Goal: Information Seeking & Learning: Learn about a topic

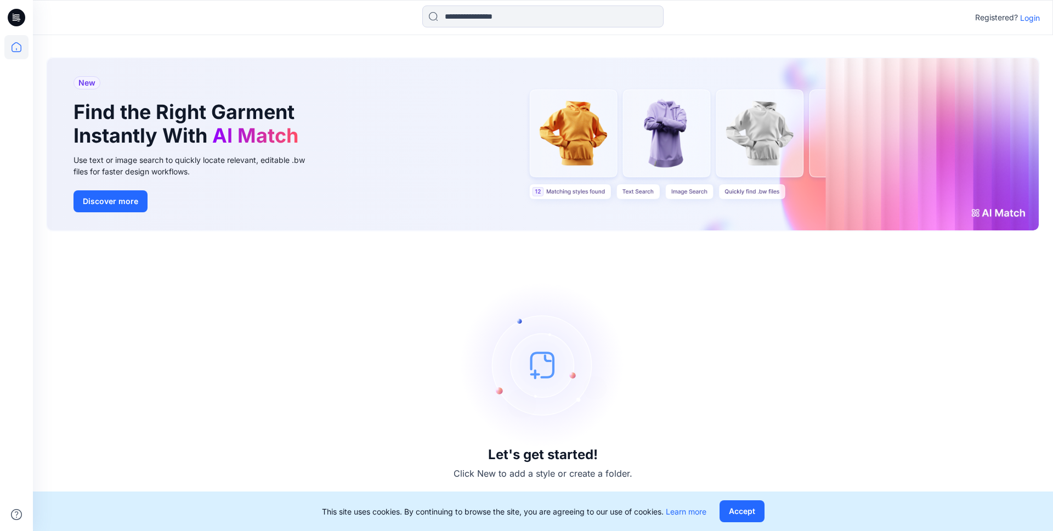
click at [1034, 20] on p "Login" at bounding box center [1030, 18] width 20 height 12
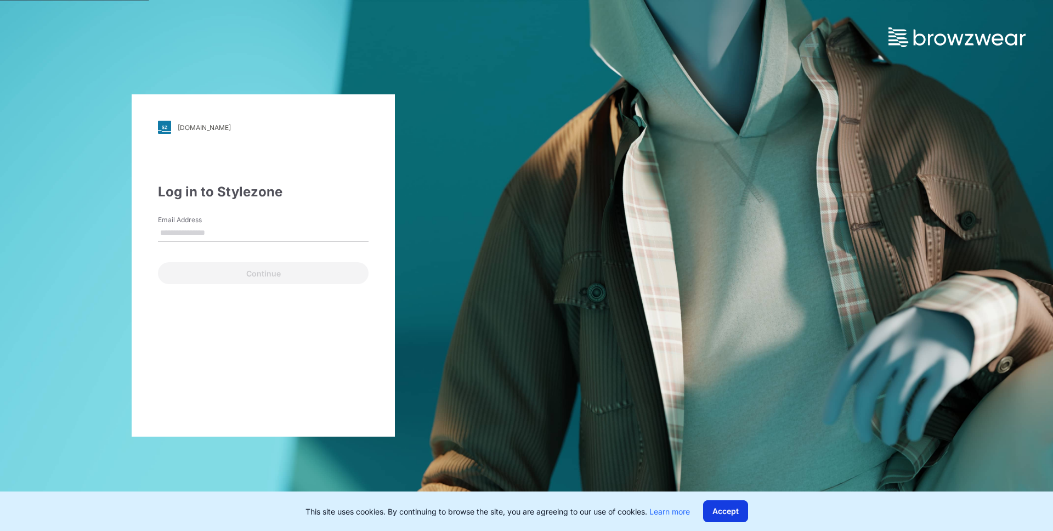
click at [716, 517] on button "Accept" at bounding box center [725, 511] width 45 height 22
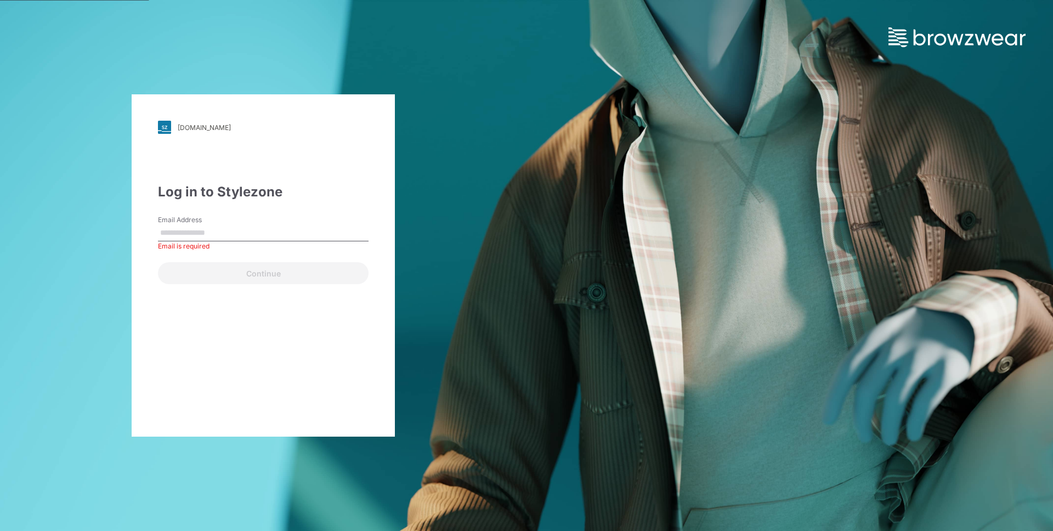
click at [205, 233] on input "Email Address" at bounding box center [263, 233] width 211 height 16
type input "**********"
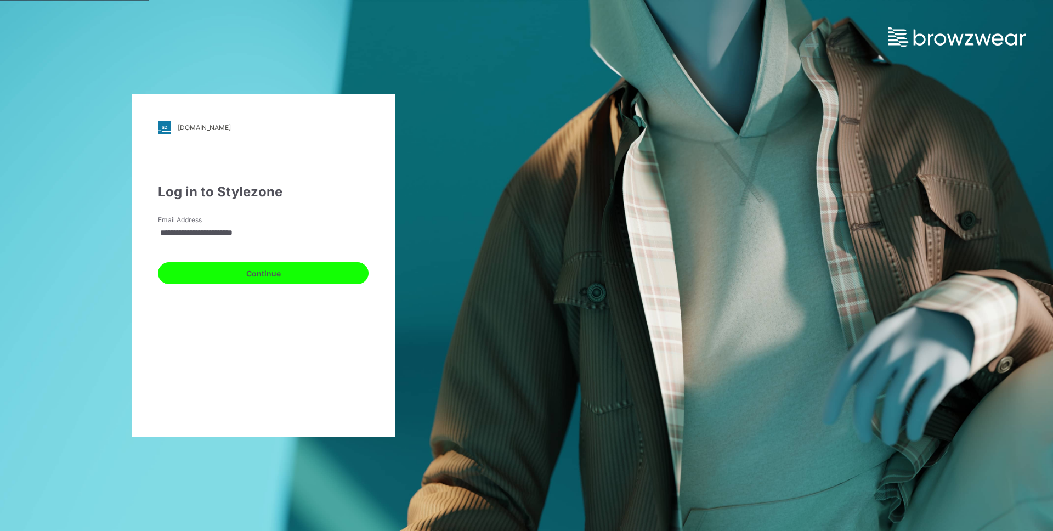
click at [299, 273] on button "Continue" at bounding box center [263, 273] width 211 height 22
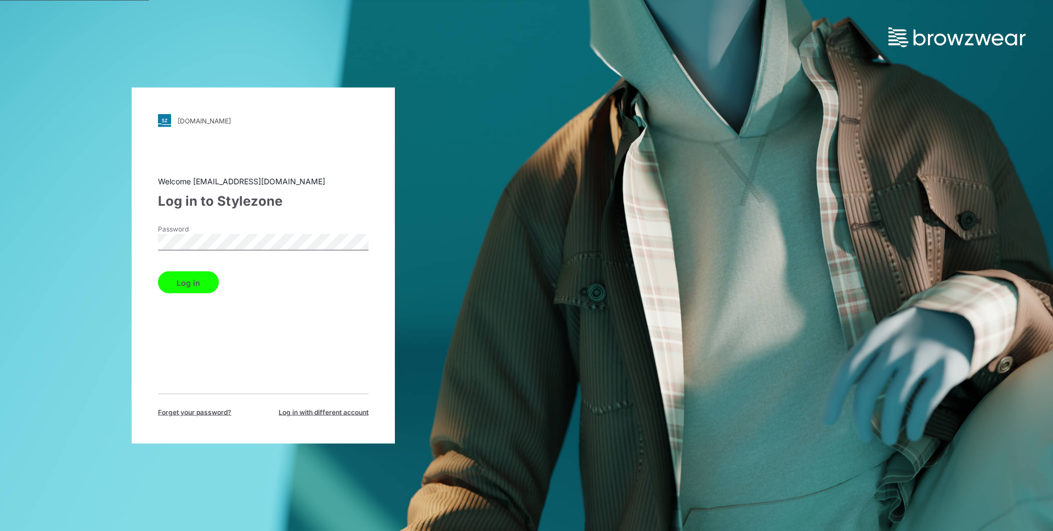
click at [185, 280] on button "Log in" at bounding box center [188, 282] width 61 height 22
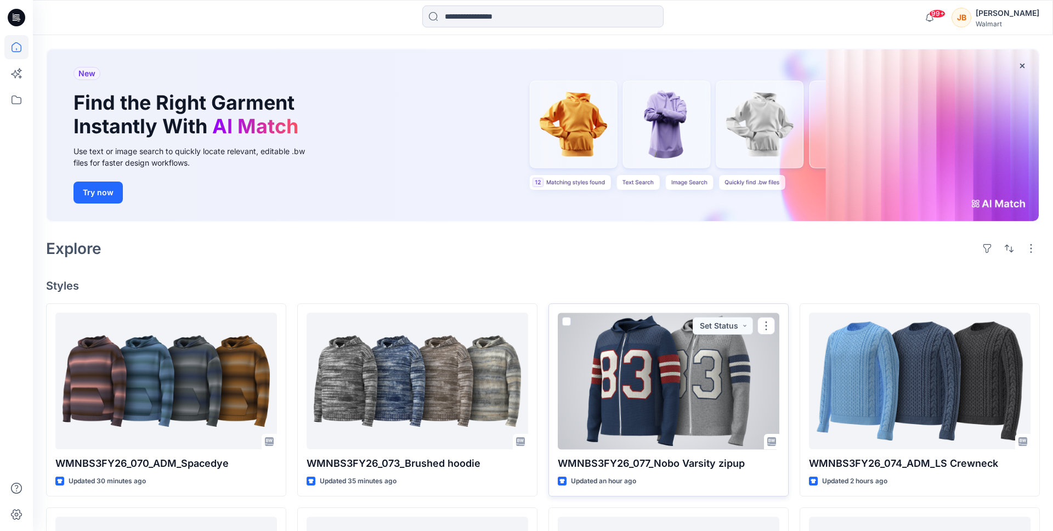
scroll to position [203, 0]
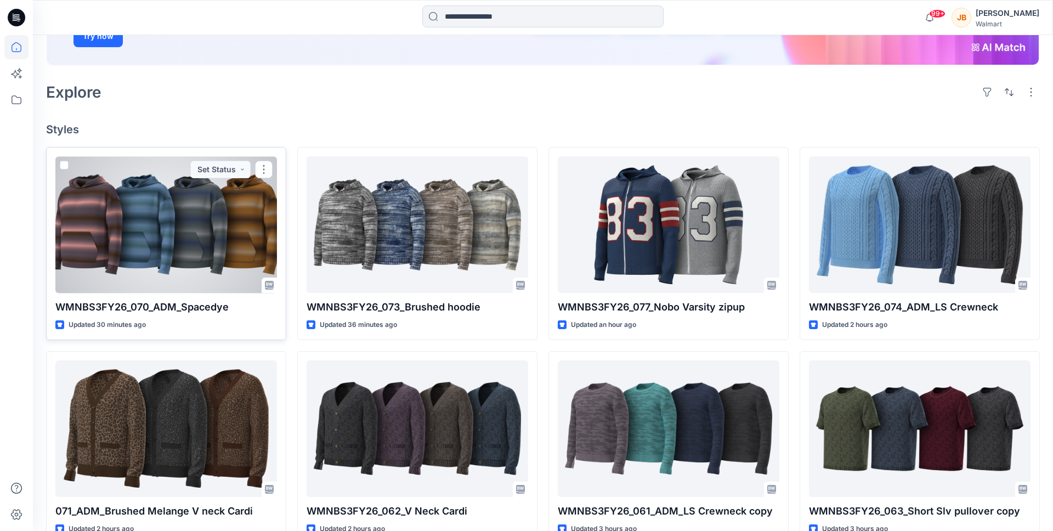
click at [221, 318] on div "WMNBS3FY26_070_ADM_Spacedye Updated 30 minutes ago Set Status" at bounding box center [166, 243] width 240 height 192
click at [234, 211] on div at bounding box center [166, 224] width 222 height 137
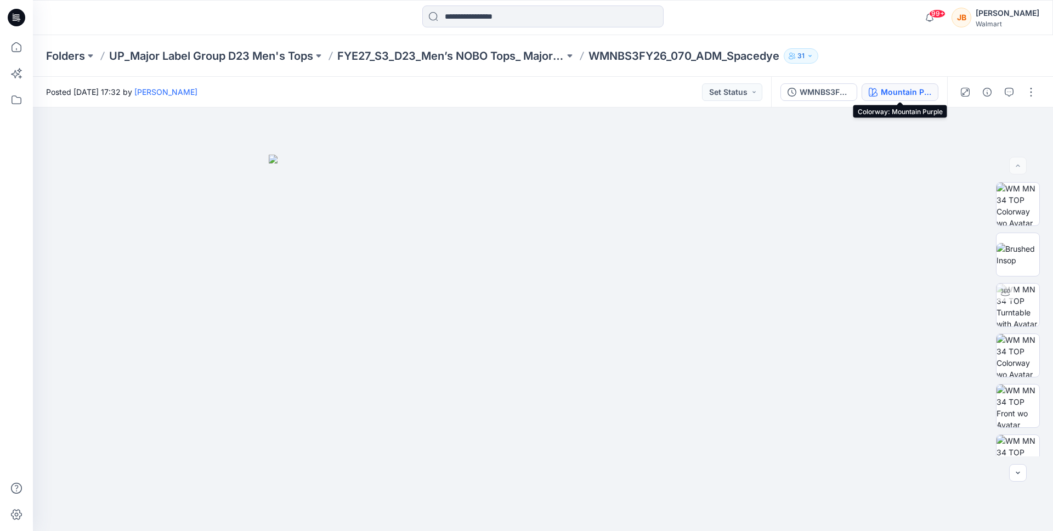
click at [879, 93] on button "Mountain Purple" at bounding box center [900, 92] width 77 height 18
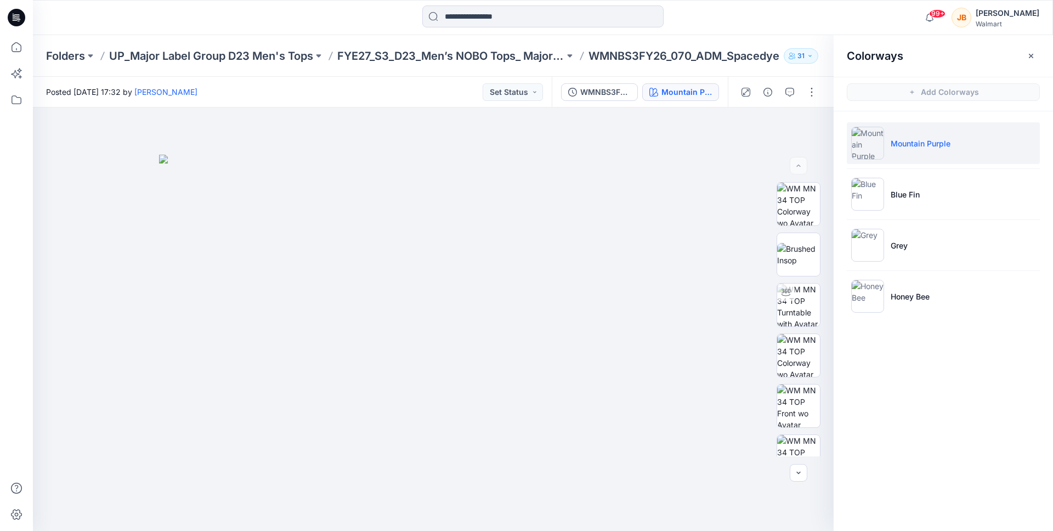
click at [880, 152] on img at bounding box center [867, 143] width 33 height 33
click at [800, 398] on img at bounding box center [798, 405] width 43 height 43
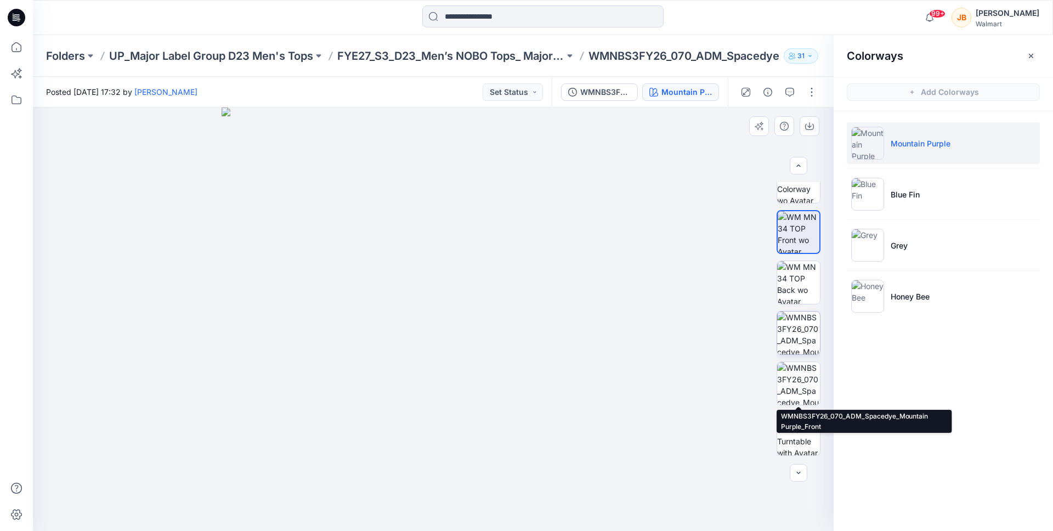
click at [799, 352] on img at bounding box center [798, 332] width 43 height 43
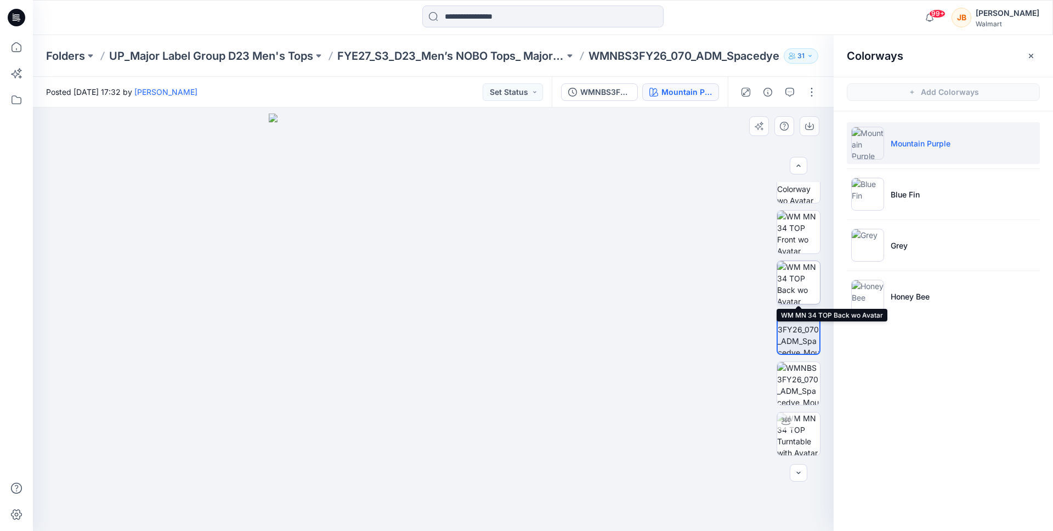
click at [797, 280] on img at bounding box center [798, 282] width 43 height 43
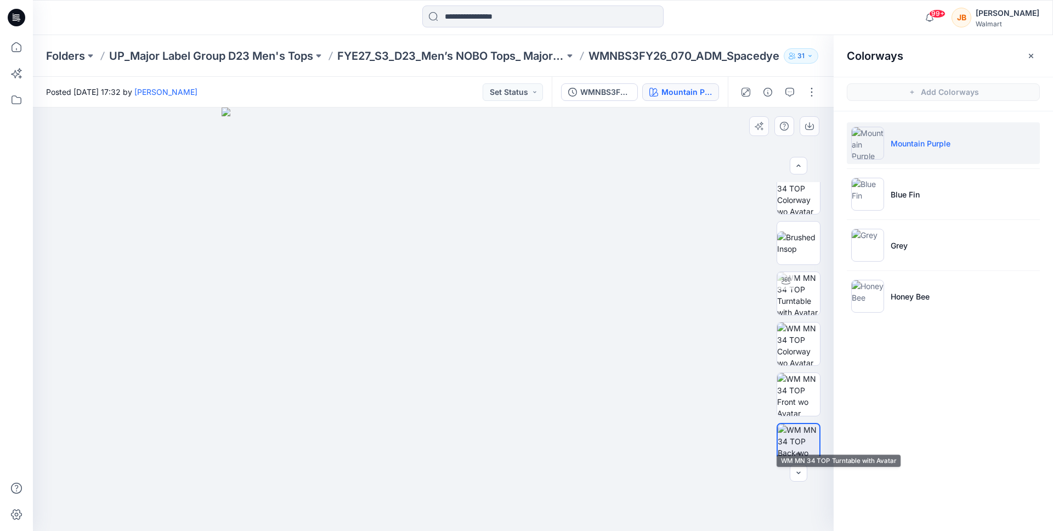
scroll to position [0, 0]
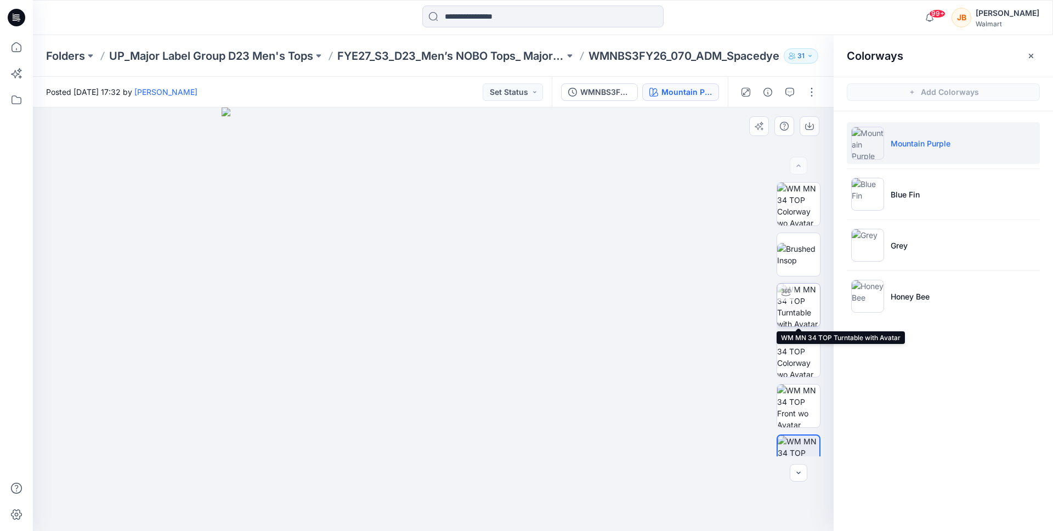
click at [802, 320] on img at bounding box center [798, 305] width 43 height 43
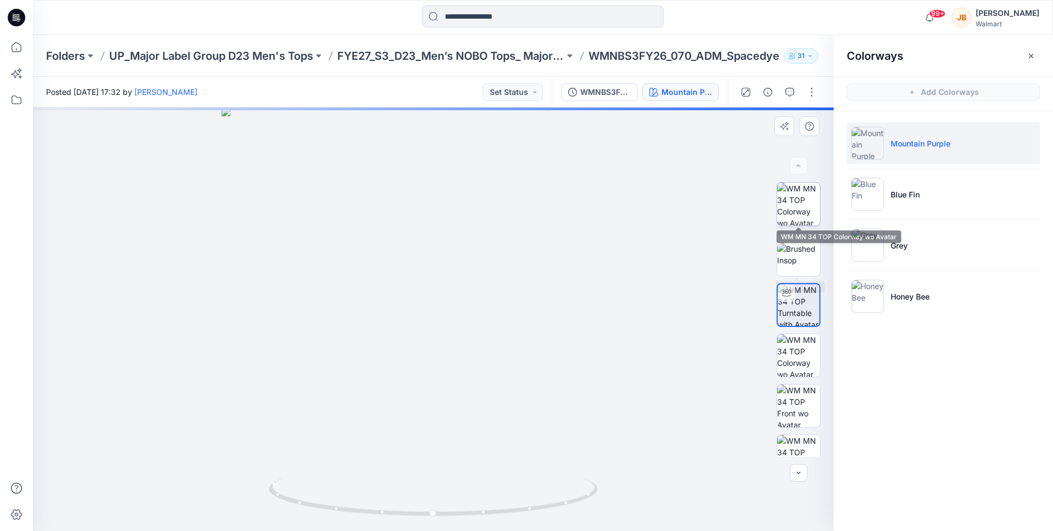
click at [789, 186] on img at bounding box center [798, 204] width 43 height 43
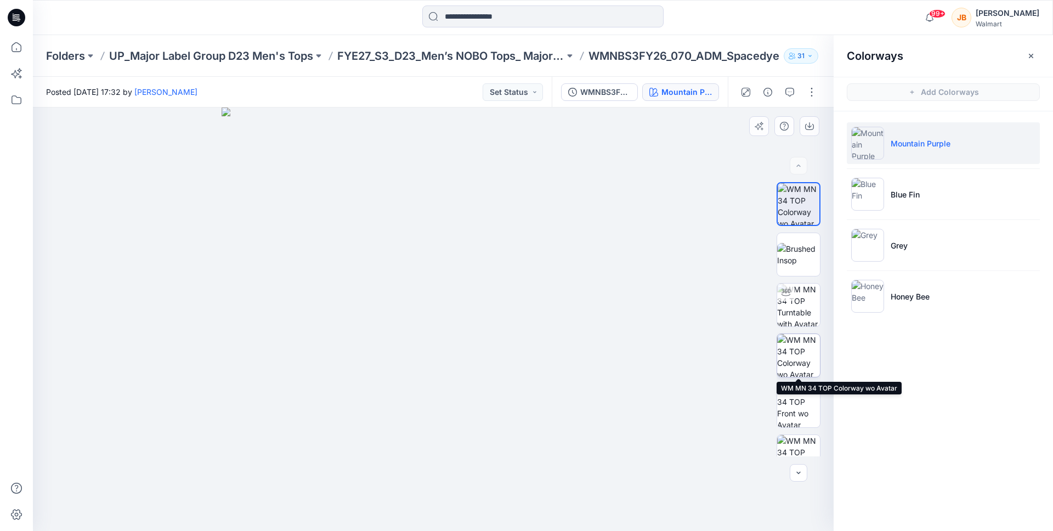
click at [791, 356] on img at bounding box center [798, 355] width 43 height 43
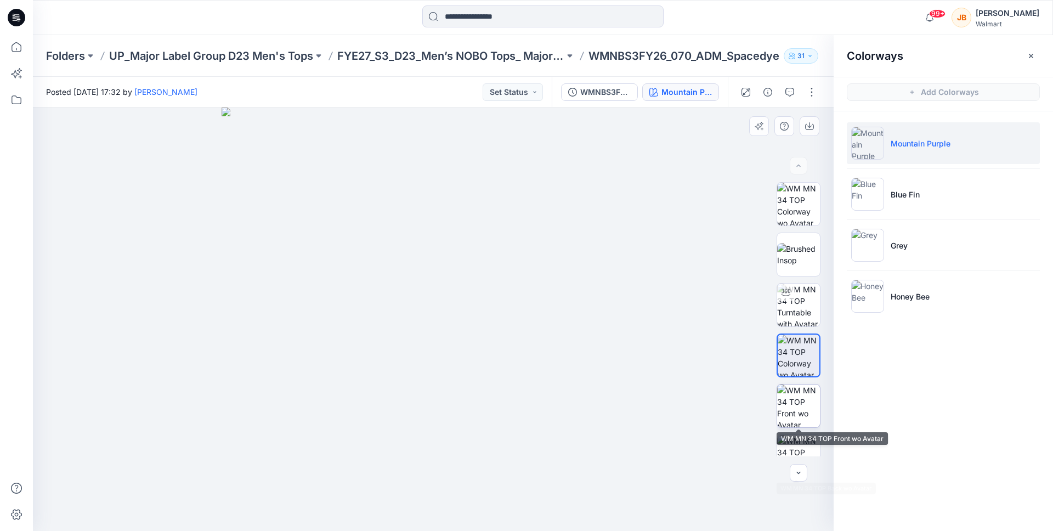
click at [788, 399] on img at bounding box center [798, 405] width 43 height 43
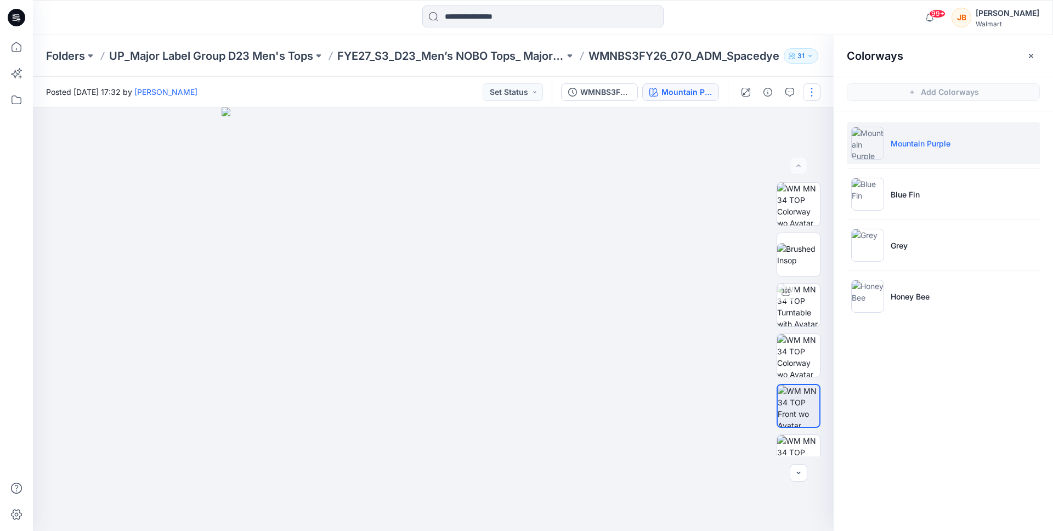
click at [806, 89] on button "button" at bounding box center [812, 92] width 18 height 18
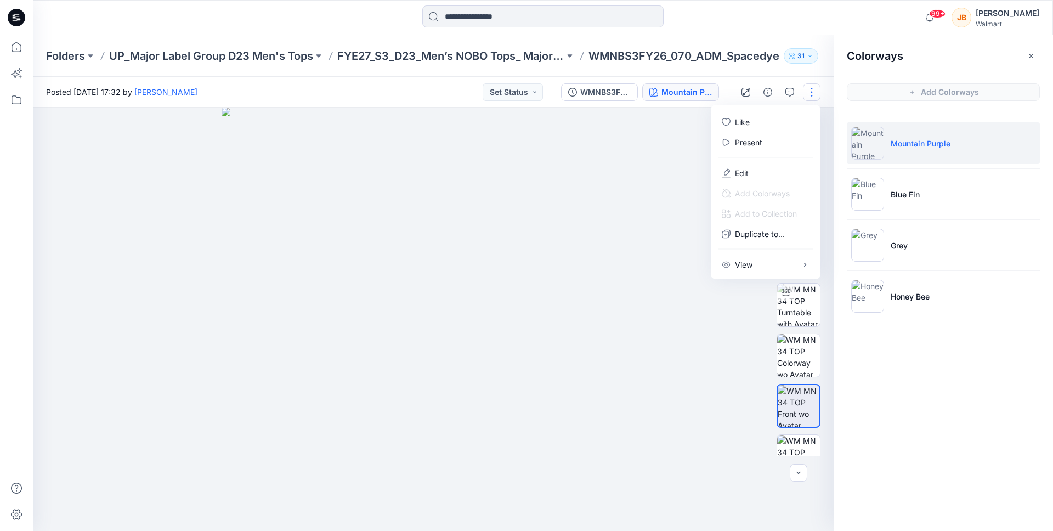
click at [813, 94] on button "button" at bounding box center [812, 92] width 18 height 18
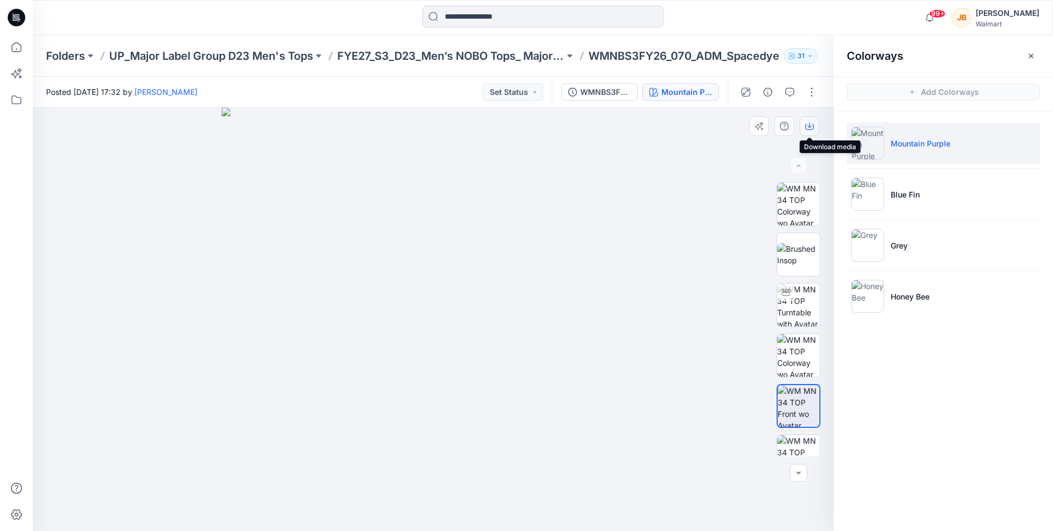
click at [812, 128] on icon "button" at bounding box center [809, 126] width 9 height 9
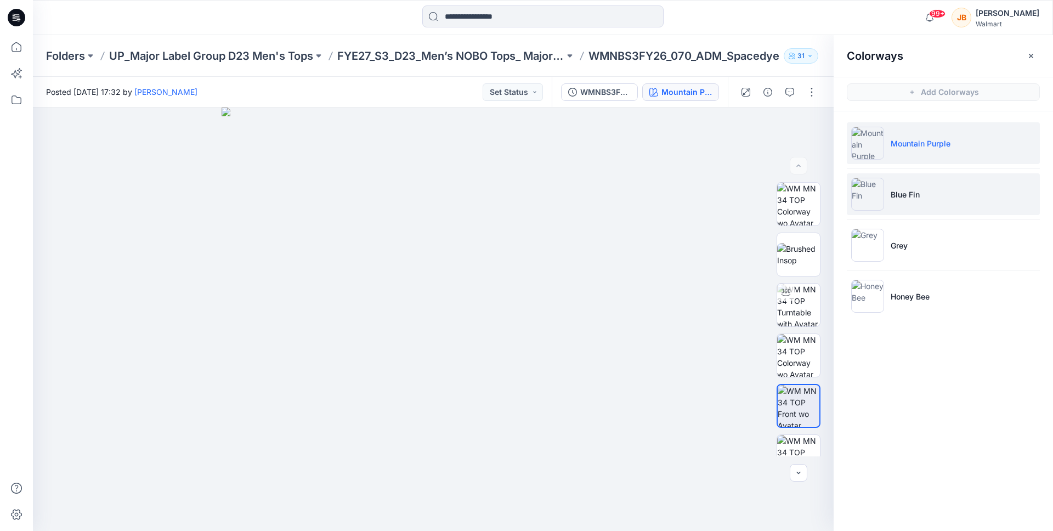
click at [926, 205] on li "Blue Fin" at bounding box center [943, 194] width 193 height 42
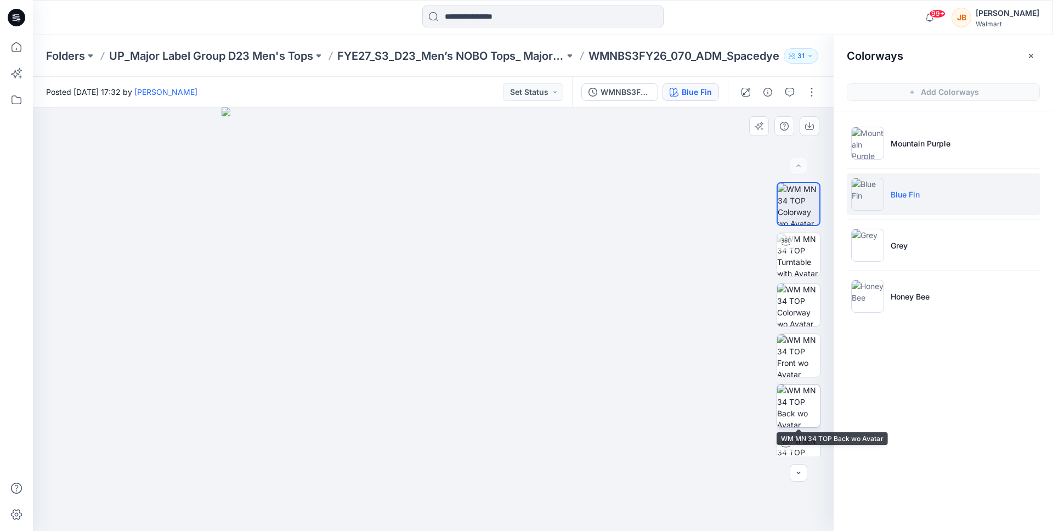
click at [793, 401] on img at bounding box center [798, 405] width 43 height 43
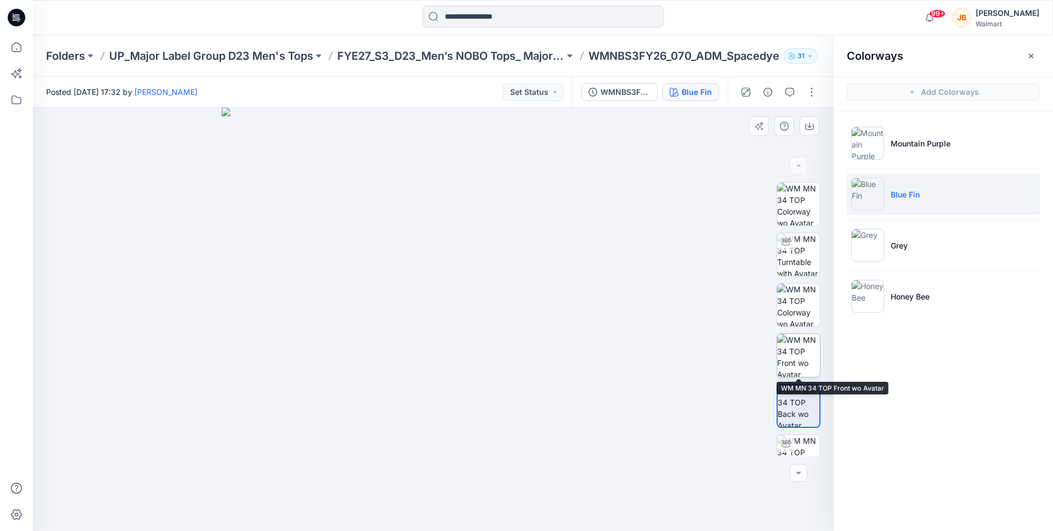
click at [801, 343] on img at bounding box center [798, 355] width 43 height 43
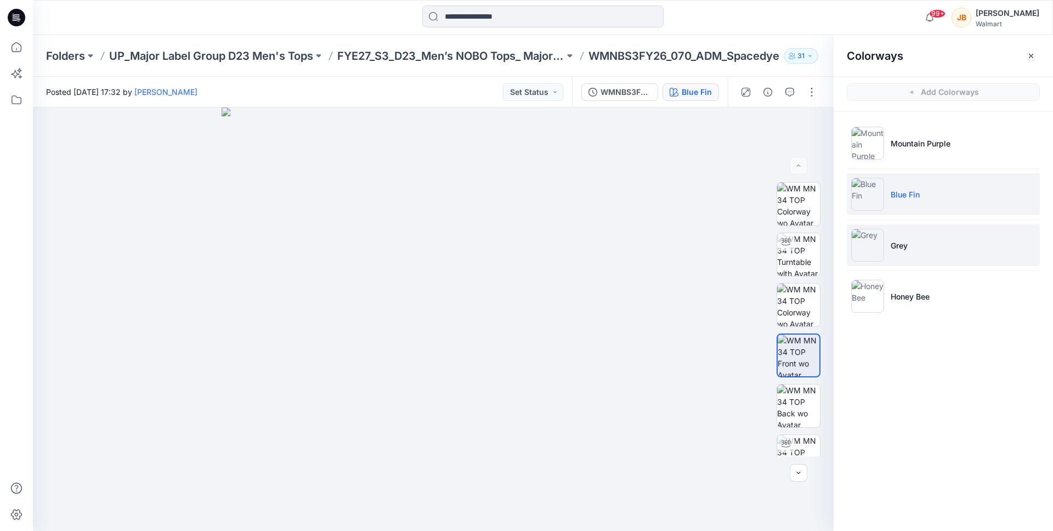
click at [921, 238] on li "Grey" at bounding box center [943, 245] width 193 height 42
click at [898, 209] on li "Blue Fin" at bounding box center [943, 194] width 193 height 42
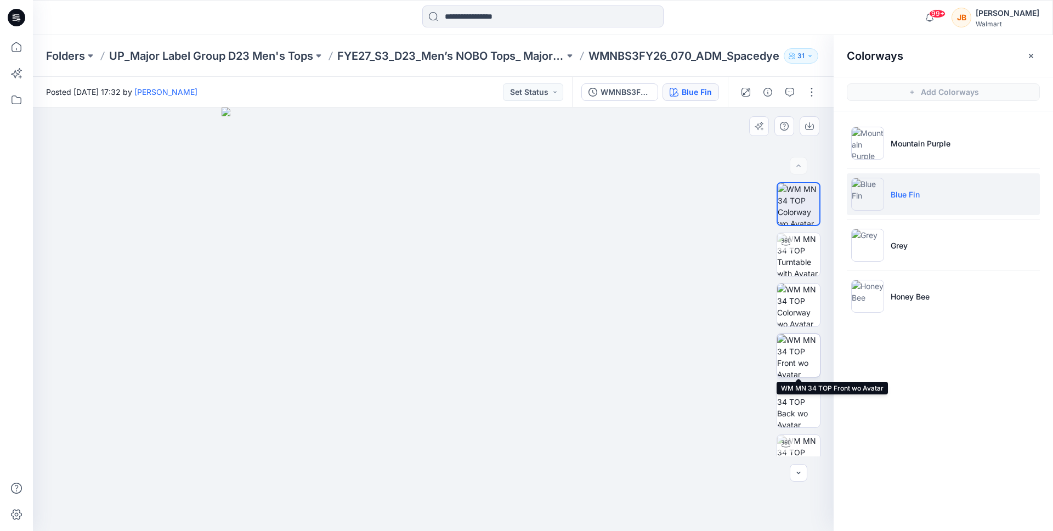
click at [799, 356] on img at bounding box center [798, 355] width 43 height 43
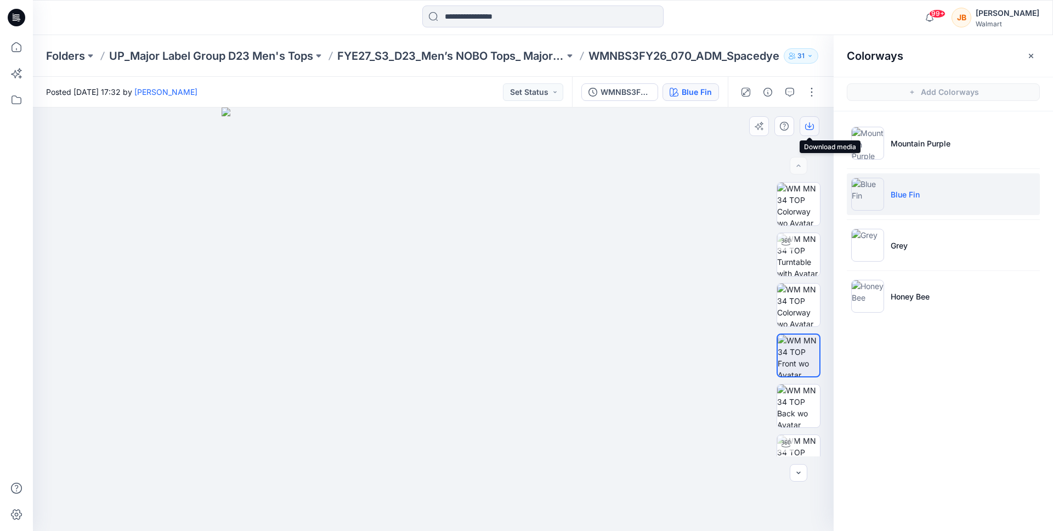
click at [811, 127] on icon "button" at bounding box center [809, 126] width 9 height 9
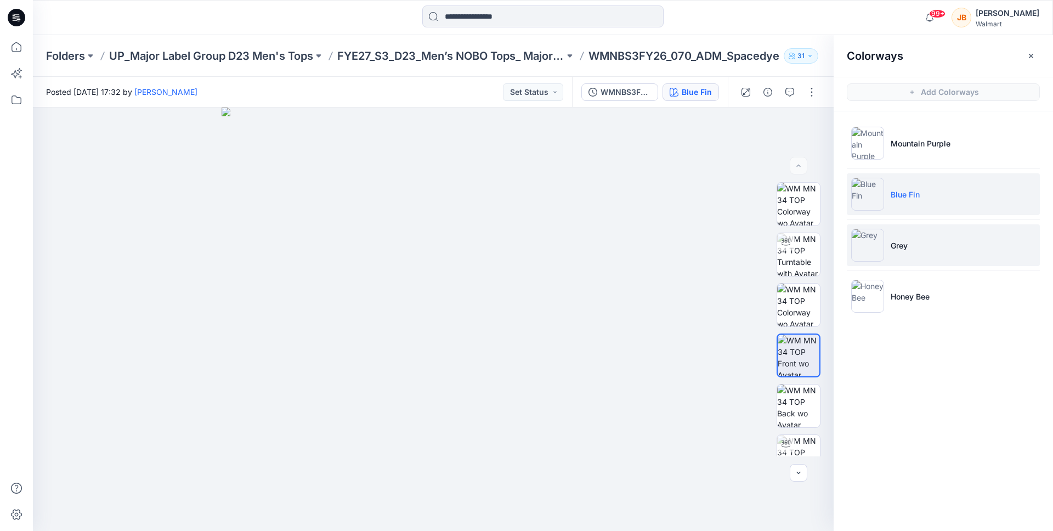
click at [908, 252] on li "Grey" at bounding box center [943, 245] width 193 height 42
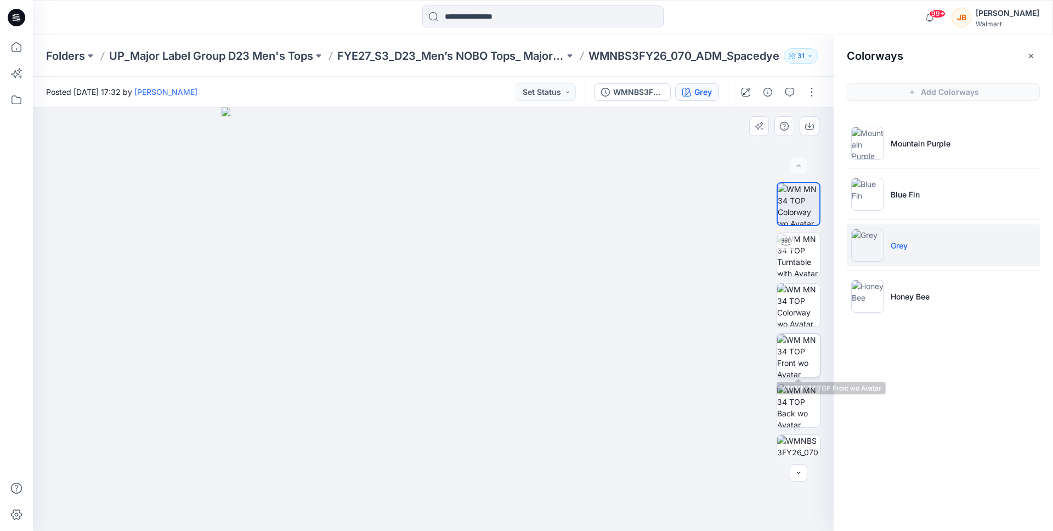
click at [801, 361] on img at bounding box center [798, 355] width 43 height 43
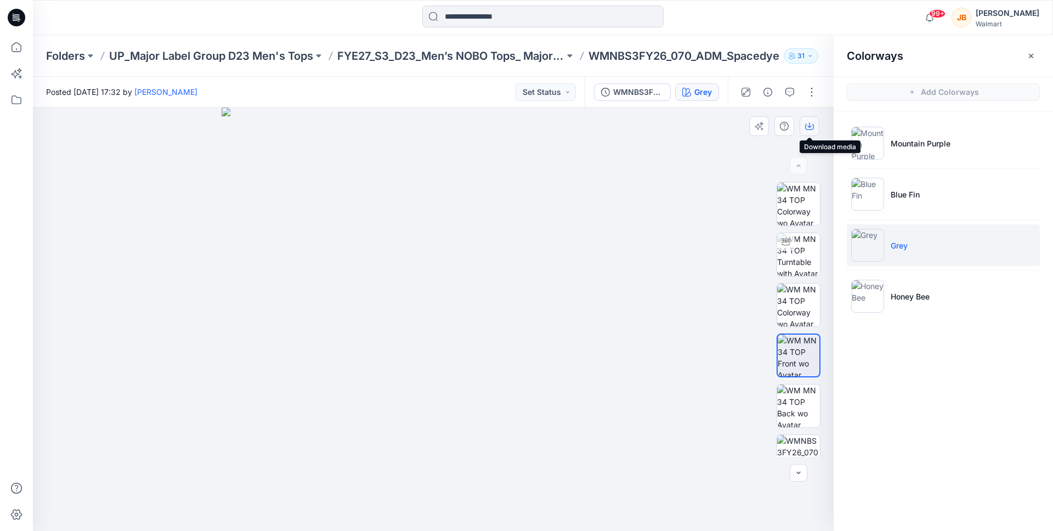
click at [806, 128] on icon "button" at bounding box center [809, 126] width 9 height 9
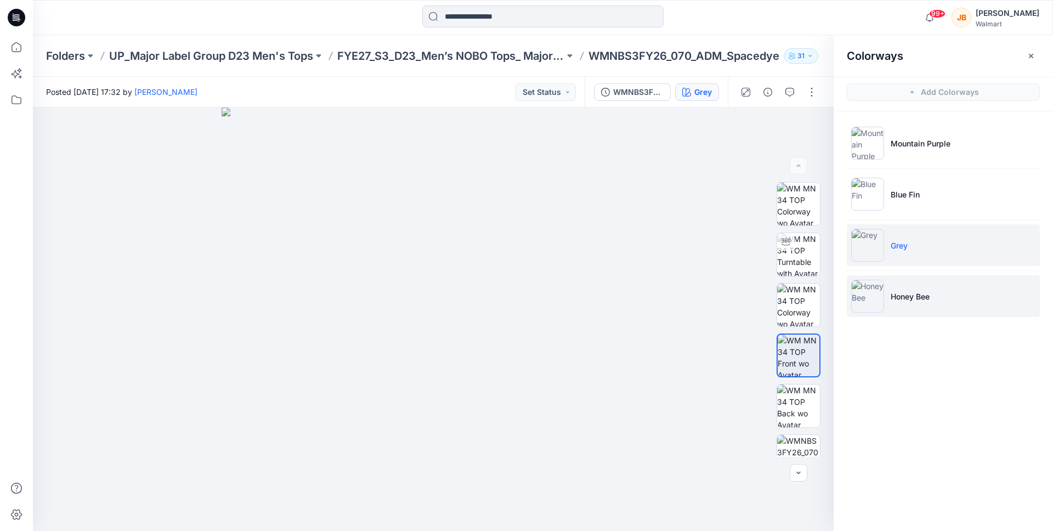
click at [896, 279] on li "Honey Bee" at bounding box center [943, 296] width 193 height 42
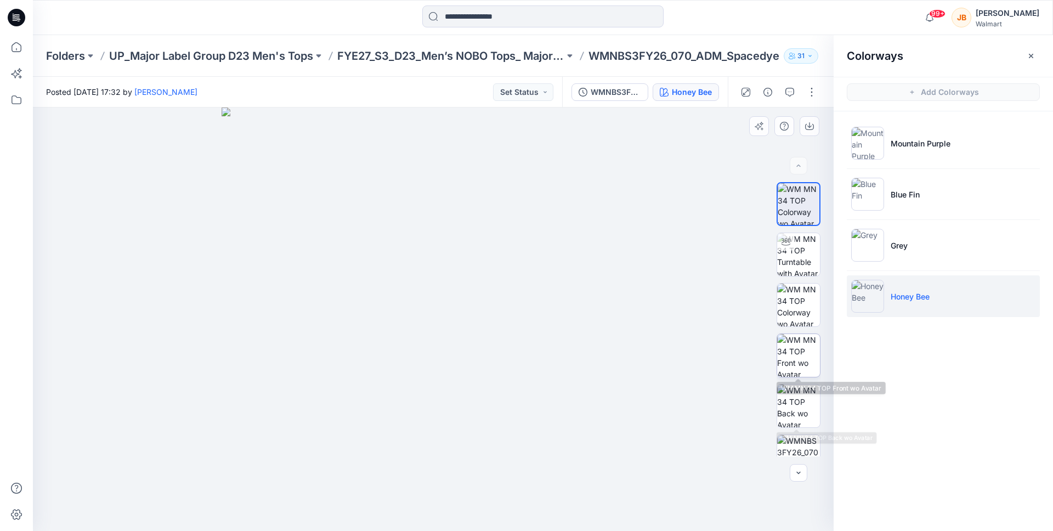
click at [798, 361] on img at bounding box center [798, 355] width 43 height 43
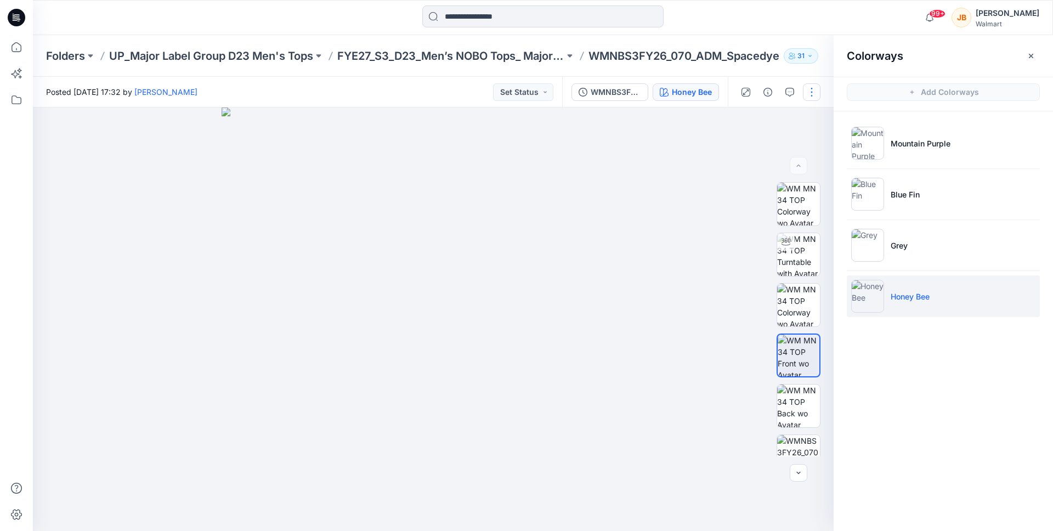
click at [817, 92] on button "button" at bounding box center [812, 92] width 18 height 18
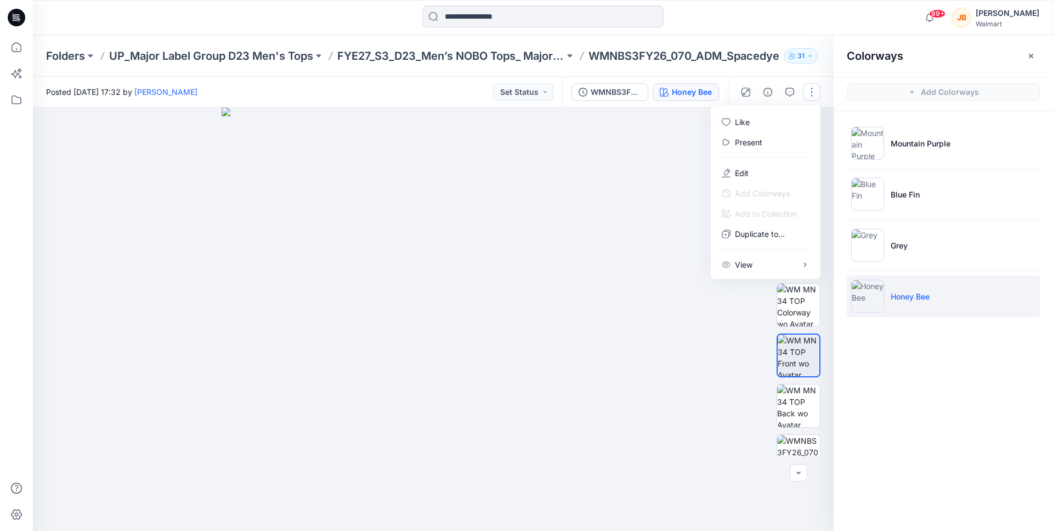
drag, startPoint x: 689, startPoint y: 204, endPoint x: 694, endPoint y: 197, distance: 8.7
click at [689, 204] on div at bounding box center [433, 318] width 801 height 423
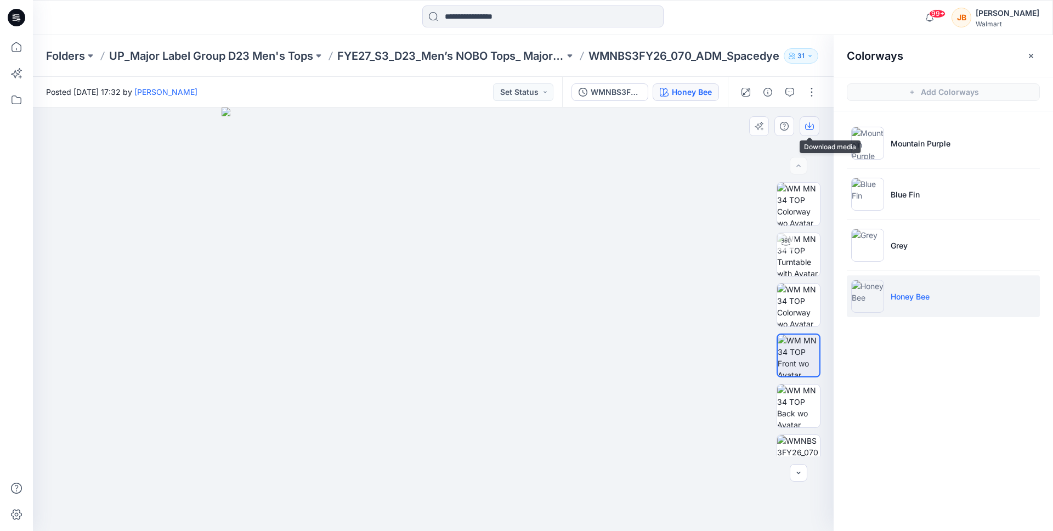
click at [809, 127] on icon "button" at bounding box center [809, 124] width 4 height 5
click at [713, 279] on div at bounding box center [433, 318] width 801 height 423
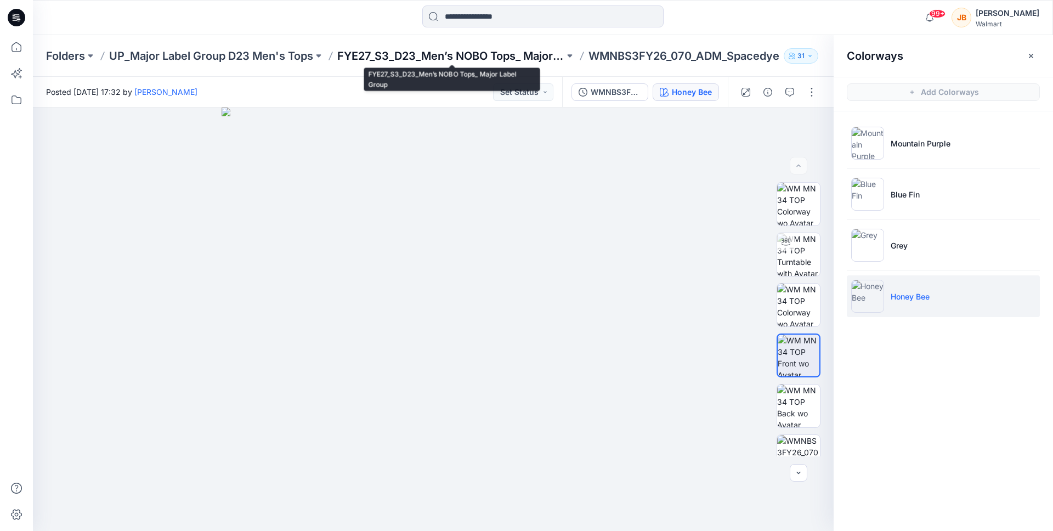
click at [472, 59] on p "FYE27_S3_D23_Men’s NOBO Tops_ Major Label Group" at bounding box center [450, 55] width 227 height 15
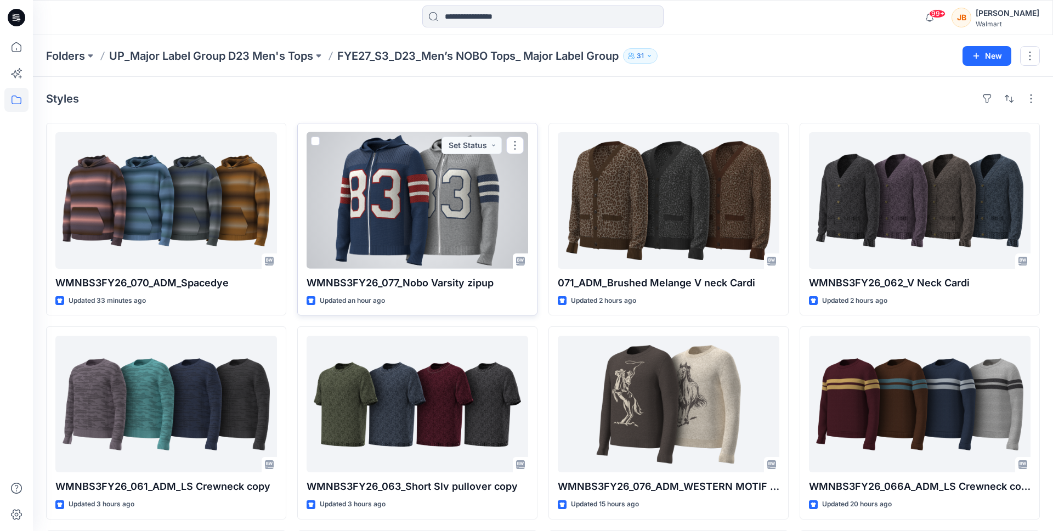
click at [417, 270] on div "WMNBS3FY26_077_Nobo Varsity zipup Updated an hour ago Set Status" at bounding box center [417, 219] width 240 height 192
click at [441, 188] on div at bounding box center [418, 200] width 222 height 137
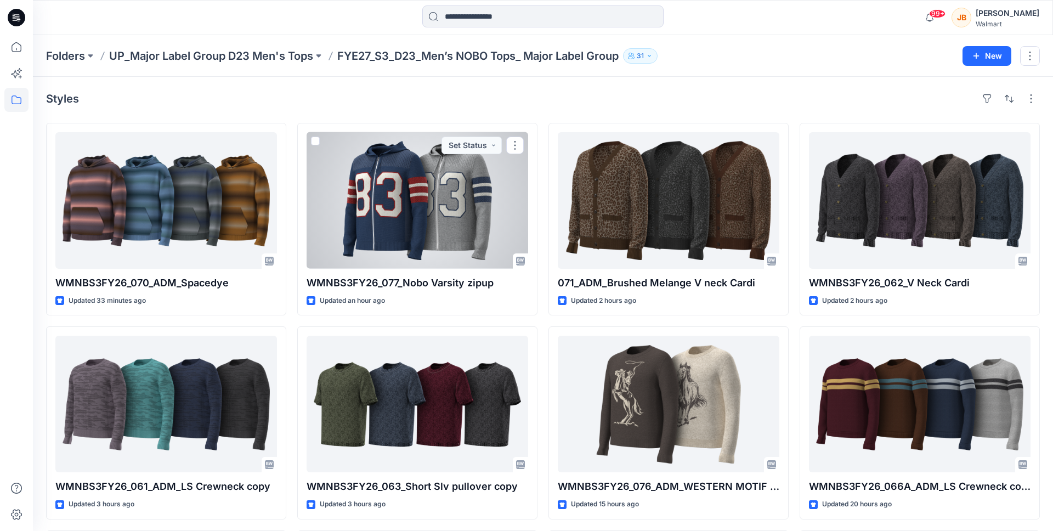
click at [441, 188] on div "Folders UP_Major Label Group D23 Men's Tops FYE27_S3_D23_Men’s NOBO Tops_ Major…" at bounding box center [543, 405] width 1020 height 740
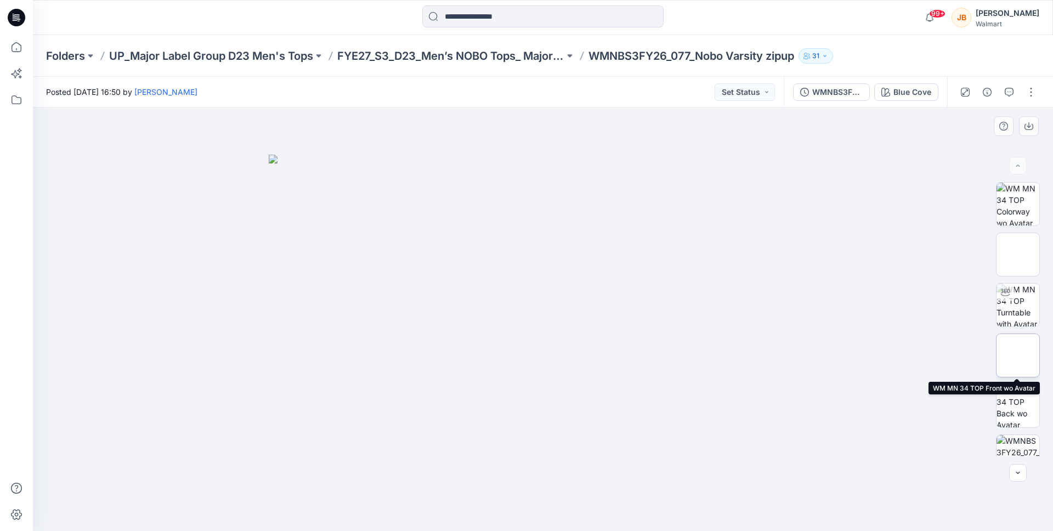
click at [1012, 349] on img at bounding box center [1017, 355] width 43 height 43
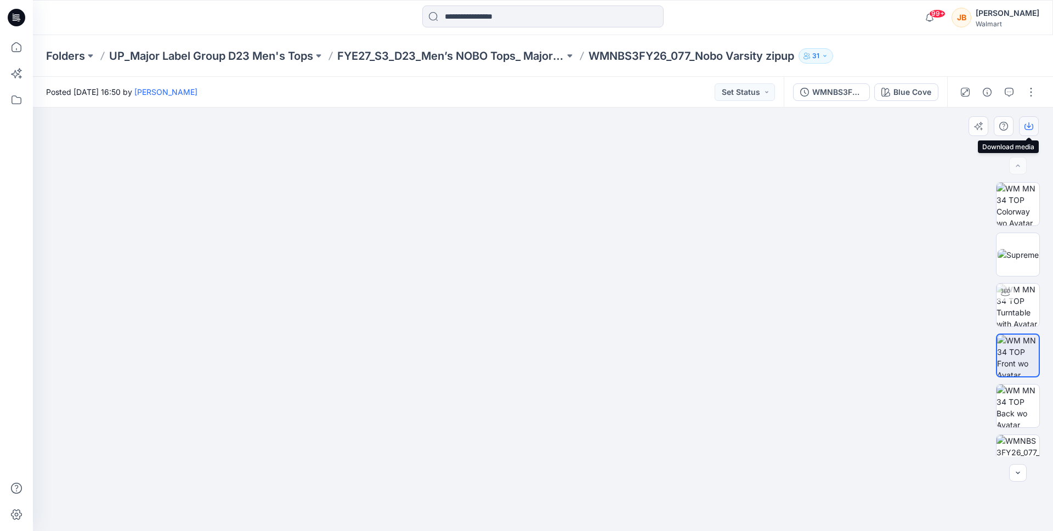
click at [1025, 126] on icon "button" at bounding box center [1028, 127] width 9 height 6
click at [914, 94] on div "Blue Cove" at bounding box center [912, 92] width 38 height 12
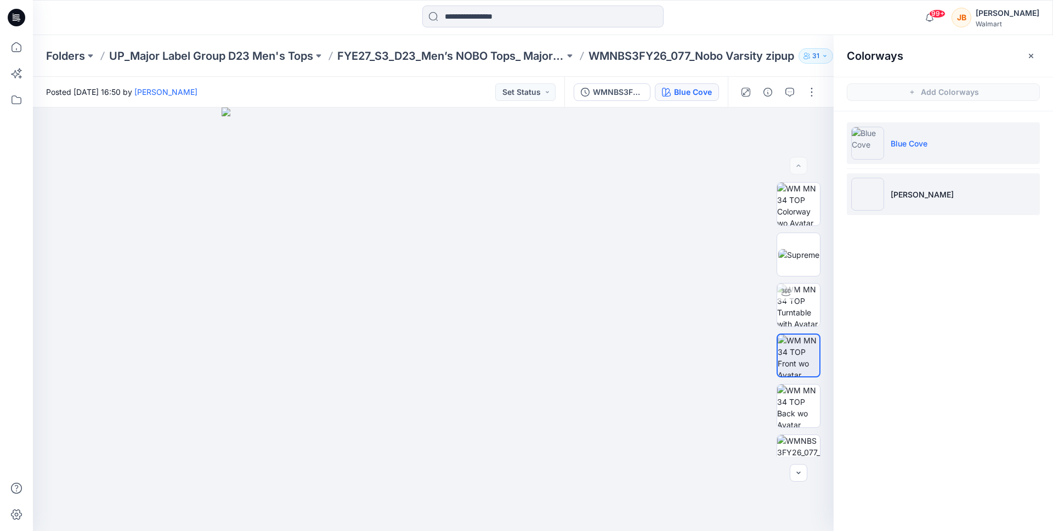
click at [908, 207] on li "Heather Grey" at bounding box center [943, 194] width 193 height 42
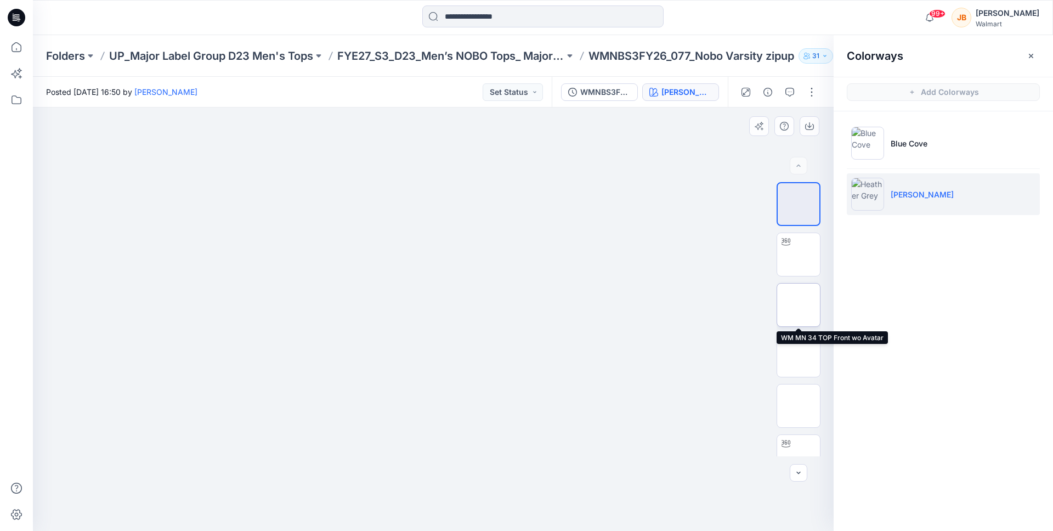
click at [798, 305] on img at bounding box center [798, 305] width 0 height 0
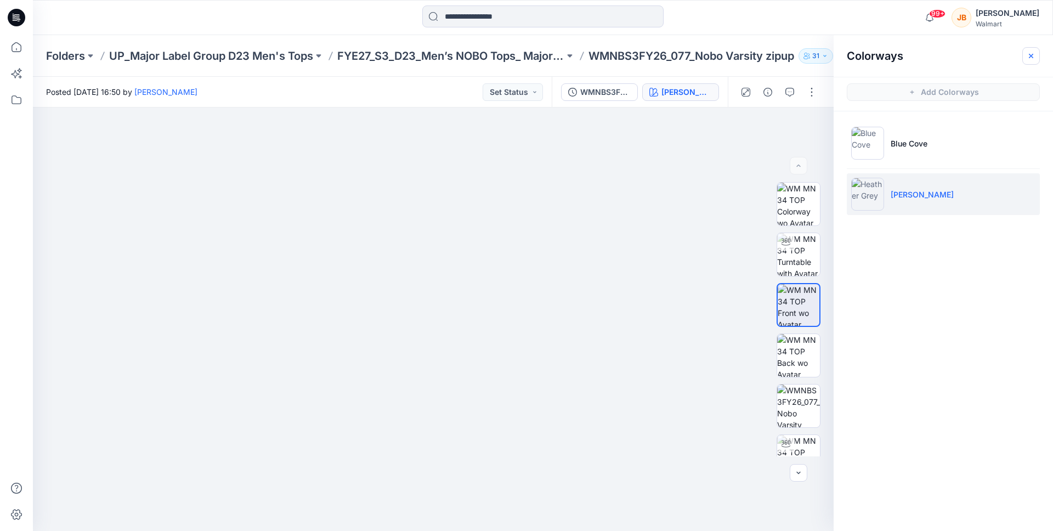
click at [1028, 53] on icon "button" at bounding box center [1031, 56] width 9 height 9
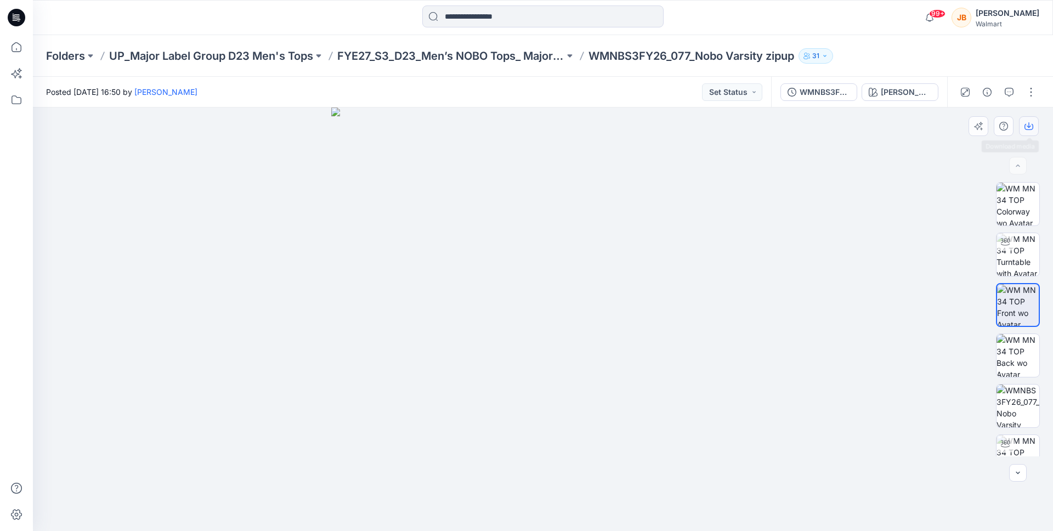
click at [1028, 127] on icon "button" at bounding box center [1028, 126] width 9 height 9
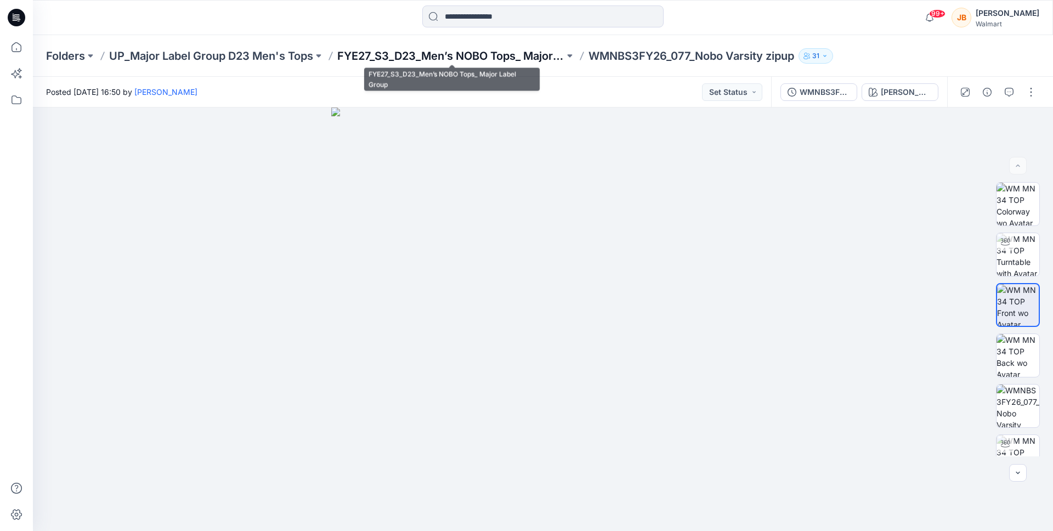
click at [498, 62] on p "FYE27_S3_D23_Men’s NOBO Tops_ Major Label Group" at bounding box center [450, 55] width 227 height 15
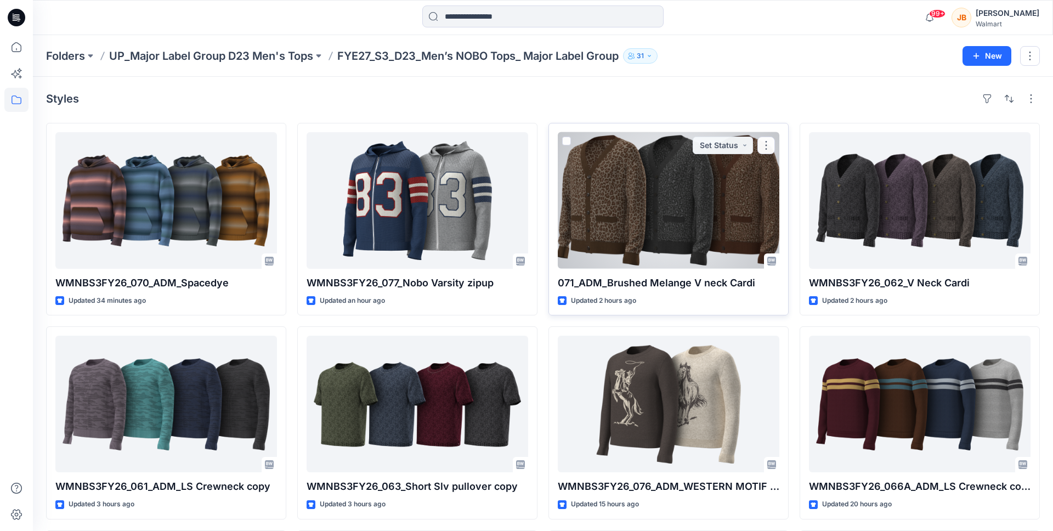
click at [649, 174] on div at bounding box center [669, 200] width 222 height 137
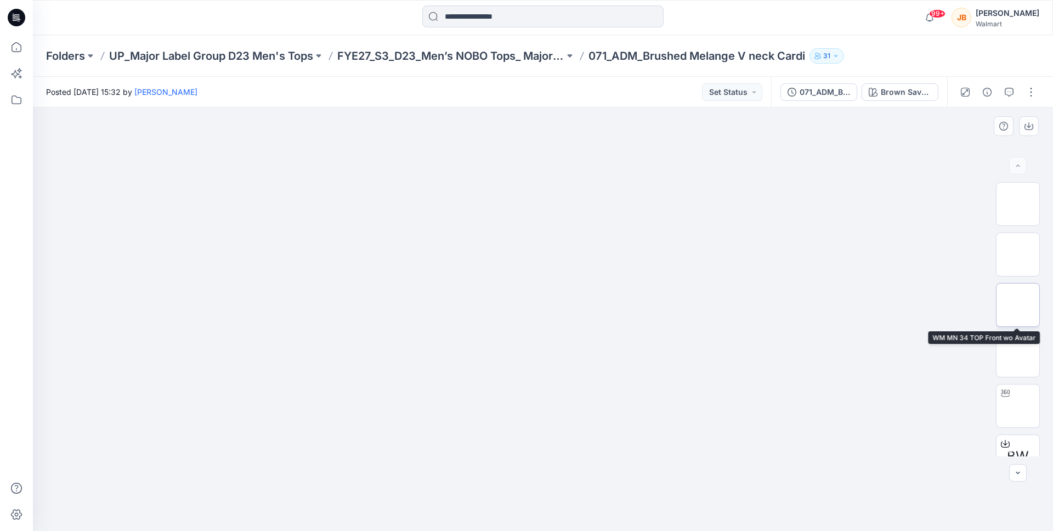
click at [1018, 305] on img at bounding box center [1018, 305] width 0 height 0
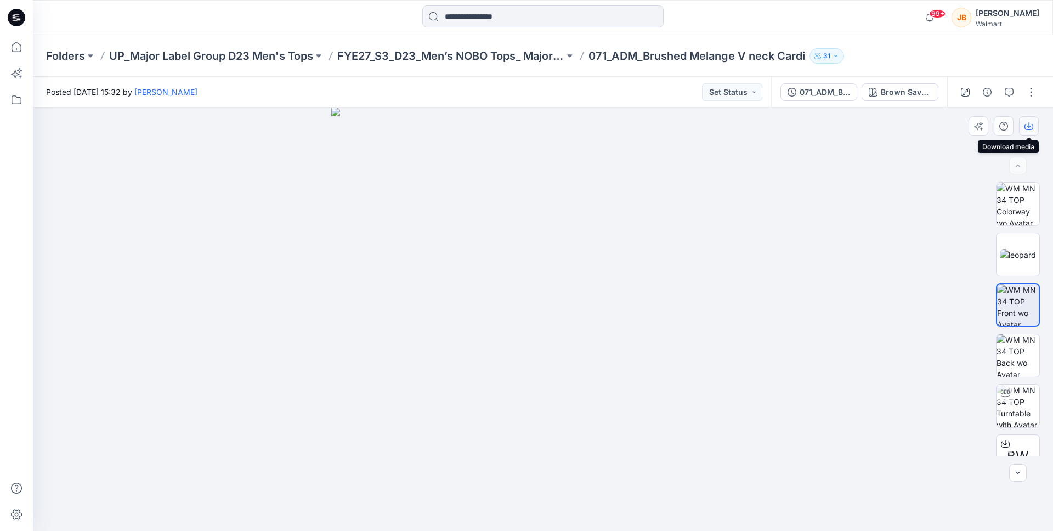
click at [1029, 124] on icon "button" at bounding box center [1028, 126] width 9 height 9
click at [920, 97] on div "Brown Savana" at bounding box center [906, 92] width 50 height 12
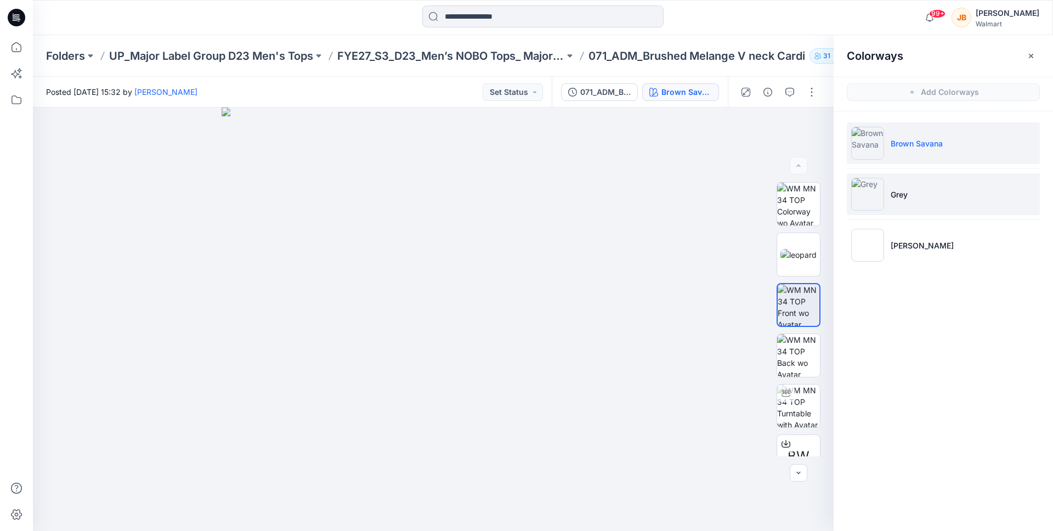
click at [911, 188] on li "Grey" at bounding box center [943, 194] width 193 height 42
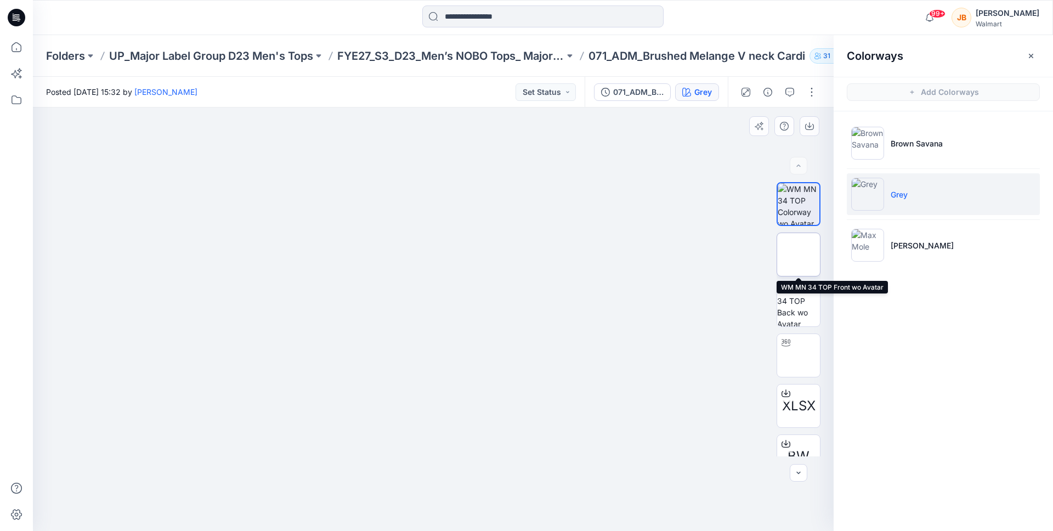
click at [798, 254] on img at bounding box center [798, 254] width 0 height 0
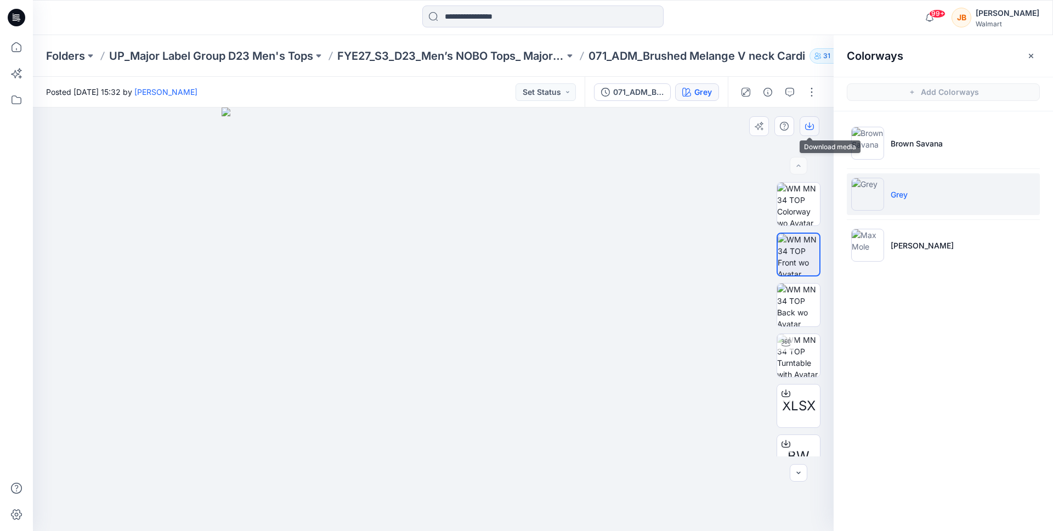
click at [809, 126] on icon "button" at bounding box center [809, 124] width 4 height 5
click at [655, 211] on div at bounding box center [433, 318] width 801 height 423
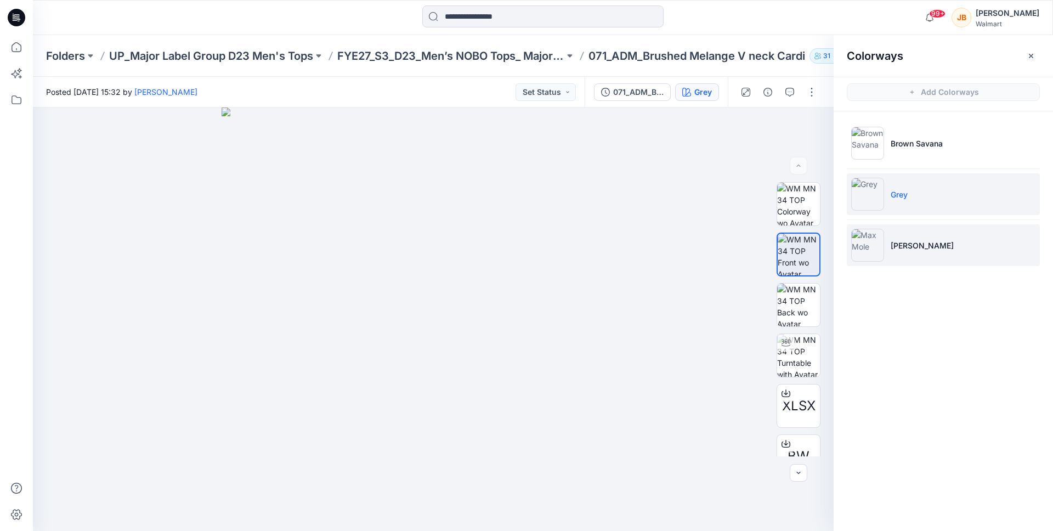
click at [901, 239] on li "Max Mole" at bounding box center [943, 245] width 193 height 42
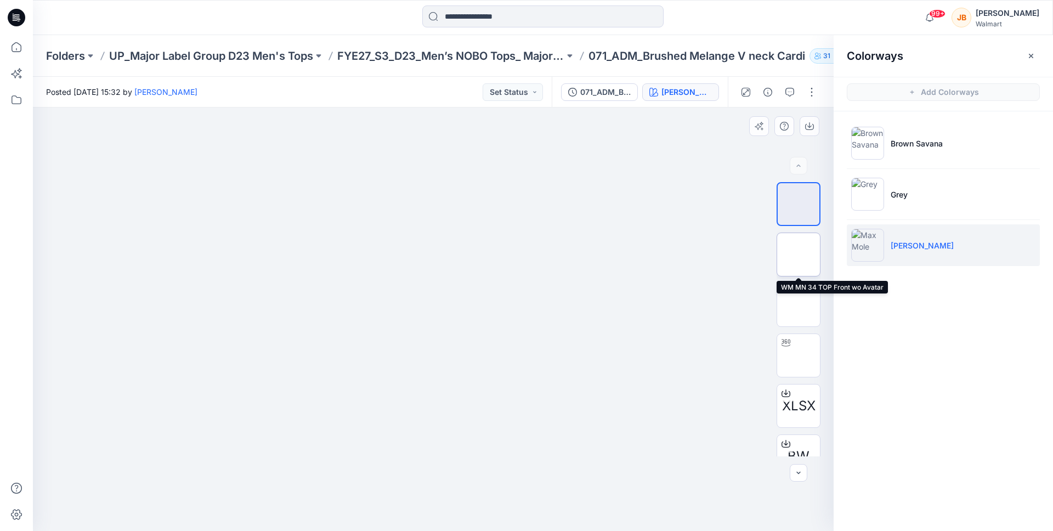
click at [798, 254] on img at bounding box center [798, 254] width 0 height 0
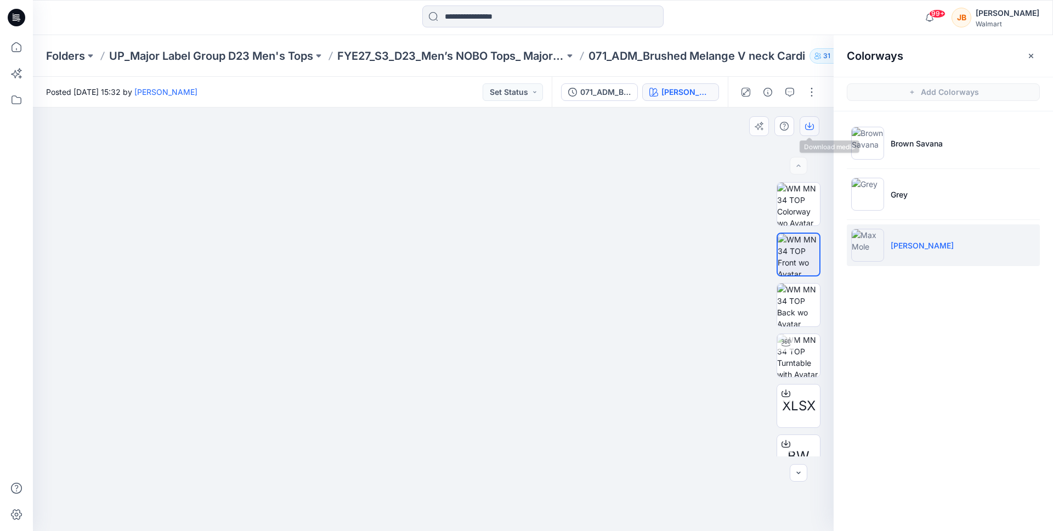
click at [809, 126] on icon "button" at bounding box center [809, 126] width 9 height 9
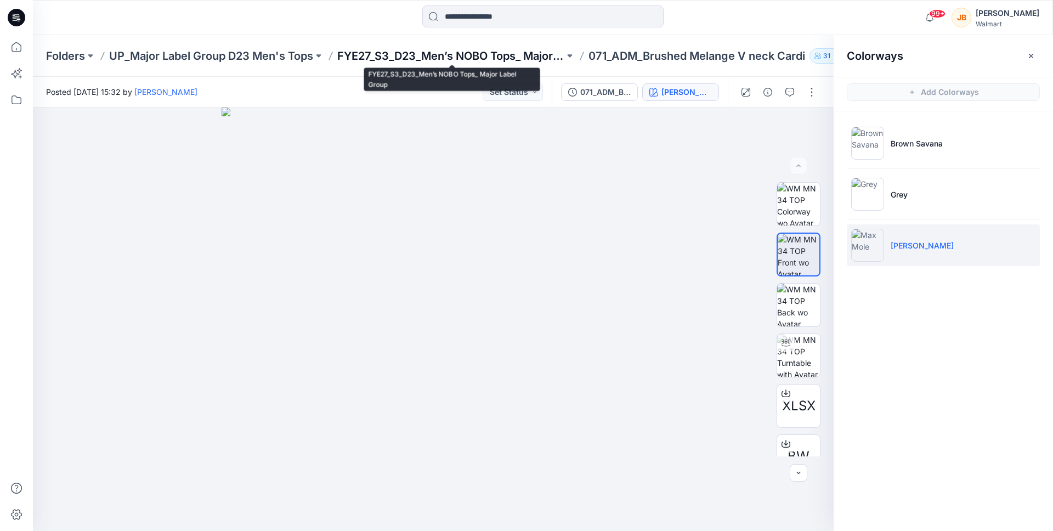
click at [494, 52] on p "FYE27_S3_D23_Men’s NOBO Tops_ Major Label Group" at bounding box center [450, 55] width 227 height 15
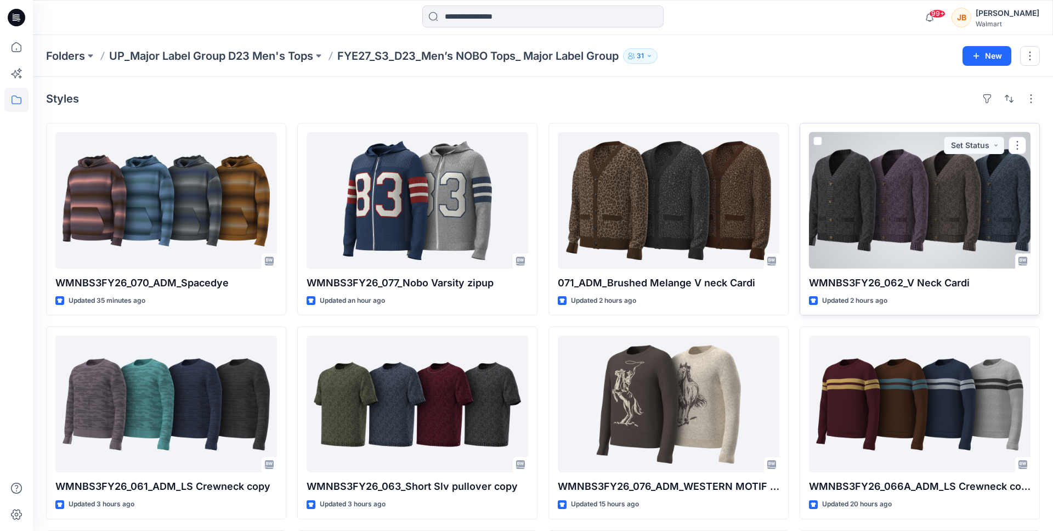
click at [909, 256] on div at bounding box center [920, 200] width 222 height 137
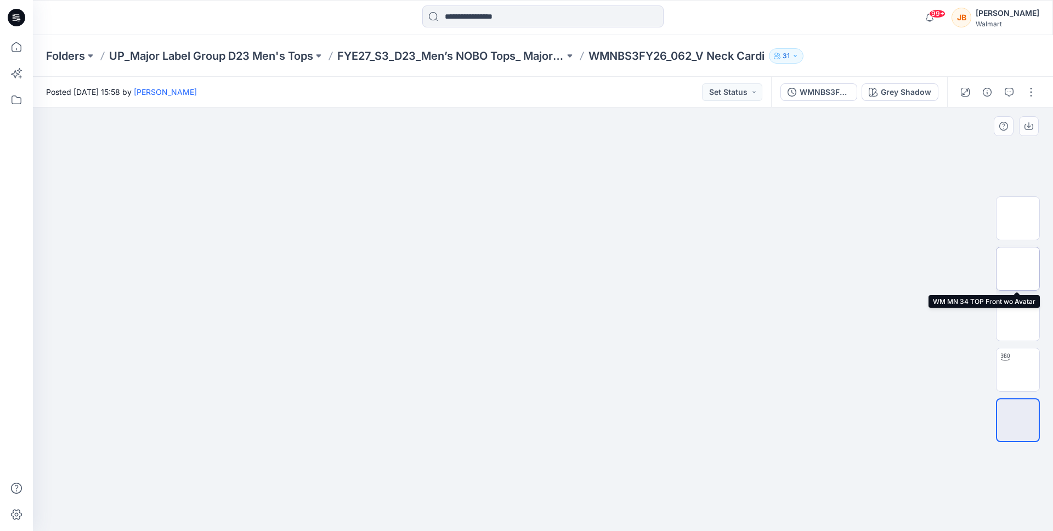
click at [1018, 269] on img at bounding box center [1018, 269] width 0 height 0
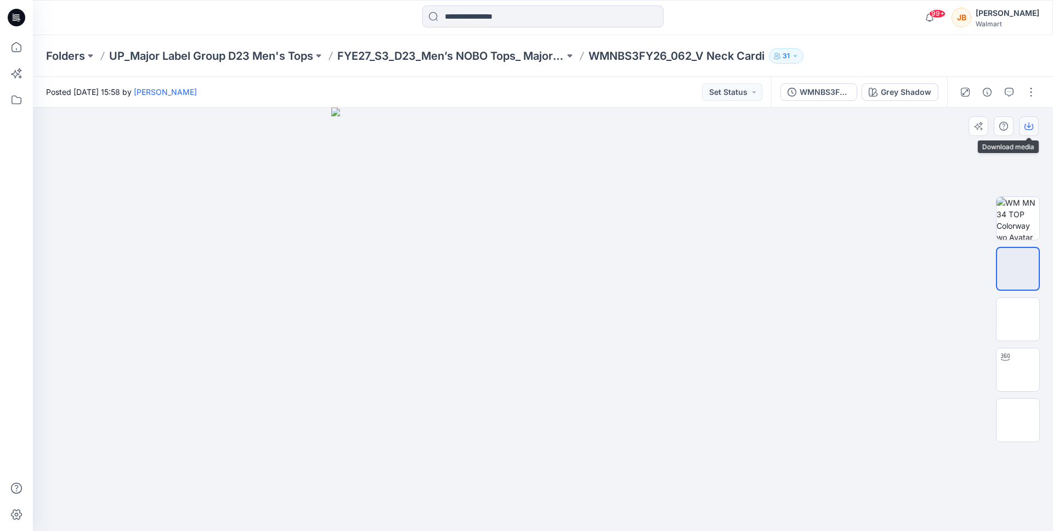
click at [1027, 127] on icon "button" at bounding box center [1029, 124] width 4 height 5
drag, startPoint x: 682, startPoint y: 336, endPoint x: 700, endPoint y: 301, distance: 40.0
click at [685, 327] on img at bounding box center [542, 318] width 423 height 423
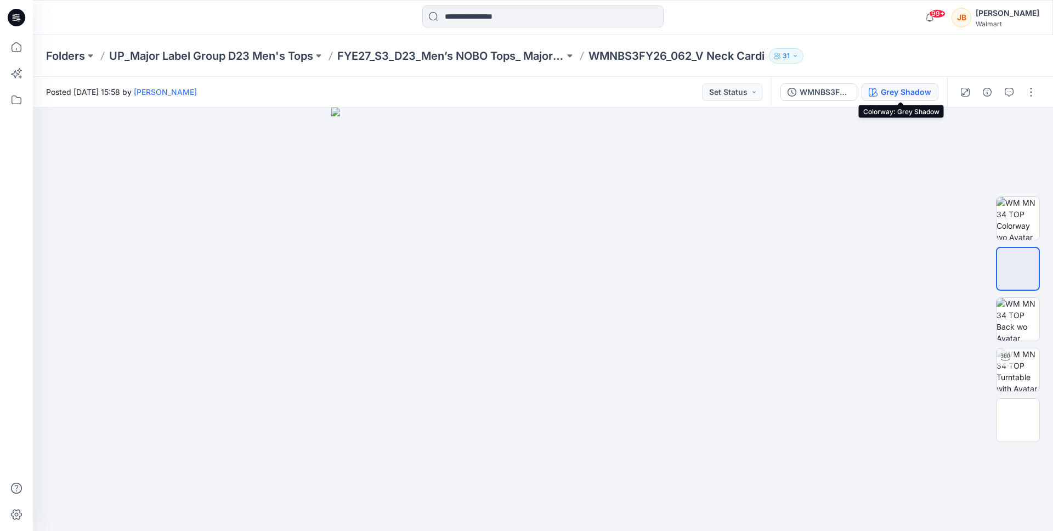
click at [905, 98] on button "Grey Shadow" at bounding box center [900, 92] width 77 height 18
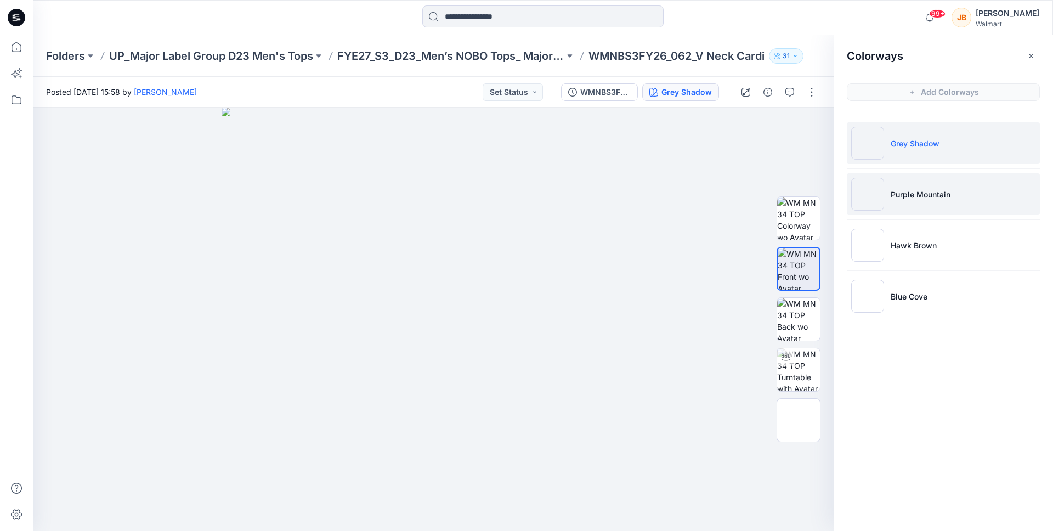
click at [904, 192] on p "Purple Mountain" at bounding box center [921, 195] width 60 height 12
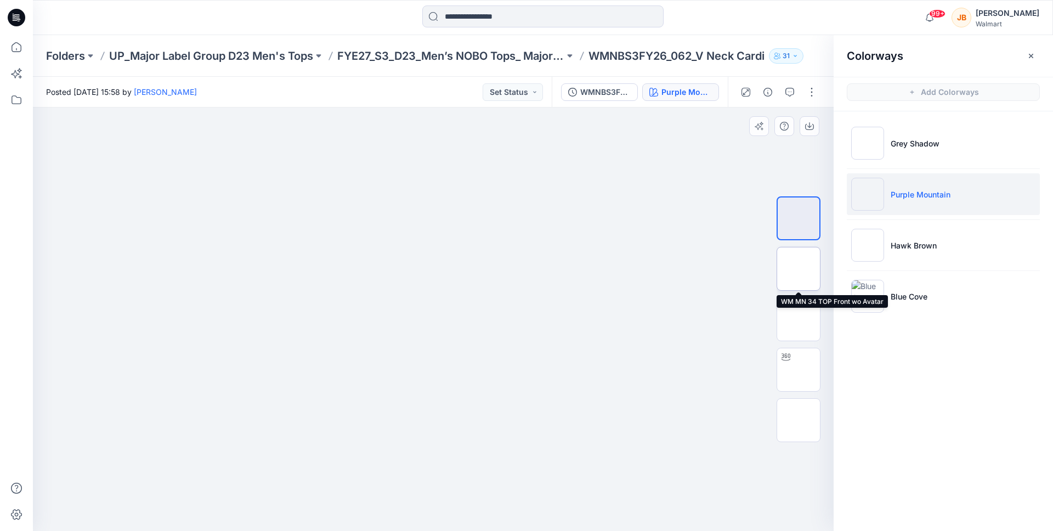
click at [798, 269] on img at bounding box center [798, 269] width 0 height 0
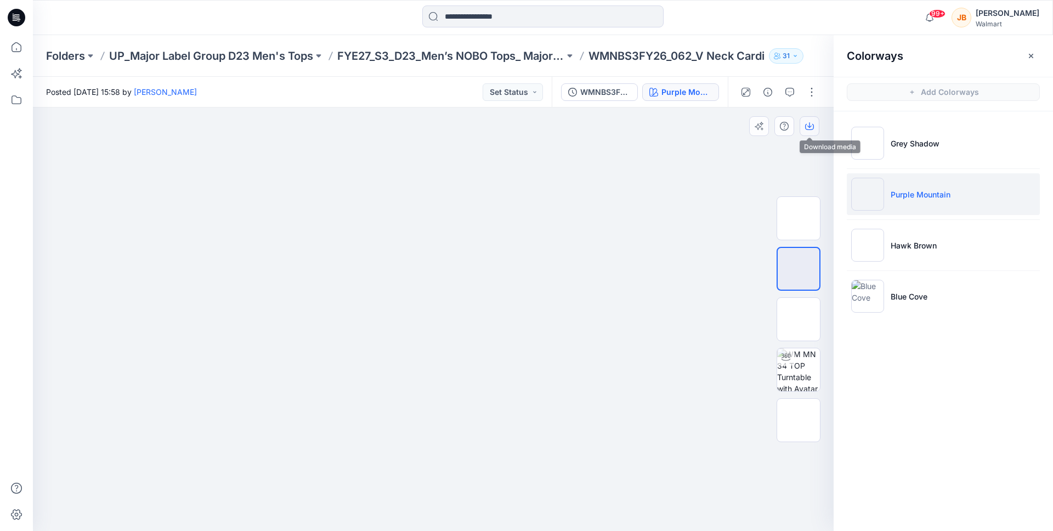
click at [810, 122] on icon "button" at bounding box center [809, 126] width 9 height 9
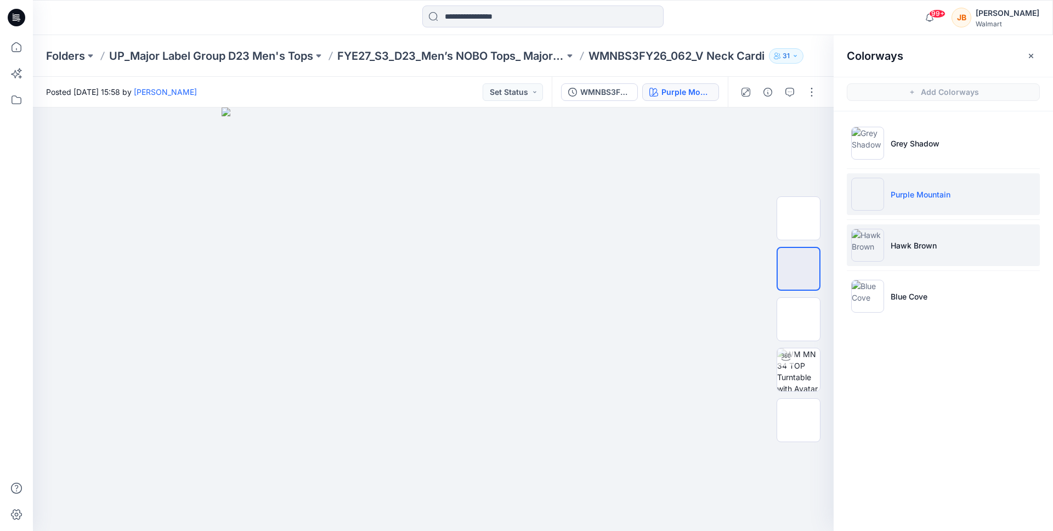
click at [978, 250] on li "Hawk Brown" at bounding box center [943, 245] width 193 height 42
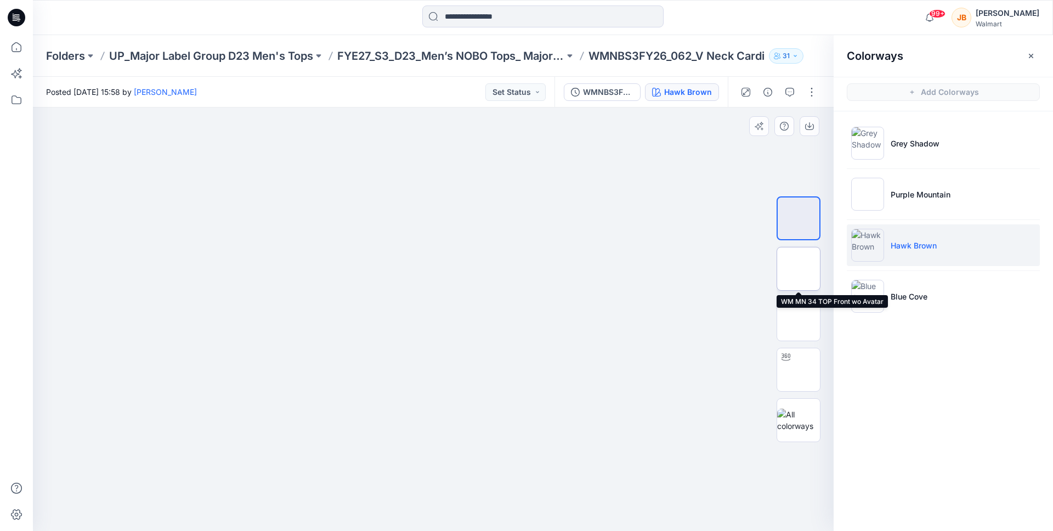
click at [798, 269] on img at bounding box center [798, 269] width 0 height 0
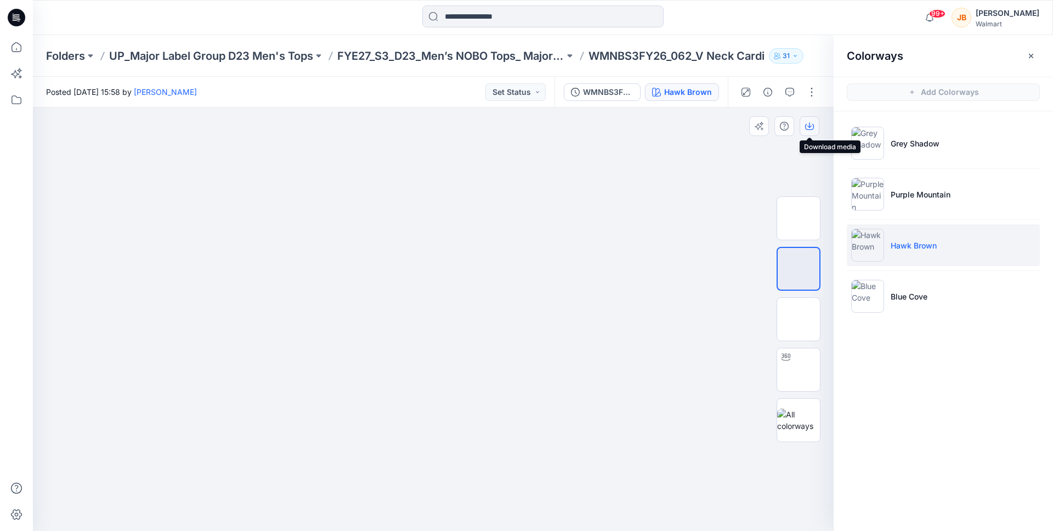
click at [810, 124] on icon "button" at bounding box center [809, 126] width 9 height 9
click at [959, 350] on div "Colorways Add Colorways Grey Shadow Purple Mountain Hawk Brown Blue Cove" at bounding box center [943, 283] width 219 height 496
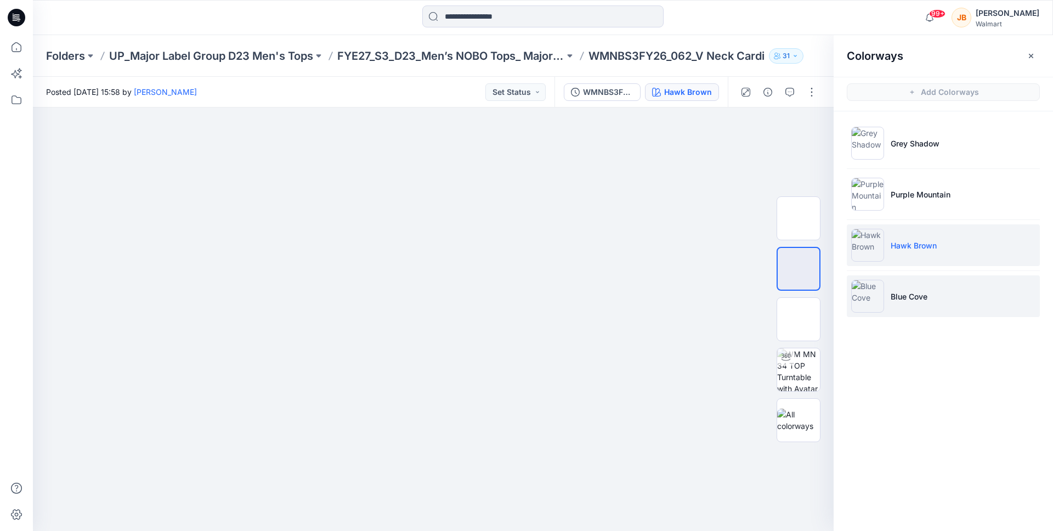
click at [928, 298] on li "Blue Cove" at bounding box center [943, 296] width 193 height 42
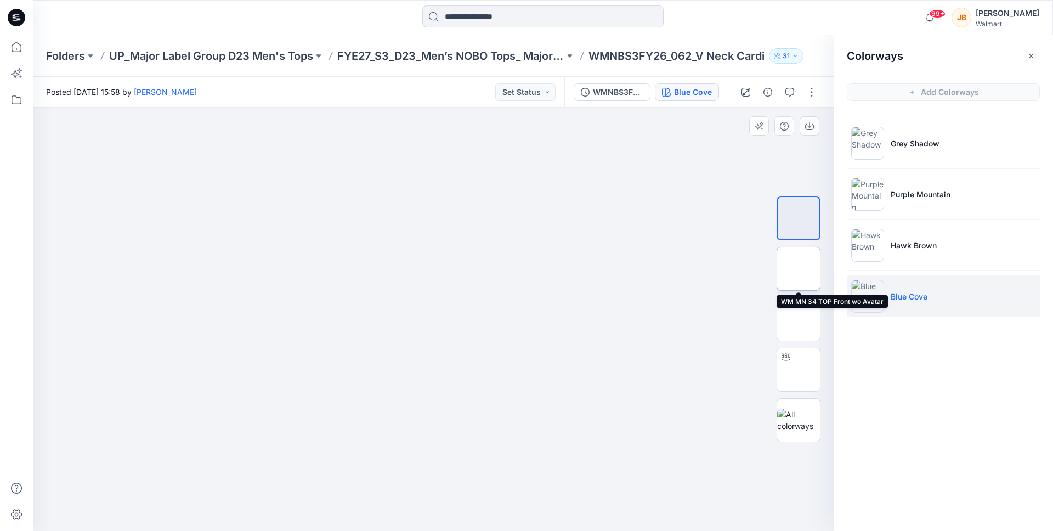
click at [798, 269] on img at bounding box center [798, 269] width 0 height 0
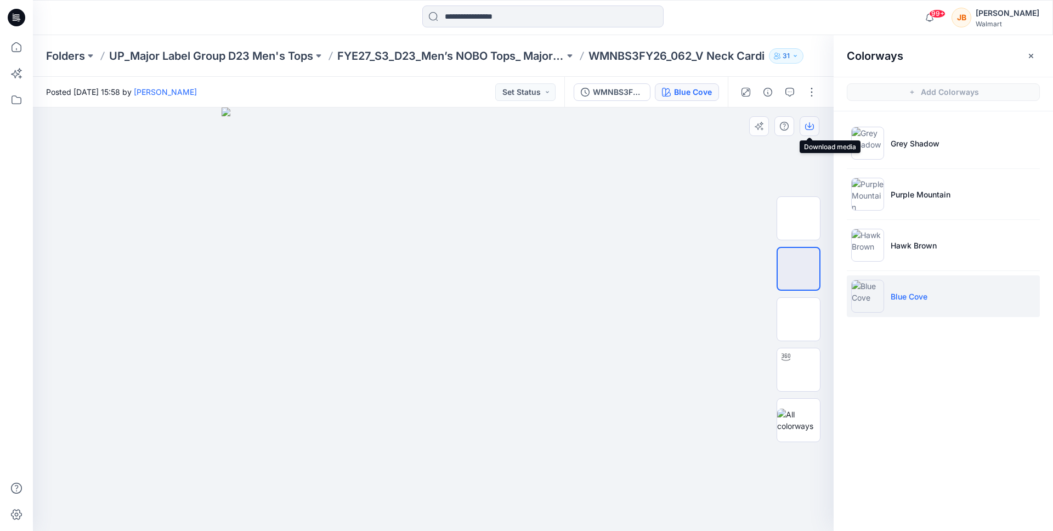
click at [815, 123] on button "button" at bounding box center [810, 126] width 20 height 20
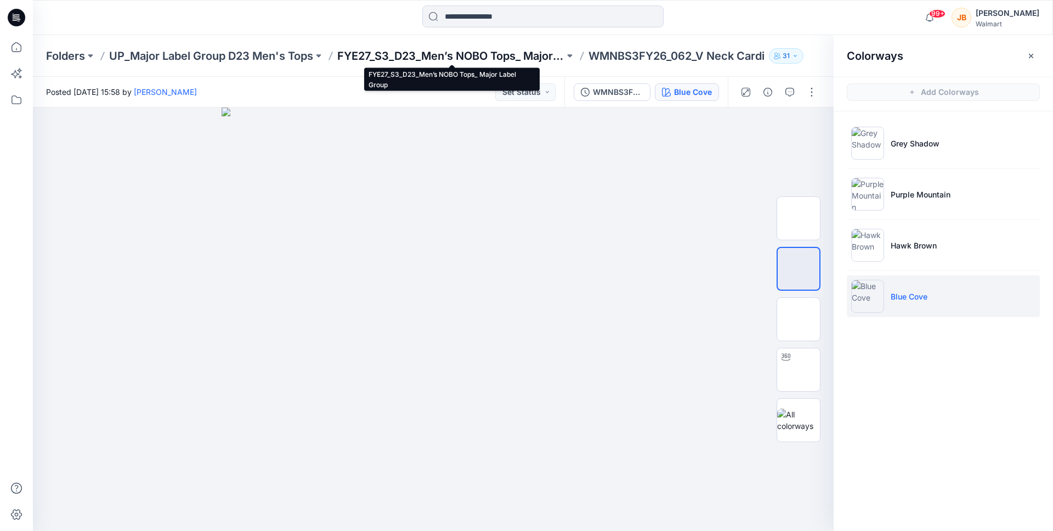
click at [440, 49] on p "FYE27_S3_D23_Men’s NOBO Tops_ Major Label Group" at bounding box center [450, 55] width 227 height 15
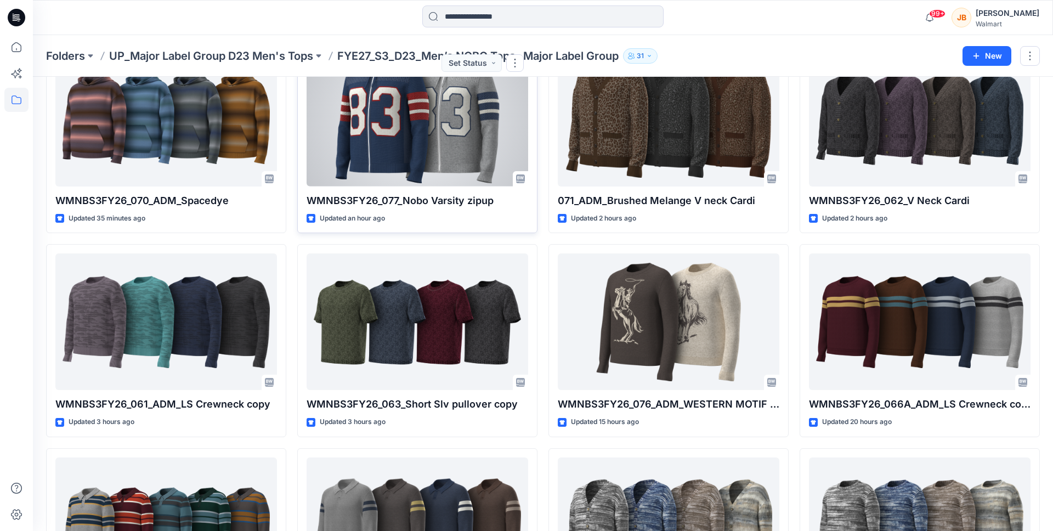
scroll to position [122, 0]
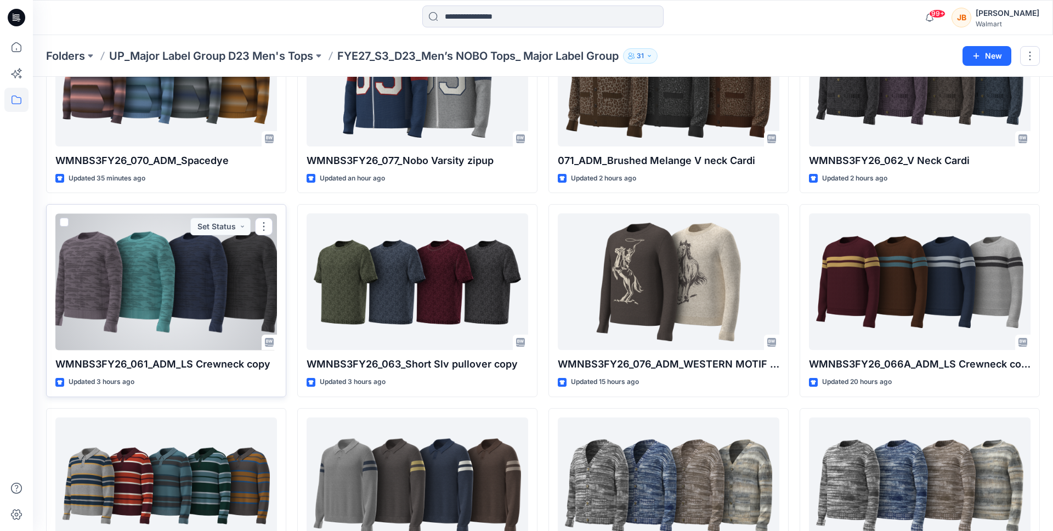
click at [188, 324] on div at bounding box center [166, 281] width 222 height 137
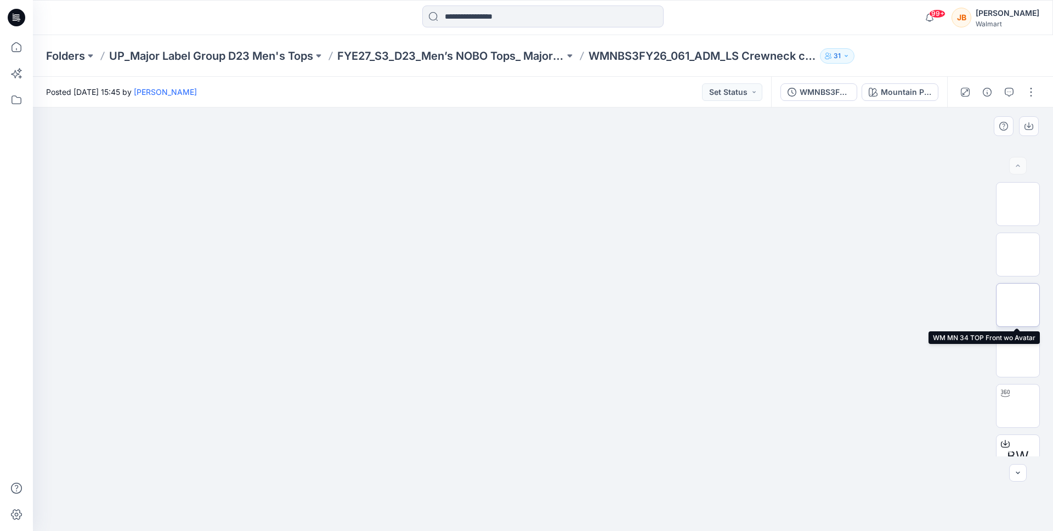
click at [1018, 305] on img at bounding box center [1018, 305] width 0 height 0
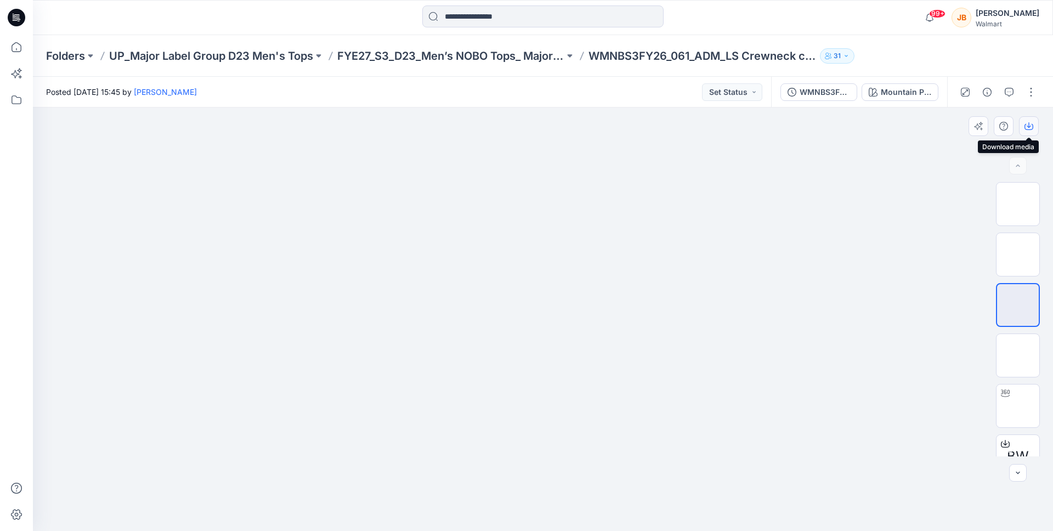
click at [1025, 127] on icon "button" at bounding box center [1028, 126] width 9 height 9
click at [775, 159] on div at bounding box center [543, 318] width 1020 height 423
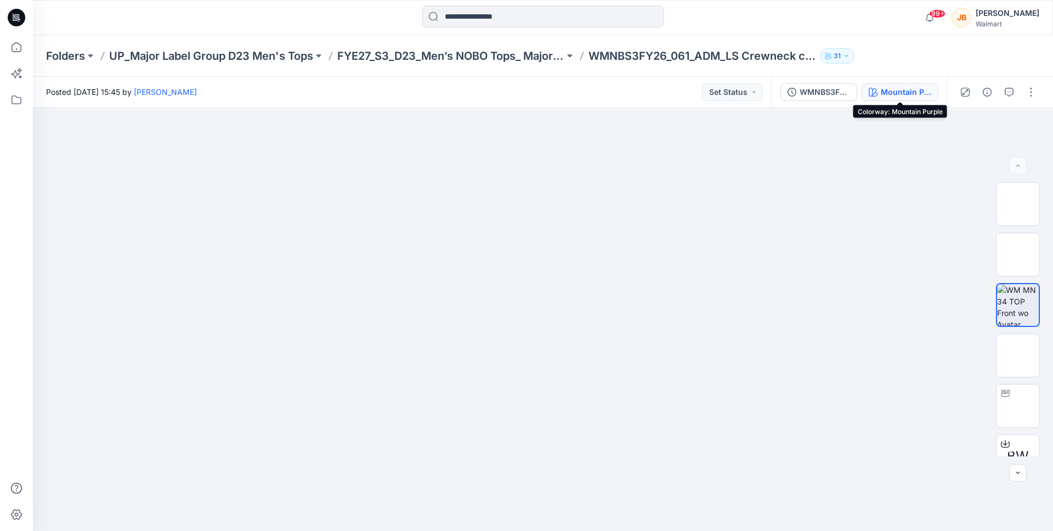
click at [906, 94] on div "Mountain Purple" at bounding box center [906, 92] width 50 height 12
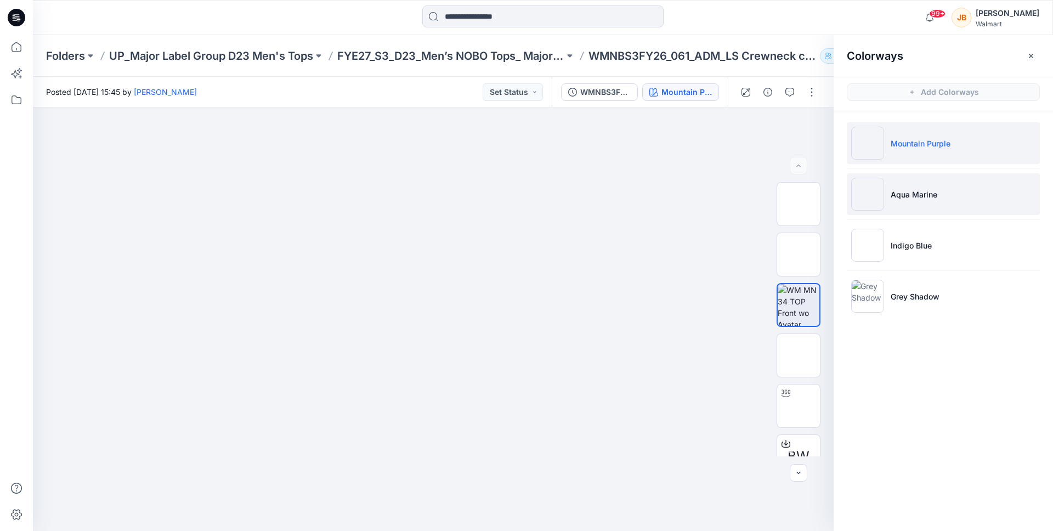
click at [918, 198] on p "Aqua Marine" at bounding box center [914, 195] width 47 height 12
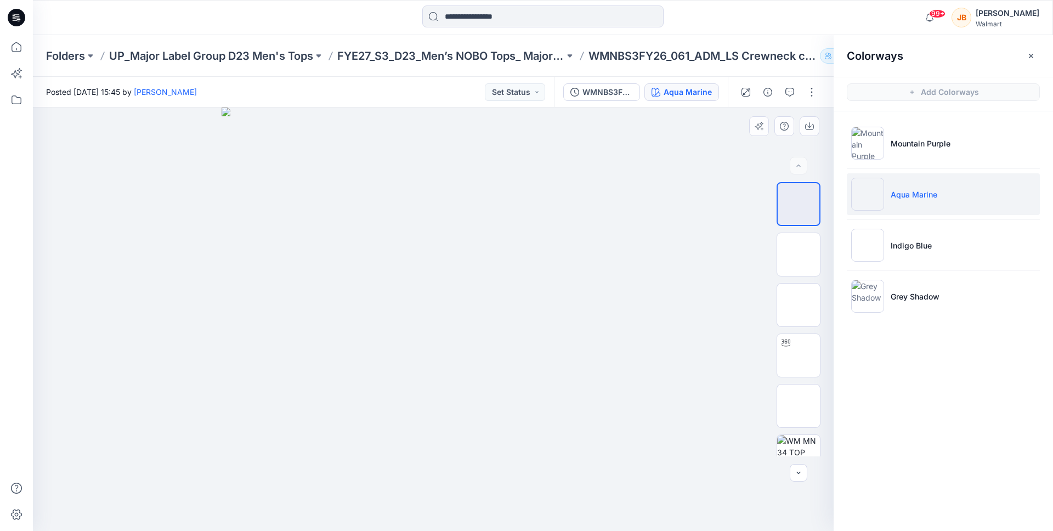
drag, startPoint x: 723, startPoint y: 183, endPoint x: 731, endPoint y: 182, distance: 7.8
click at [723, 183] on div at bounding box center [433, 318] width 801 height 423
click at [1034, 54] on icon "button" at bounding box center [1031, 56] width 9 height 9
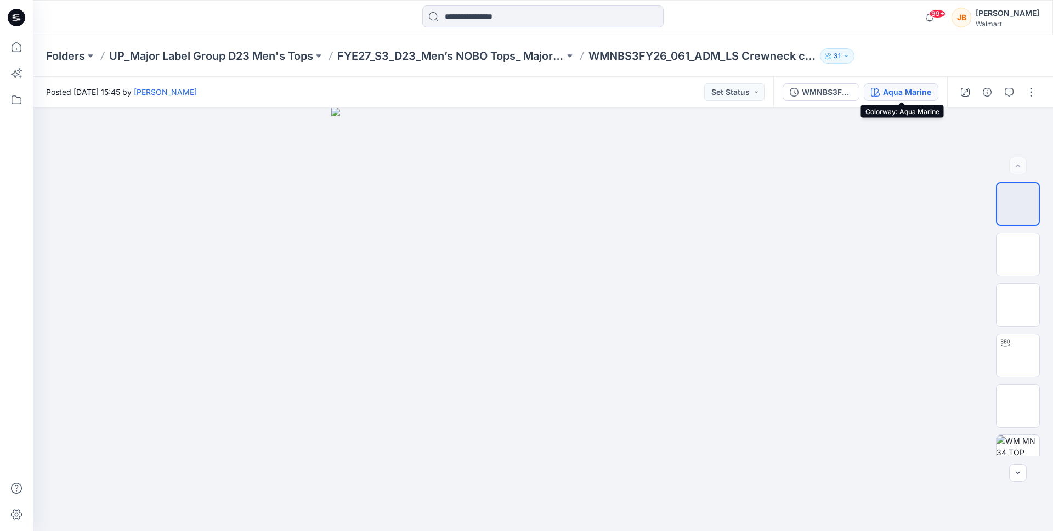
click at [917, 92] on div "Aqua Marine" at bounding box center [907, 92] width 48 height 12
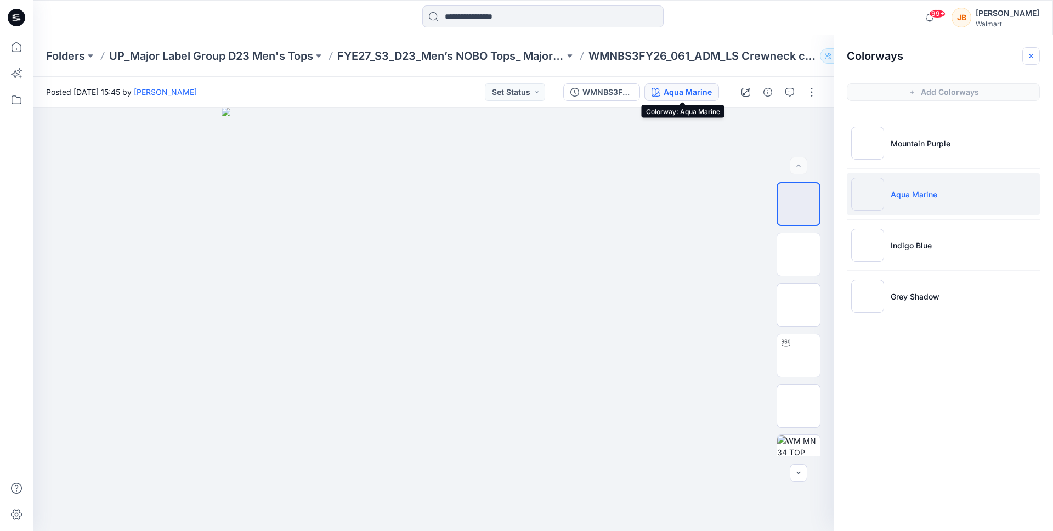
click at [1028, 53] on icon "button" at bounding box center [1031, 56] width 9 height 9
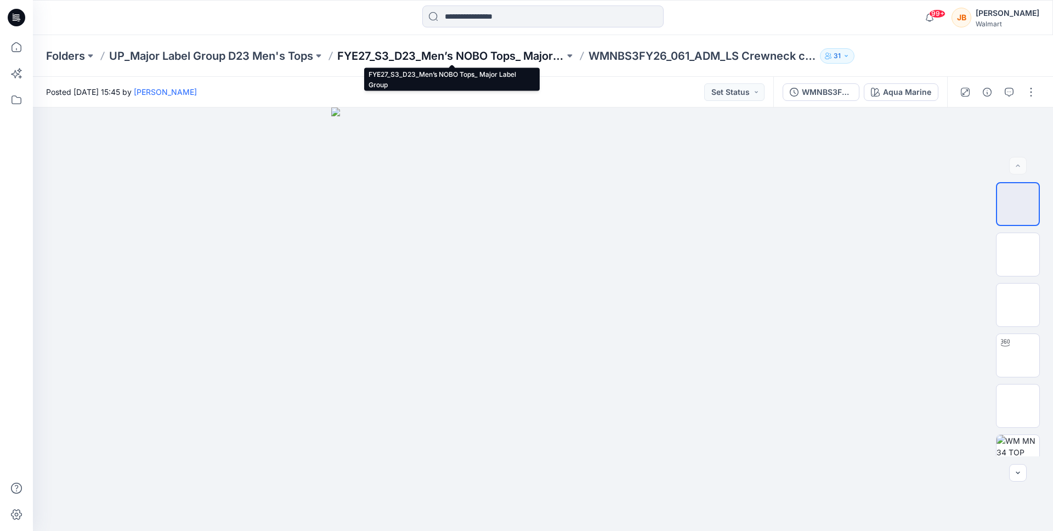
click at [471, 52] on p "FYE27_S3_D23_Men’s NOBO Tops_ Major Label Group" at bounding box center [450, 55] width 227 height 15
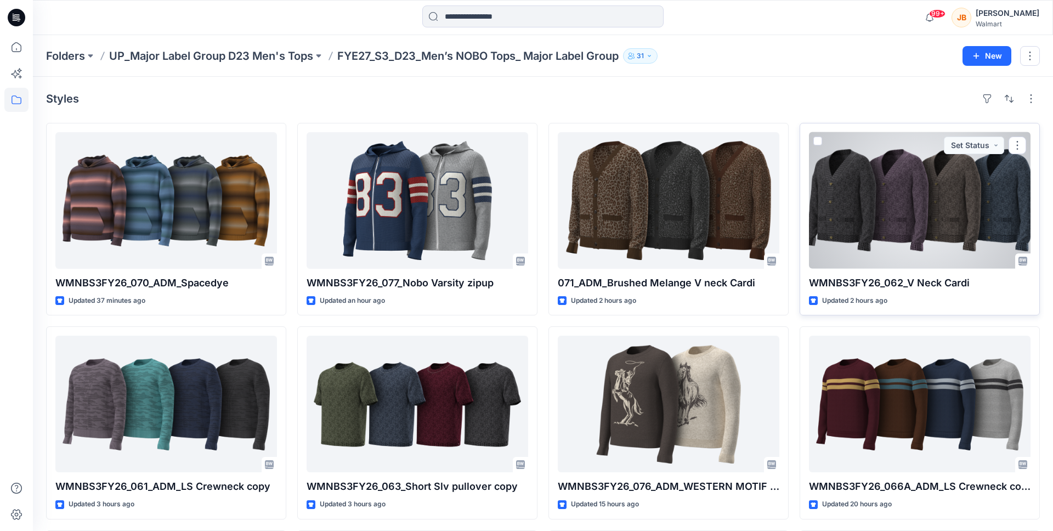
click at [929, 266] on div at bounding box center [920, 200] width 222 height 137
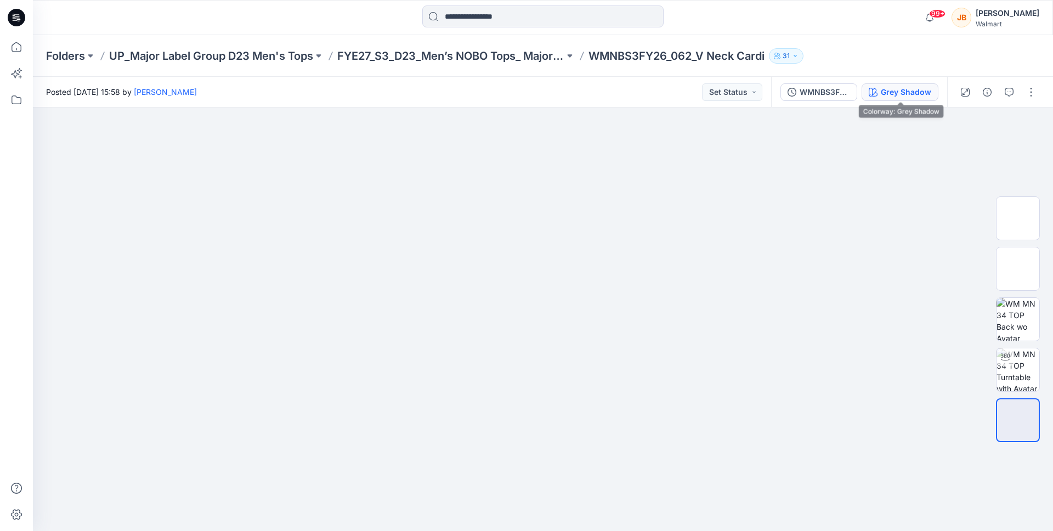
click at [891, 93] on div "Grey Shadow" at bounding box center [906, 92] width 50 height 12
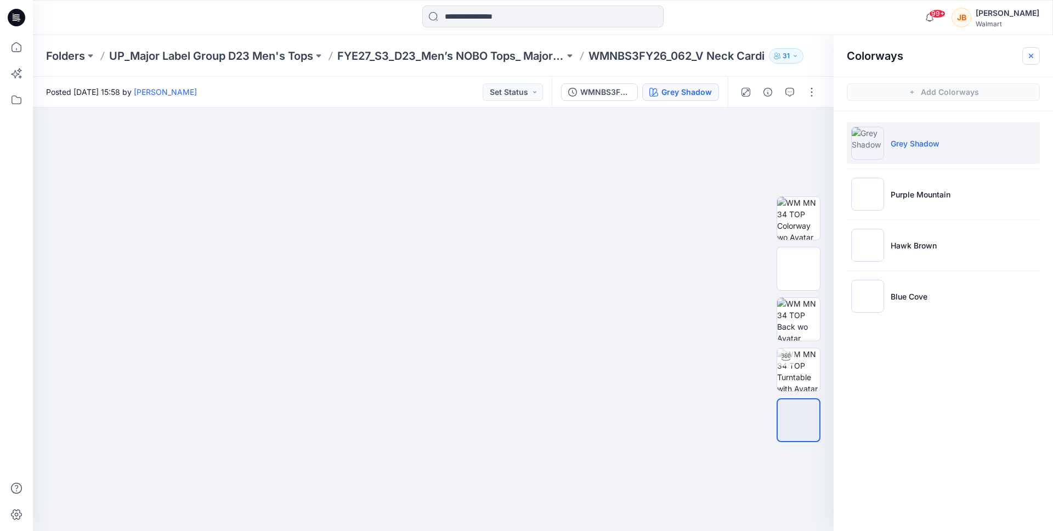
click at [1032, 55] on icon "button" at bounding box center [1031, 56] width 9 height 9
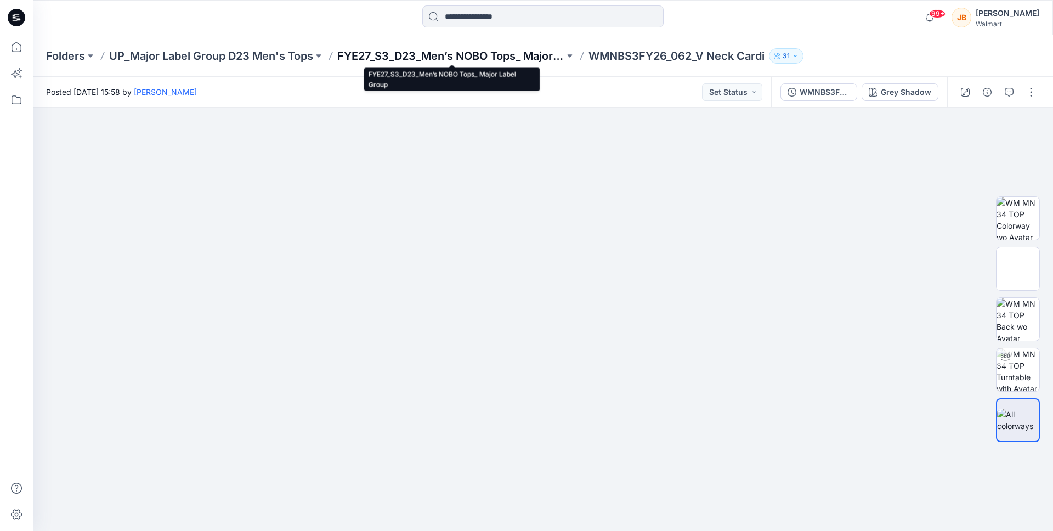
click at [522, 54] on p "FYE27_S3_D23_Men’s NOBO Tops_ Major Label Group" at bounding box center [450, 55] width 227 height 15
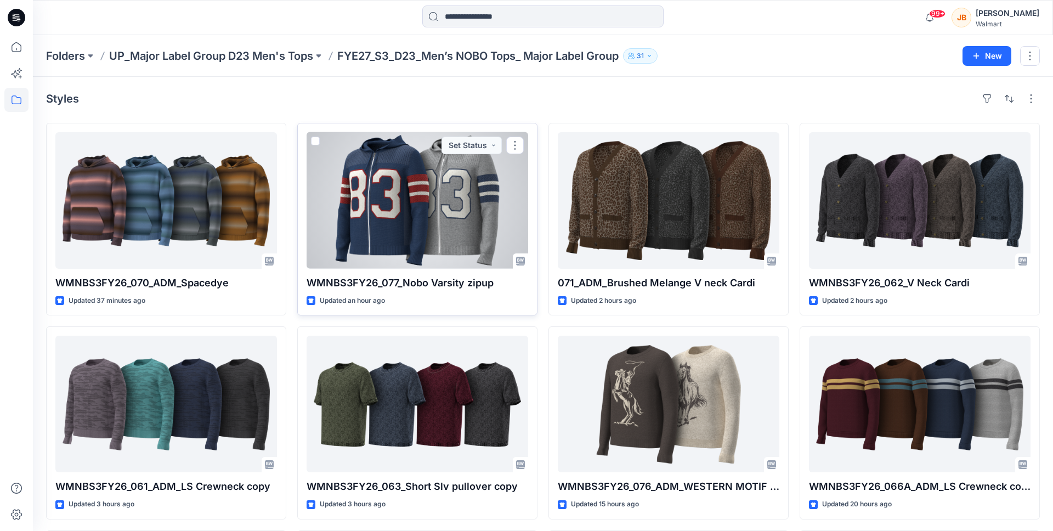
scroll to position [2, 0]
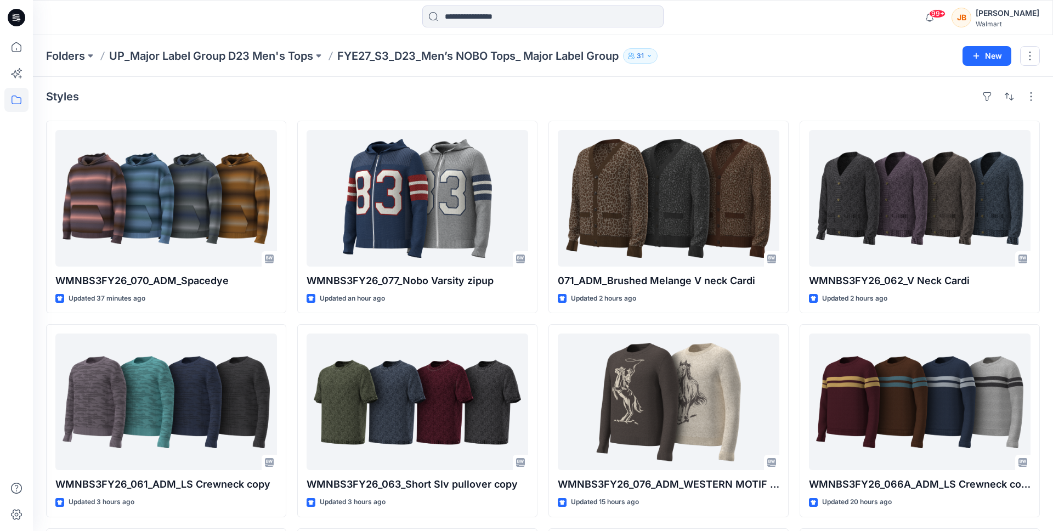
click at [686, 95] on div "Styles" at bounding box center [543, 97] width 994 height 18
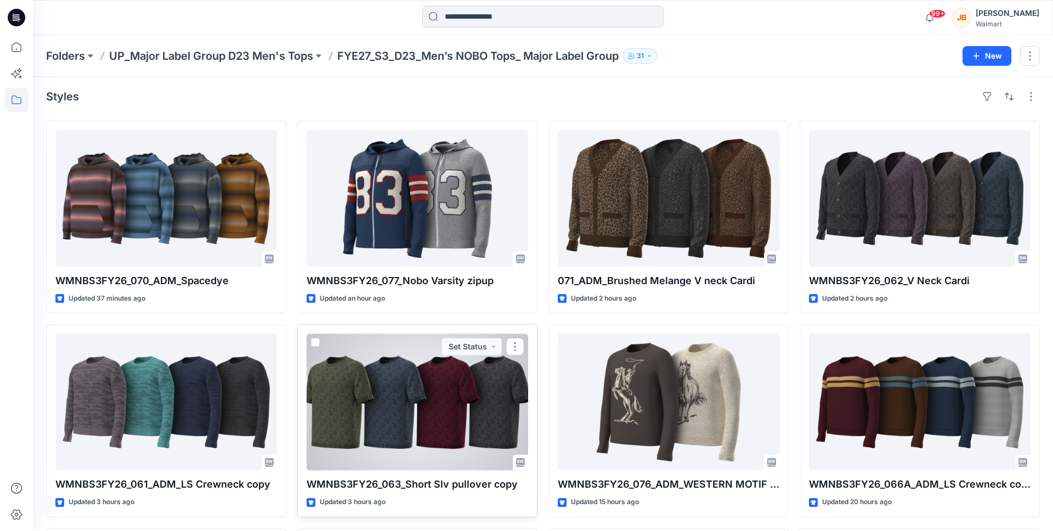
click at [426, 354] on div at bounding box center [418, 401] width 222 height 137
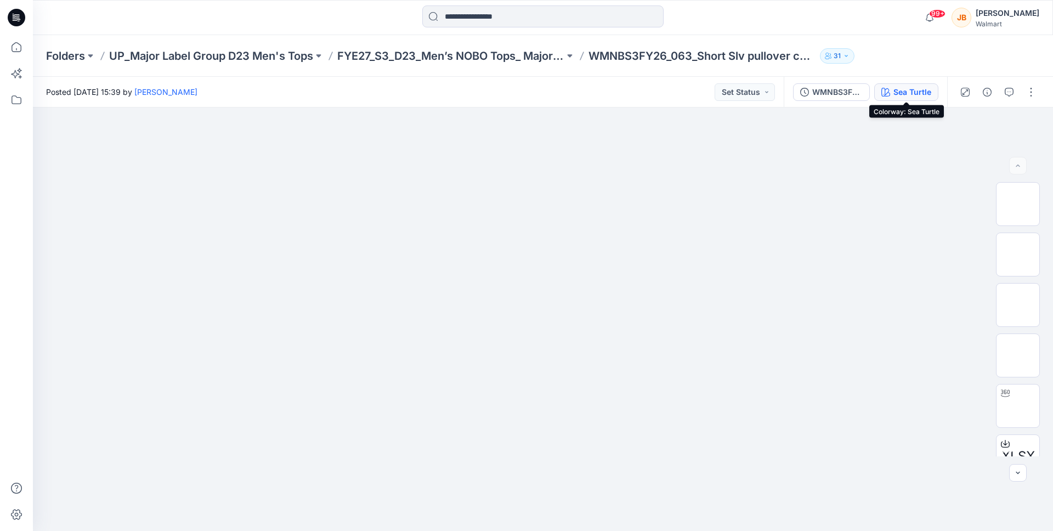
click at [919, 87] on div "Sea Turtle" at bounding box center [912, 92] width 38 height 12
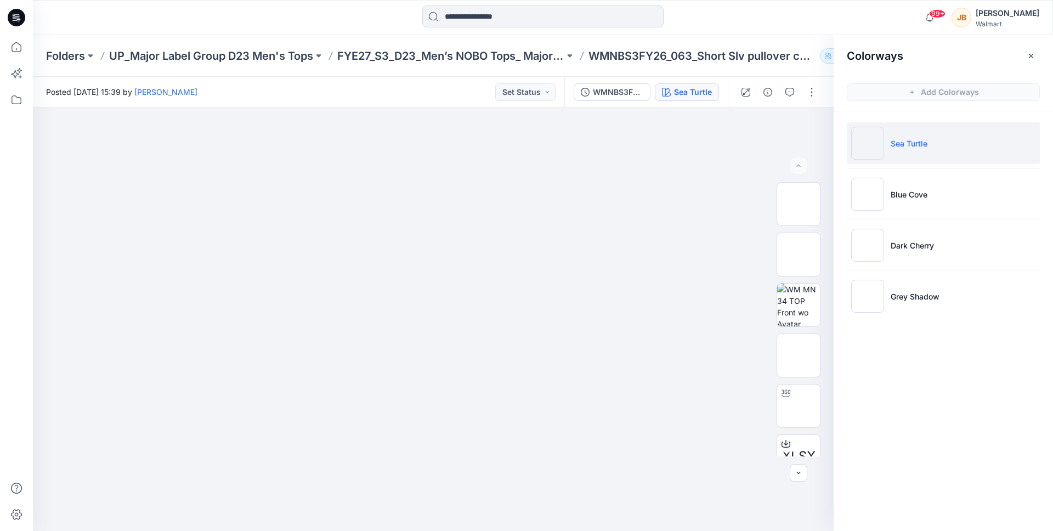
click at [931, 144] on li "Sea Turtle" at bounding box center [943, 143] width 193 height 42
click at [792, 302] on img at bounding box center [798, 305] width 43 height 43
click at [807, 124] on icon "button" at bounding box center [809, 126] width 9 height 9
click at [724, 150] on div at bounding box center [433, 318] width 801 height 423
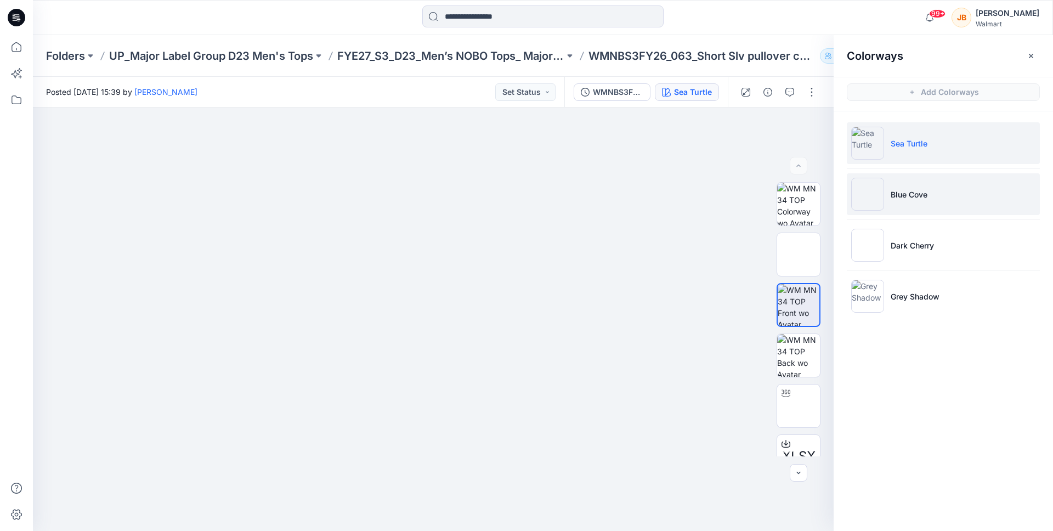
click at [929, 188] on li "Blue Cove" at bounding box center [943, 194] width 193 height 42
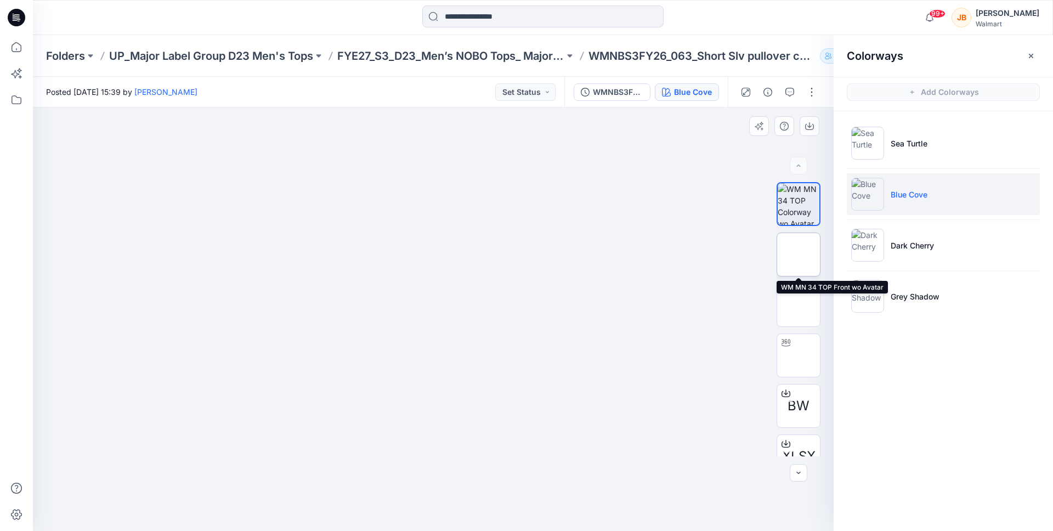
click at [792, 245] on img at bounding box center [798, 254] width 43 height 43
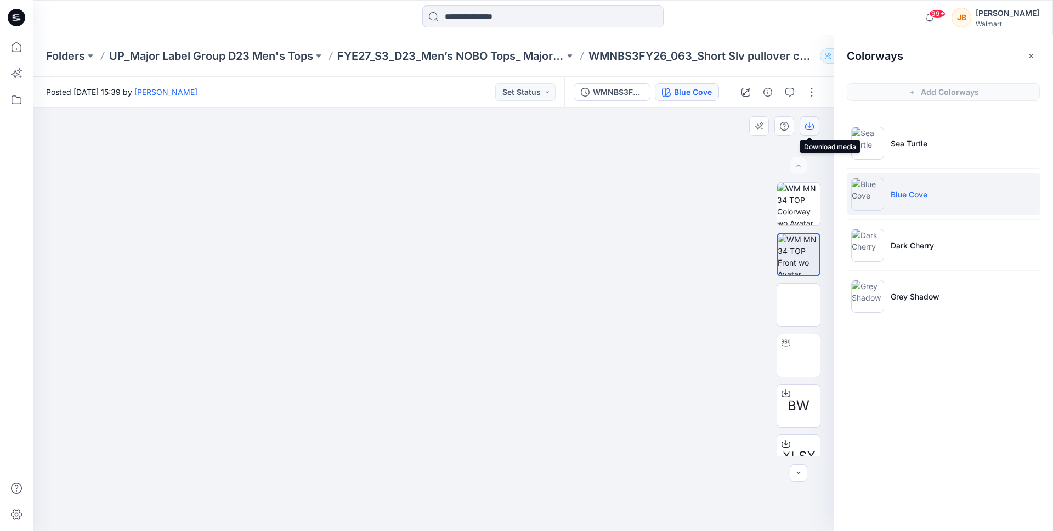
click at [811, 123] on icon "button" at bounding box center [809, 126] width 9 height 9
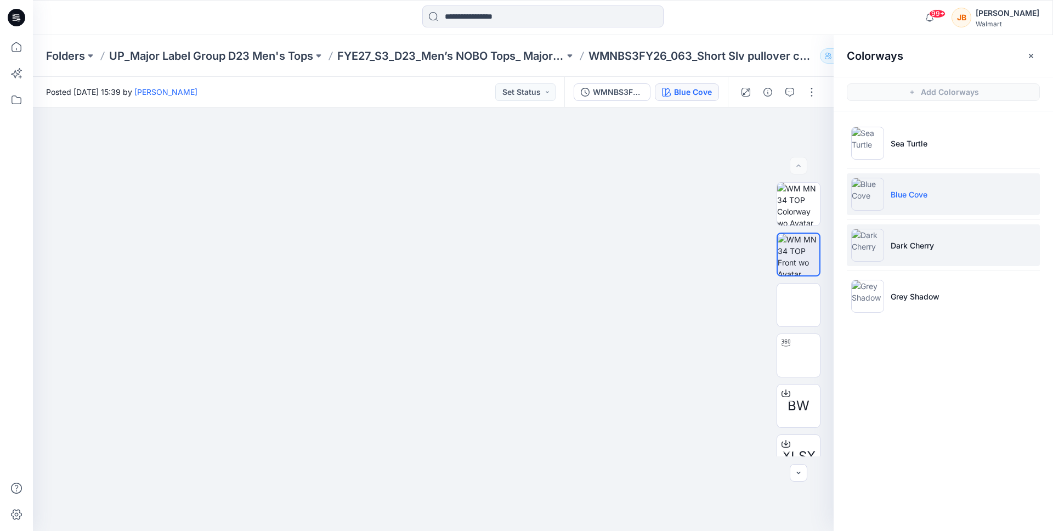
click at [919, 246] on p "Dark Cherry" at bounding box center [912, 246] width 43 height 12
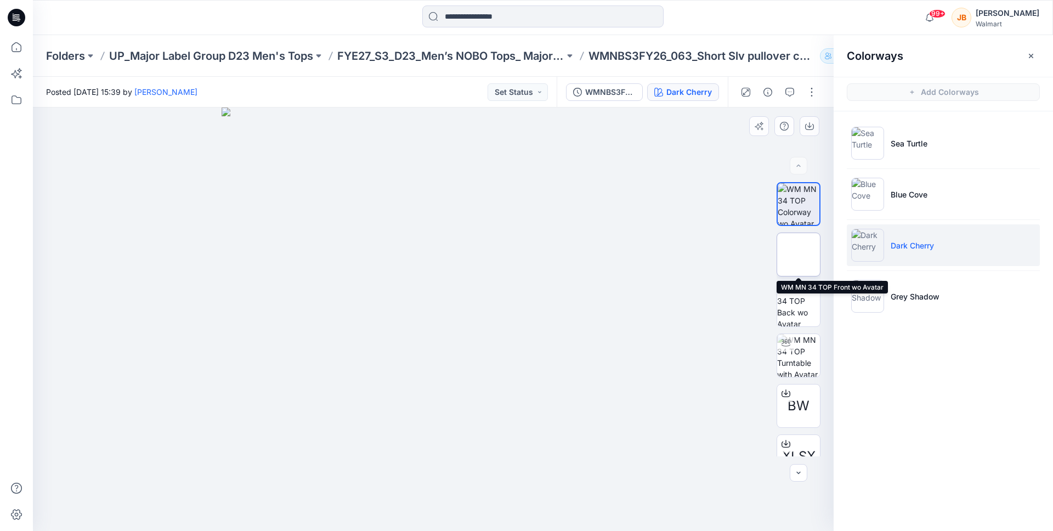
click at [801, 246] on img at bounding box center [798, 254] width 43 height 43
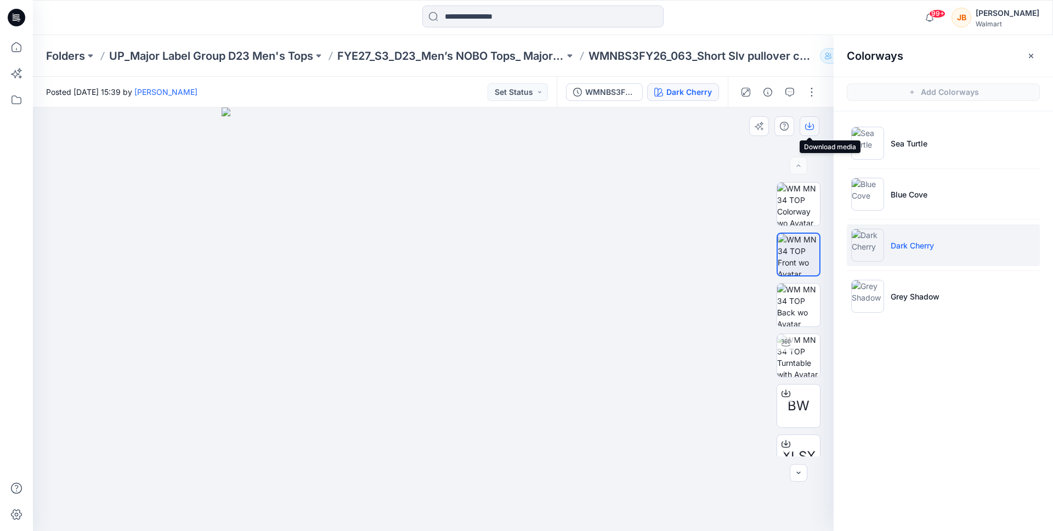
click at [810, 126] on icon "button" at bounding box center [809, 126] width 9 height 9
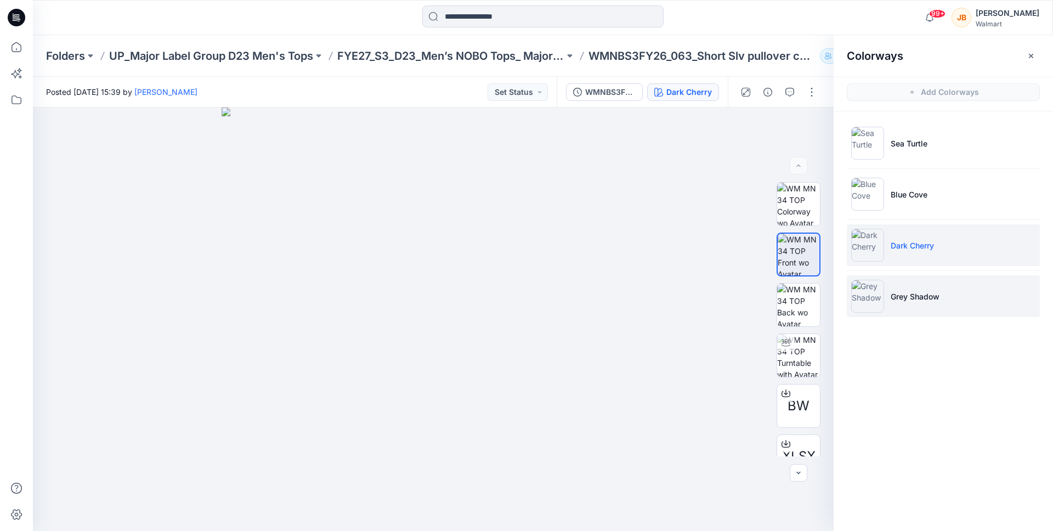
click at [924, 302] on li "Grey Shadow" at bounding box center [943, 296] width 193 height 42
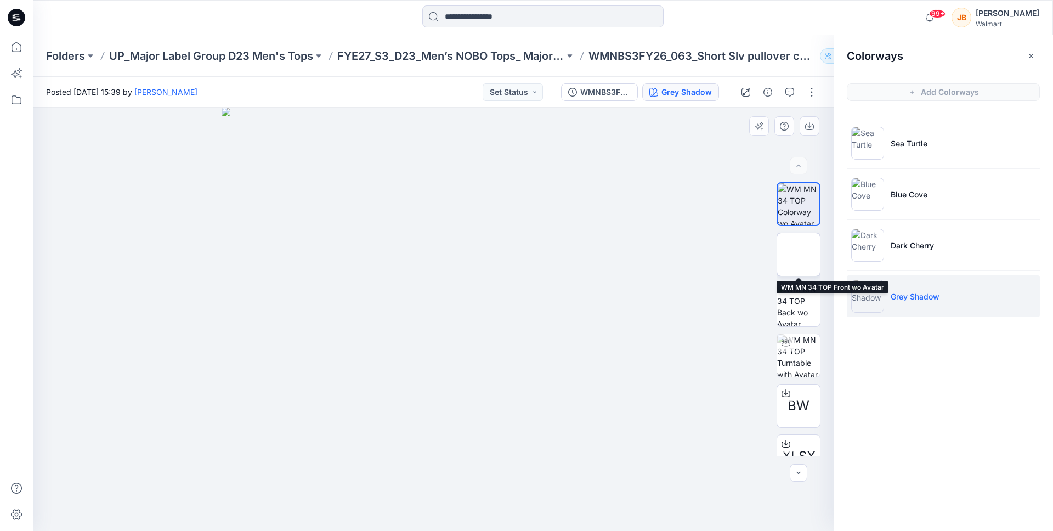
click at [798, 254] on img at bounding box center [798, 254] width 0 height 0
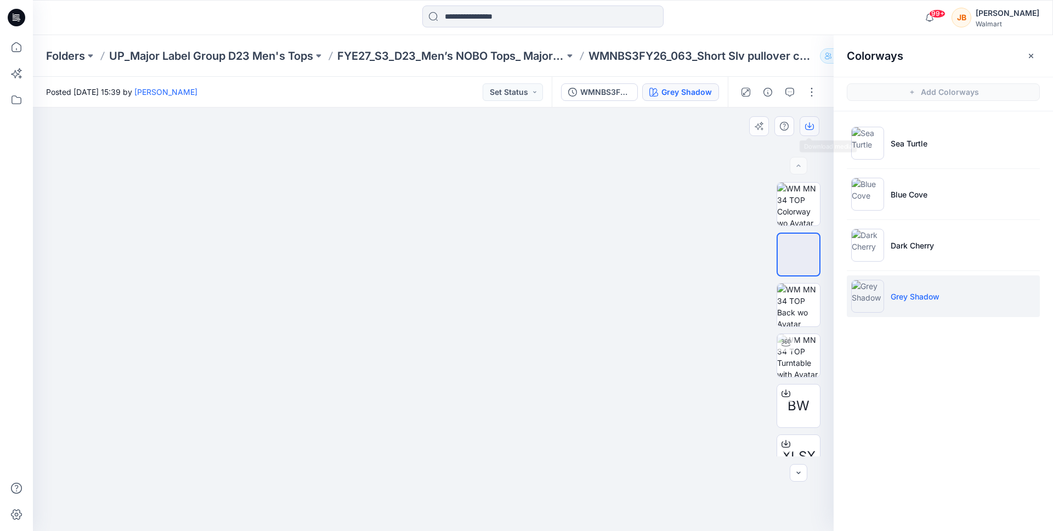
click at [811, 134] on button "button" at bounding box center [810, 126] width 20 height 20
click at [1034, 55] on icon "button" at bounding box center [1031, 56] width 9 height 9
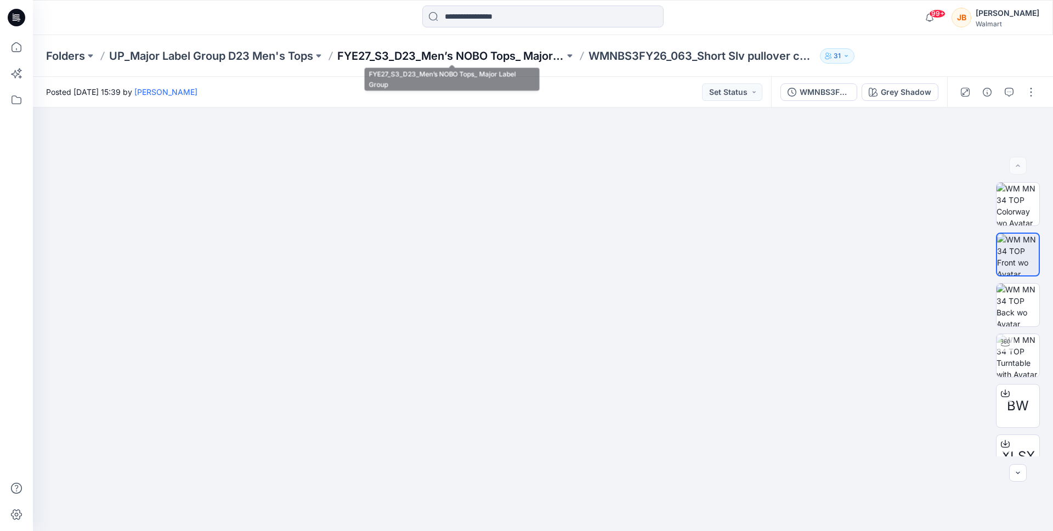
click at [540, 49] on p "FYE27_S3_D23_Men’s NOBO Tops_ Major Label Group" at bounding box center [450, 55] width 227 height 15
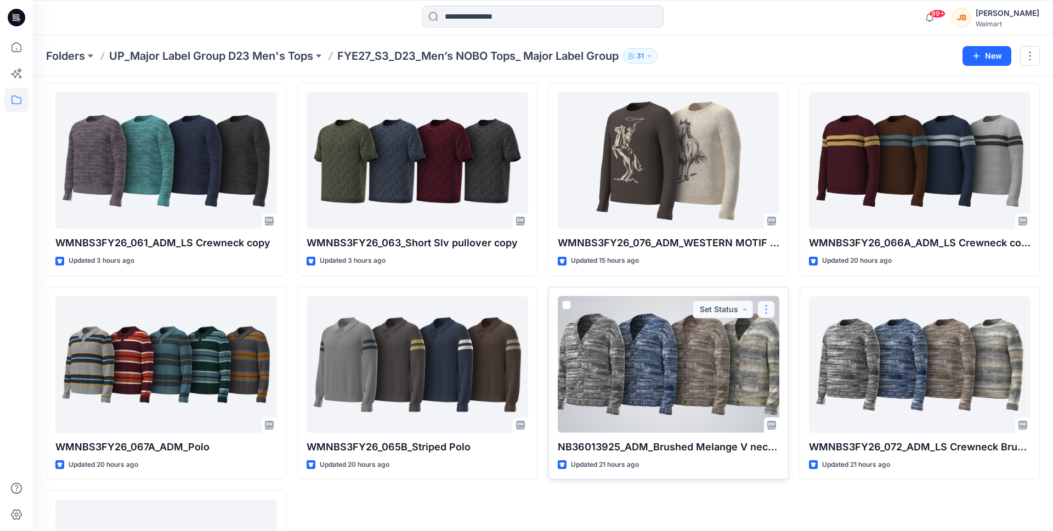
scroll to position [242, 0]
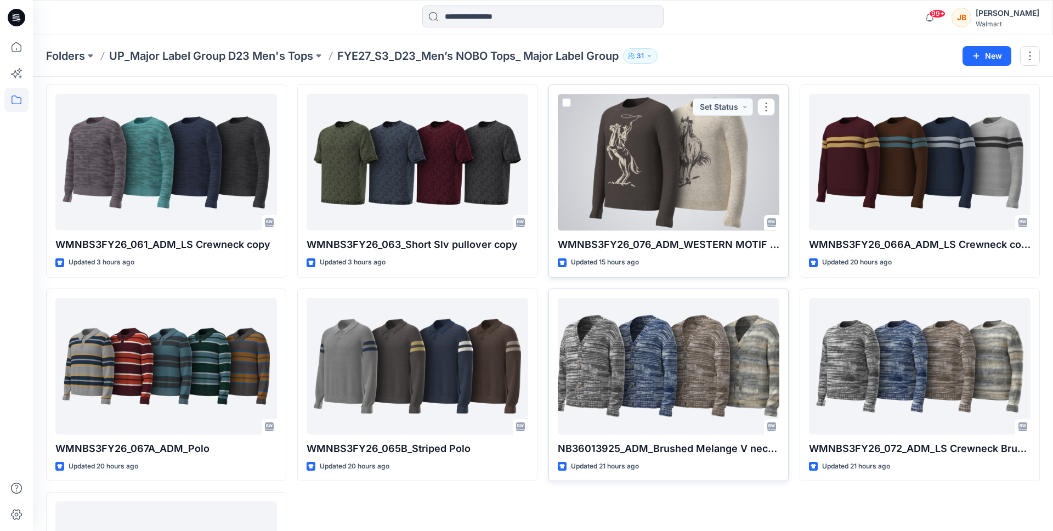
click at [698, 181] on div at bounding box center [669, 162] width 222 height 137
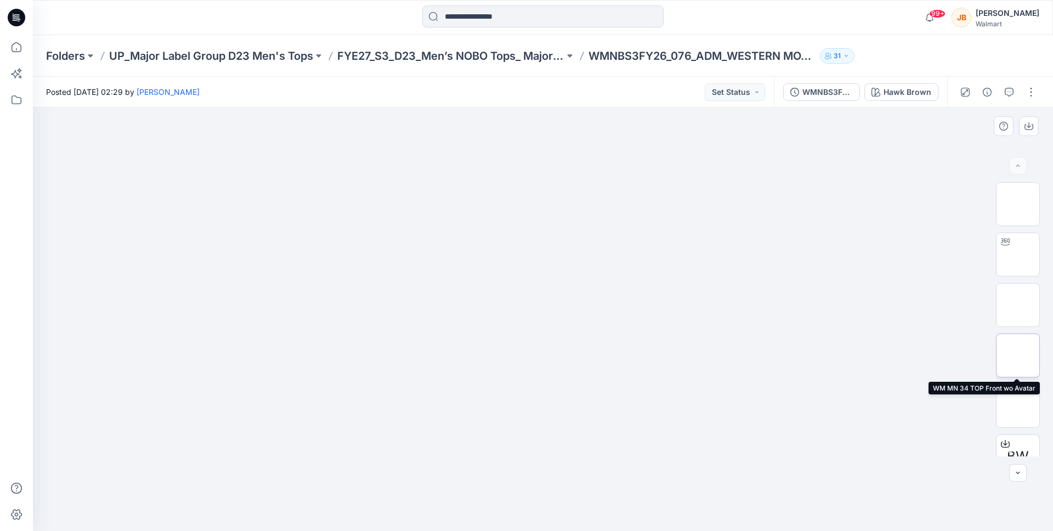
click at [1018, 355] on img at bounding box center [1018, 355] width 0 height 0
click at [1027, 125] on icon "button" at bounding box center [1028, 126] width 9 height 9
drag, startPoint x: 707, startPoint y: 164, endPoint x: 794, endPoint y: 134, distance: 91.6
click at [708, 107] on img at bounding box center [542, 107] width 423 height 0
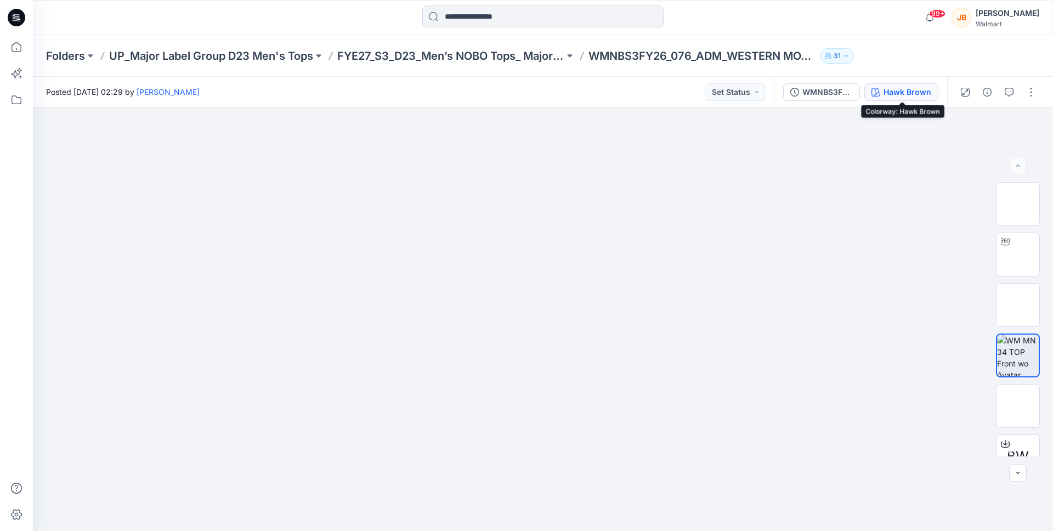
click at [906, 93] on div "Hawk Brown" at bounding box center [907, 92] width 48 height 12
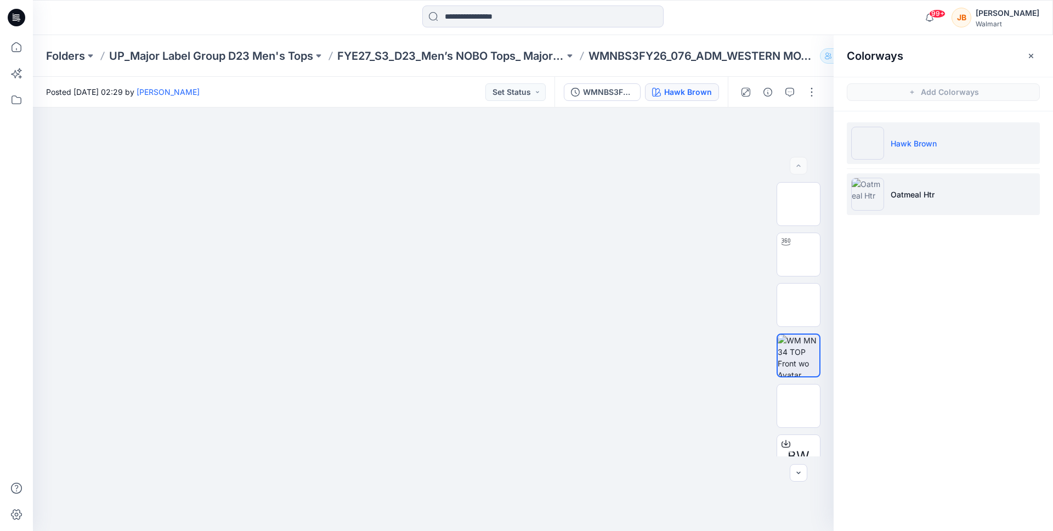
click at [883, 181] on img at bounding box center [867, 194] width 33 height 33
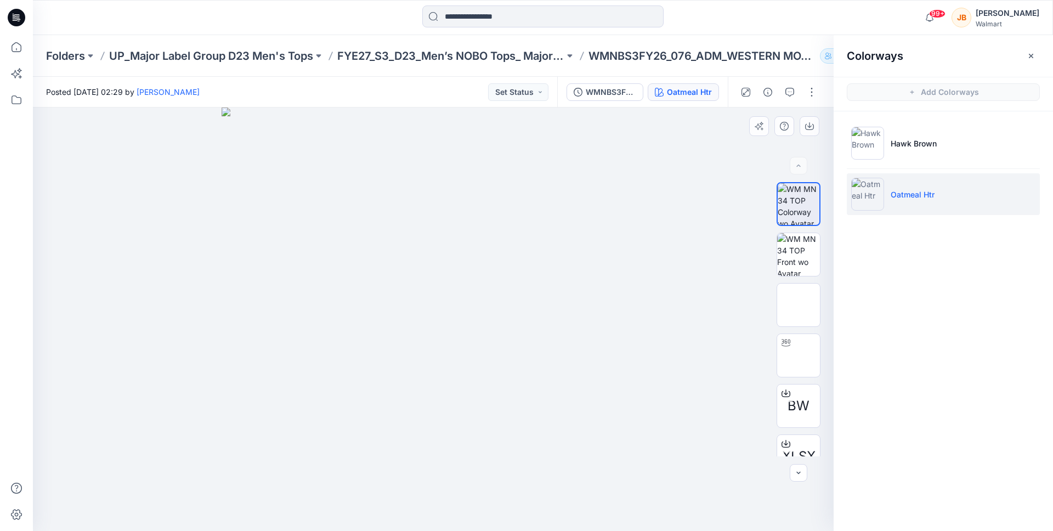
drag, startPoint x: 751, startPoint y: 192, endPoint x: 766, endPoint y: 204, distance: 18.8
click at [751, 192] on div at bounding box center [433, 318] width 801 height 423
click at [801, 243] on img at bounding box center [798, 254] width 43 height 43
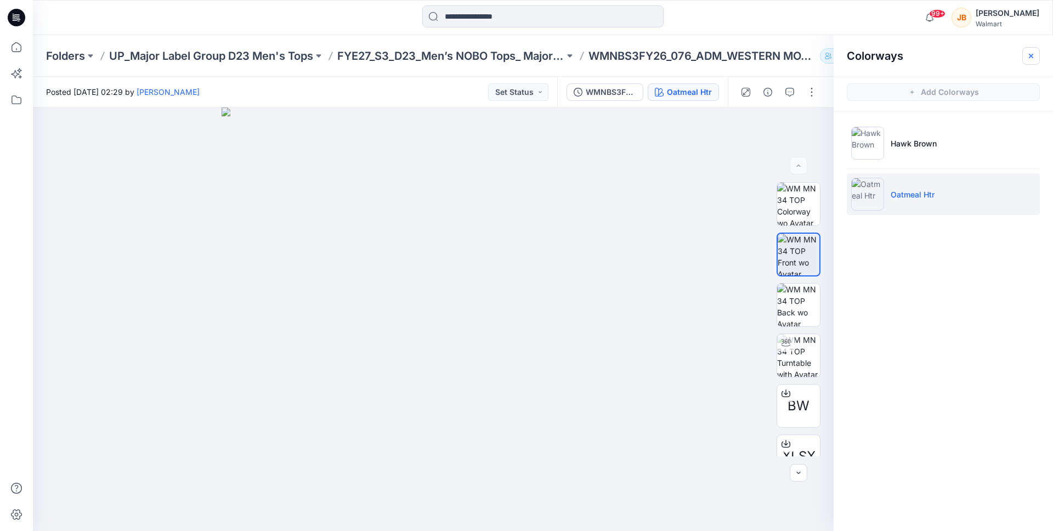
click at [1028, 53] on icon "button" at bounding box center [1031, 56] width 9 height 9
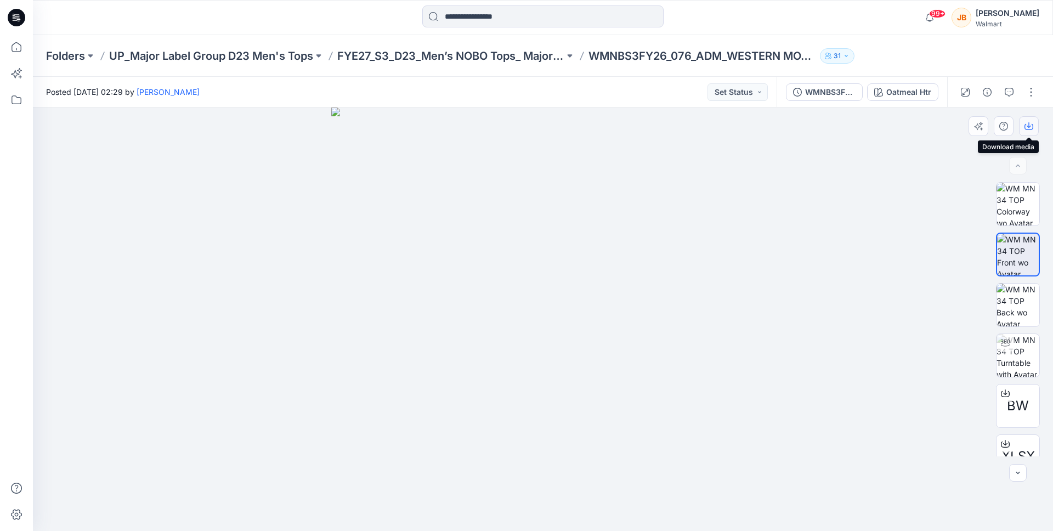
click at [1030, 128] on icon "button" at bounding box center [1028, 126] width 9 height 9
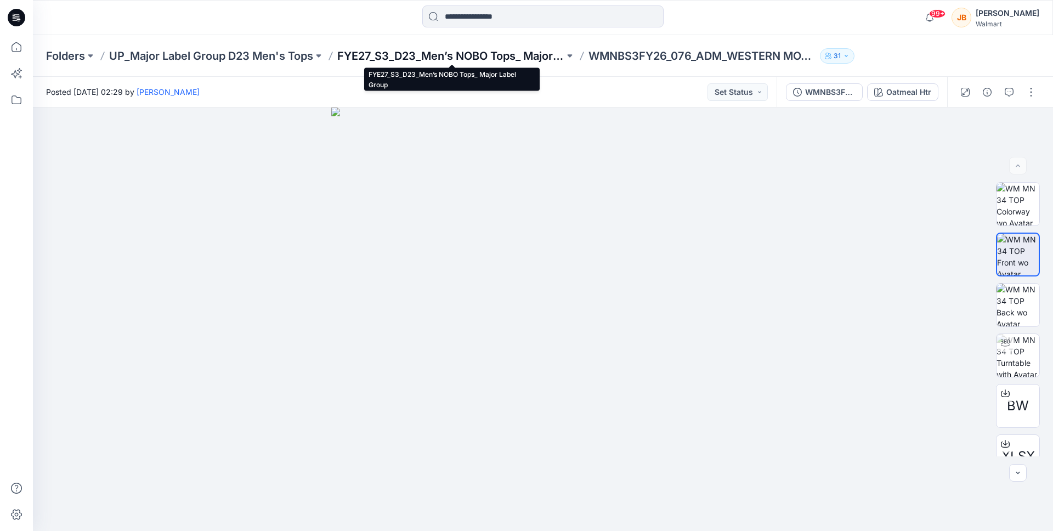
click at [457, 60] on p "FYE27_S3_D23_Men’s NOBO Tops_ Major Label Group" at bounding box center [450, 55] width 227 height 15
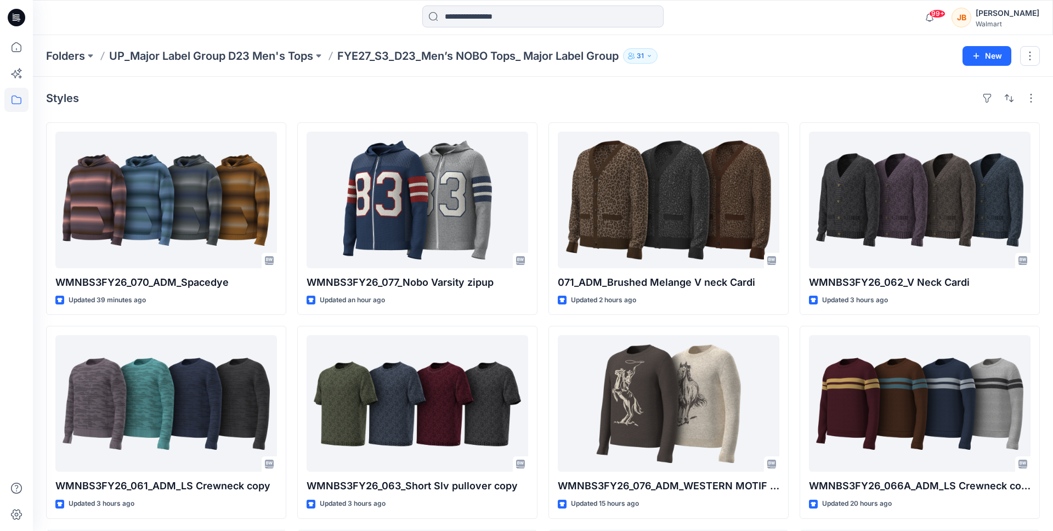
scroll to position [269, 0]
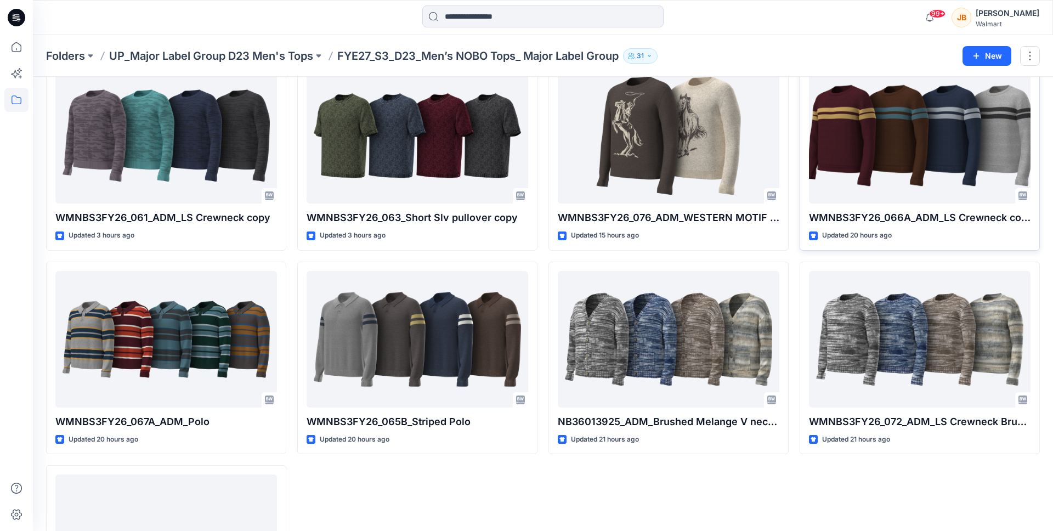
click at [955, 172] on div at bounding box center [920, 135] width 222 height 137
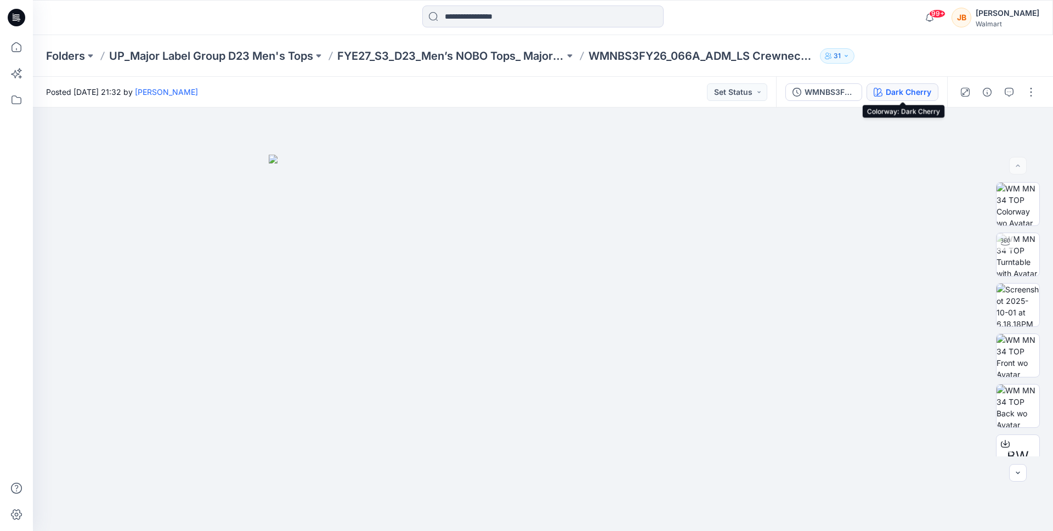
click at [910, 89] on div "Dark Cherry" at bounding box center [909, 92] width 46 height 12
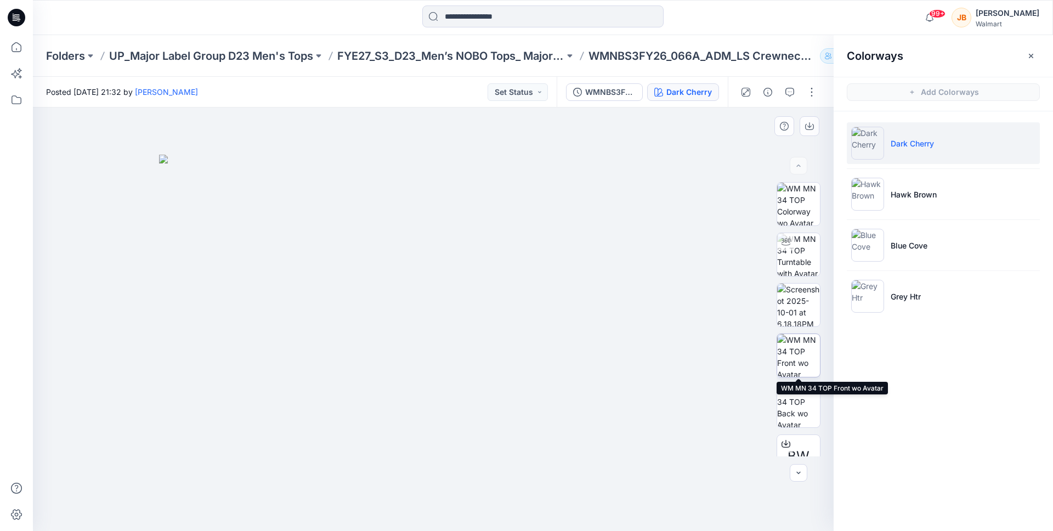
click at [793, 350] on img at bounding box center [798, 355] width 43 height 43
click at [813, 128] on icon "button" at bounding box center [809, 127] width 9 height 6
click at [706, 224] on div at bounding box center [433, 318] width 801 height 423
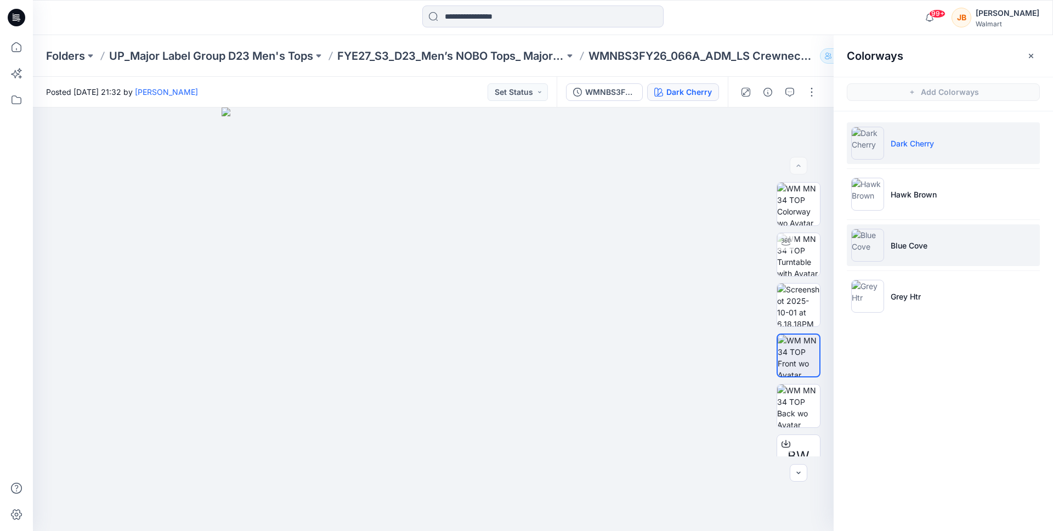
click at [889, 234] on li "Blue Cove" at bounding box center [943, 245] width 193 height 42
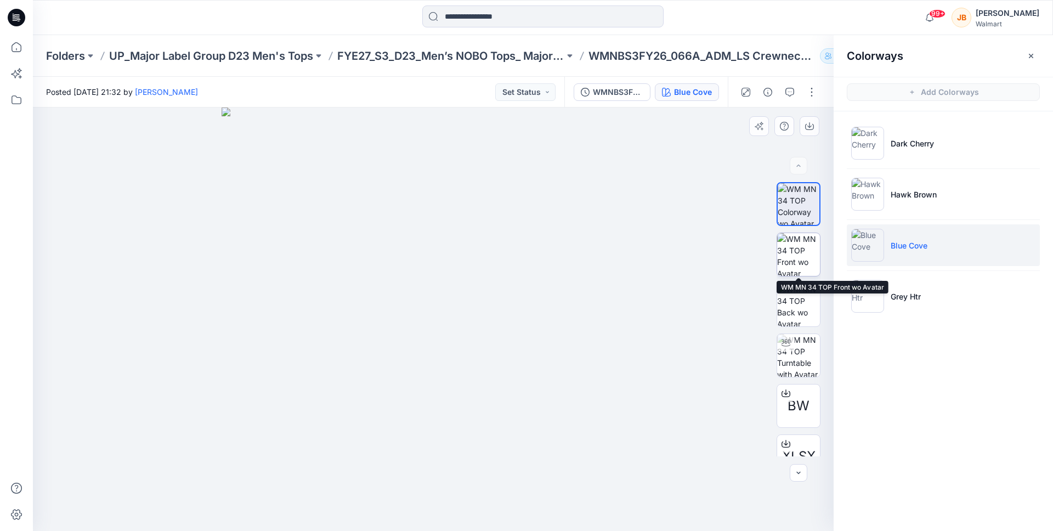
click at [797, 257] on img at bounding box center [798, 254] width 43 height 43
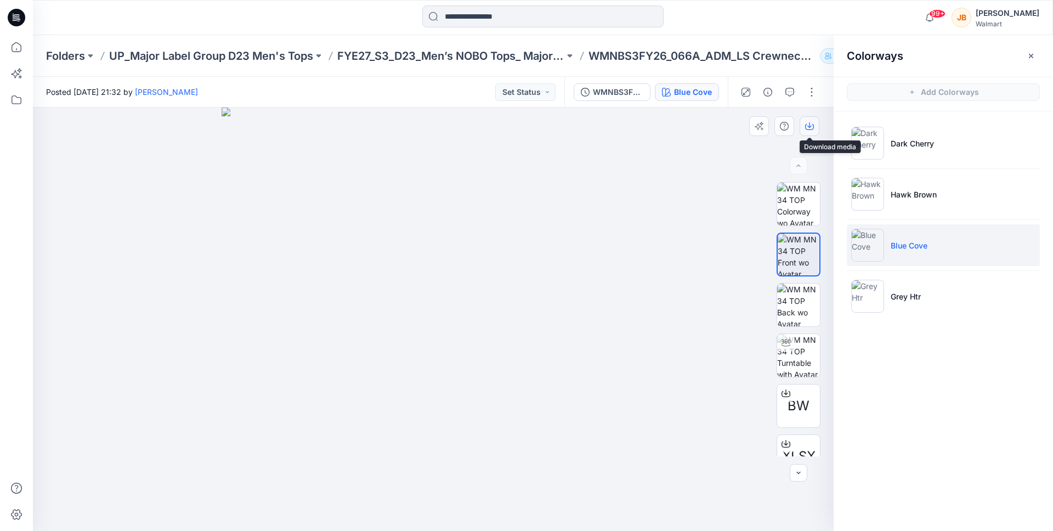
click at [811, 126] on icon "button" at bounding box center [809, 124] width 4 height 5
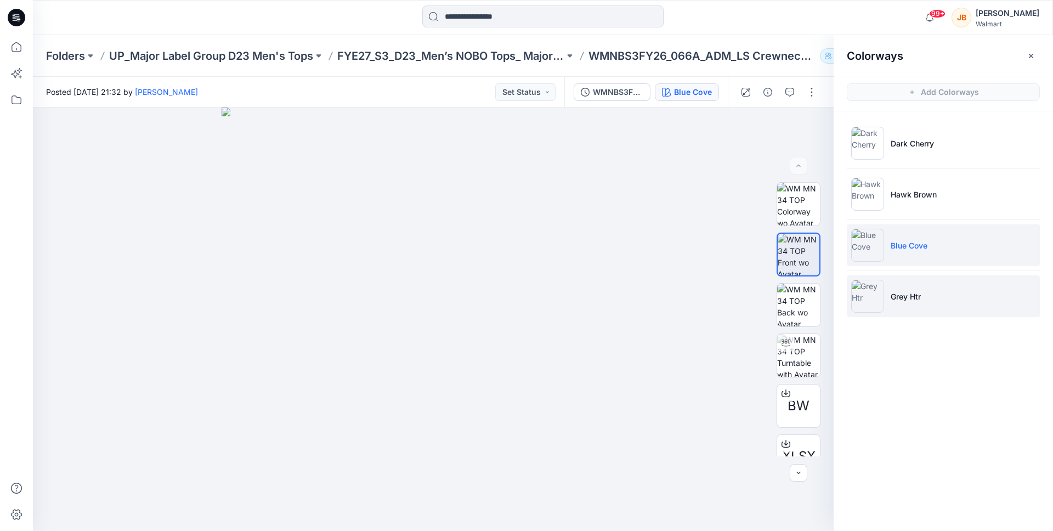
click at [896, 295] on p "Grey Htr" at bounding box center [906, 297] width 30 height 12
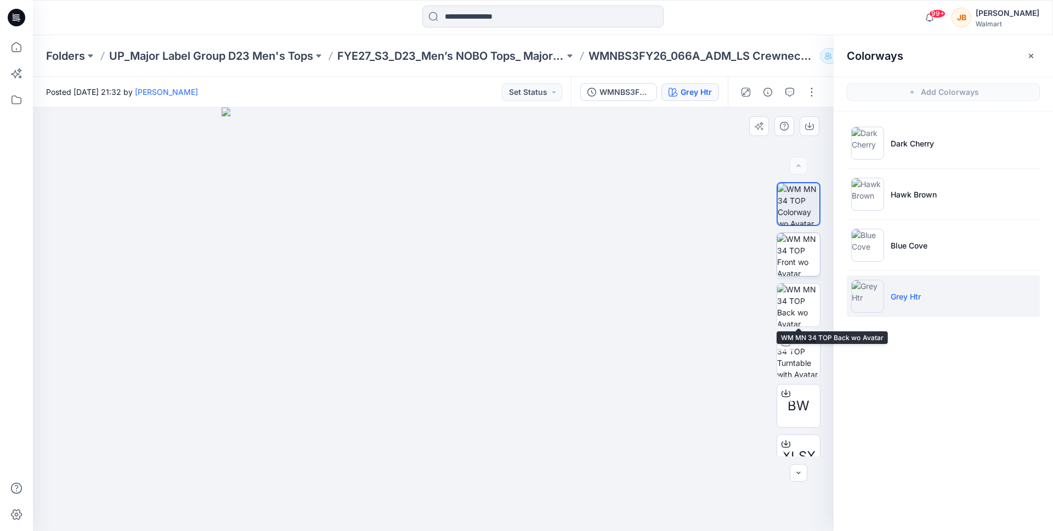
click at [792, 246] on img at bounding box center [798, 254] width 43 height 43
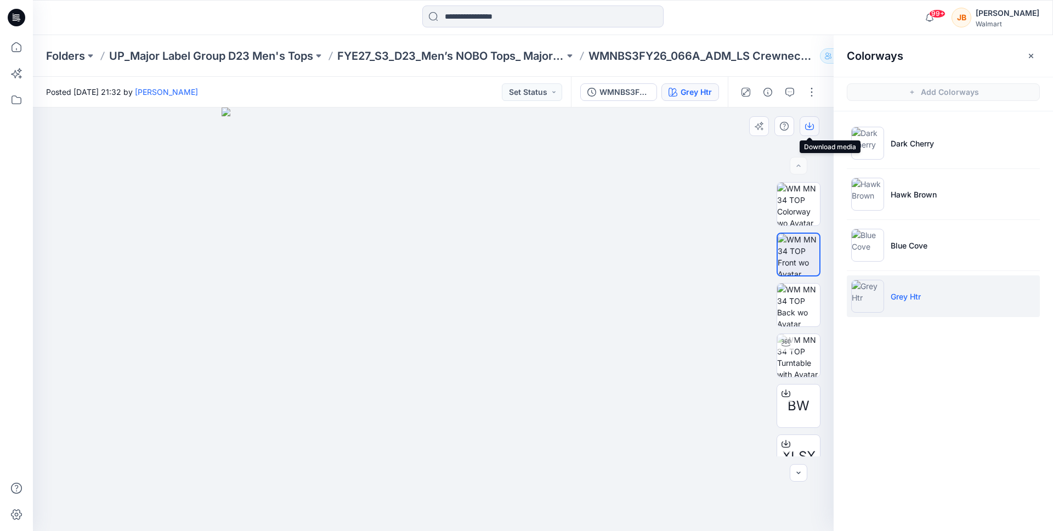
click at [809, 123] on icon "button" at bounding box center [809, 124] width 4 height 5
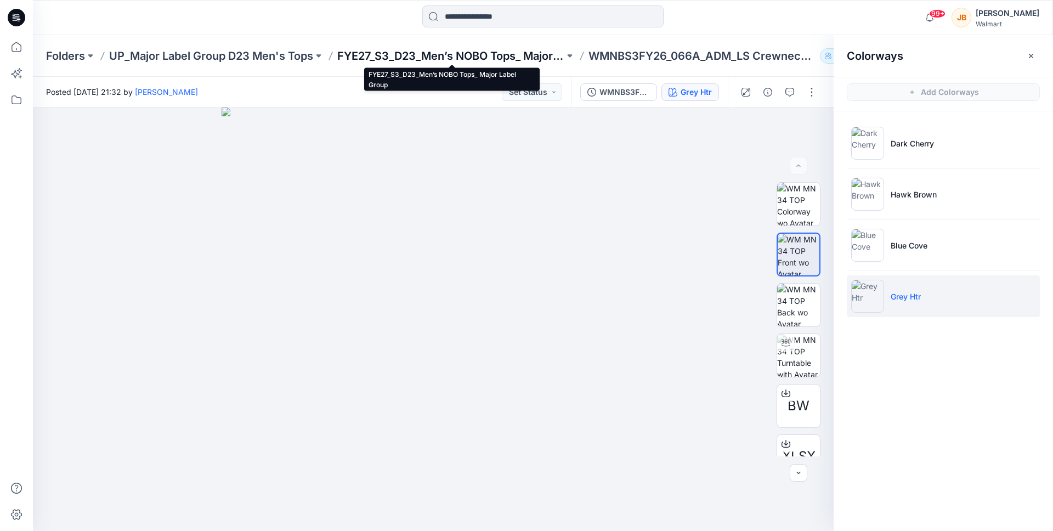
click at [433, 57] on p "FYE27_S3_D23_Men’s NOBO Tops_ Major Label Group" at bounding box center [450, 55] width 227 height 15
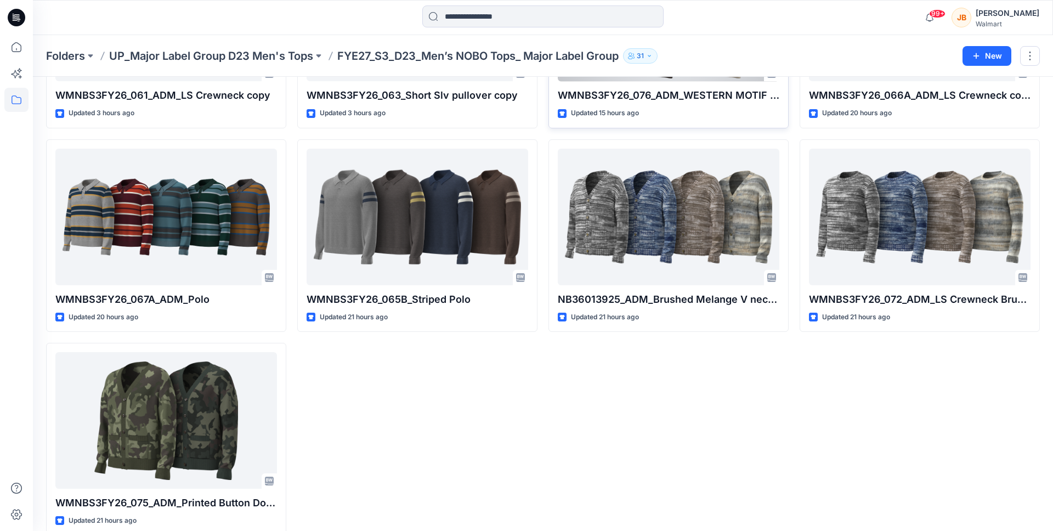
scroll to position [409, 0]
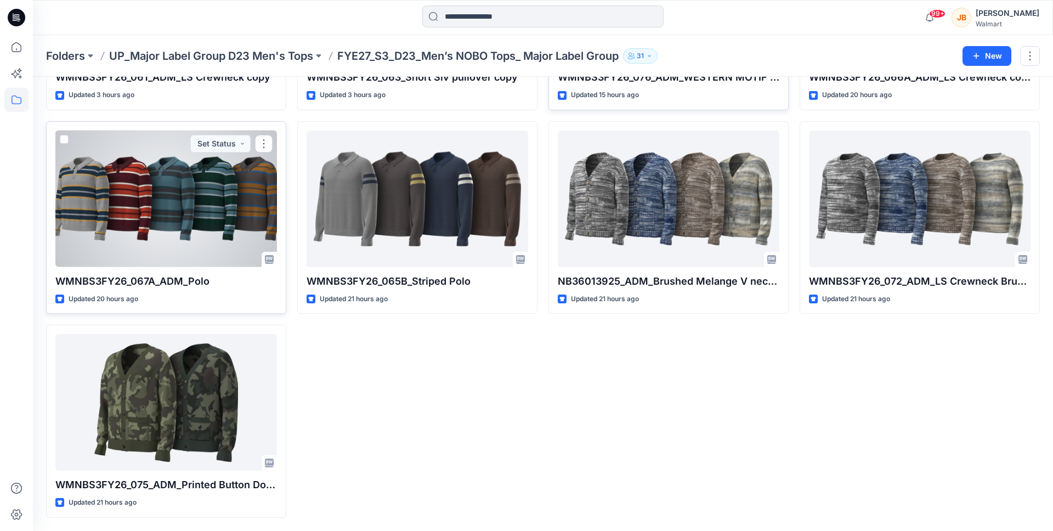
click at [182, 211] on div at bounding box center [166, 199] width 222 height 137
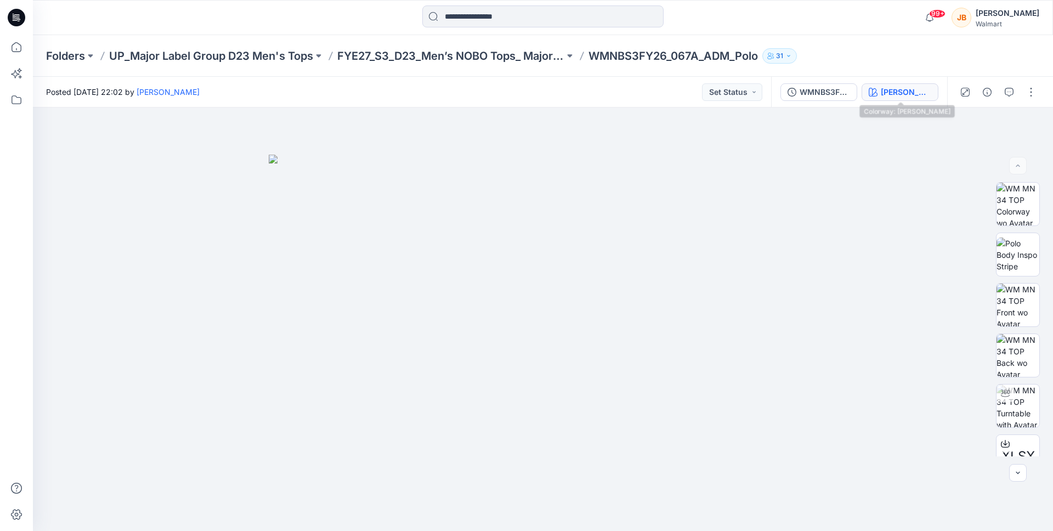
click at [892, 91] on div "Heather Grey" at bounding box center [906, 92] width 50 height 12
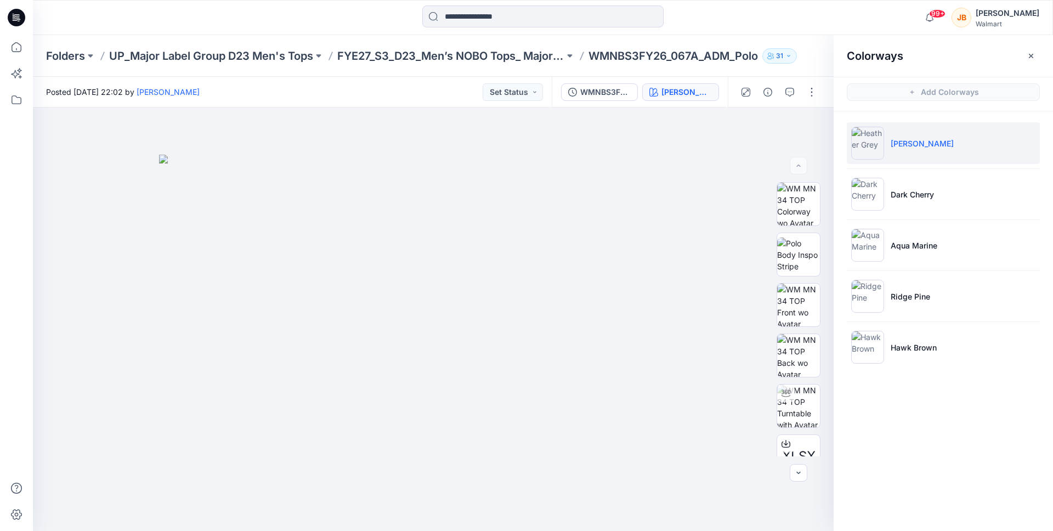
click at [893, 146] on p "Heather Grey" at bounding box center [922, 144] width 63 height 12
click at [812, 295] on img at bounding box center [798, 305] width 43 height 43
click at [803, 297] on img at bounding box center [798, 305] width 43 height 43
click at [815, 124] on button "button" at bounding box center [810, 126] width 20 height 20
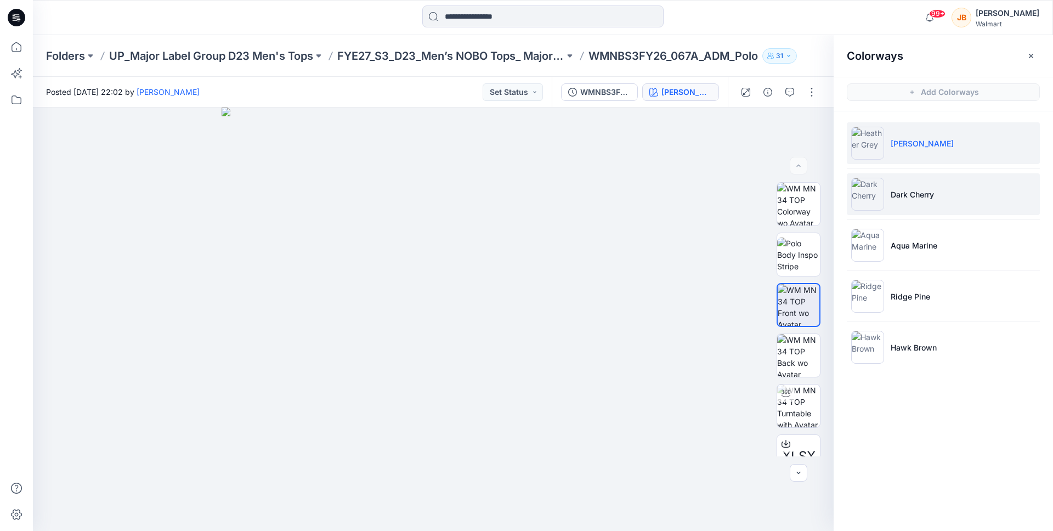
click at [899, 188] on li "Dark Cherry" at bounding box center [943, 194] width 193 height 42
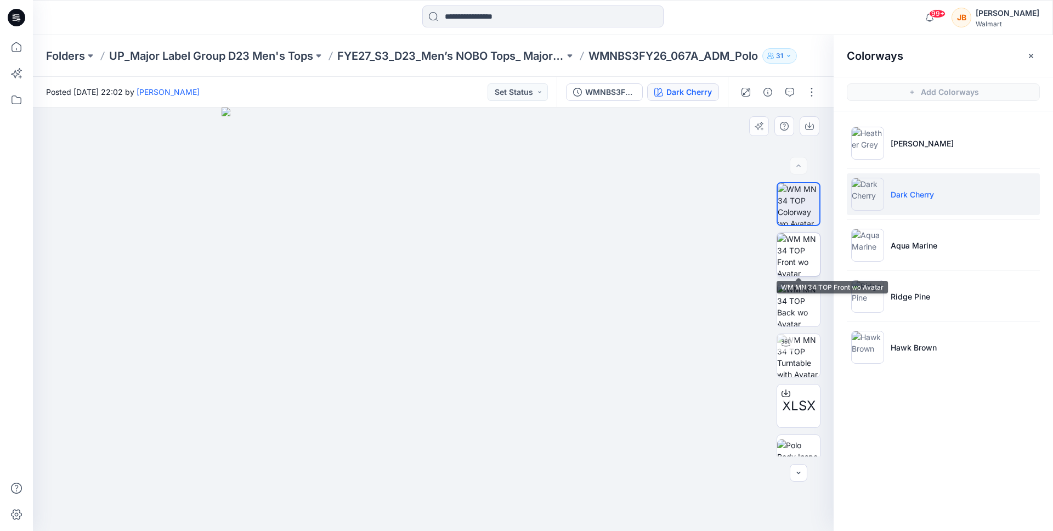
click at [795, 253] on img at bounding box center [798, 254] width 43 height 43
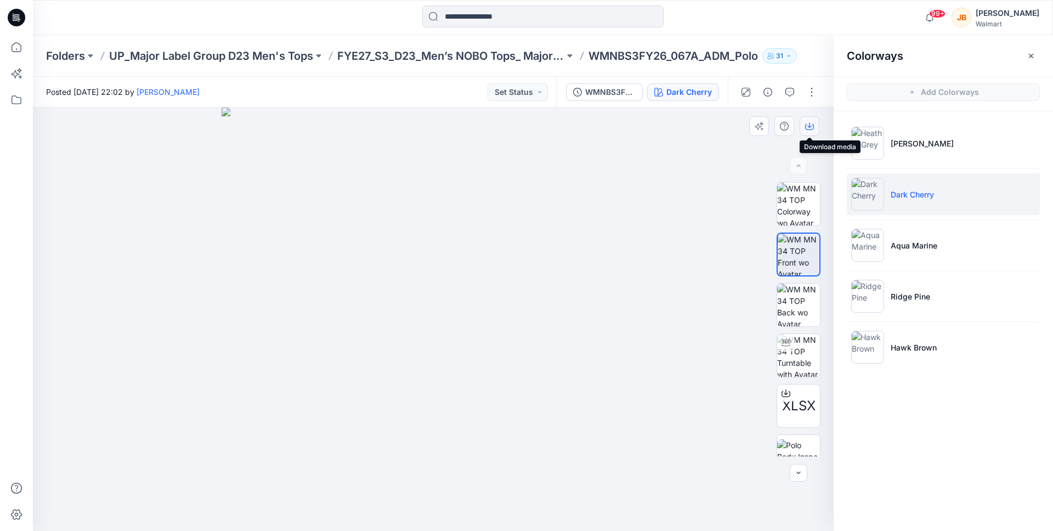
click at [810, 118] on button "button" at bounding box center [810, 126] width 20 height 20
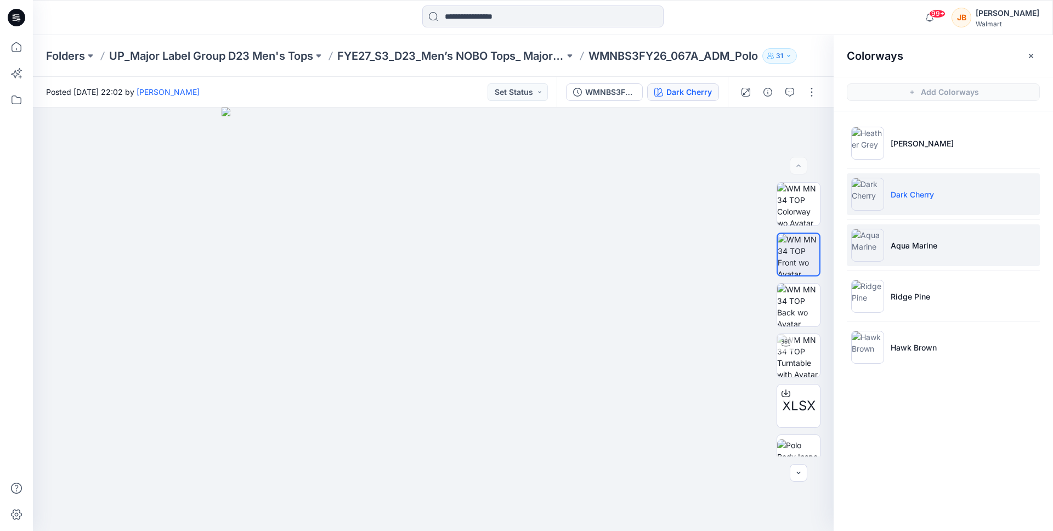
click at [898, 263] on li "Aqua Marine" at bounding box center [943, 245] width 193 height 42
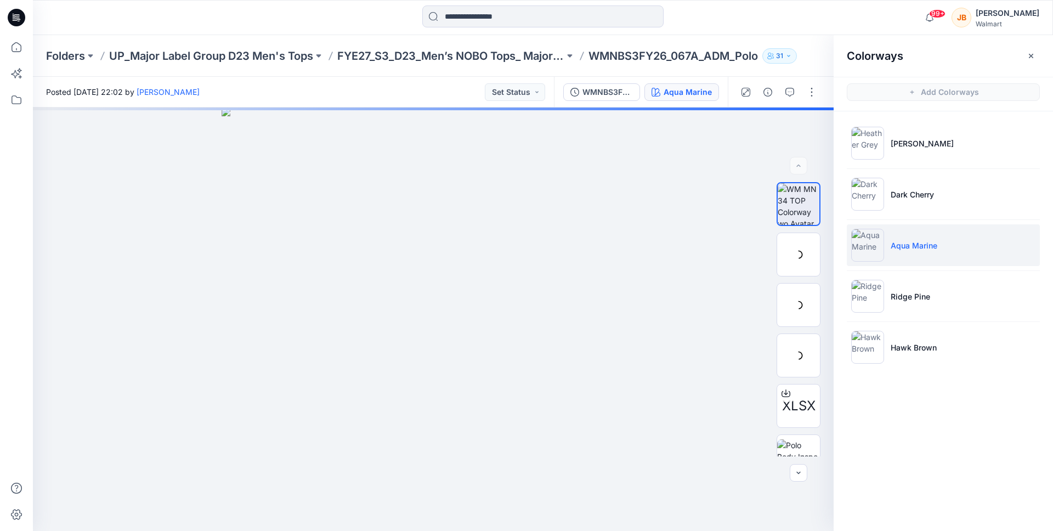
click at [886, 243] on li "Aqua Marine" at bounding box center [943, 245] width 193 height 42
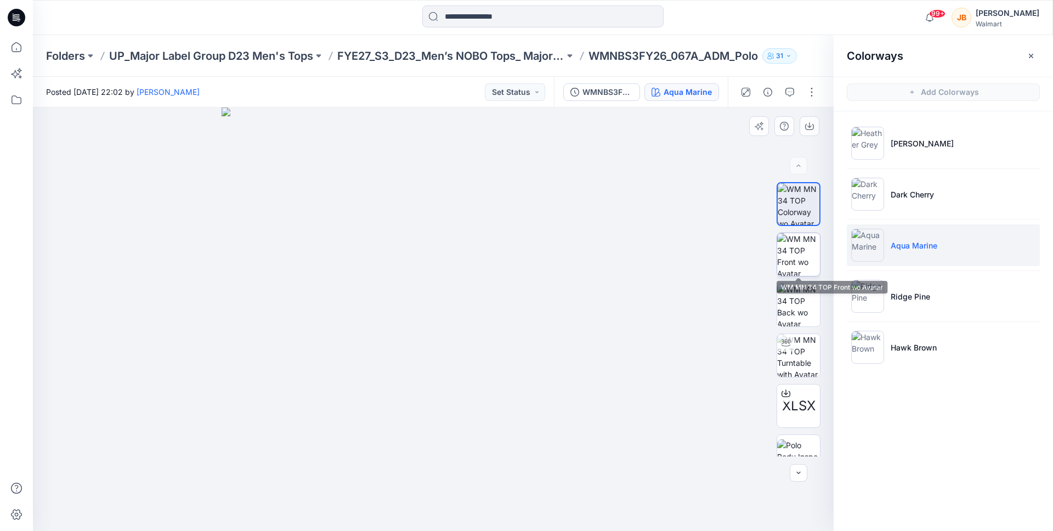
click at [797, 252] on img at bounding box center [798, 254] width 43 height 43
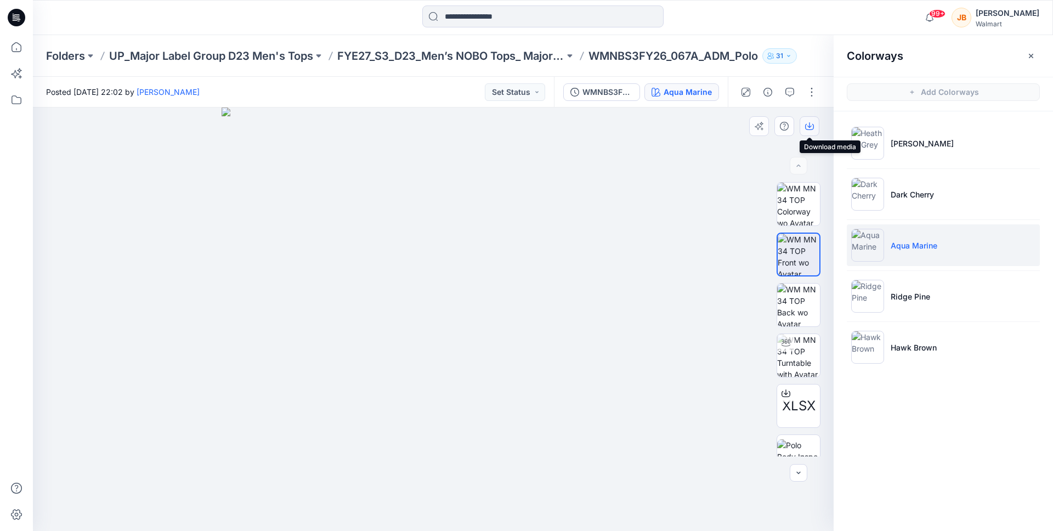
click at [812, 122] on icon "button" at bounding box center [809, 126] width 9 height 9
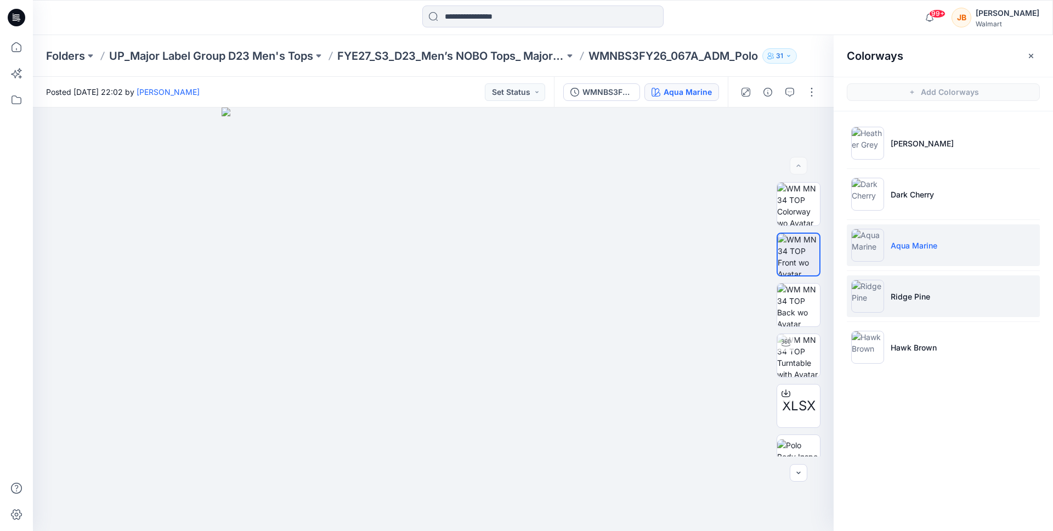
click at [907, 301] on p "Ridge Pine" at bounding box center [910, 297] width 39 height 12
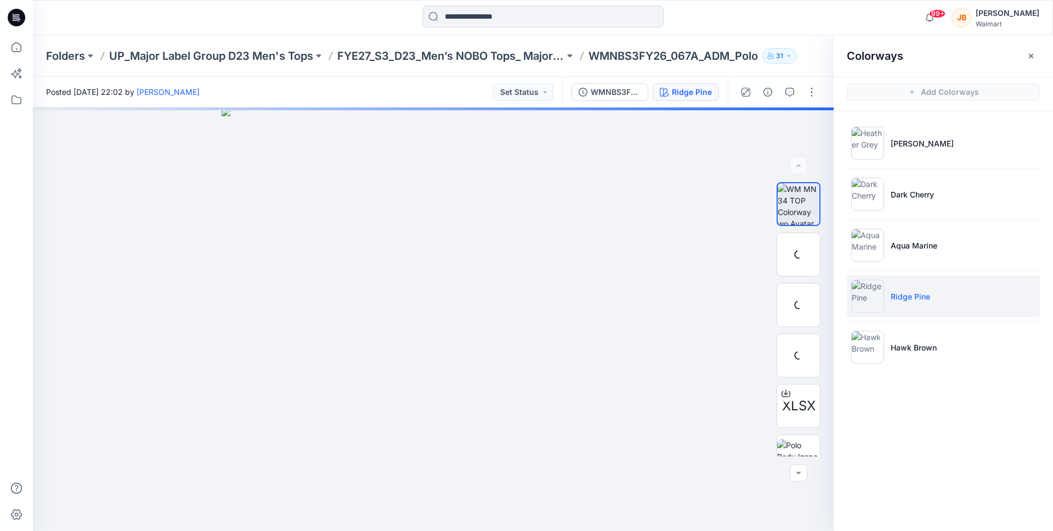
click at [893, 293] on p "Ridge Pine" at bounding box center [910, 297] width 39 height 12
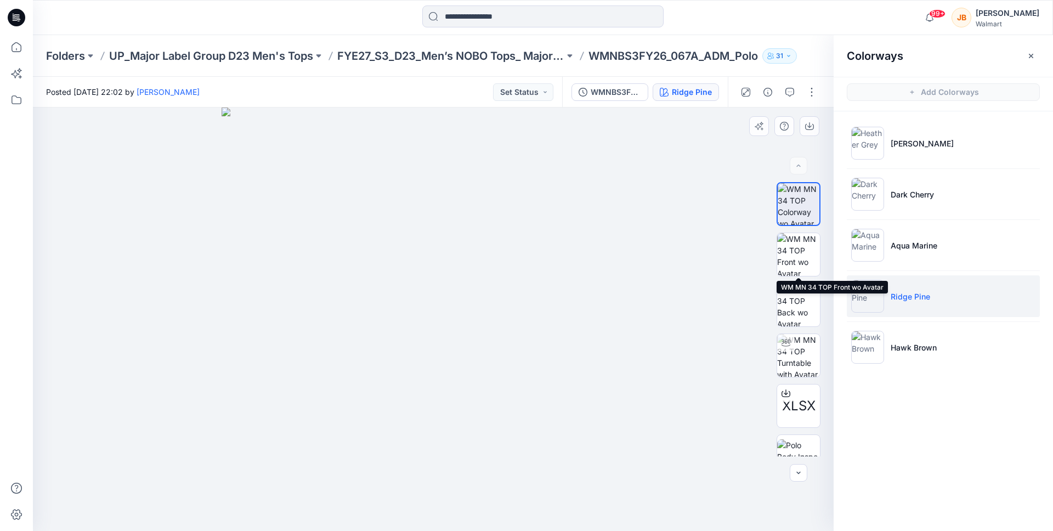
drag, startPoint x: 792, startPoint y: 253, endPoint x: 794, endPoint y: 208, distance: 44.5
click at [792, 253] on img at bounding box center [798, 254] width 43 height 43
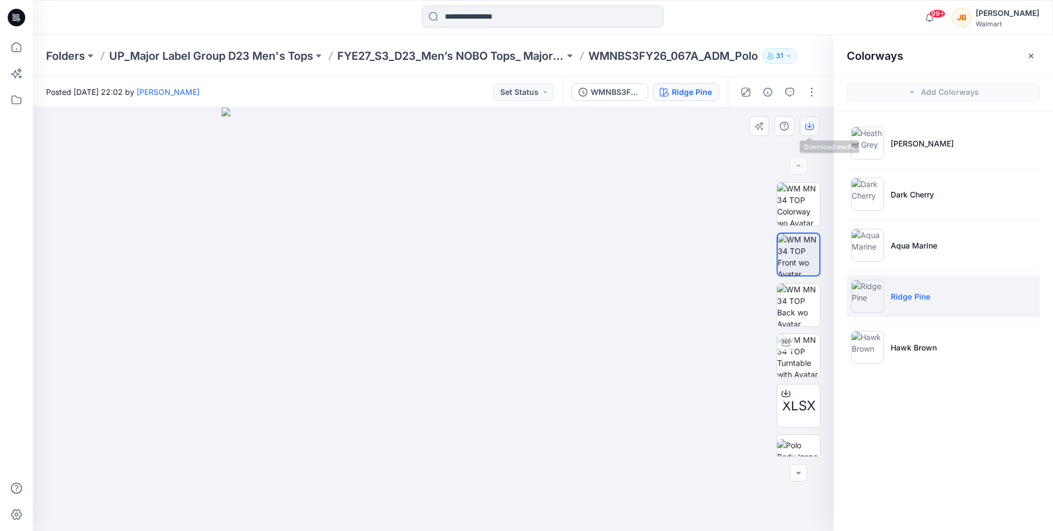
click at [808, 123] on icon "button" at bounding box center [809, 126] width 9 height 9
click at [888, 348] on li "Hawk Brown" at bounding box center [943, 347] width 193 height 42
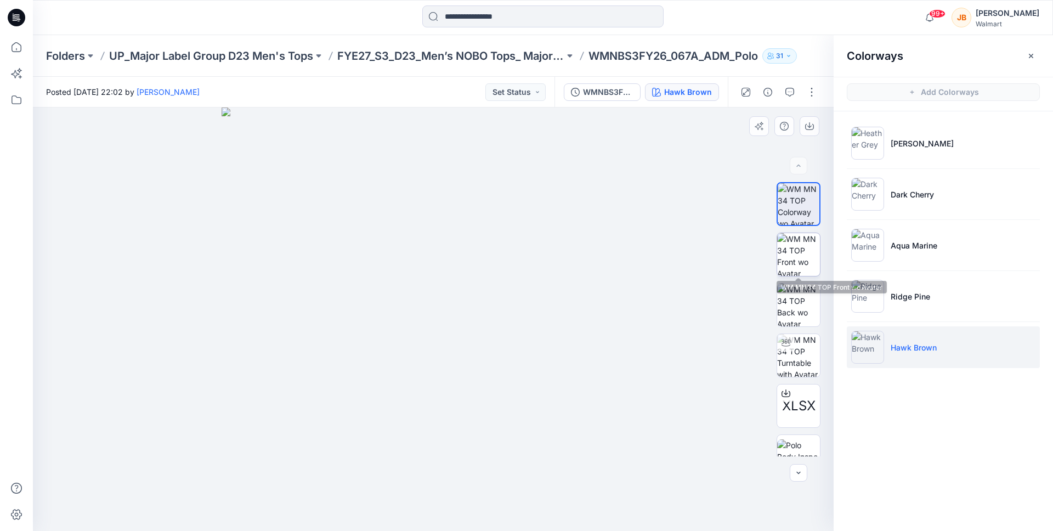
click at [812, 246] on img at bounding box center [798, 254] width 43 height 43
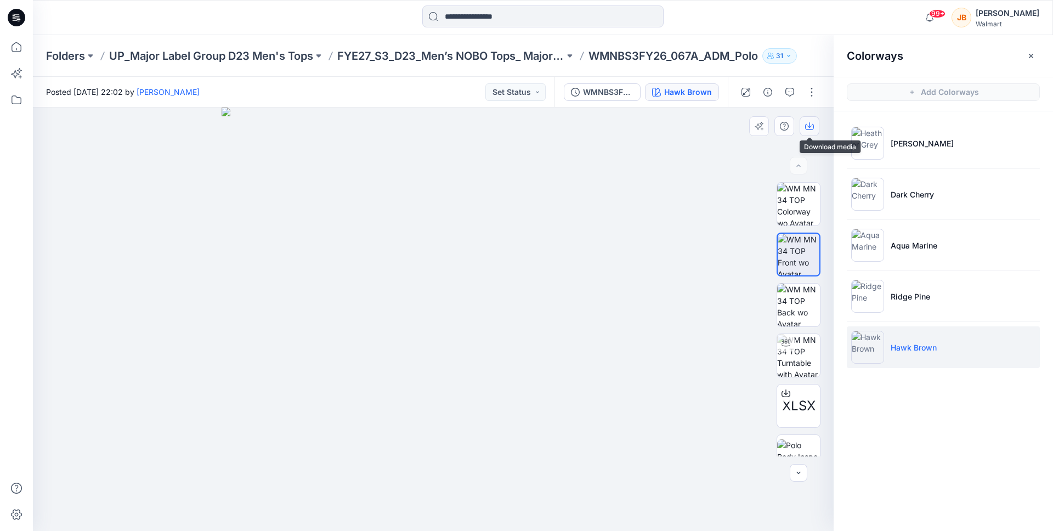
click at [806, 122] on icon "button" at bounding box center [809, 126] width 9 height 9
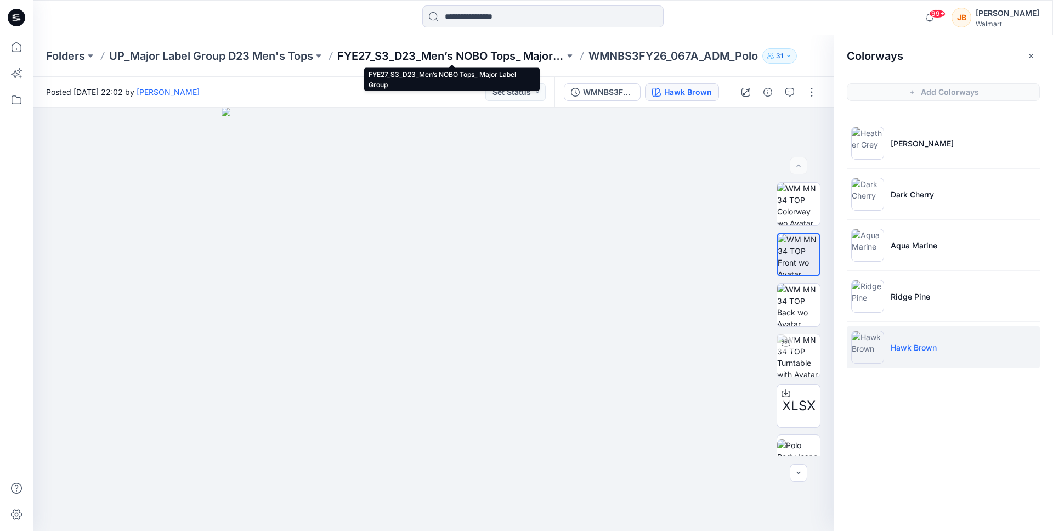
click at [435, 54] on p "FYE27_S3_D23_Men’s NOBO Tops_ Major Label Group" at bounding box center [450, 55] width 227 height 15
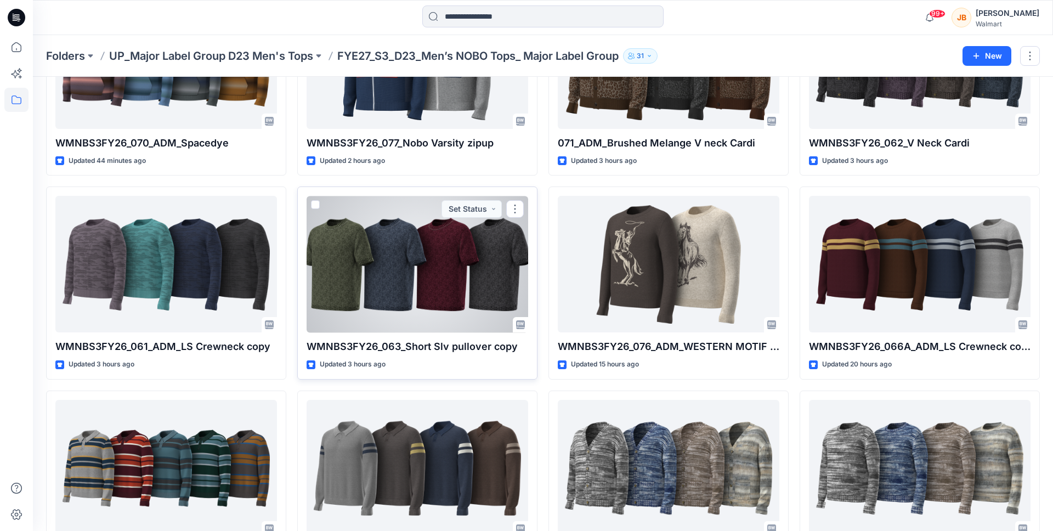
scroll to position [409, 0]
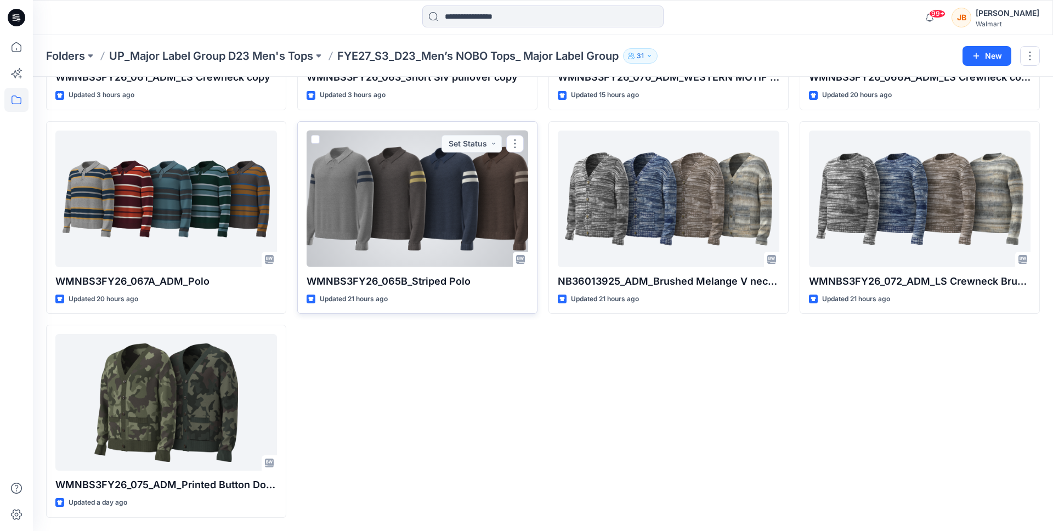
click at [424, 234] on div at bounding box center [418, 199] width 222 height 137
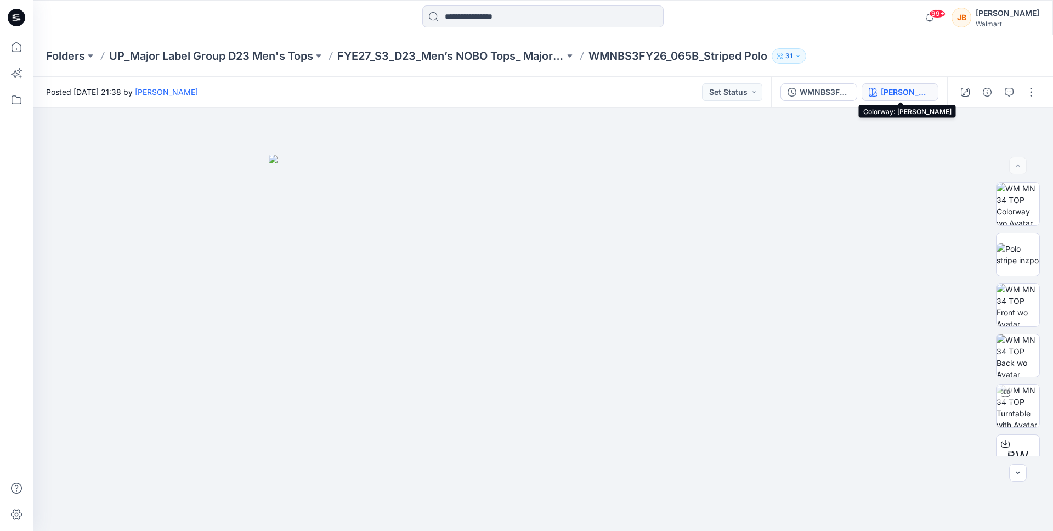
click at [891, 88] on div "Heather Grey" at bounding box center [906, 92] width 50 height 12
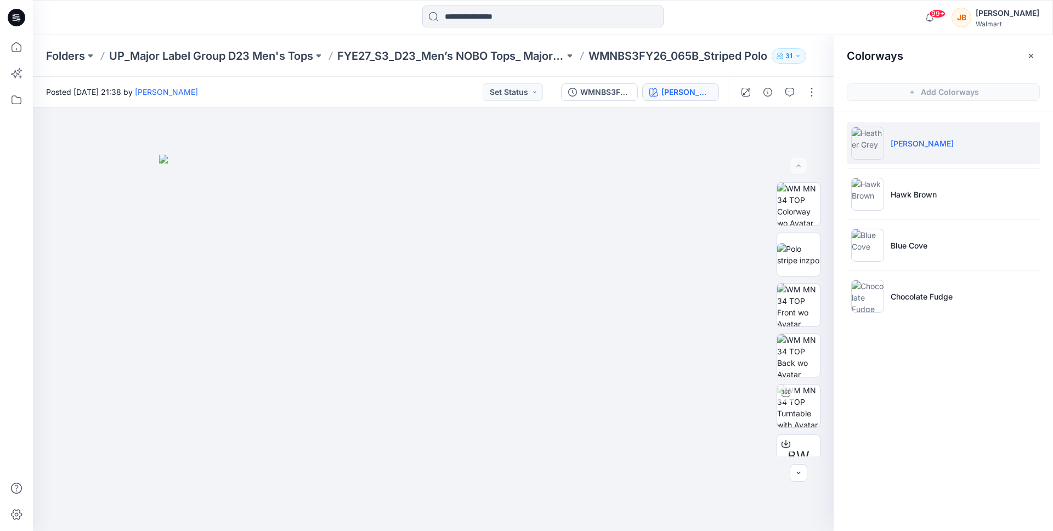
click at [898, 150] on li "Heather Grey" at bounding box center [943, 143] width 193 height 42
click at [796, 299] on img at bounding box center [798, 305] width 43 height 43
click at [815, 125] on button "button" at bounding box center [810, 126] width 20 height 20
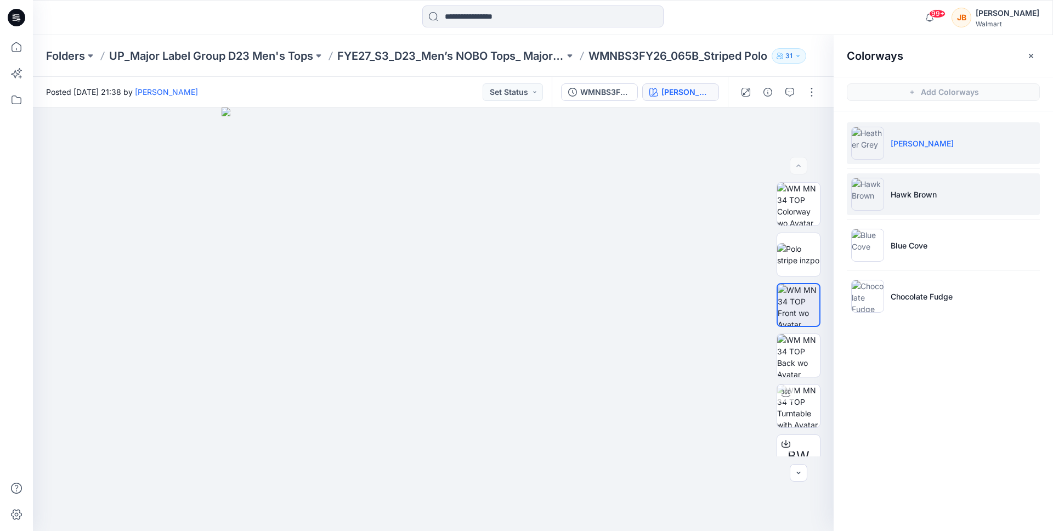
click at [1019, 188] on li "Hawk Brown" at bounding box center [943, 194] width 193 height 42
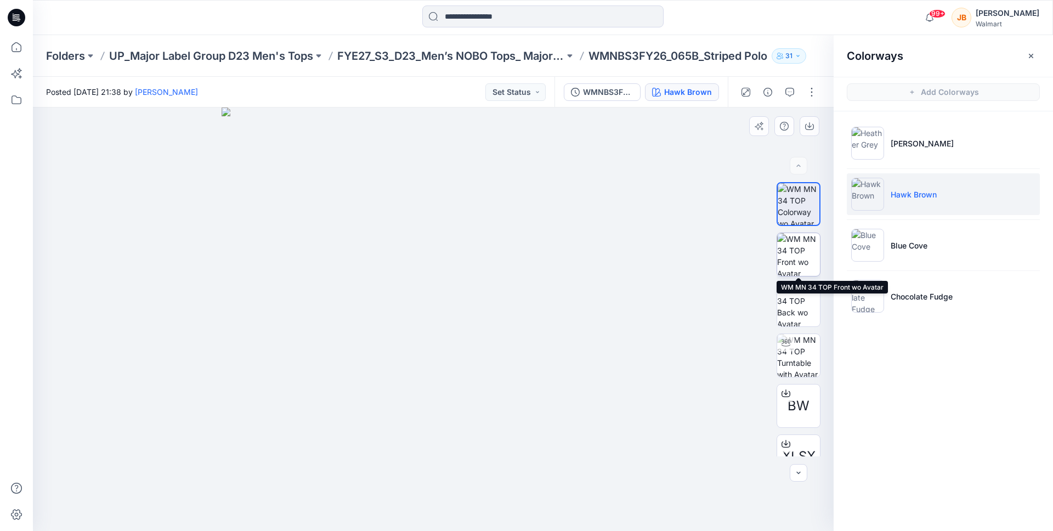
click at [791, 251] on img at bounding box center [798, 254] width 43 height 43
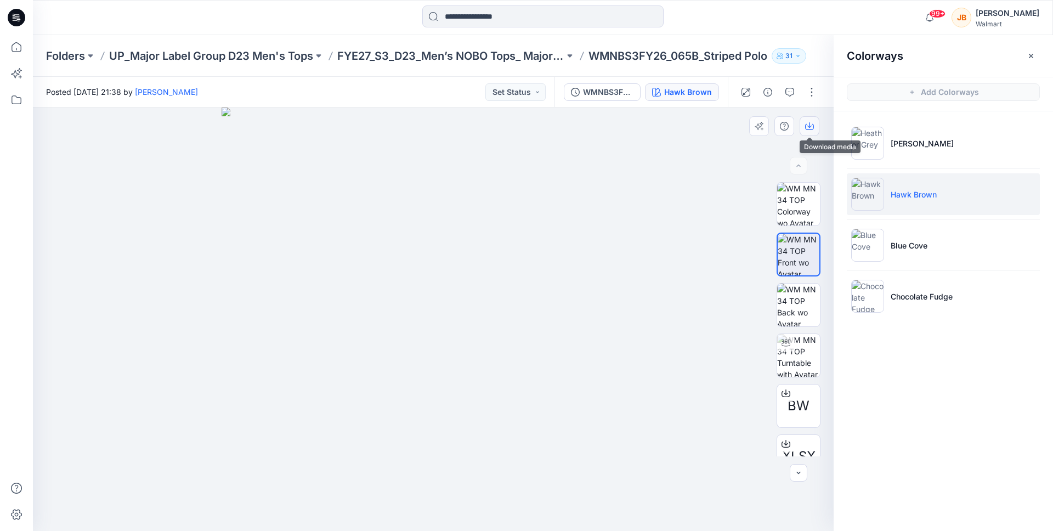
click at [812, 124] on icon "button" at bounding box center [809, 126] width 9 height 9
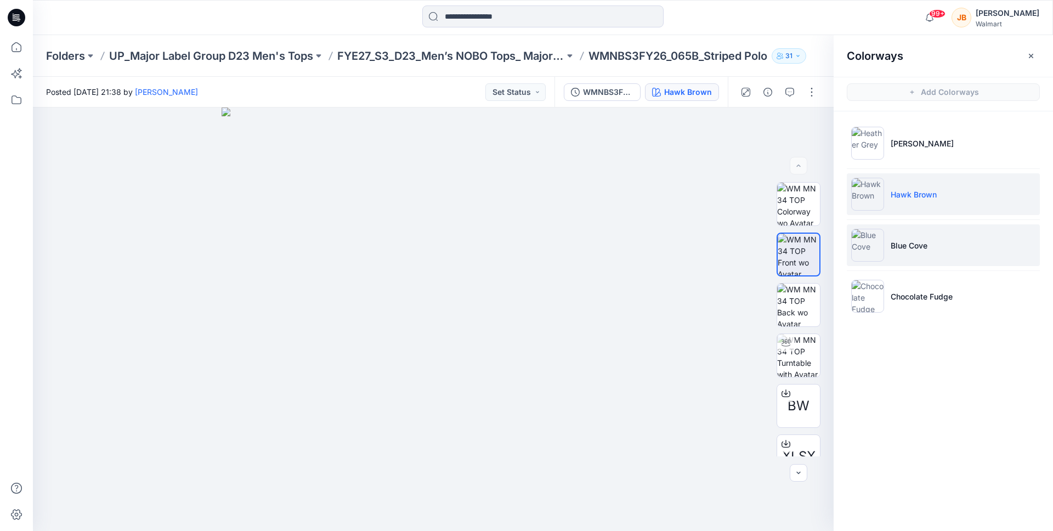
click at [897, 253] on li "Blue Cove" at bounding box center [943, 245] width 193 height 42
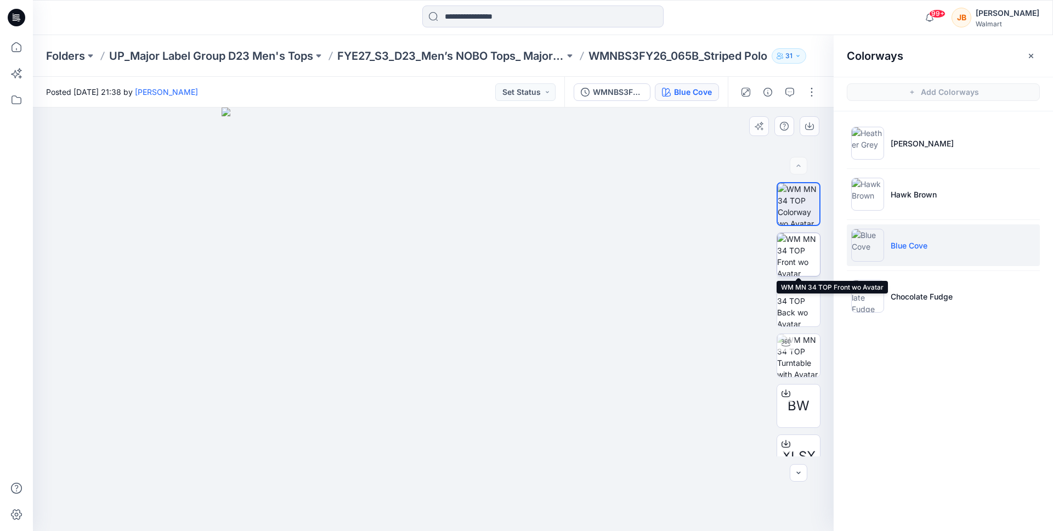
click at [797, 259] on img at bounding box center [798, 254] width 43 height 43
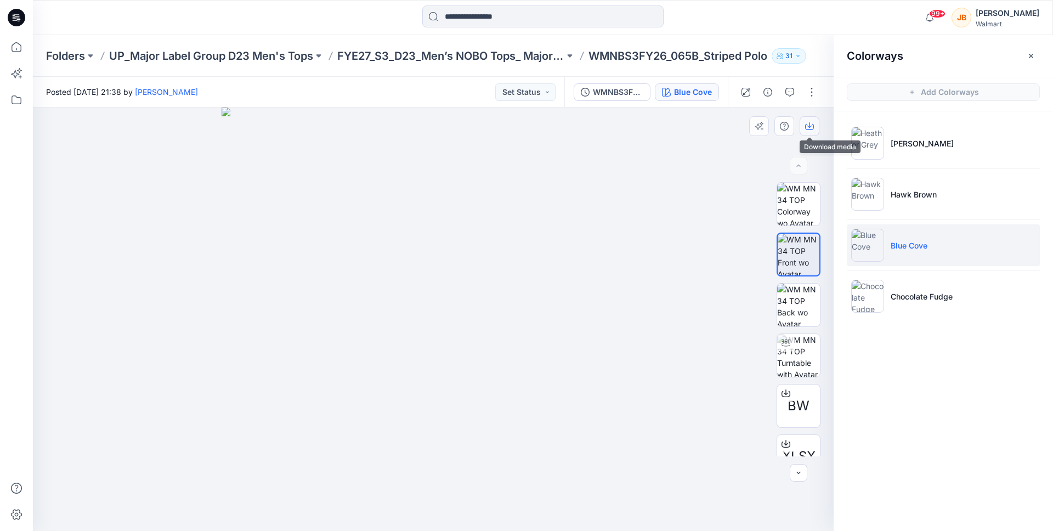
click at [809, 126] on icon "button" at bounding box center [809, 124] width 4 height 5
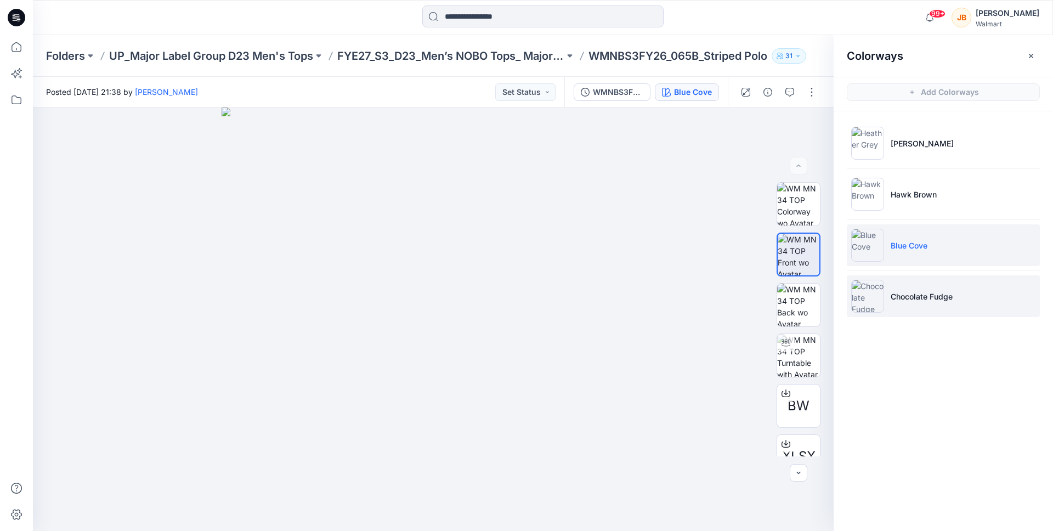
click at [909, 294] on p "Chocolate Fudge" at bounding box center [922, 297] width 62 height 12
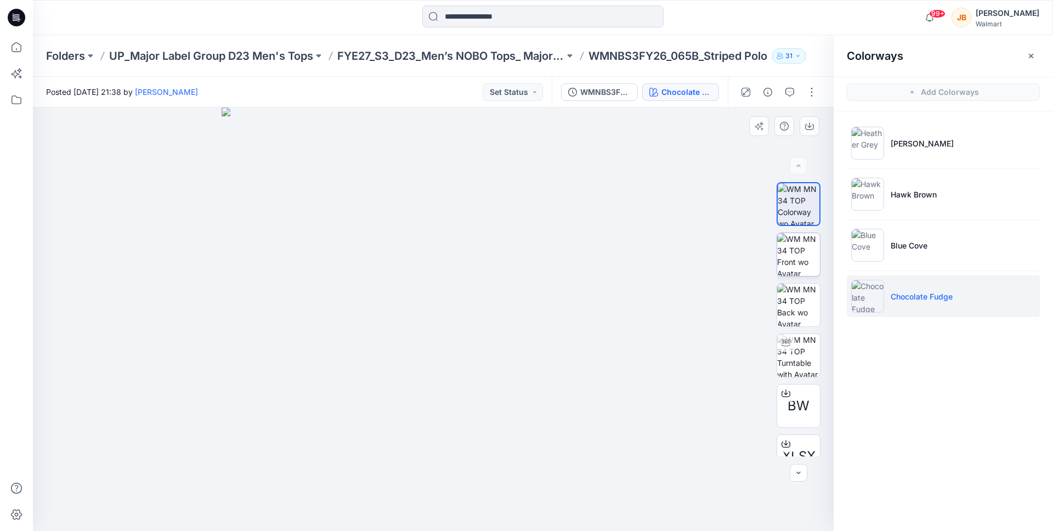
click at [797, 255] on img at bounding box center [798, 254] width 43 height 43
click at [811, 131] on button "button" at bounding box center [810, 126] width 20 height 20
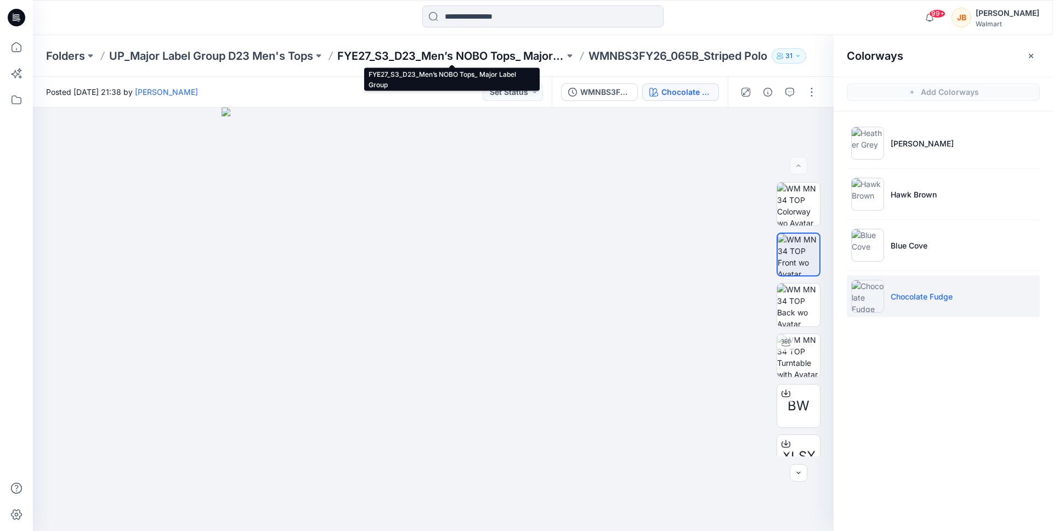
click at [472, 61] on p "FYE27_S3_D23_Men’s NOBO Tops_ Major Label Group" at bounding box center [450, 55] width 227 height 15
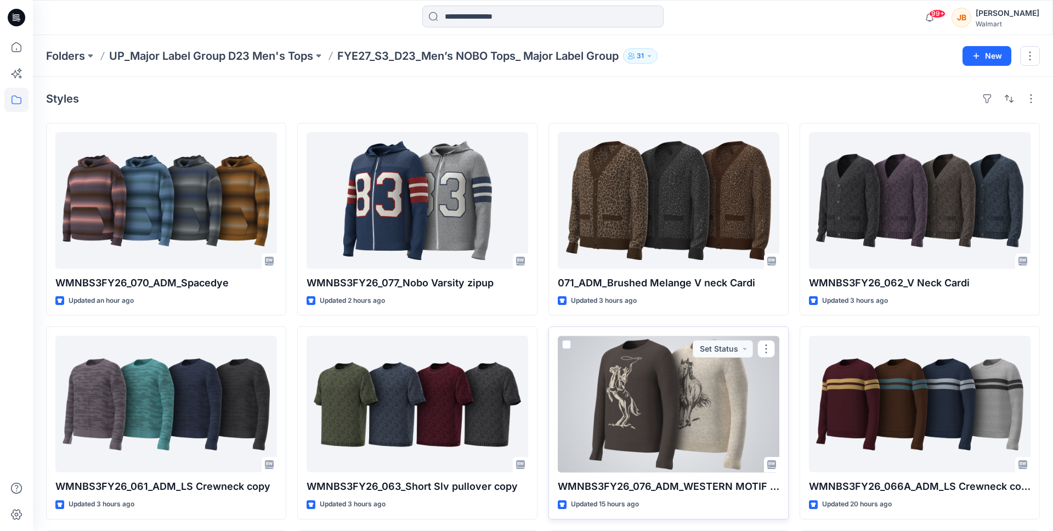
scroll to position [409, 0]
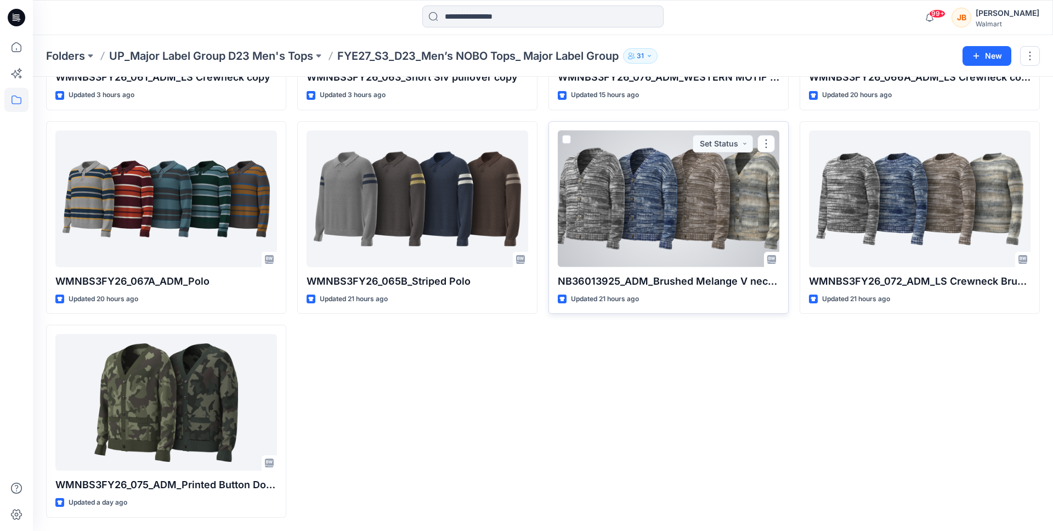
click at [709, 217] on div at bounding box center [669, 199] width 222 height 137
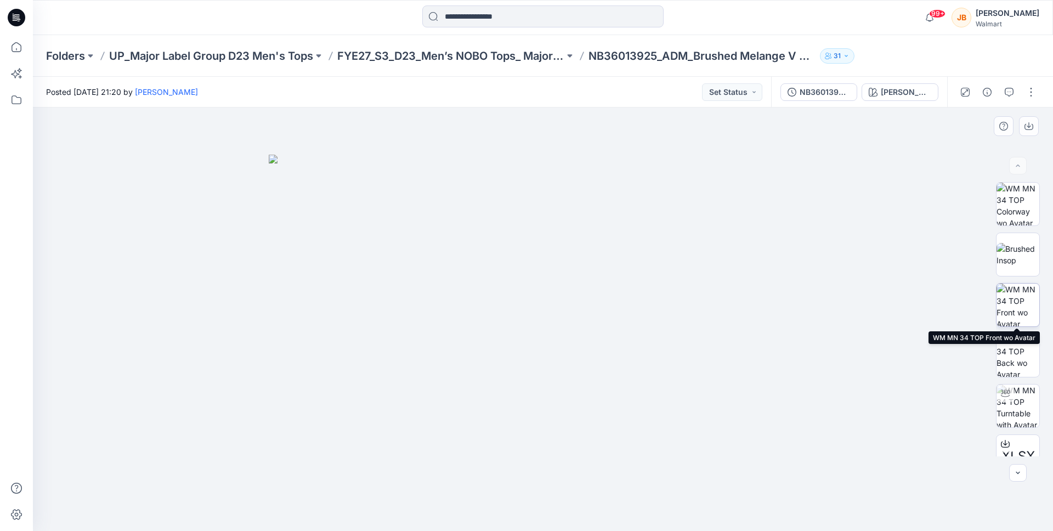
click at [1018, 299] on img at bounding box center [1017, 305] width 43 height 43
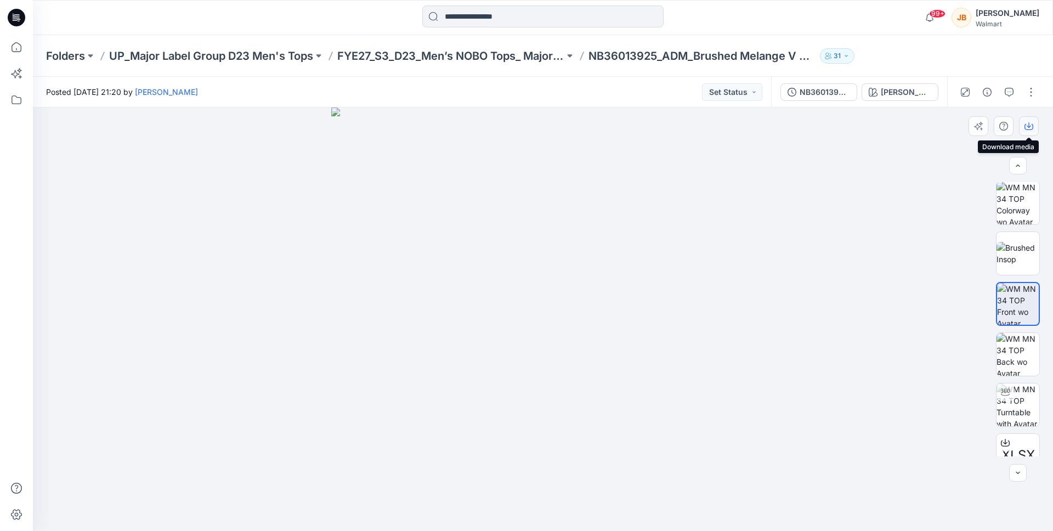
click at [1032, 123] on icon "button" at bounding box center [1028, 126] width 9 height 9
drag, startPoint x: 714, startPoint y: 221, endPoint x: 772, endPoint y: 211, distance: 59.1
click at [714, 221] on img at bounding box center [542, 318] width 423 height 423
click at [897, 95] on div "Grey Heather" at bounding box center [906, 92] width 50 height 12
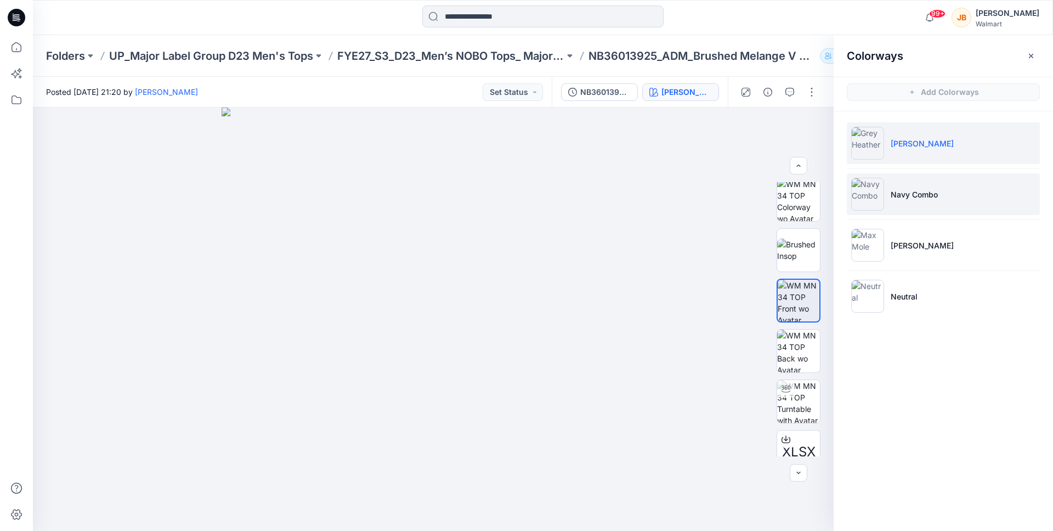
click at [906, 200] on p "Navy Combo" at bounding box center [914, 195] width 47 height 12
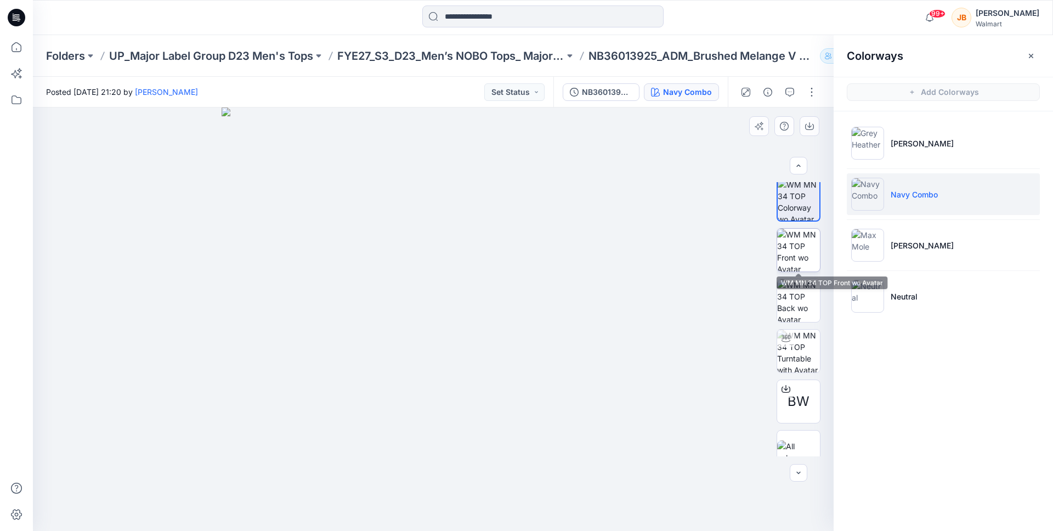
click at [807, 259] on img at bounding box center [798, 250] width 43 height 43
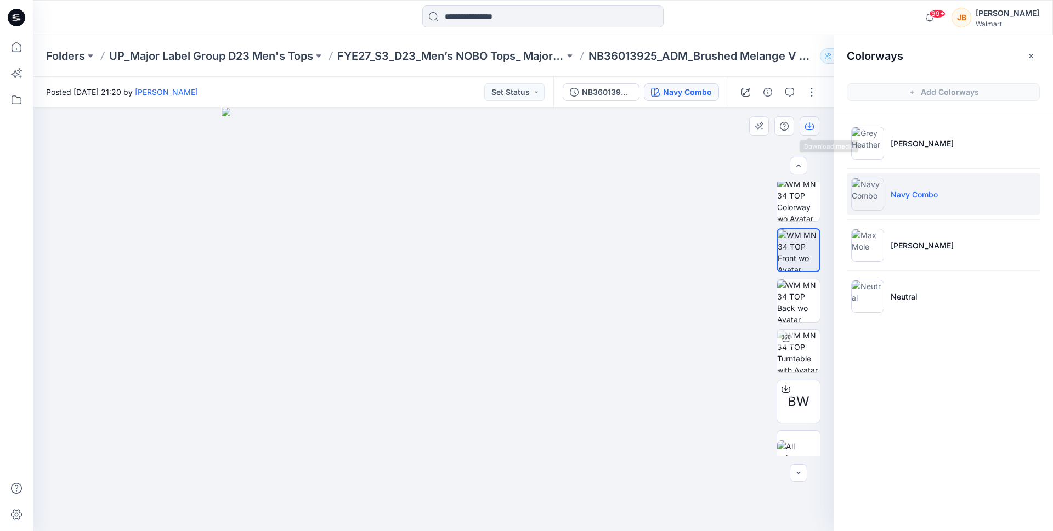
click at [808, 120] on button "button" at bounding box center [810, 126] width 20 height 20
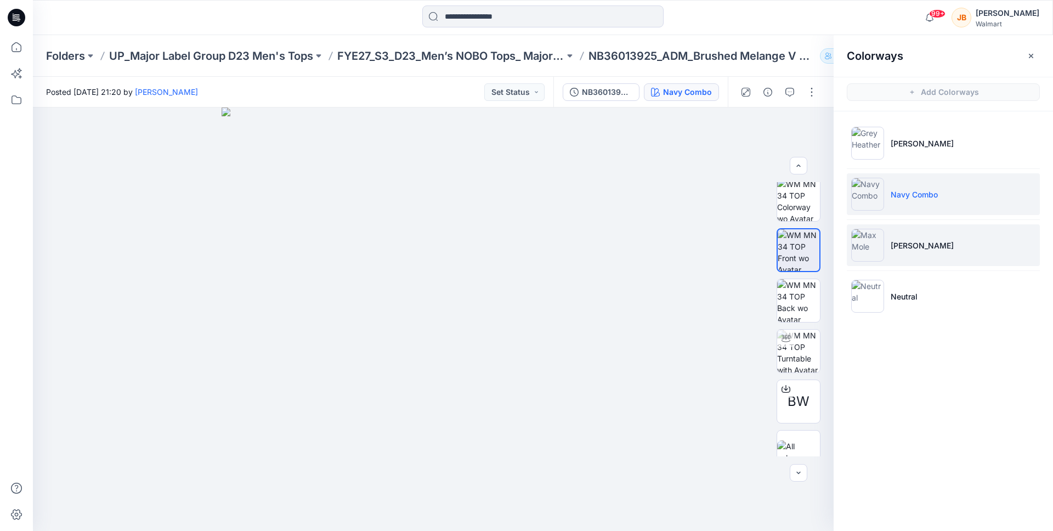
click at [930, 236] on li "Max Mole" at bounding box center [943, 245] width 193 height 42
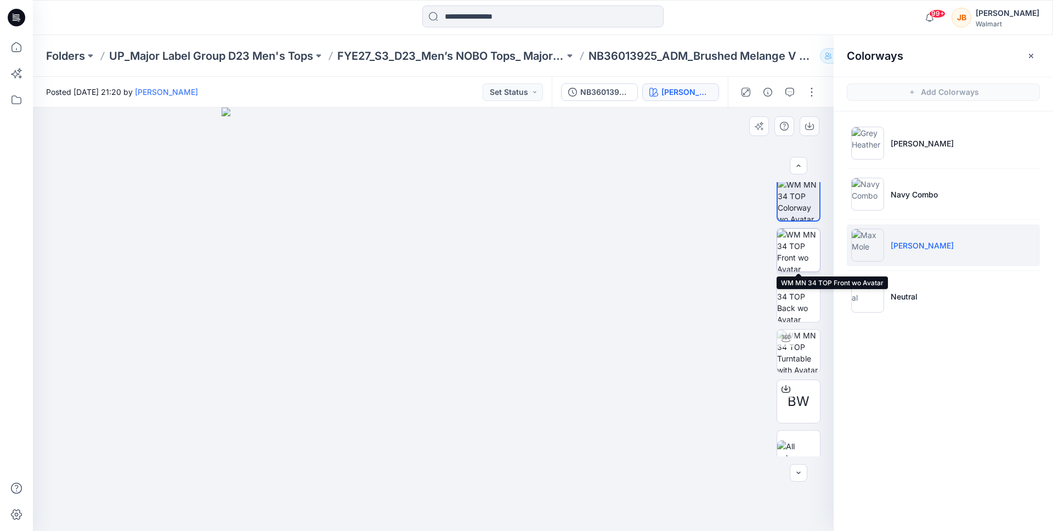
click at [795, 241] on img at bounding box center [798, 250] width 43 height 43
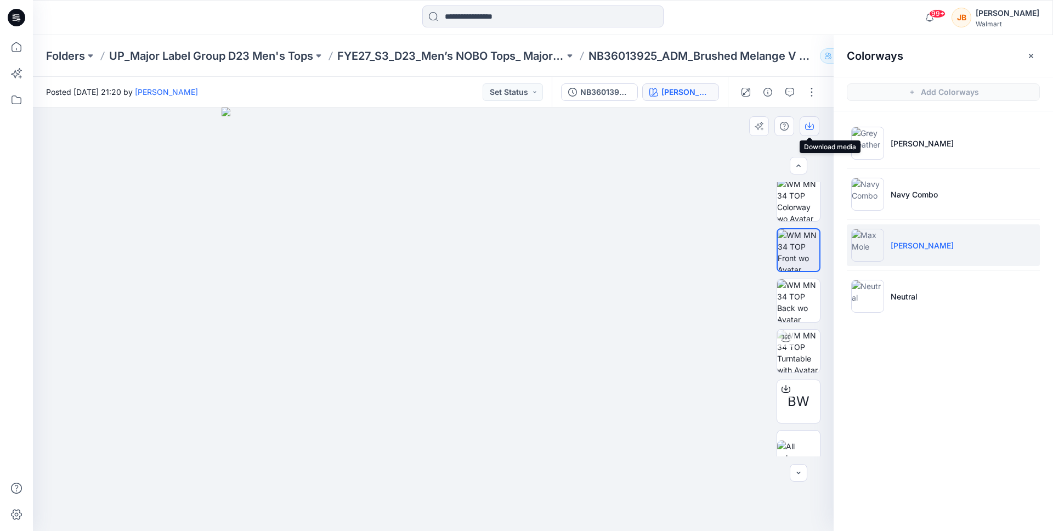
click at [806, 123] on icon "button" at bounding box center [809, 126] width 9 height 9
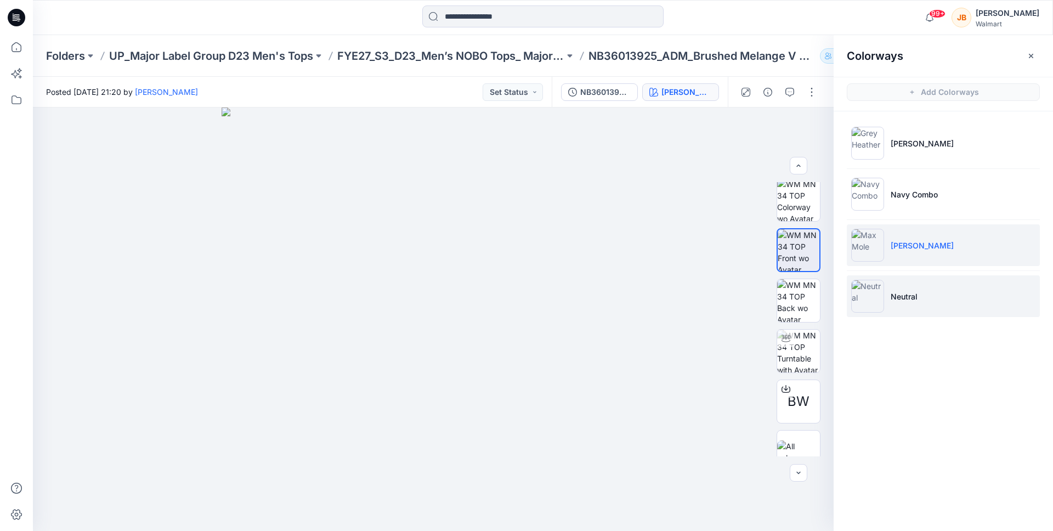
click at [869, 293] on img at bounding box center [867, 296] width 33 height 33
click at [869, 298] on img at bounding box center [867, 296] width 33 height 33
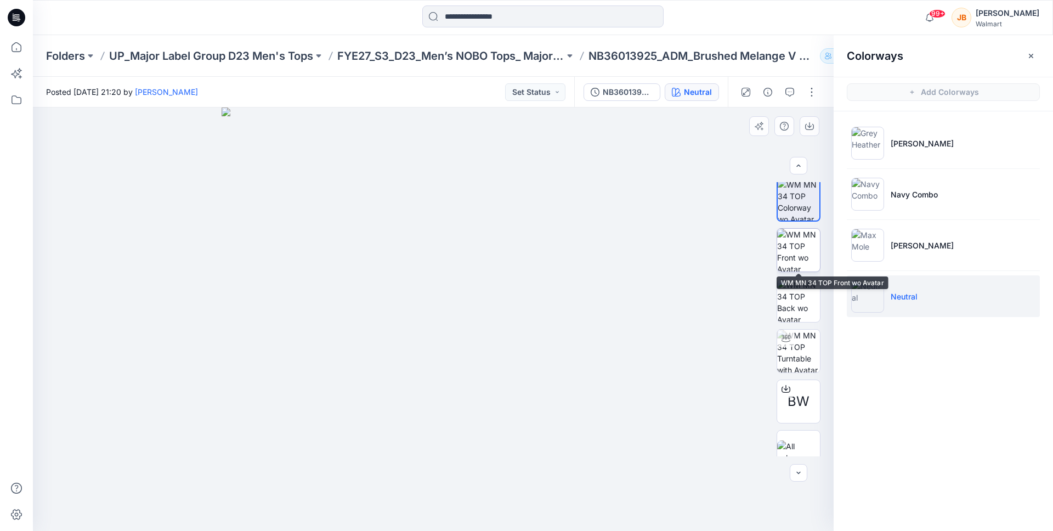
click at [797, 239] on img at bounding box center [798, 250] width 43 height 43
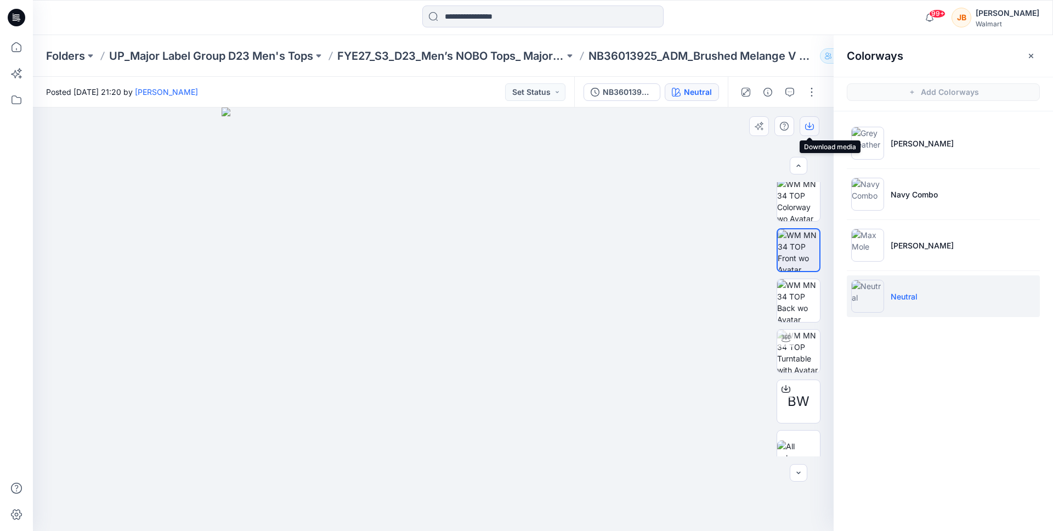
click at [810, 128] on icon "button" at bounding box center [809, 126] width 9 height 9
click at [472, 59] on p "FYE27_S3_D23_Men’s NOBO Tops_ Major Label Group" at bounding box center [450, 55] width 227 height 15
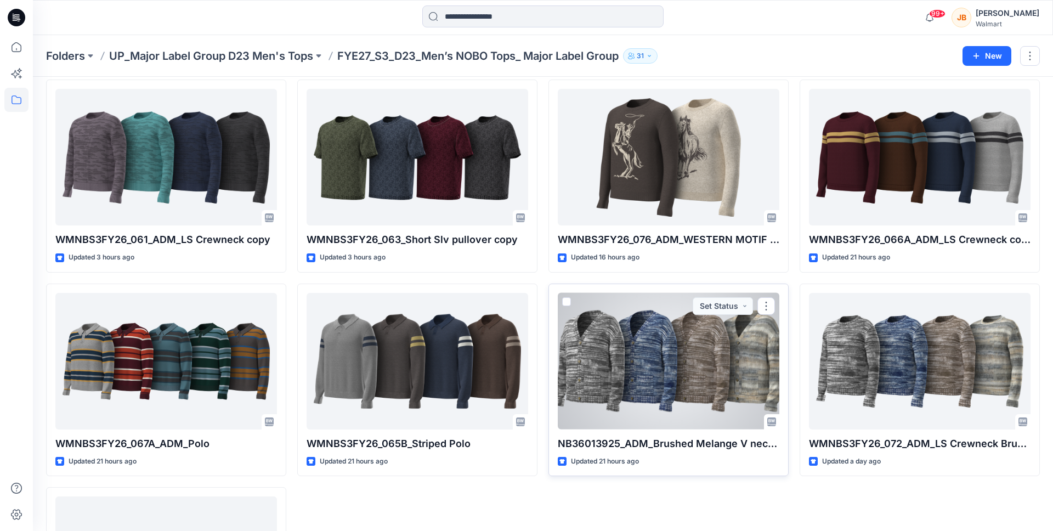
scroll to position [409, 0]
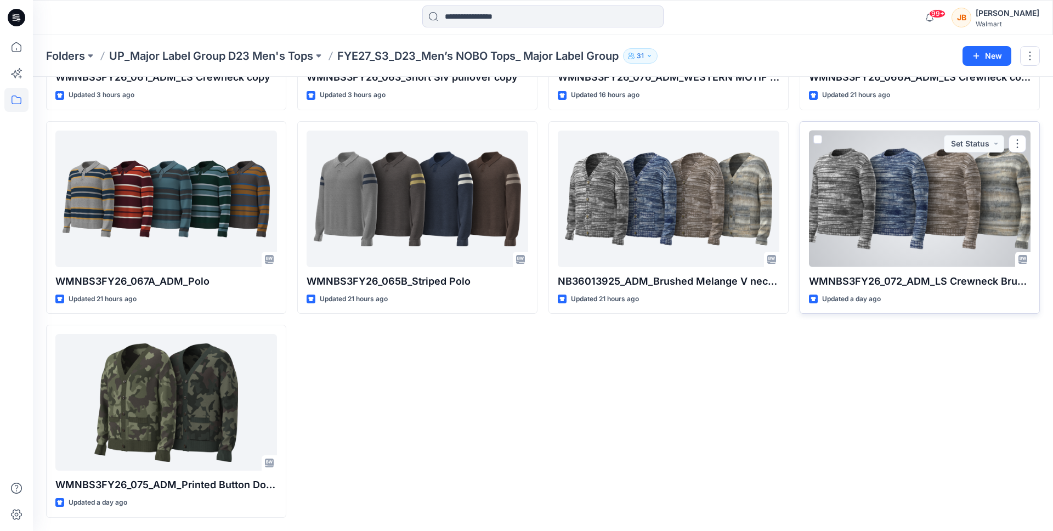
click at [975, 169] on div at bounding box center [920, 199] width 222 height 137
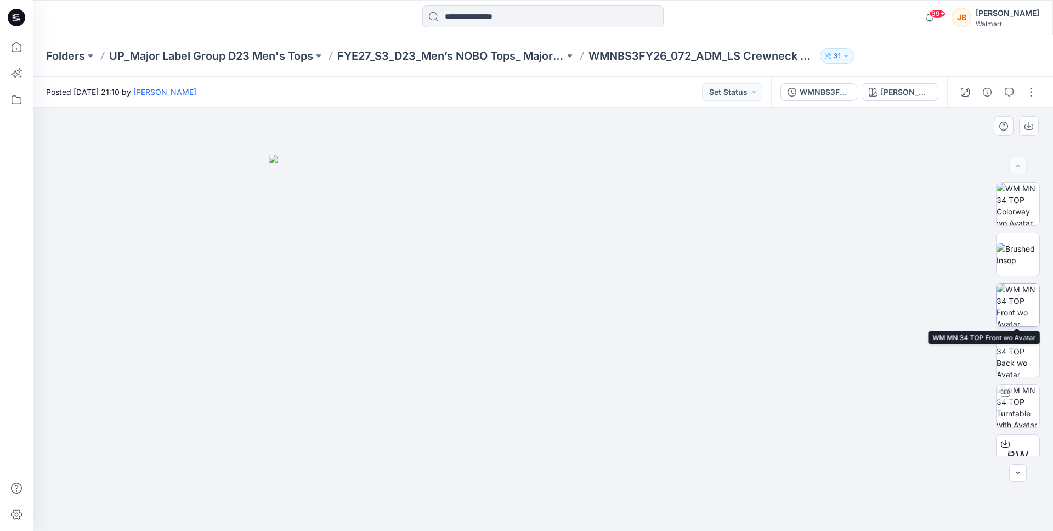
click at [1018, 294] on img at bounding box center [1017, 305] width 43 height 43
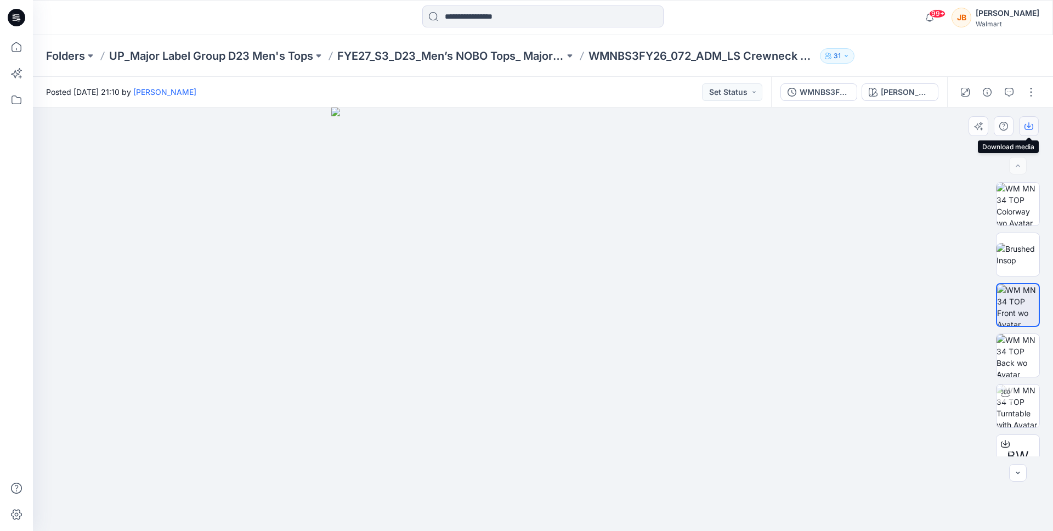
click at [1029, 128] on icon "button" at bounding box center [1028, 126] width 9 height 9
click at [895, 96] on div "Grey Heather" at bounding box center [906, 92] width 50 height 12
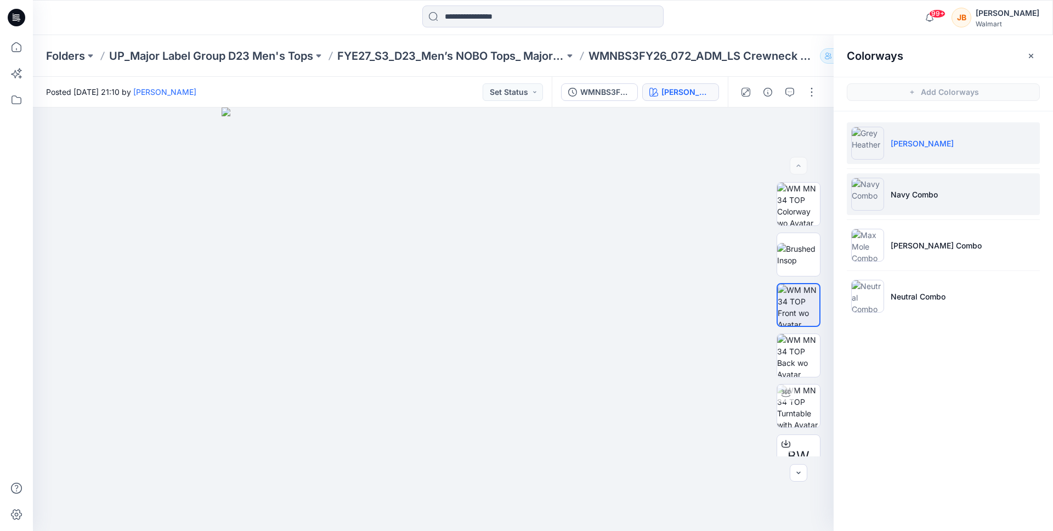
click at [911, 199] on p "Navy Combo" at bounding box center [914, 195] width 47 height 12
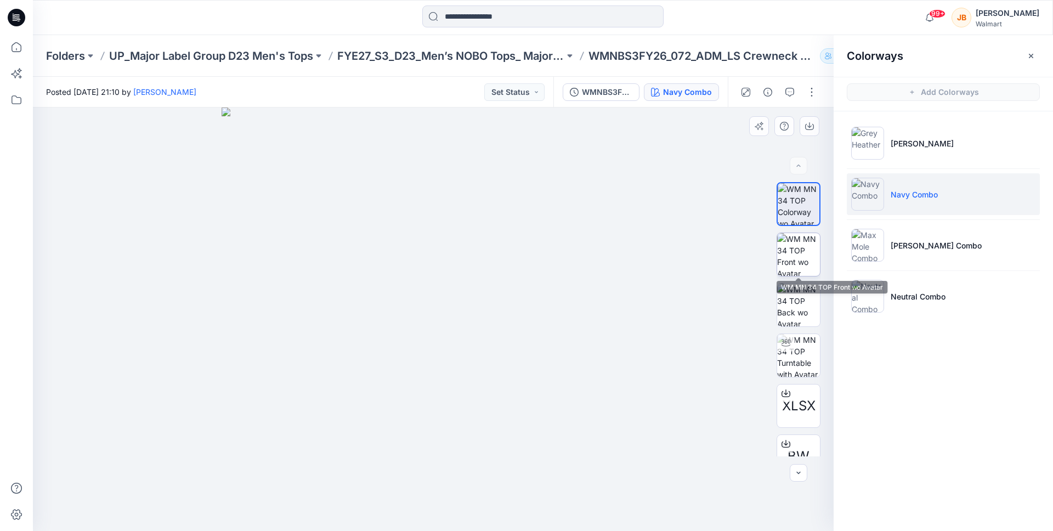
click at [808, 255] on img at bounding box center [798, 254] width 43 height 43
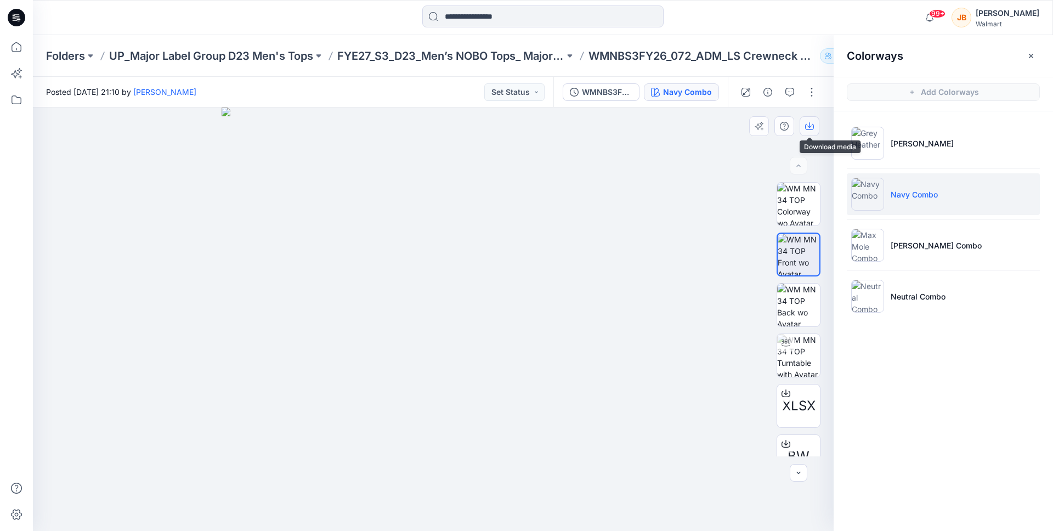
click at [814, 120] on button "button" at bounding box center [810, 126] width 20 height 20
click at [657, 301] on div at bounding box center [433, 318] width 801 height 423
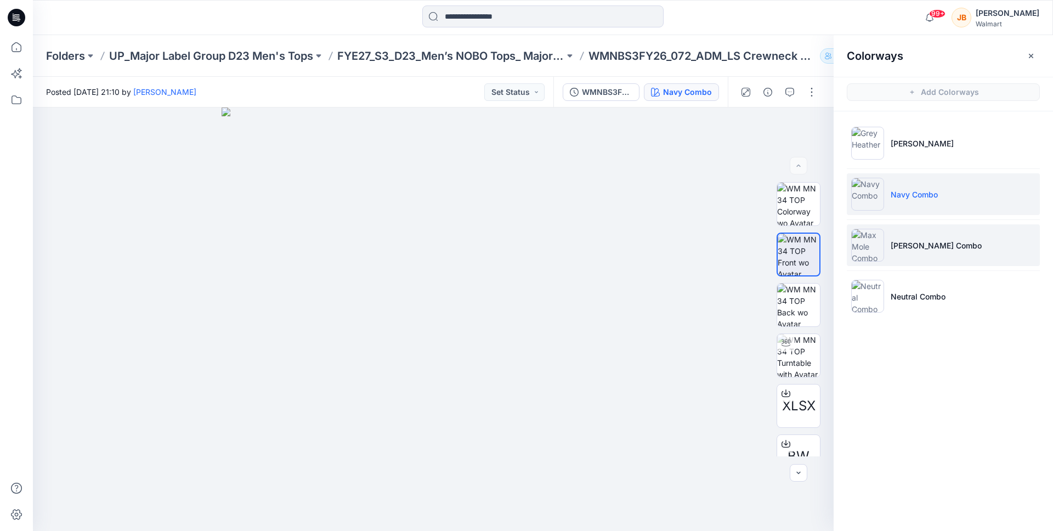
click at [915, 254] on li "Max Mole Combo" at bounding box center [943, 245] width 193 height 42
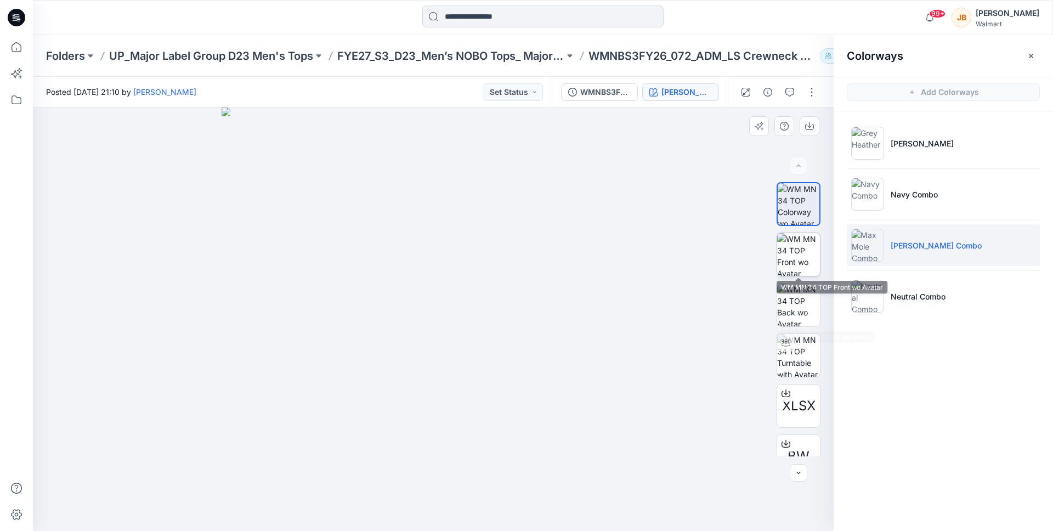
click at [805, 259] on img at bounding box center [798, 254] width 43 height 43
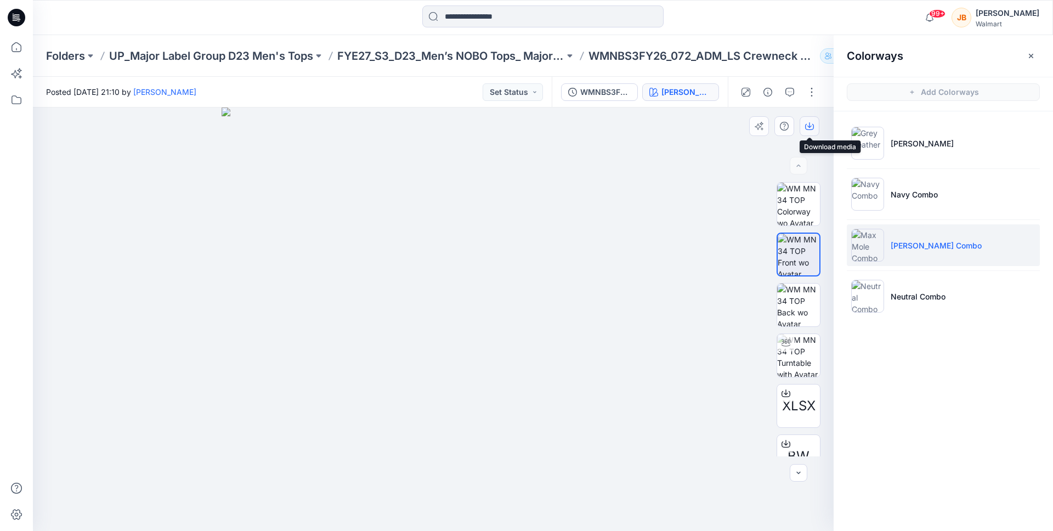
click at [811, 128] on icon "button" at bounding box center [809, 126] width 9 height 9
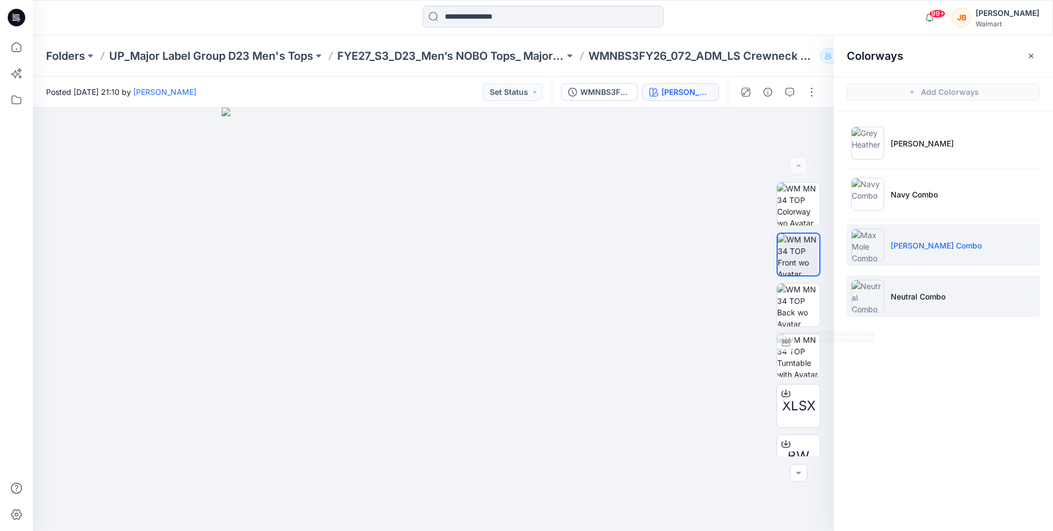
click at [863, 295] on img at bounding box center [867, 296] width 33 height 33
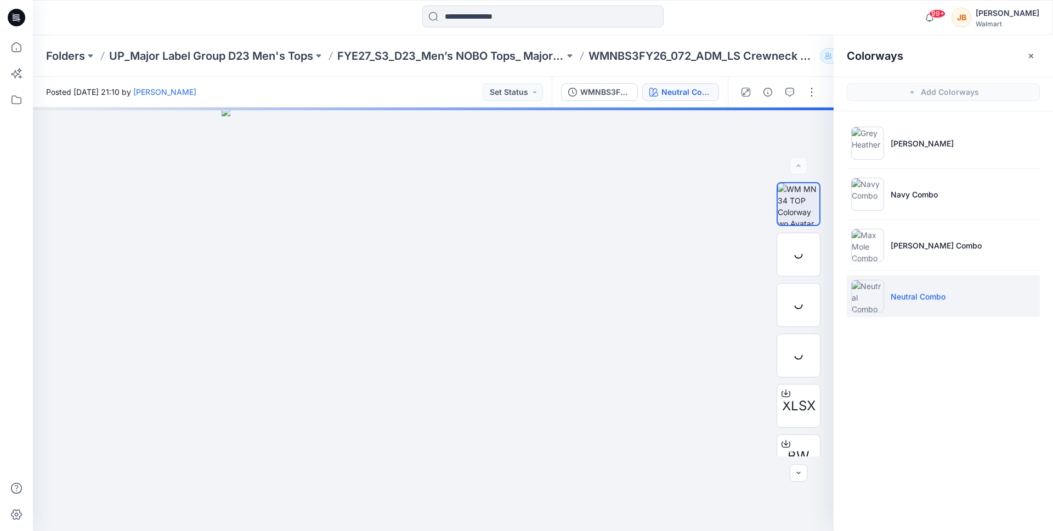
click at [892, 295] on p "Neutral Combo" at bounding box center [918, 297] width 55 height 12
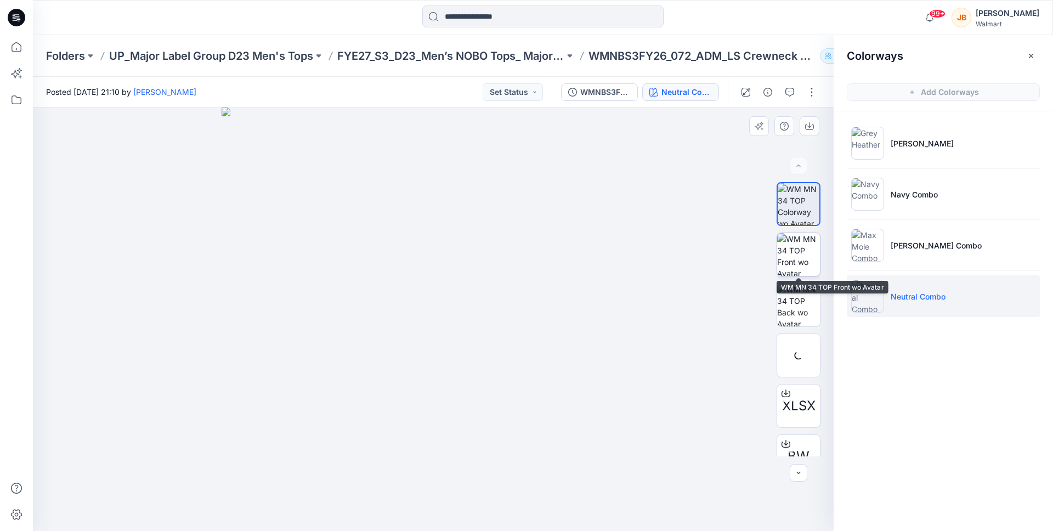
click at [805, 248] on img at bounding box center [798, 254] width 43 height 43
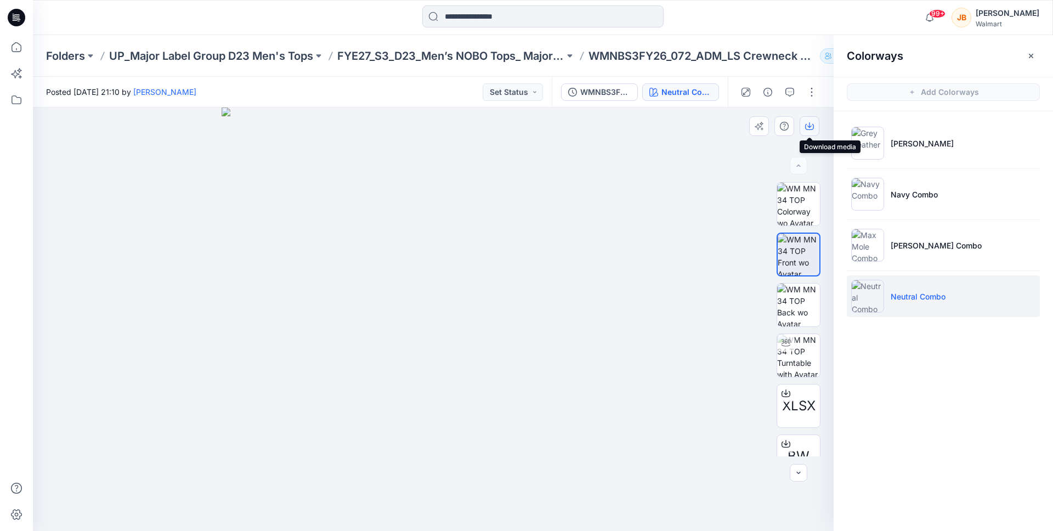
click at [818, 125] on button "button" at bounding box center [810, 126] width 20 height 20
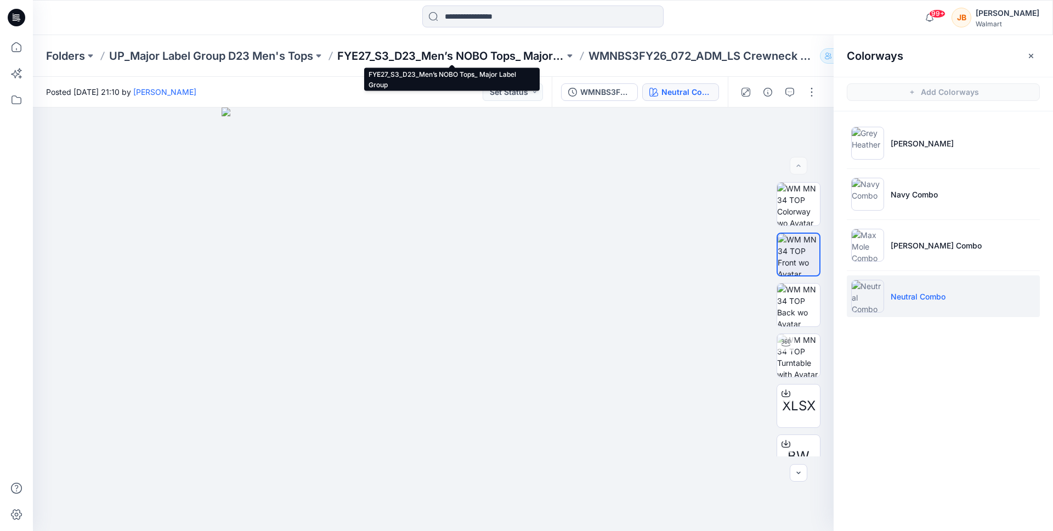
click at [459, 62] on p "FYE27_S3_D23_Men’s NOBO Tops_ Major Label Group" at bounding box center [450, 55] width 227 height 15
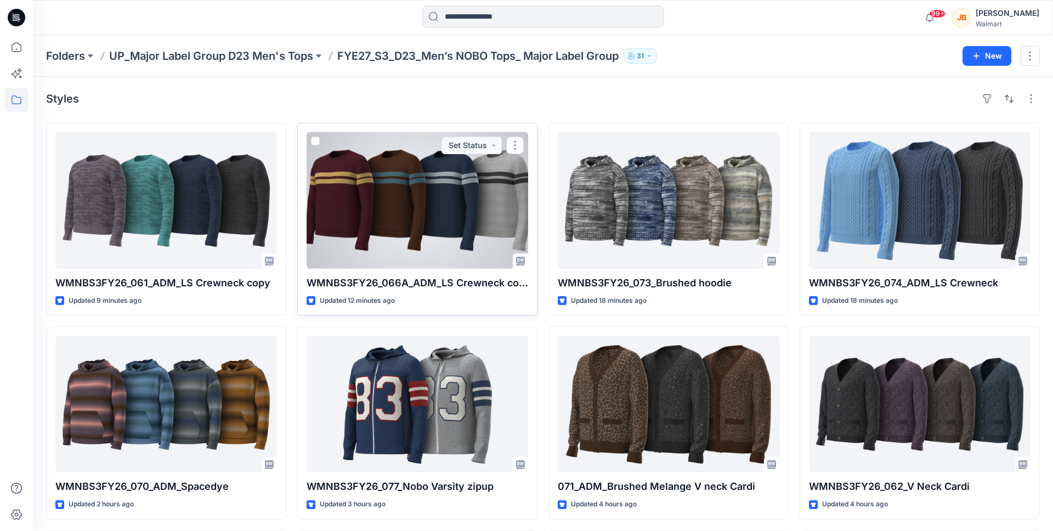
click at [408, 182] on div at bounding box center [418, 200] width 222 height 137
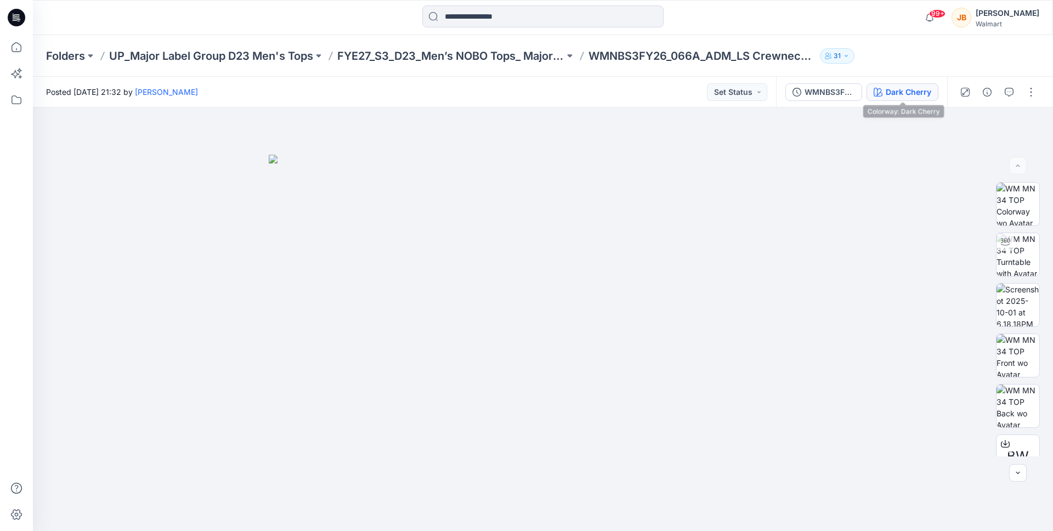
click at [903, 84] on button "Dark Cherry" at bounding box center [902, 92] width 72 height 18
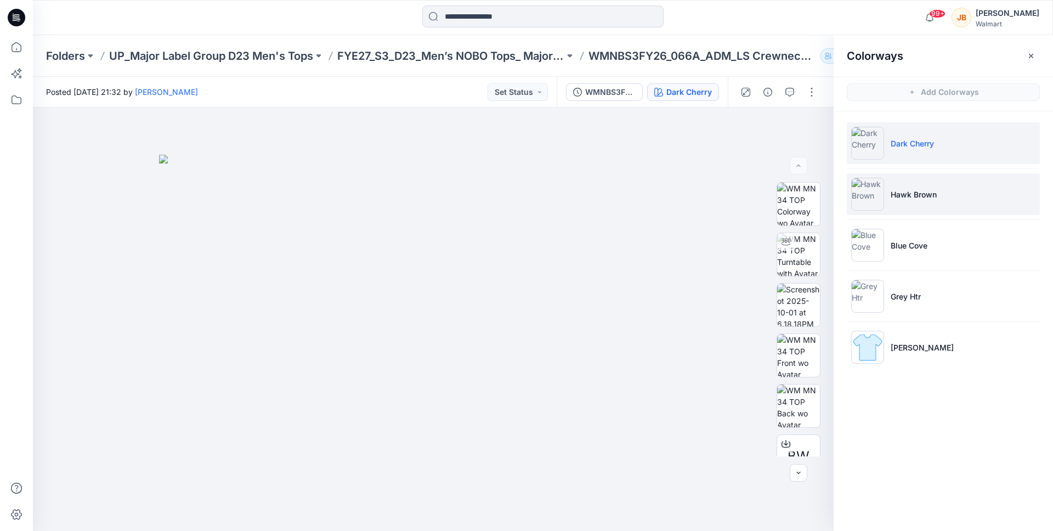
click at [887, 189] on li "Hawk Brown" at bounding box center [943, 194] width 193 height 42
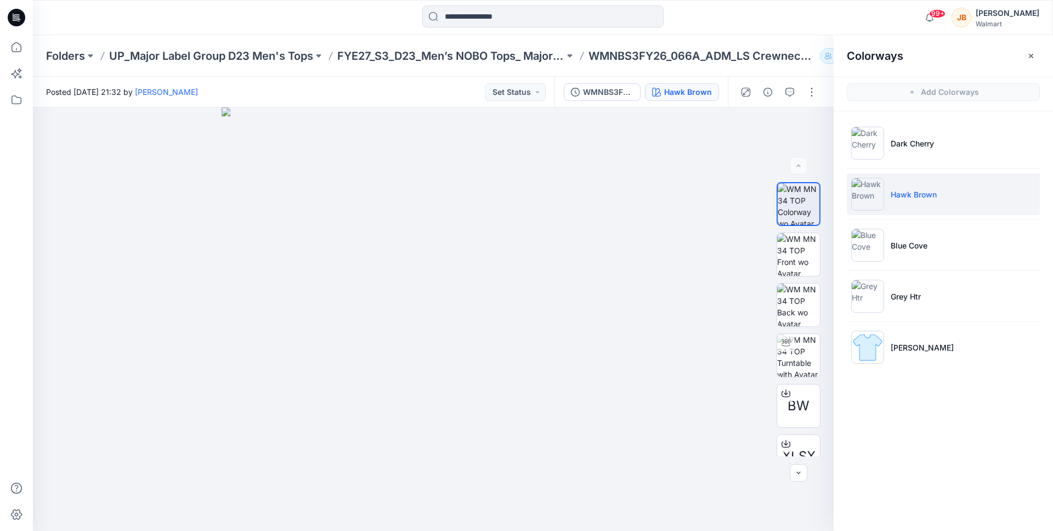
click at [467, 63] on div "Folders UP_Major Label Group D23 Men's Tops FYE27_S3_D23_Men’s NOBO Tops_ Major…" at bounding box center [543, 56] width 1020 height 42
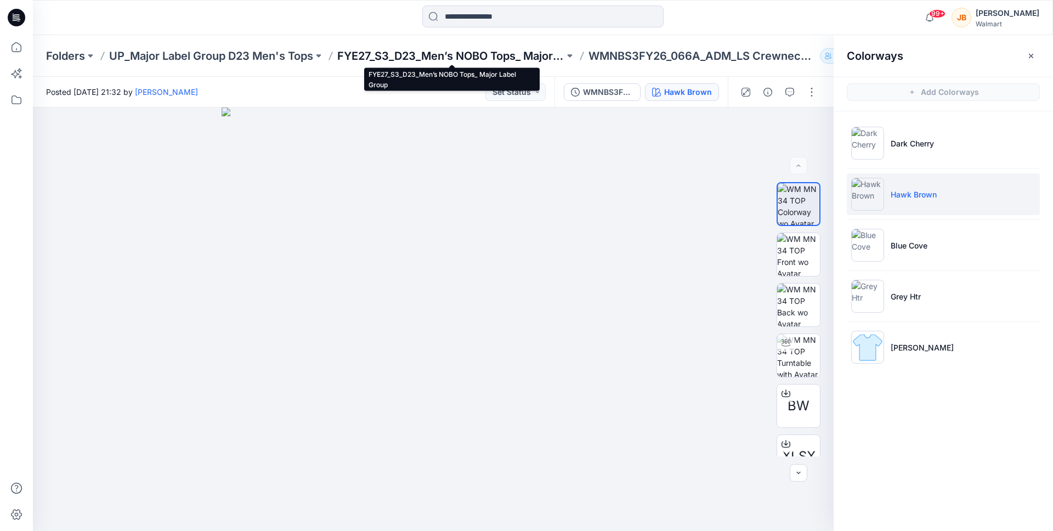
click at [457, 53] on p "FYE27_S3_D23_Men’s NOBO Tops_ Major Label Group" at bounding box center [450, 55] width 227 height 15
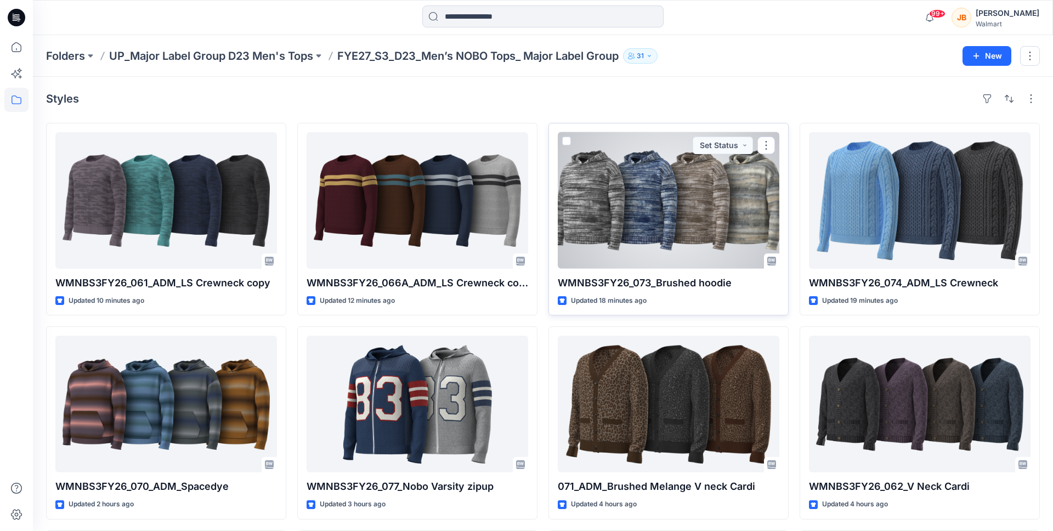
click at [675, 163] on div at bounding box center [669, 200] width 222 height 137
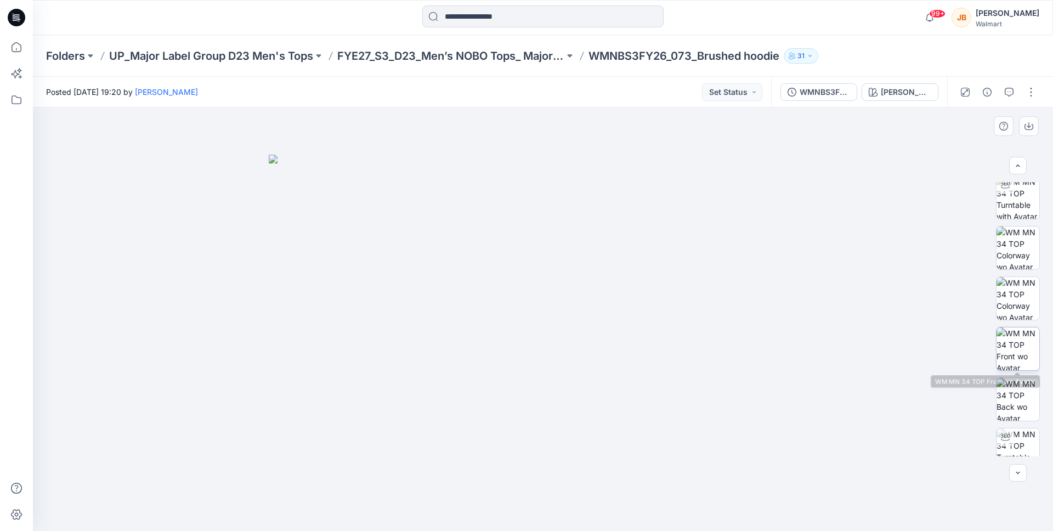
click at [1016, 341] on img at bounding box center [1017, 348] width 43 height 43
click at [1031, 128] on icon "button" at bounding box center [1028, 126] width 9 height 9
click at [795, 129] on div at bounding box center [543, 318] width 1020 height 423
click at [880, 91] on button "Grey Heather" at bounding box center [900, 92] width 77 height 18
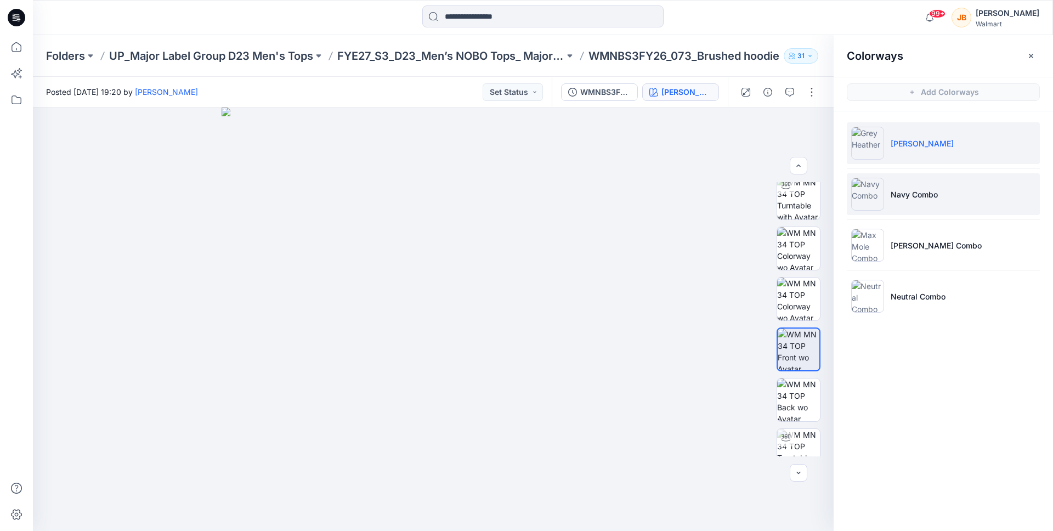
click at [887, 181] on li "Navy Combo" at bounding box center [943, 194] width 193 height 42
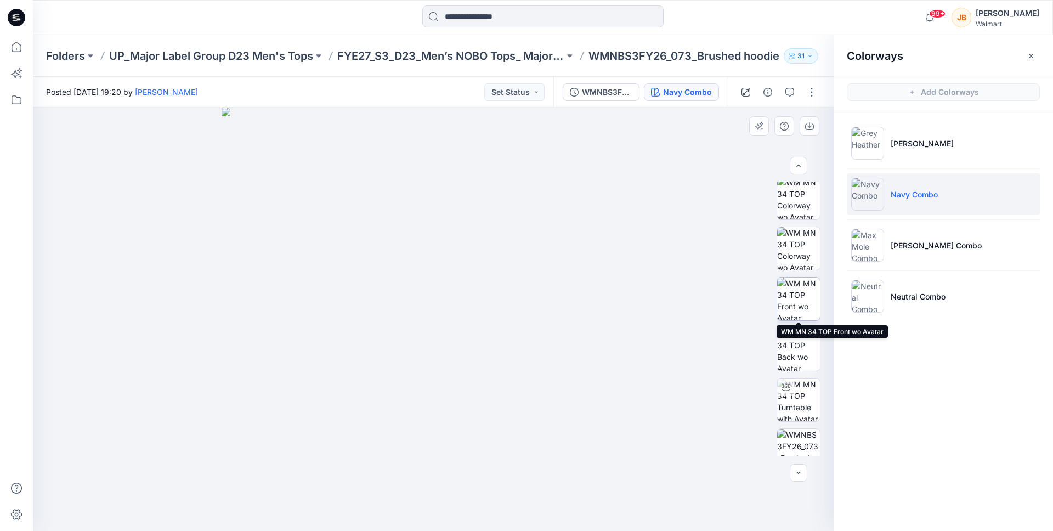
click at [794, 285] on img at bounding box center [798, 298] width 43 height 43
click at [674, 152] on div at bounding box center [433, 318] width 801 height 423
click at [1032, 49] on button "button" at bounding box center [1031, 56] width 18 height 18
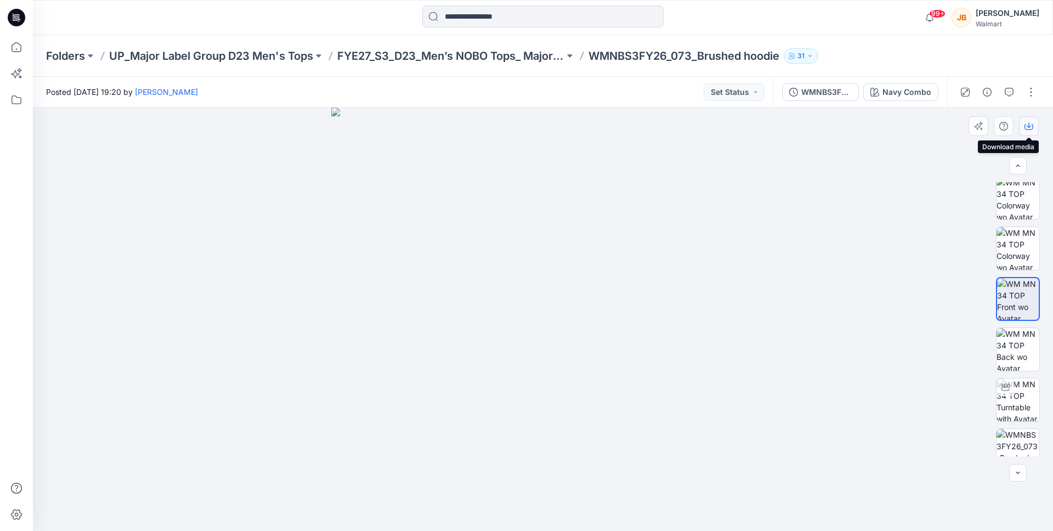
click at [1026, 123] on icon "button" at bounding box center [1028, 126] width 9 height 9
click at [908, 90] on div "Navy Combo" at bounding box center [906, 92] width 49 height 12
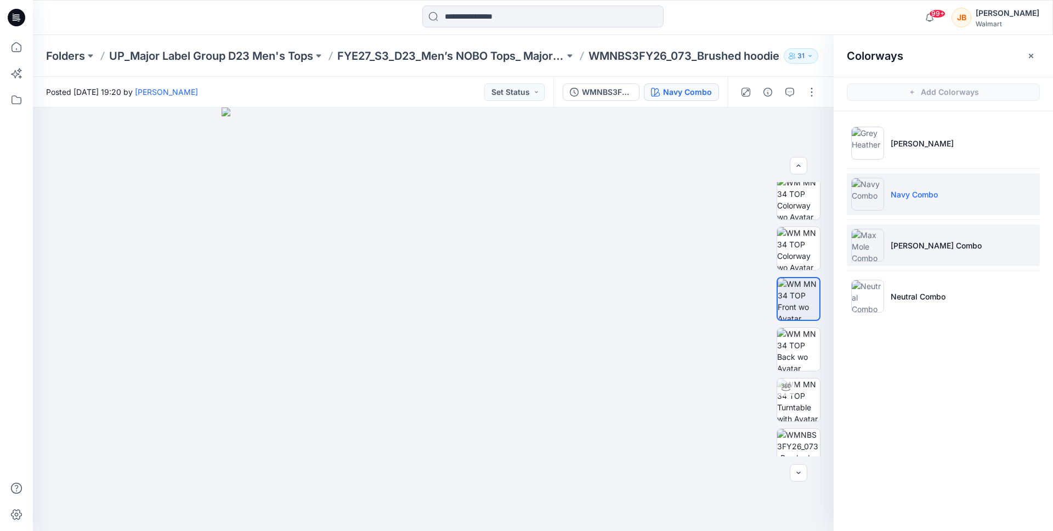
click at [894, 226] on li "Max Mole Combo" at bounding box center [943, 245] width 193 height 42
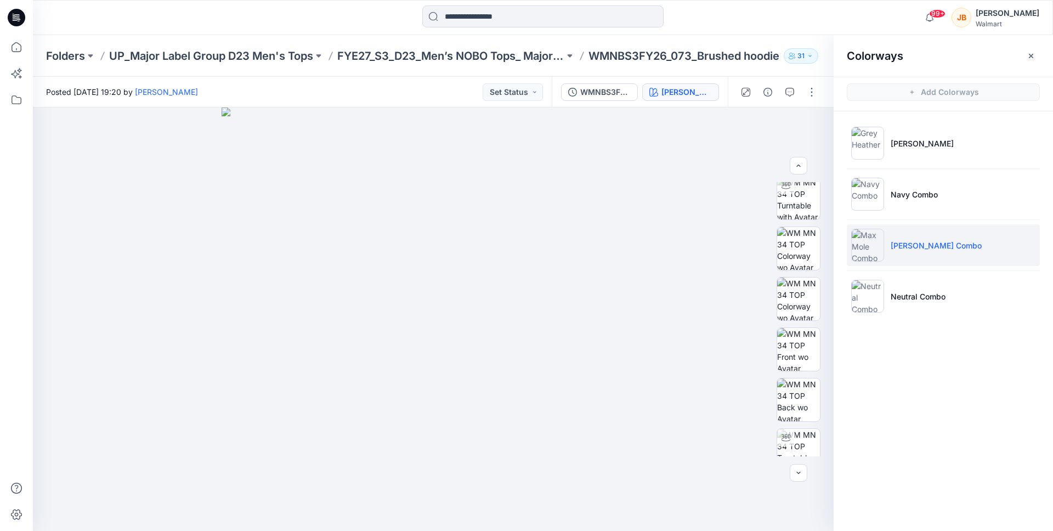
click at [1030, 60] on button "button" at bounding box center [1031, 56] width 18 height 18
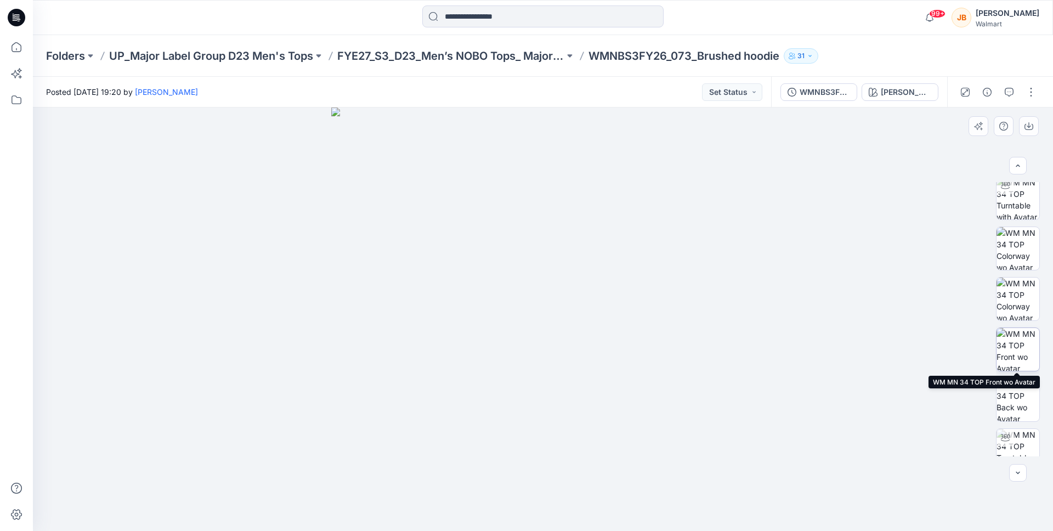
click at [1009, 346] on img at bounding box center [1017, 349] width 43 height 43
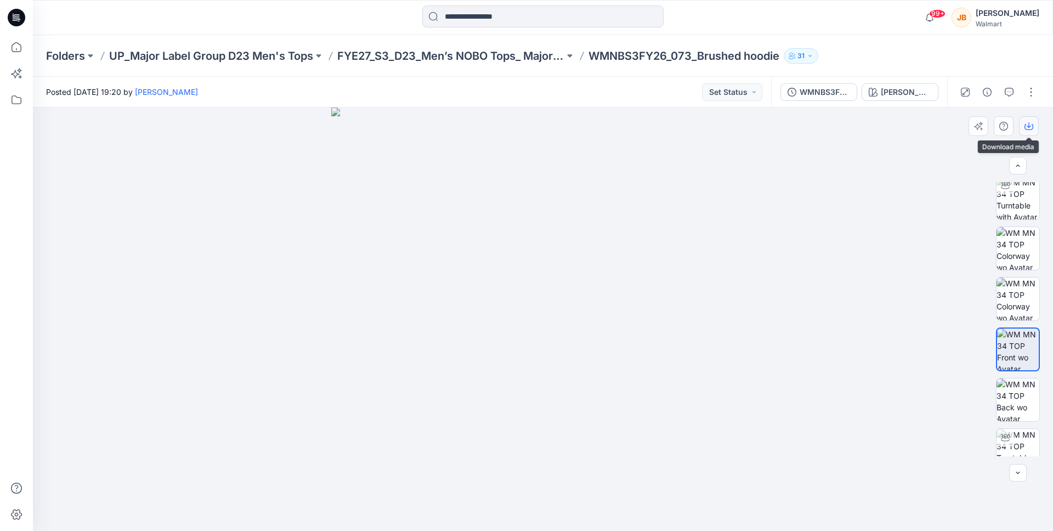
click at [1033, 123] on button "button" at bounding box center [1029, 126] width 20 height 20
drag, startPoint x: 807, startPoint y: 105, endPoint x: 907, endPoint y: 91, distance: 100.7
click at [807, 105] on div "WMNBS3FY26_073_Brushed hoodie Max Mole Combo" at bounding box center [859, 92] width 176 height 31
click at [908, 87] on div "Max Mole Combo" at bounding box center [906, 92] width 50 height 12
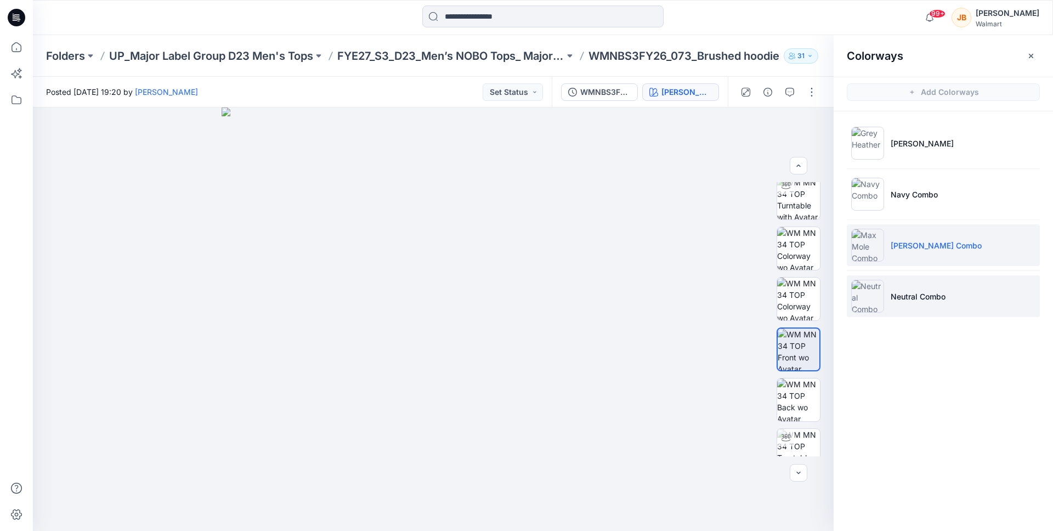
click at [876, 298] on img at bounding box center [867, 296] width 33 height 33
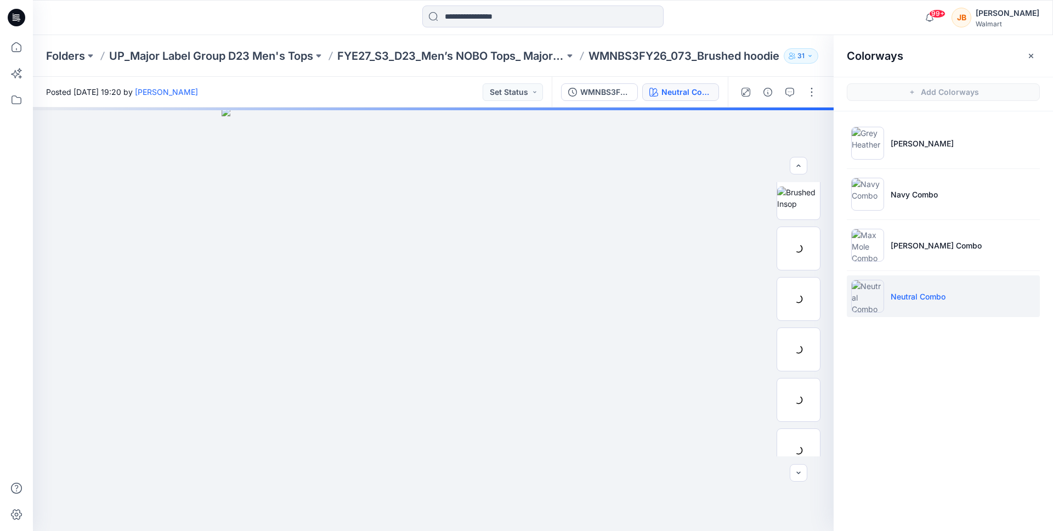
click at [898, 288] on li "Neutral Combo" at bounding box center [943, 296] width 193 height 42
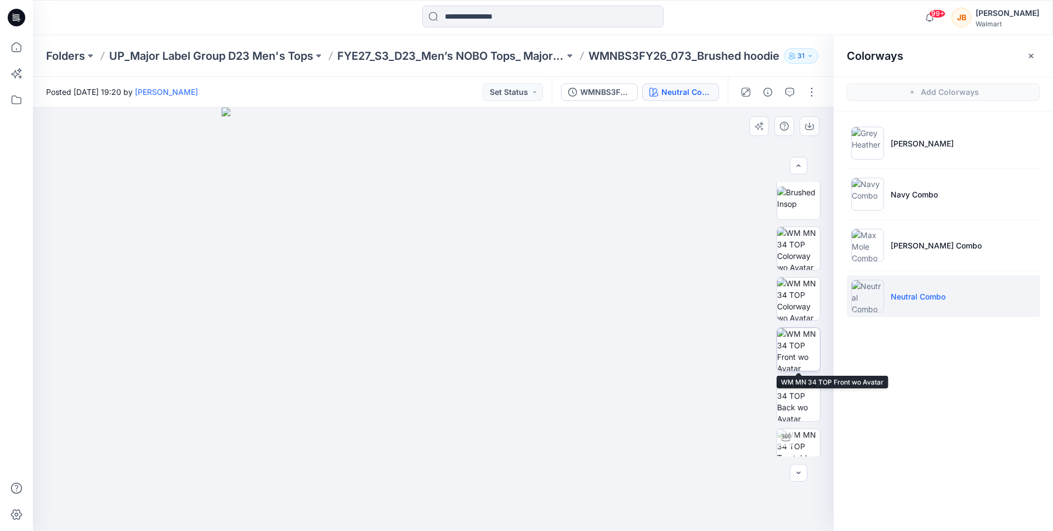
drag, startPoint x: 800, startPoint y: 338, endPoint x: 803, endPoint y: 333, distance: 5.9
click at [800, 339] on img at bounding box center [798, 349] width 43 height 43
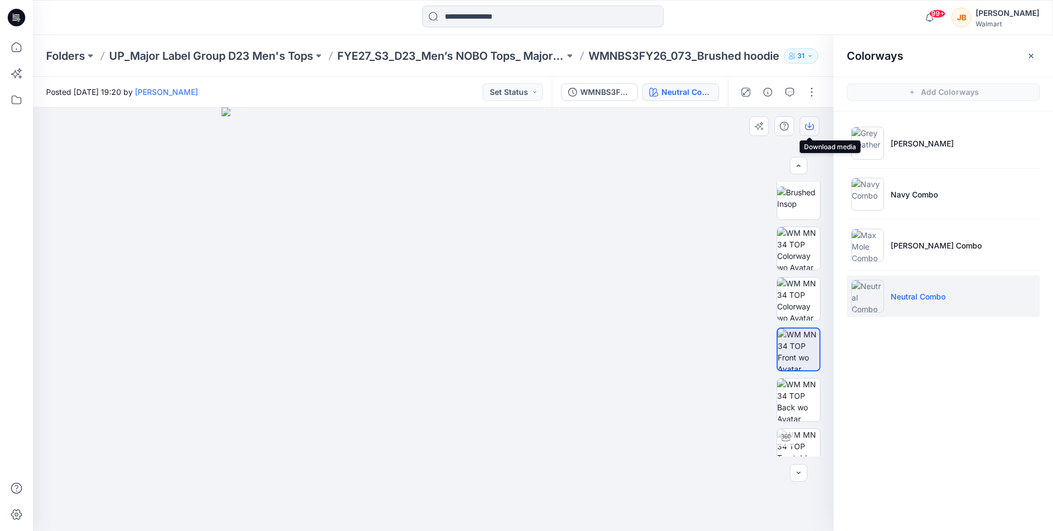
click at [808, 120] on button "button" at bounding box center [810, 126] width 20 height 20
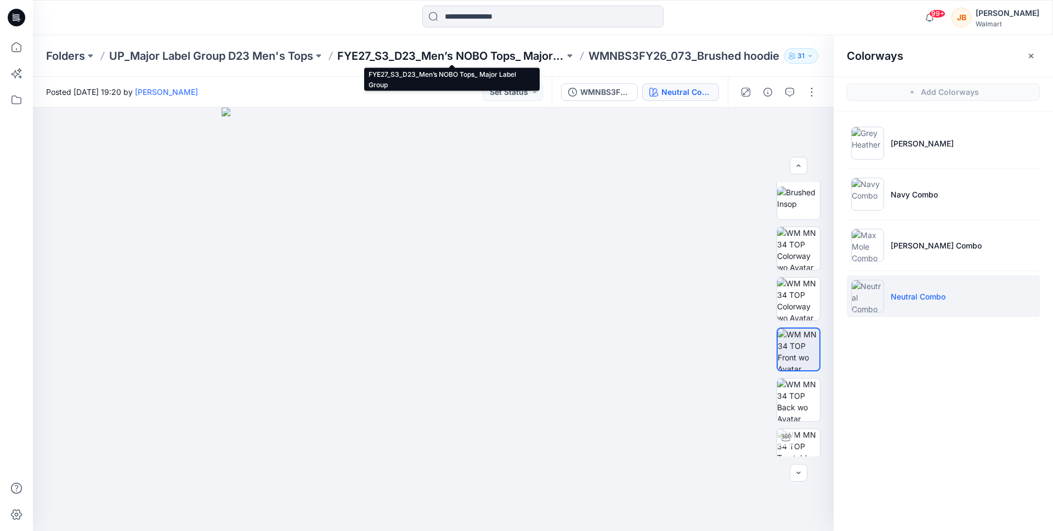
click at [507, 61] on p "FYE27_S3_D23_Men’s NOBO Tops_ Major Label Group" at bounding box center [450, 55] width 227 height 15
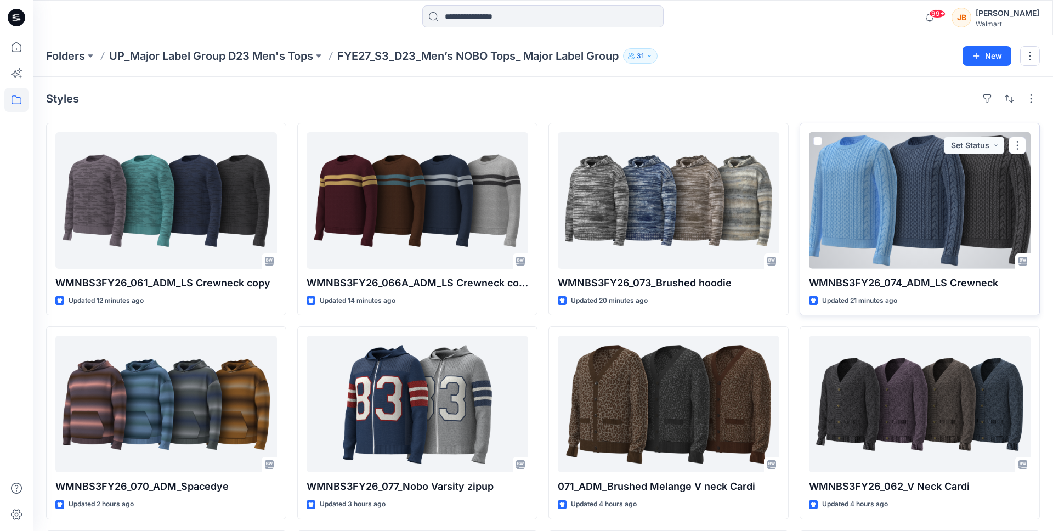
click at [882, 223] on div at bounding box center [920, 200] width 222 height 137
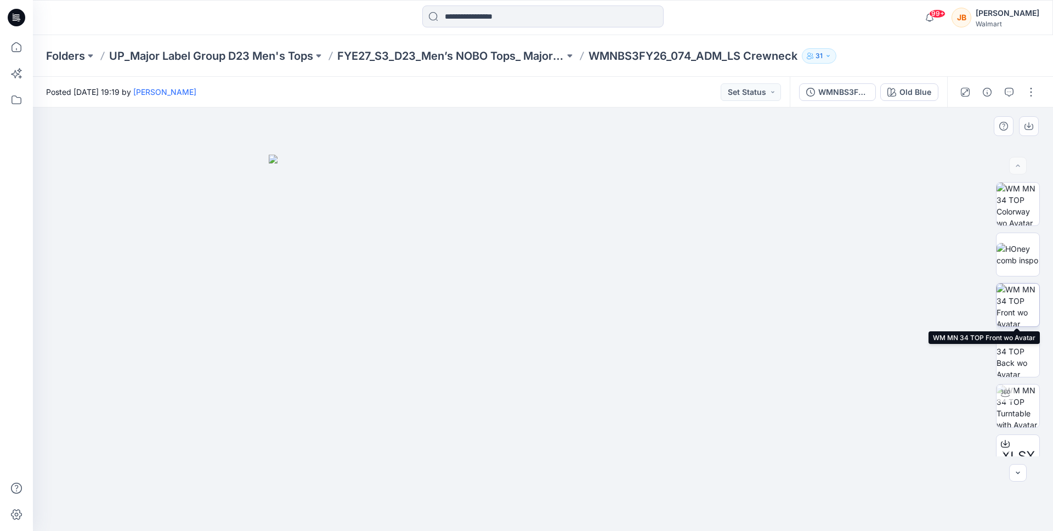
click at [1019, 309] on img at bounding box center [1017, 305] width 43 height 43
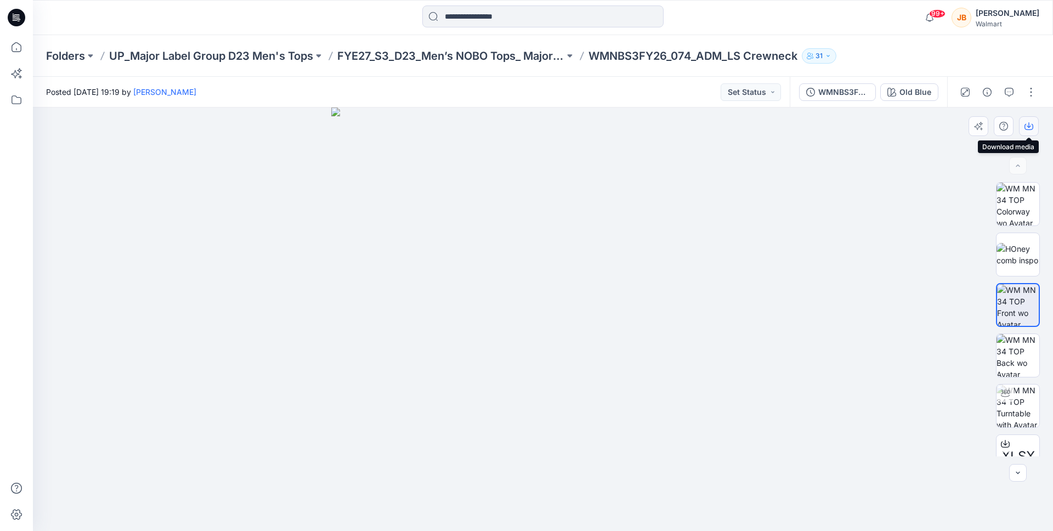
click at [1027, 124] on icon "button" at bounding box center [1028, 126] width 9 height 9
drag, startPoint x: 757, startPoint y: 140, endPoint x: 883, endPoint y: 84, distance: 138.0
click at [757, 140] on div at bounding box center [543, 318] width 1020 height 423
click at [900, 90] on div "Old Blue" at bounding box center [915, 92] width 32 height 12
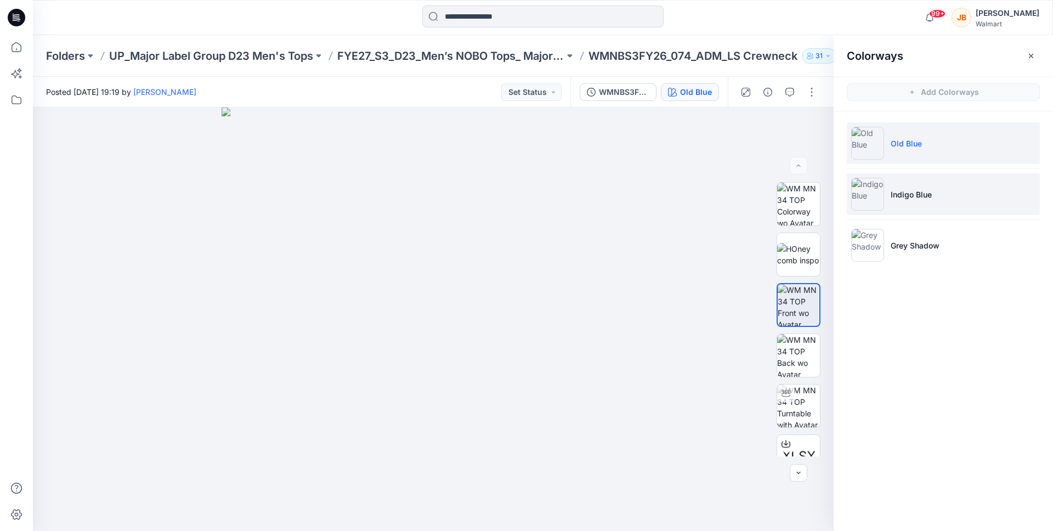
click at [906, 192] on p "Indigo Blue" at bounding box center [911, 195] width 41 height 12
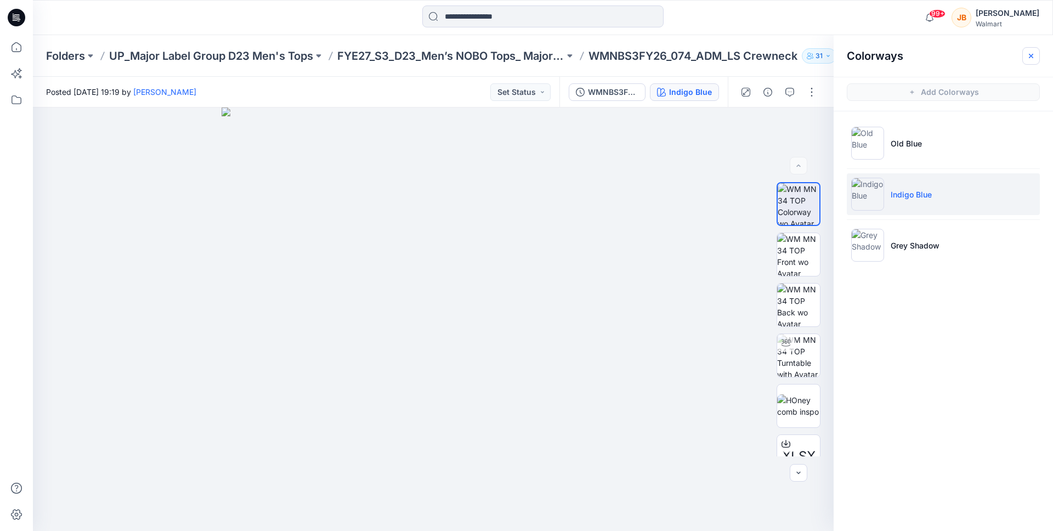
click at [1032, 59] on icon "button" at bounding box center [1031, 56] width 9 height 9
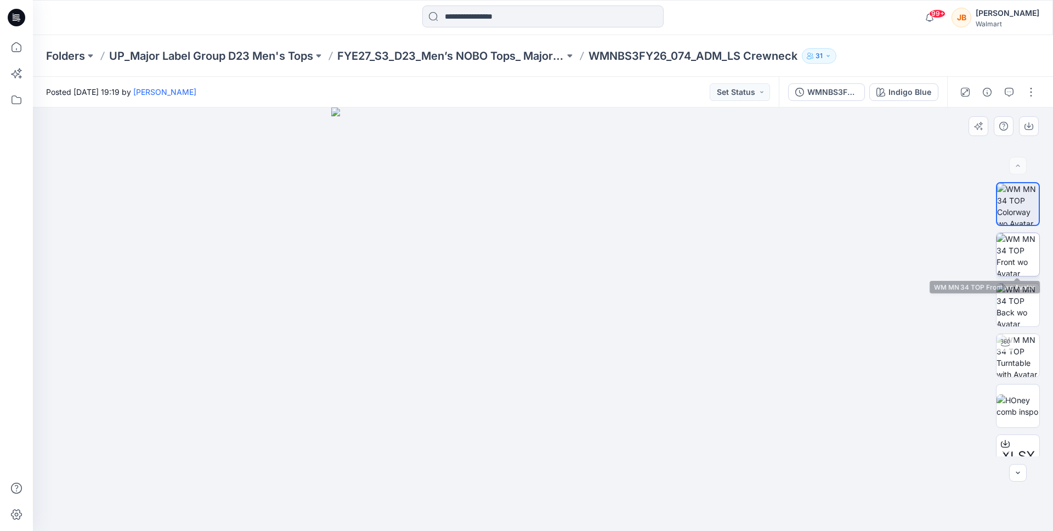
click at [1016, 252] on img at bounding box center [1017, 254] width 43 height 43
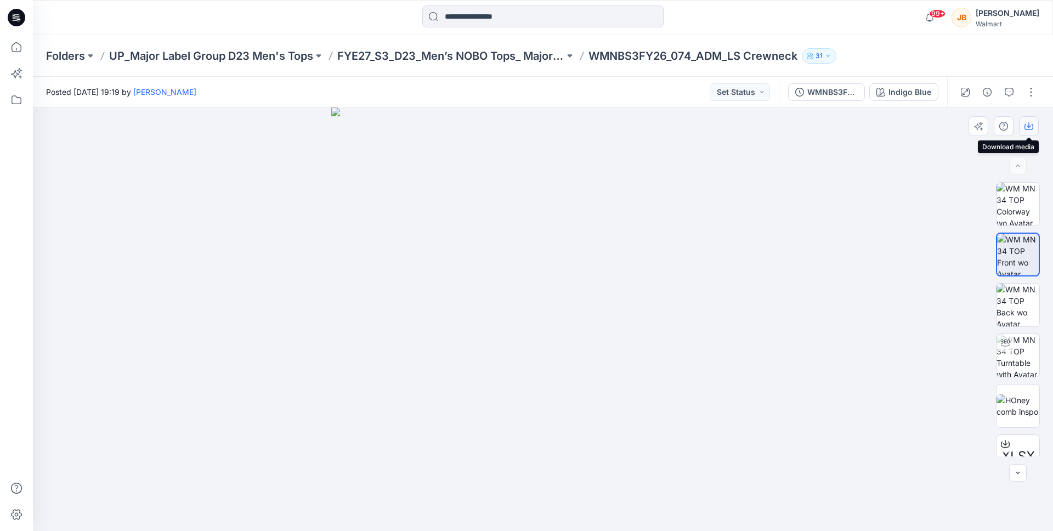
click at [1034, 127] on button "button" at bounding box center [1029, 126] width 20 height 20
click at [922, 100] on button "Indigo Blue" at bounding box center [903, 92] width 69 height 18
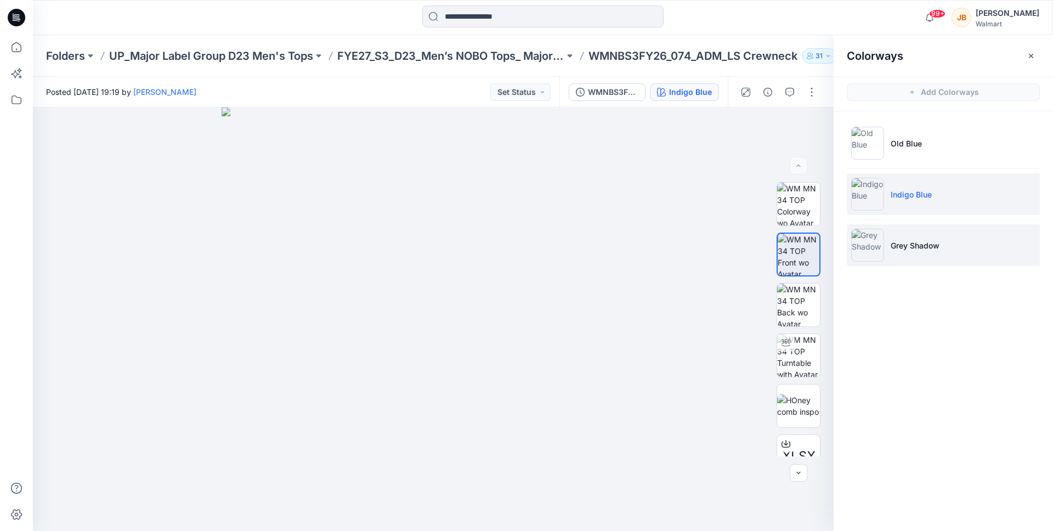
drag, startPoint x: 903, startPoint y: 248, endPoint x: 915, endPoint y: 237, distance: 16.3
click at [903, 248] on p "Grey Shadow" at bounding box center [915, 246] width 49 height 12
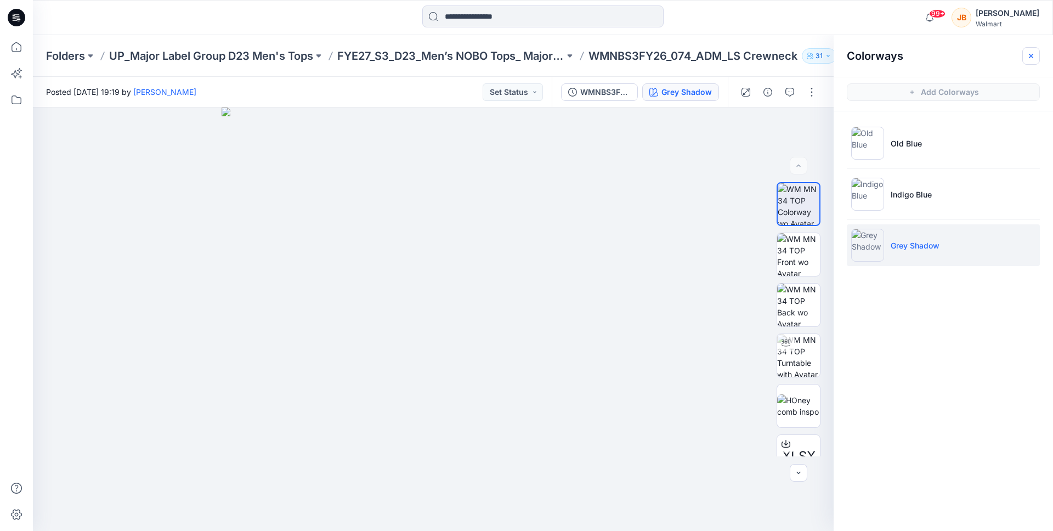
click at [1029, 55] on icon "button" at bounding box center [1031, 56] width 9 height 9
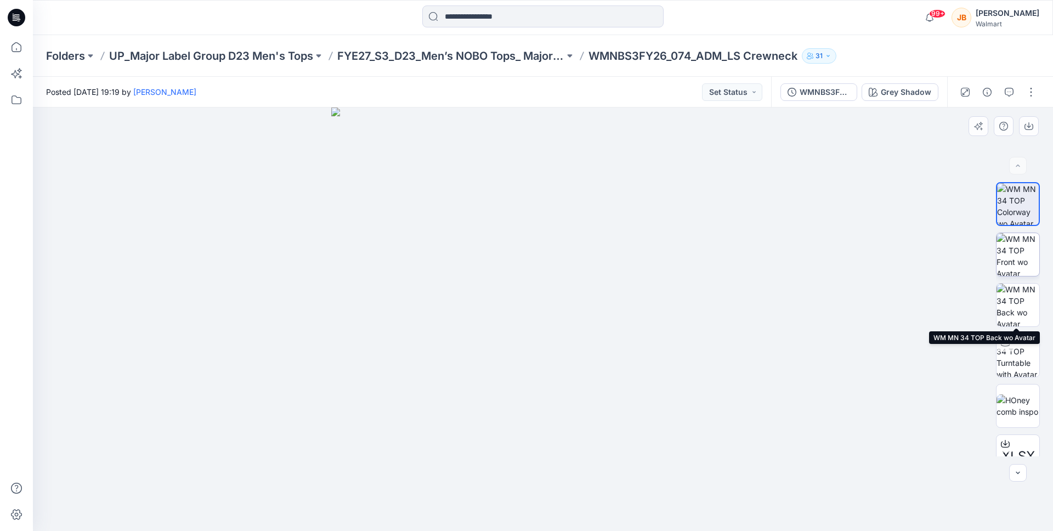
drag, startPoint x: 1023, startPoint y: 288, endPoint x: 1025, endPoint y: 251, distance: 37.9
click at [1023, 288] on img at bounding box center [1017, 305] width 43 height 43
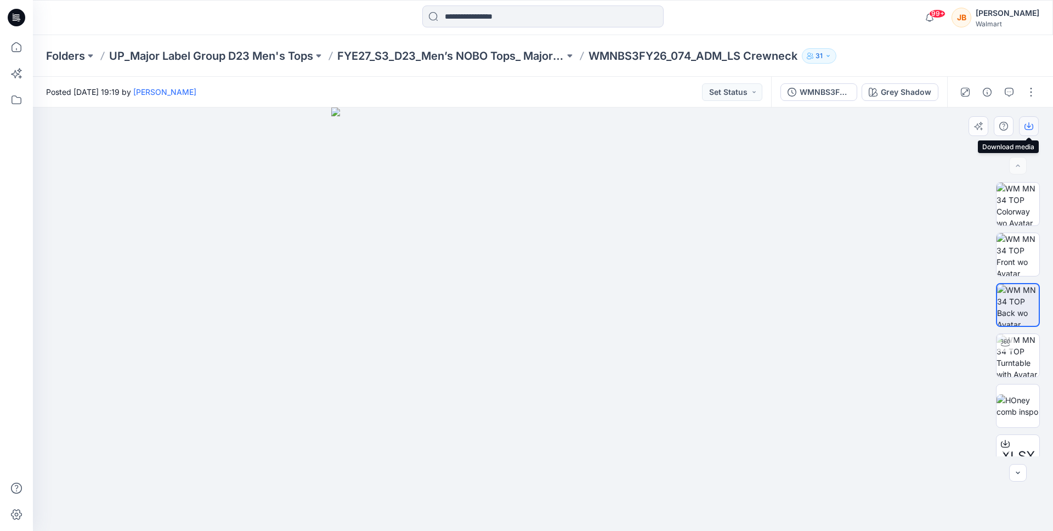
click at [1032, 122] on icon "button" at bounding box center [1028, 126] width 9 height 9
click at [1008, 250] on img at bounding box center [1017, 254] width 43 height 43
click at [1026, 124] on icon "button" at bounding box center [1028, 126] width 9 height 9
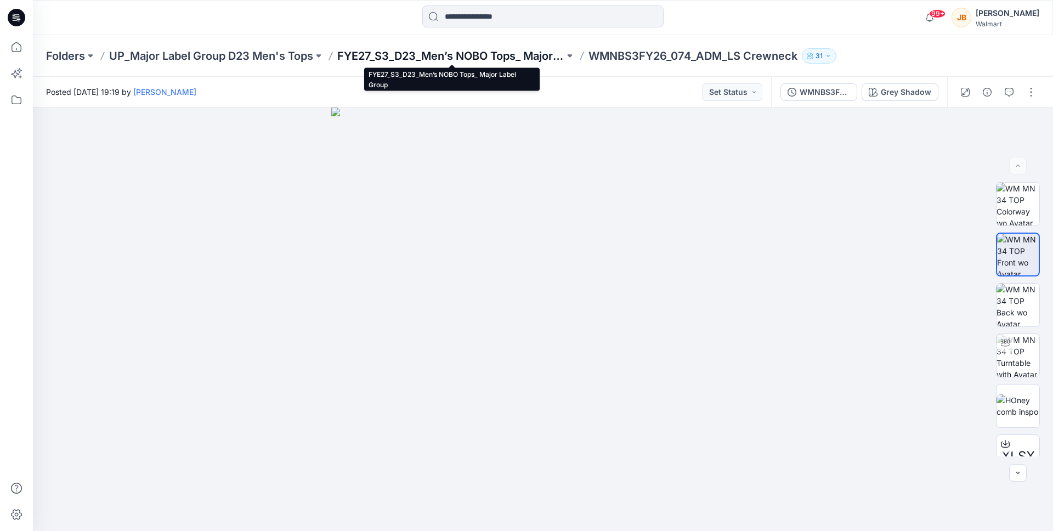
click at [416, 58] on p "FYE27_S3_D23_Men’s NOBO Tops_ Major Label Group" at bounding box center [450, 55] width 227 height 15
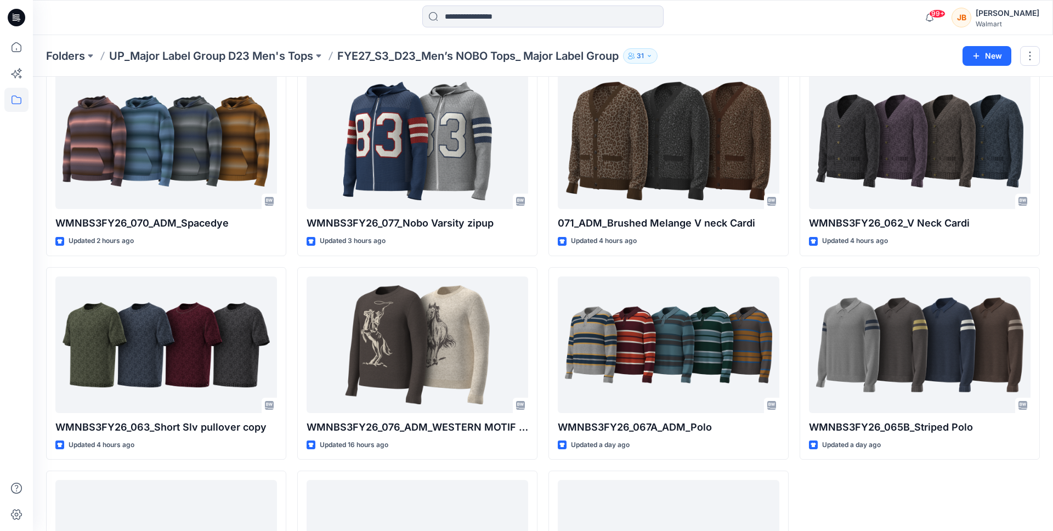
scroll to position [409, 0]
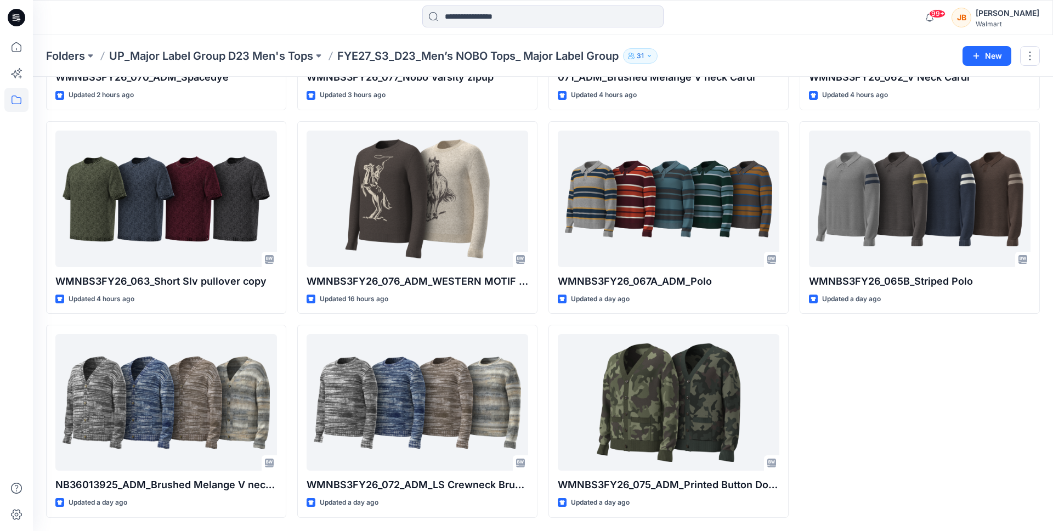
click at [917, 391] on div "WMNBS3FY26_074_ADM_LS Crewneck Updated 29 minutes ago WMNBS3FY26_062_V Neck Car…" at bounding box center [920, 116] width 240 height 804
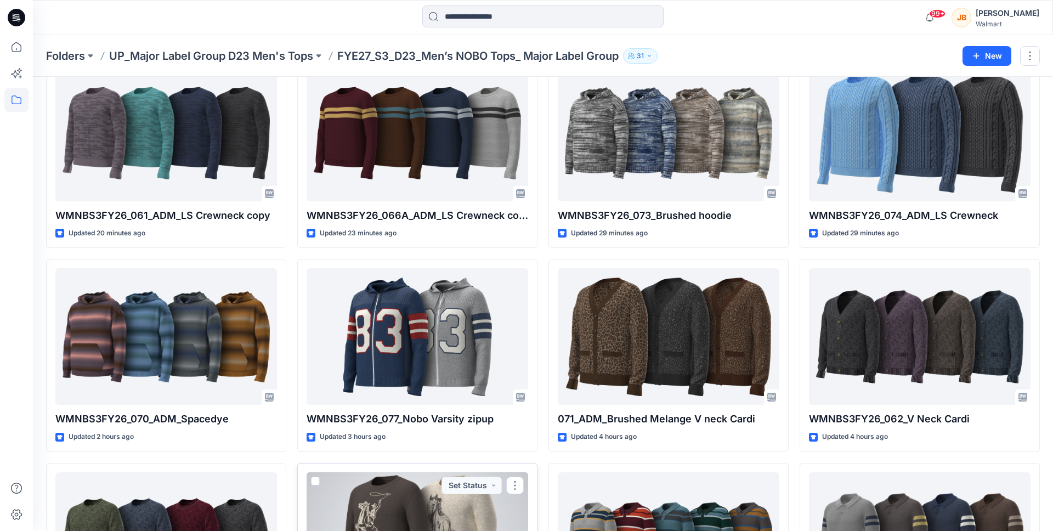
scroll to position [0, 0]
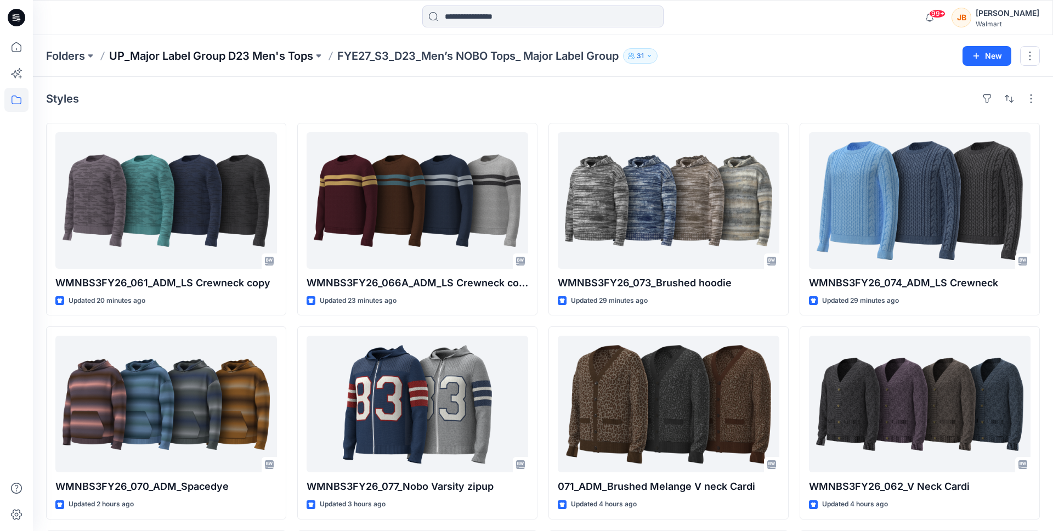
click at [280, 52] on p "UP_Major Label Group D23 Men's Tops" at bounding box center [211, 55] width 204 height 15
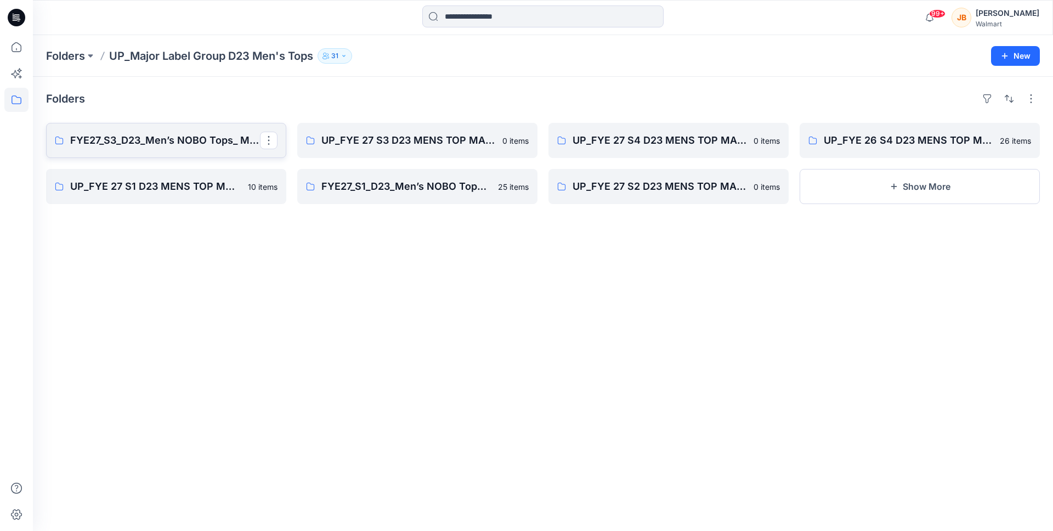
click at [188, 130] on link "FYE27_S3_D23_Men’s NOBO Tops_ Major Label Group" at bounding box center [166, 140] width 240 height 35
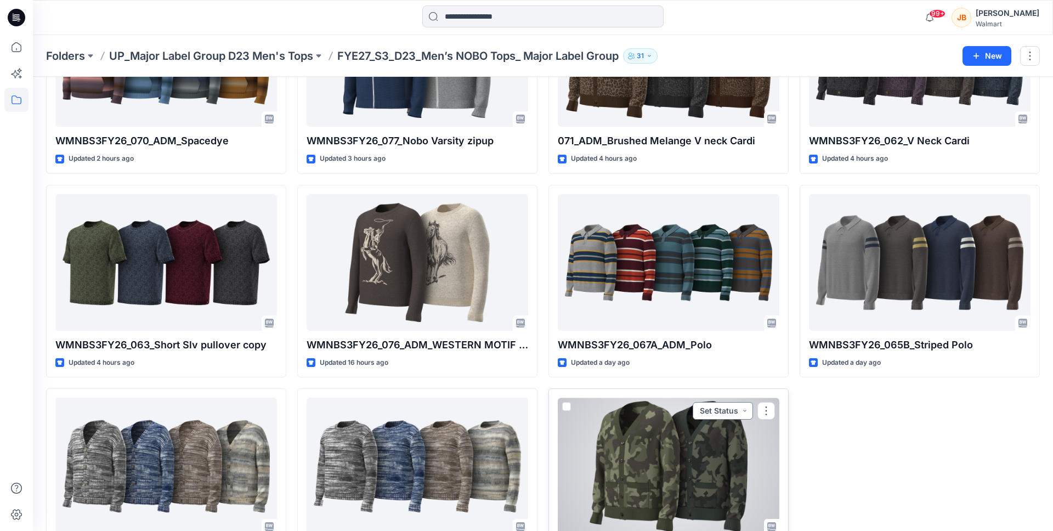
scroll to position [409, 0]
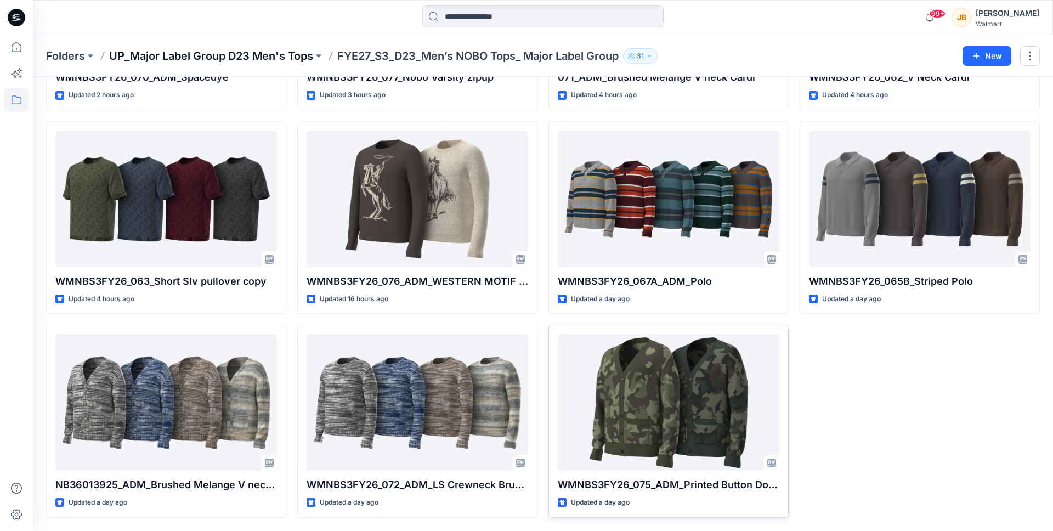
click at [271, 53] on p "UP_Major Label Group D23 Men's Tops" at bounding box center [211, 55] width 204 height 15
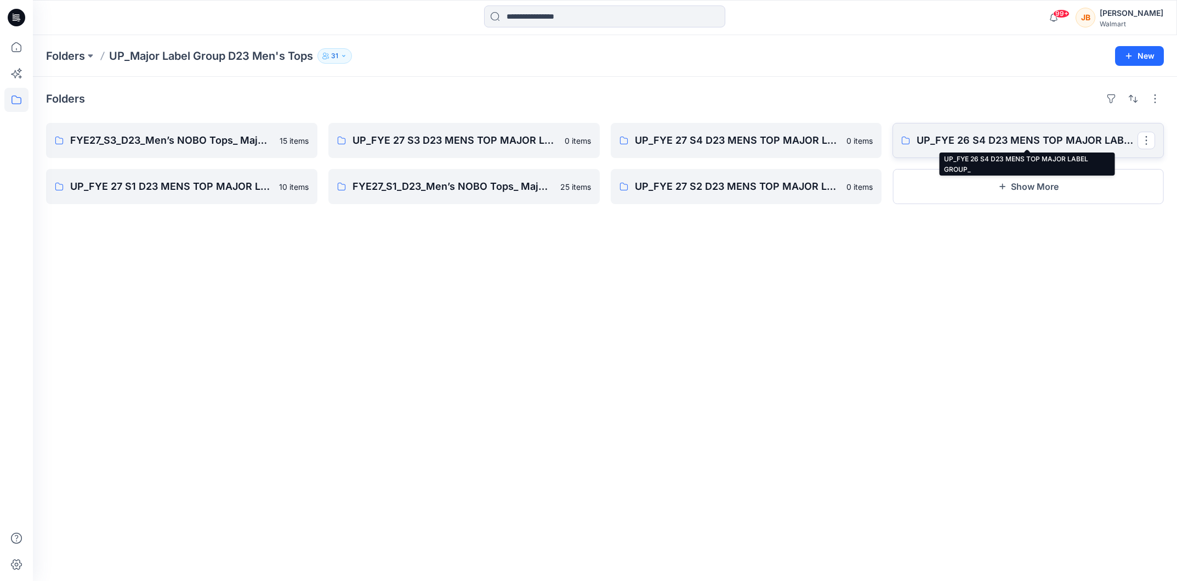
click at [993, 139] on p "UP_FYE 26 S4 D23 MENS TOP MAJOR LABEL GROUP_" at bounding box center [1027, 140] width 221 height 15
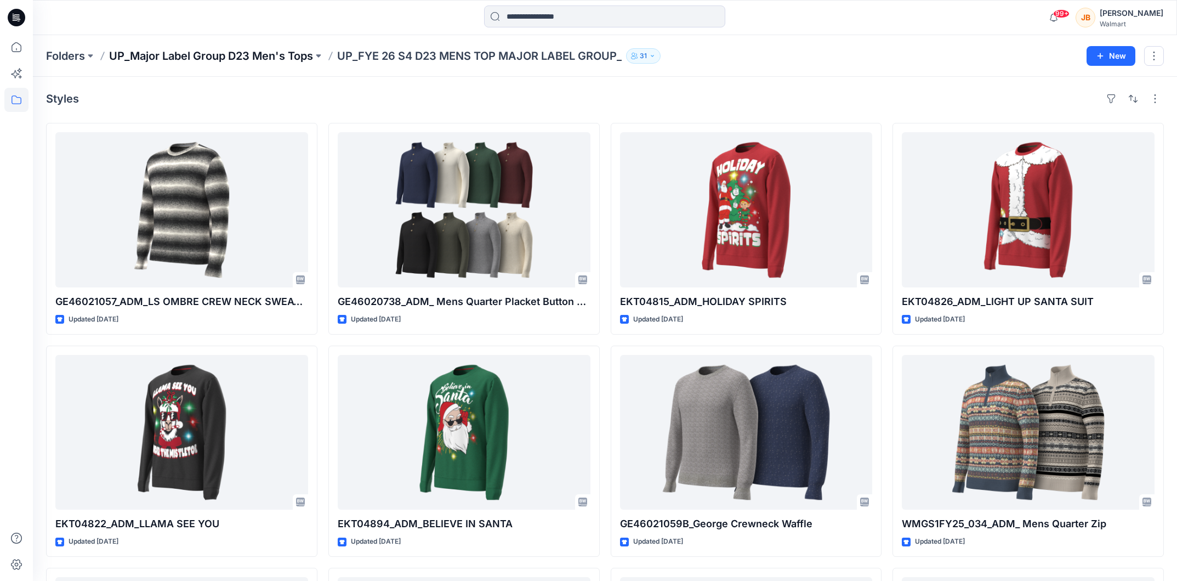
click at [236, 50] on p "UP_Major Label Group D23 Men's Tops" at bounding box center [211, 55] width 204 height 15
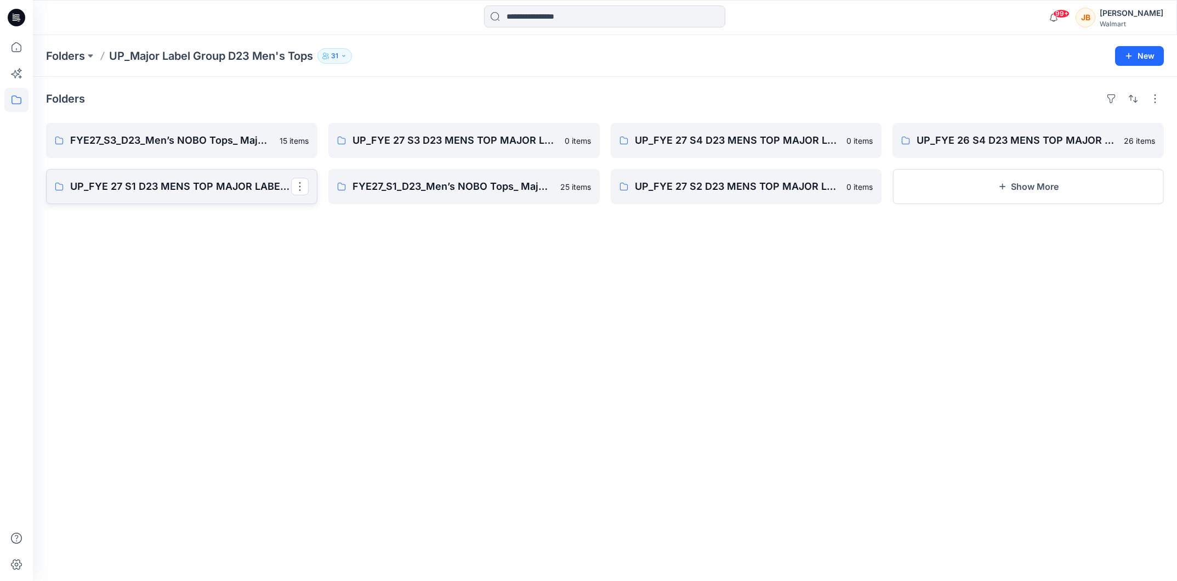
click at [191, 179] on p "UP_FYE 27 S1 D23 MENS TOP MAJOR LABEL GROUP_" at bounding box center [180, 186] width 221 height 15
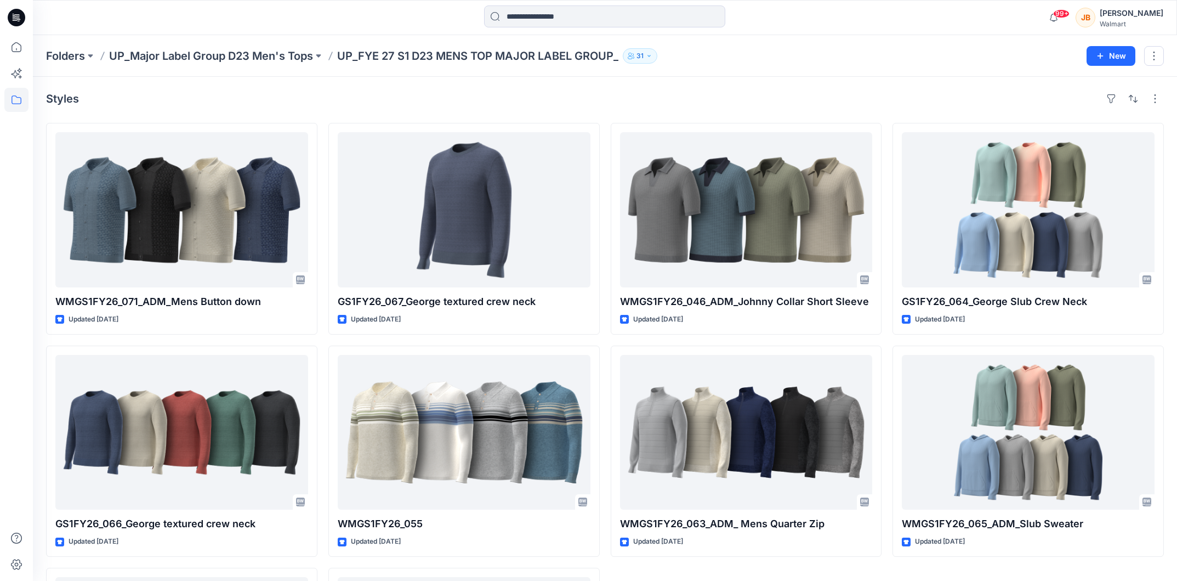
click at [389, 58] on p "UP_FYE 27 S1 D23 MENS TOP MAJOR LABEL GROUP_" at bounding box center [477, 55] width 281 height 15
click at [223, 48] on p "UP_Major Label Group D23 Men's Tops" at bounding box center [211, 55] width 204 height 15
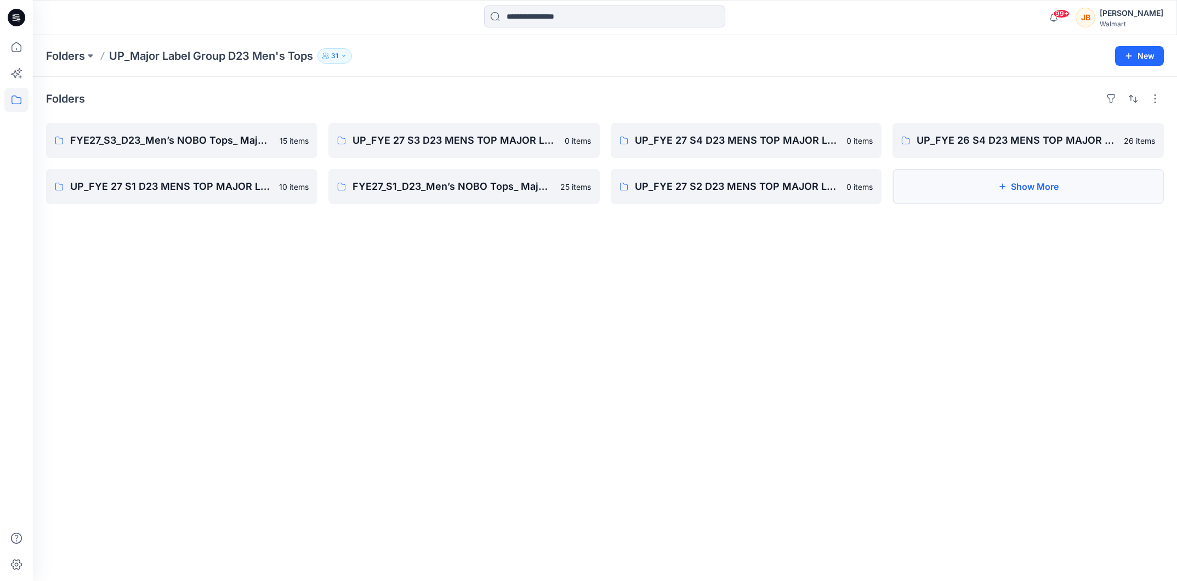
click at [916, 191] on button "Show More" at bounding box center [1028, 186] width 271 height 35
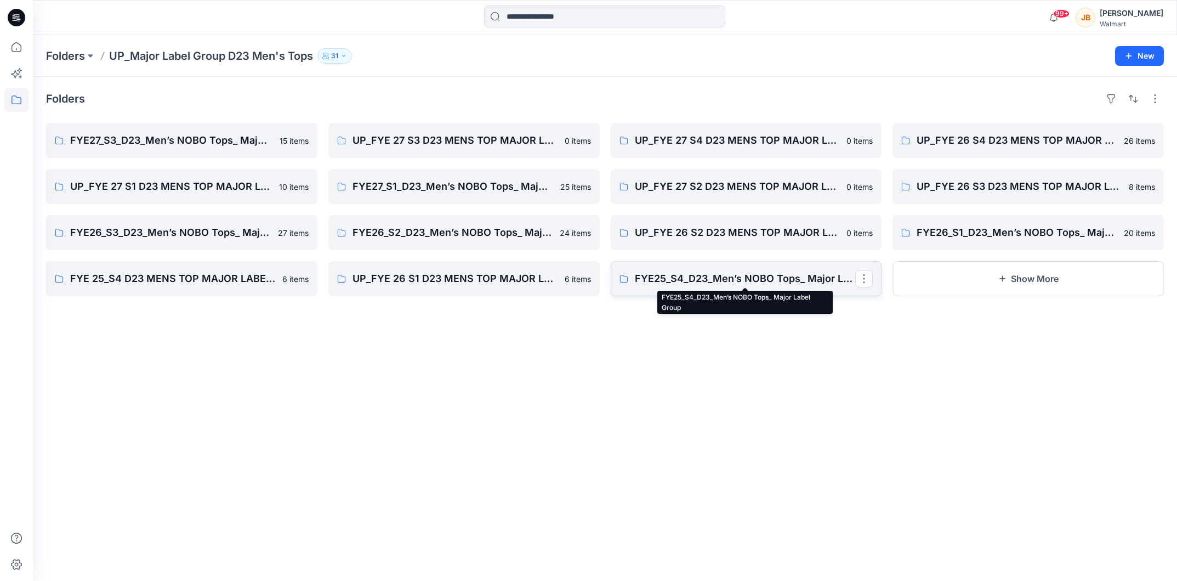
click at [688, 276] on p "FYE25_S4_D23_Men’s NOBO Tops_ Major Label Group" at bounding box center [745, 278] width 221 height 15
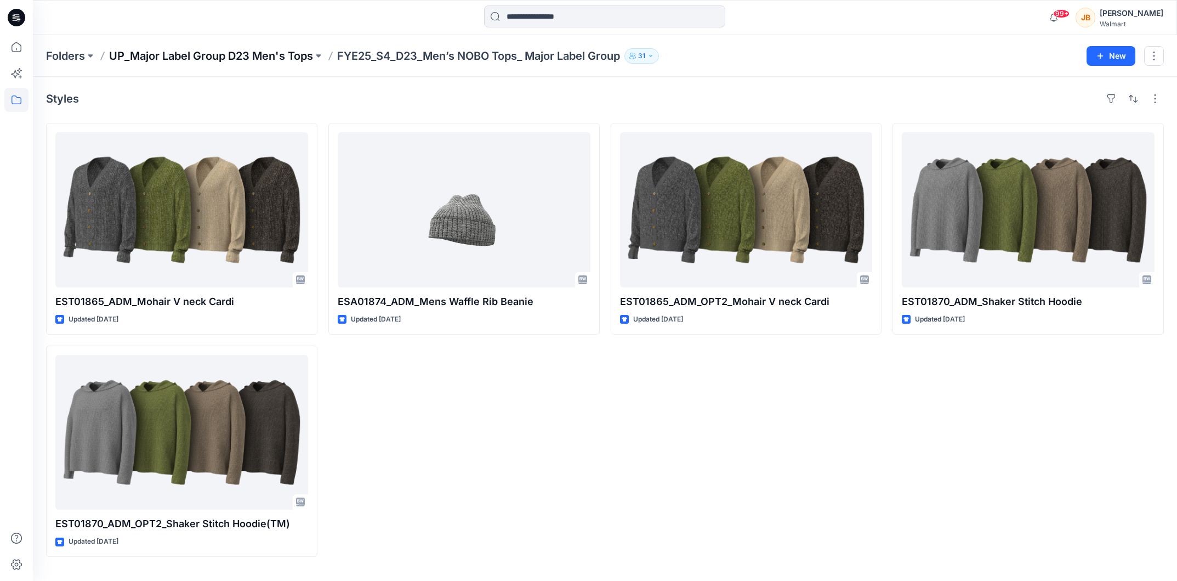
click at [285, 52] on p "UP_Major Label Group D23 Men's Tops" at bounding box center [211, 55] width 204 height 15
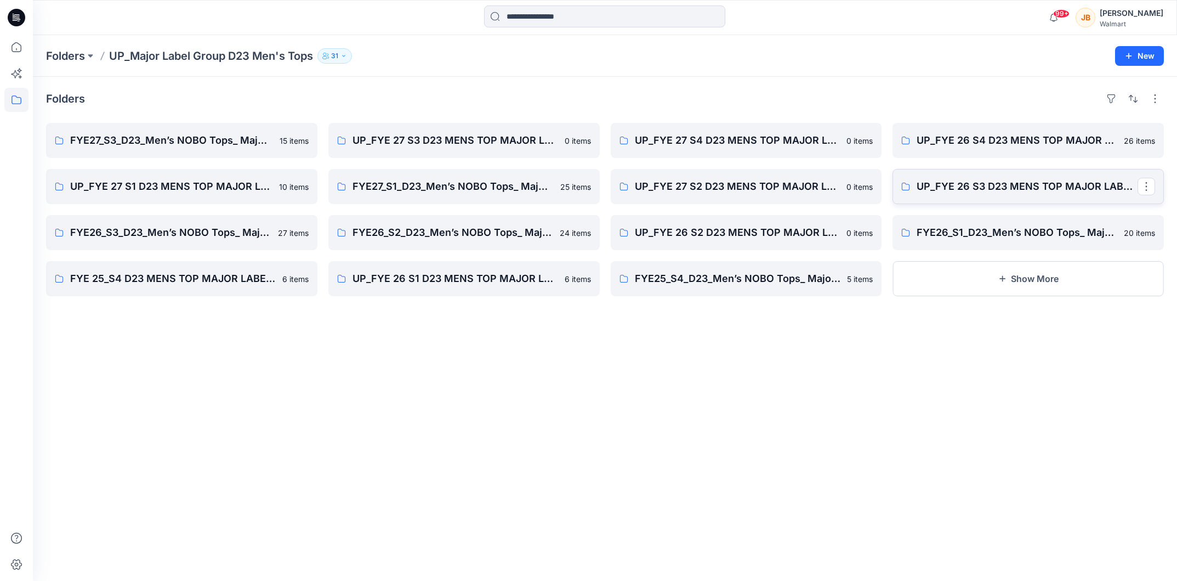
click at [1007, 178] on link "UP_FYE 26 S3 D23 MENS TOP MAJOR LABEL GROUP_" at bounding box center [1028, 186] width 271 height 35
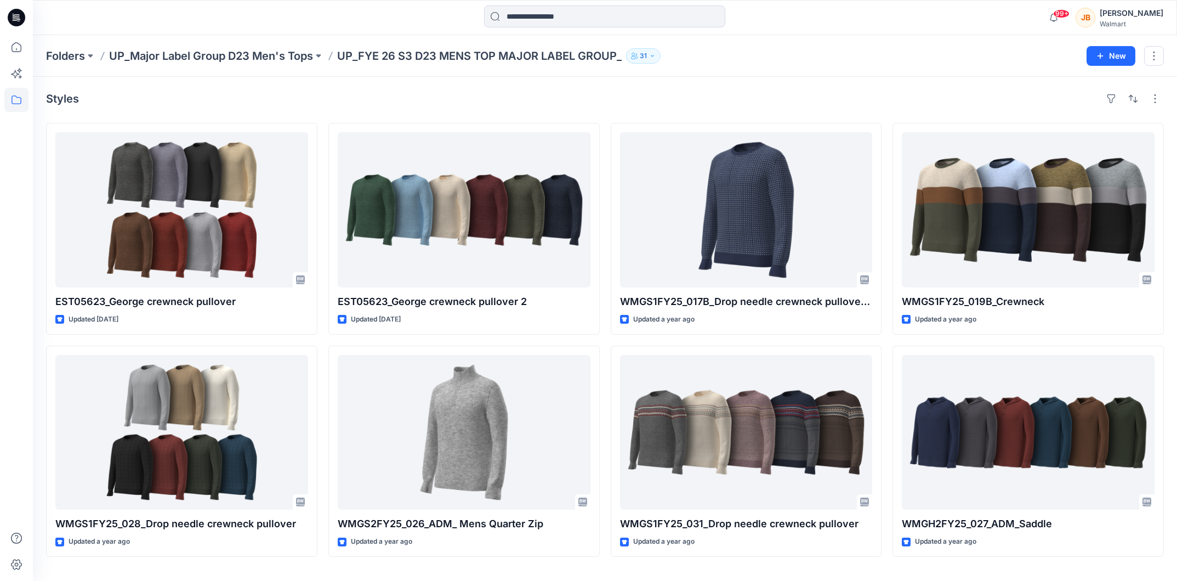
click at [381, 52] on p "UP_FYE 26 S3 D23 MENS TOP MAJOR LABEL GROUP_" at bounding box center [479, 55] width 285 height 15
click at [268, 54] on p "UP_Major Label Group D23 Men's Tops" at bounding box center [211, 55] width 204 height 15
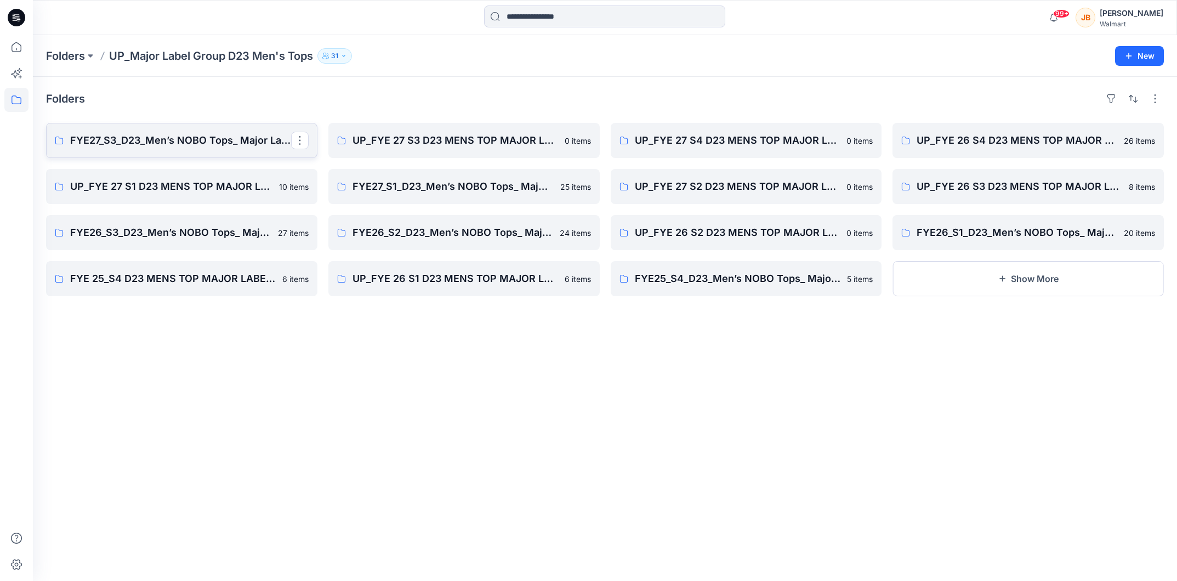
click at [204, 145] on p "FYE27_S3_D23_Men’s NOBO Tops_ Major Label Group" at bounding box center [180, 140] width 221 height 15
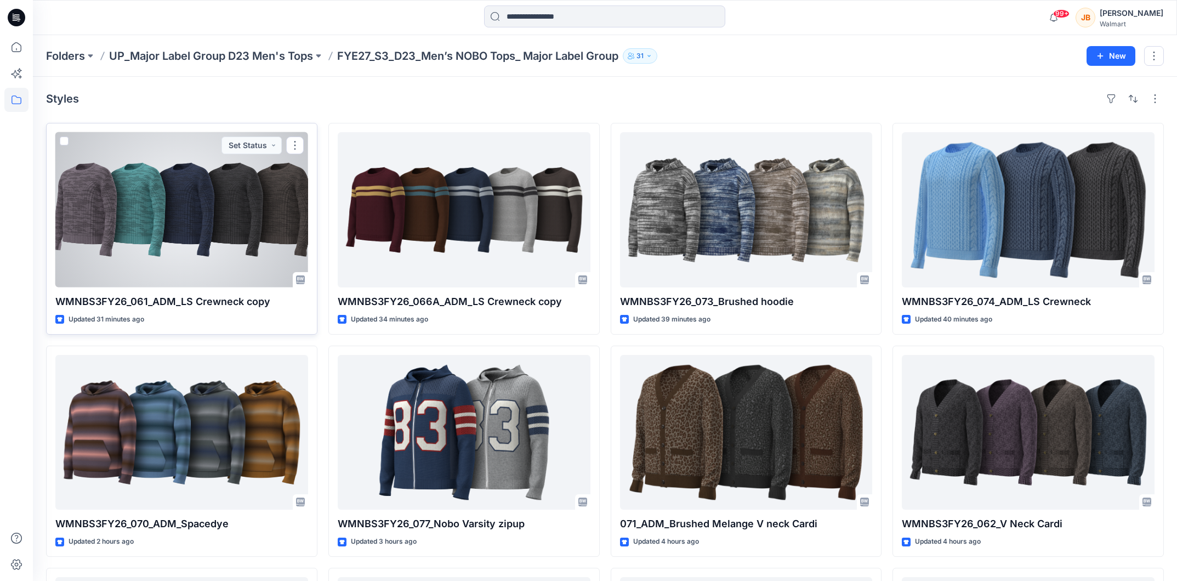
click at [211, 199] on div at bounding box center [181, 209] width 253 height 155
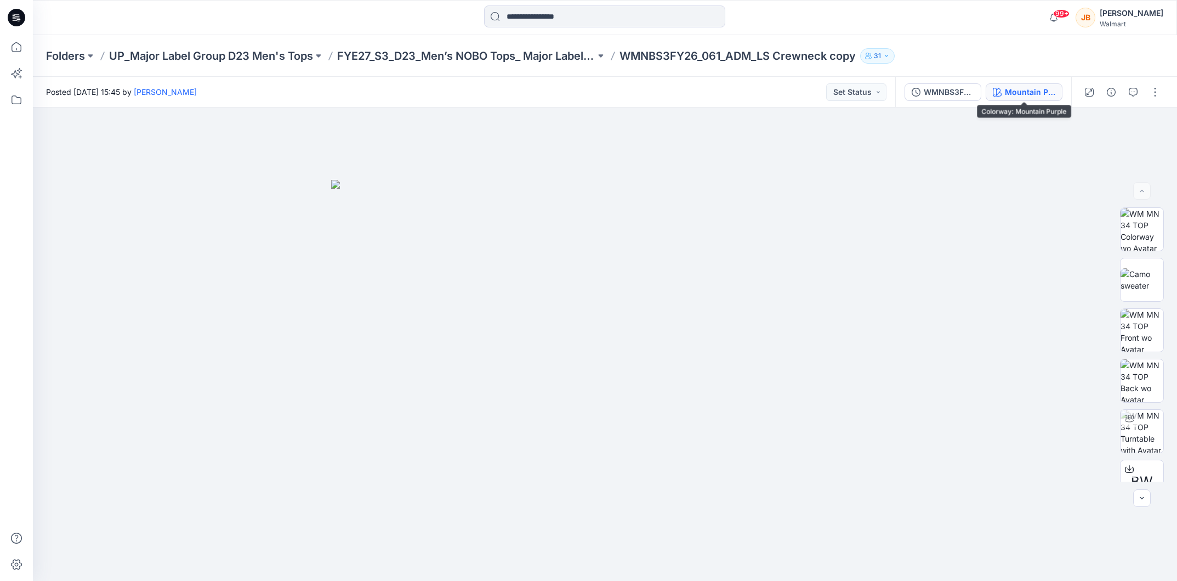
click at [1020, 89] on div "Mountain Purple" at bounding box center [1030, 92] width 50 height 12
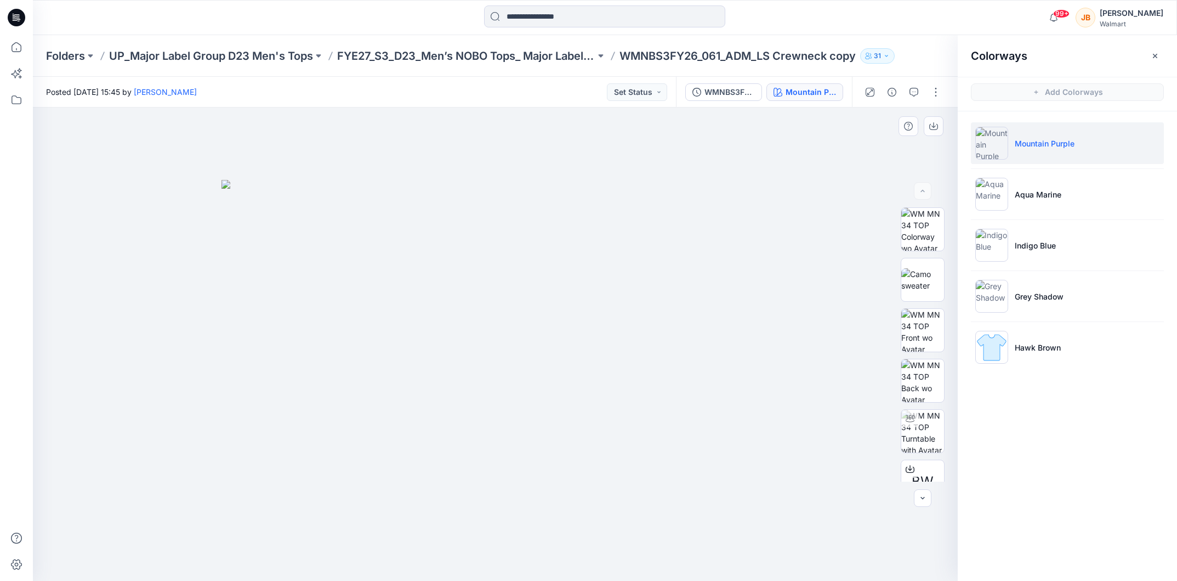
click at [818, 189] on div at bounding box center [495, 343] width 925 height 473
click at [209, 60] on p "UP_Major Label Group D23 Men's Tops" at bounding box center [211, 55] width 204 height 15
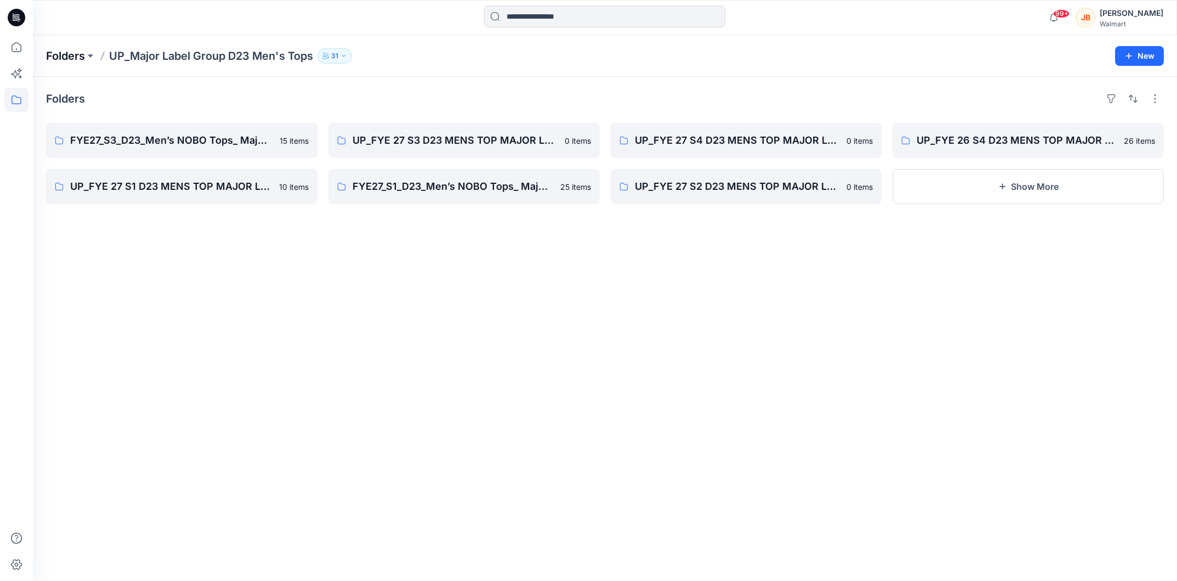
click at [62, 55] on p "Folders" at bounding box center [65, 55] width 39 height 15
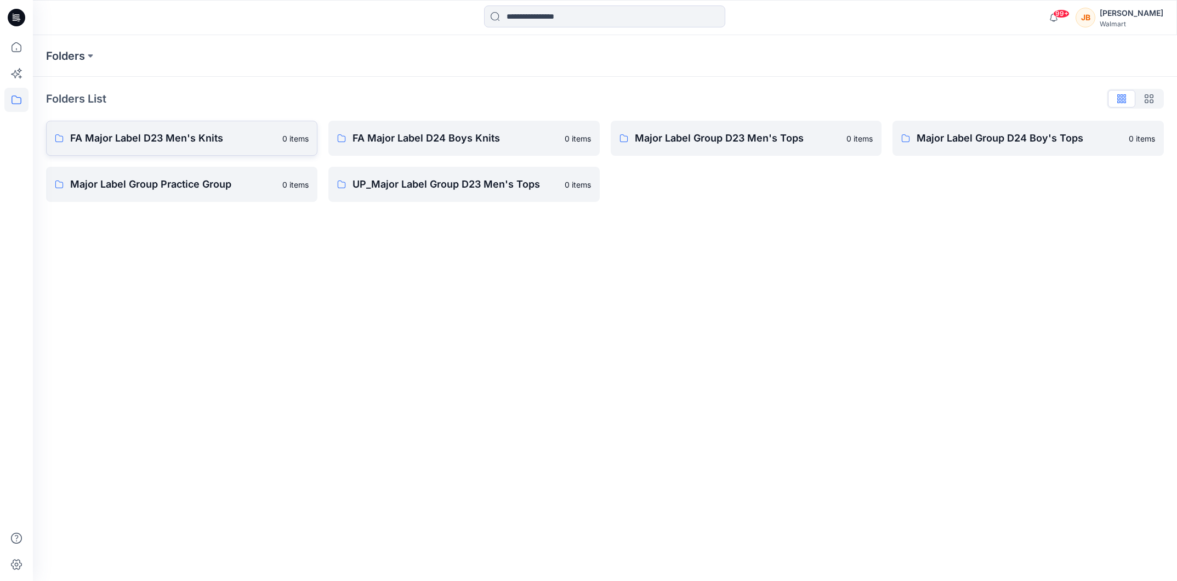
click at [276, 144] on link "FA Major Label D23 Men's Knits 0 items" at bounding box center [181, 138] width 271 height 35
click at [729, 136] on p "Major Label Group D23 Men's Tops" at bounding box center [738, 138] width 206 height 15
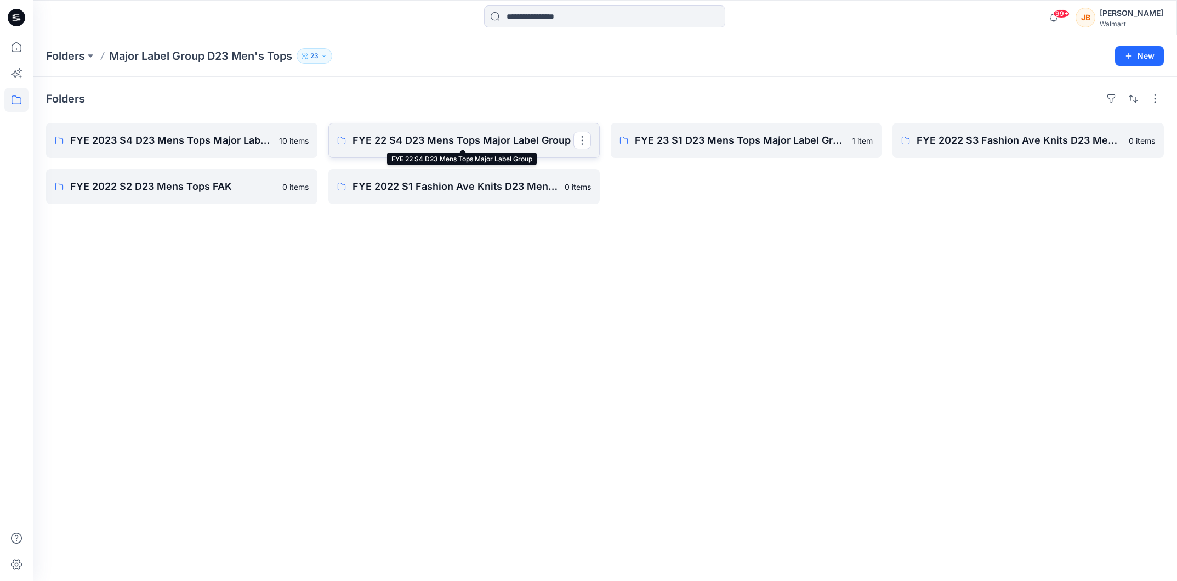
click at [507, 146] on p "FYE 22 S4 D23 Mens Tops Major Label Group" at bounding box center [463, 140] width 221 height 15
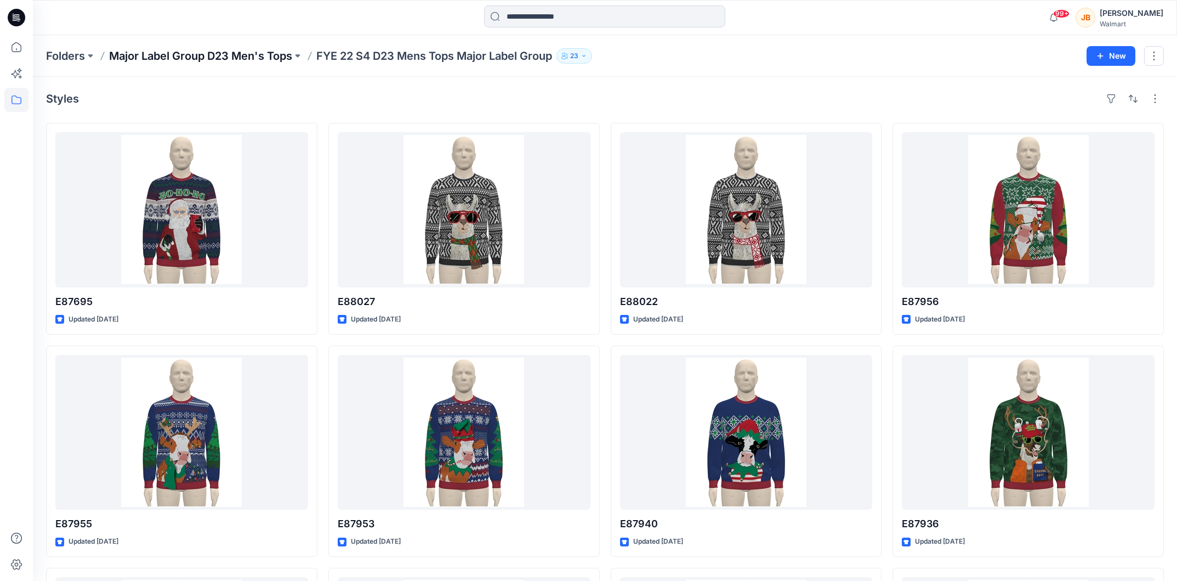
click at [244, 52] on p "Major Label Group D23 Men's Tops" at bounding box center [200, 55] width 183 height 15
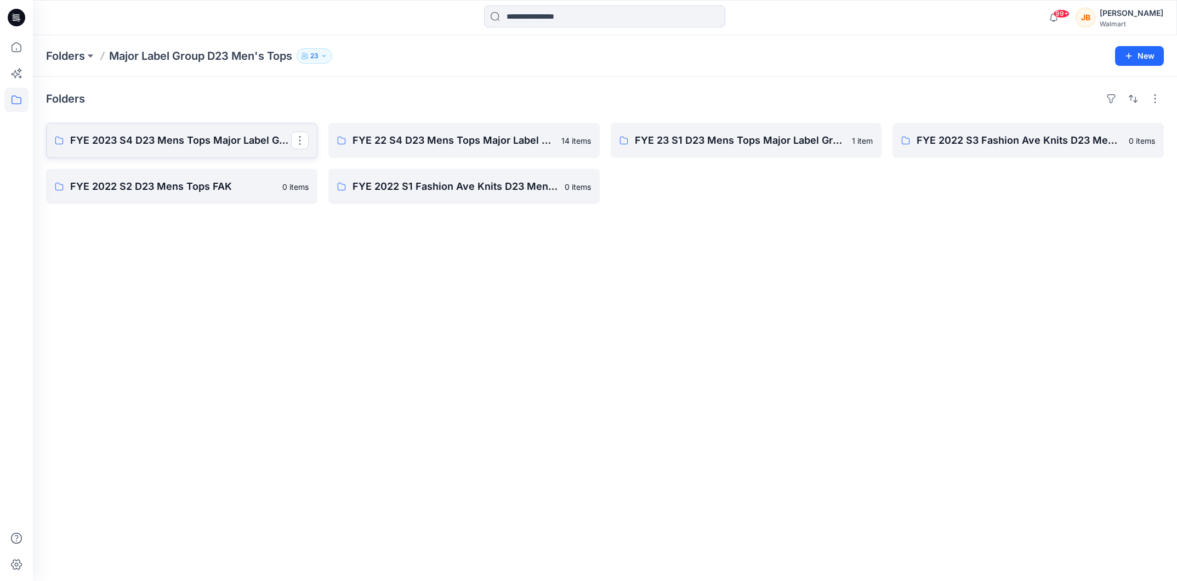
click at [216, 145] on p "FYE 2023 S4 D23 Mens Tops Major Label Group" at bounding box center [180, 140] width 221 height 15
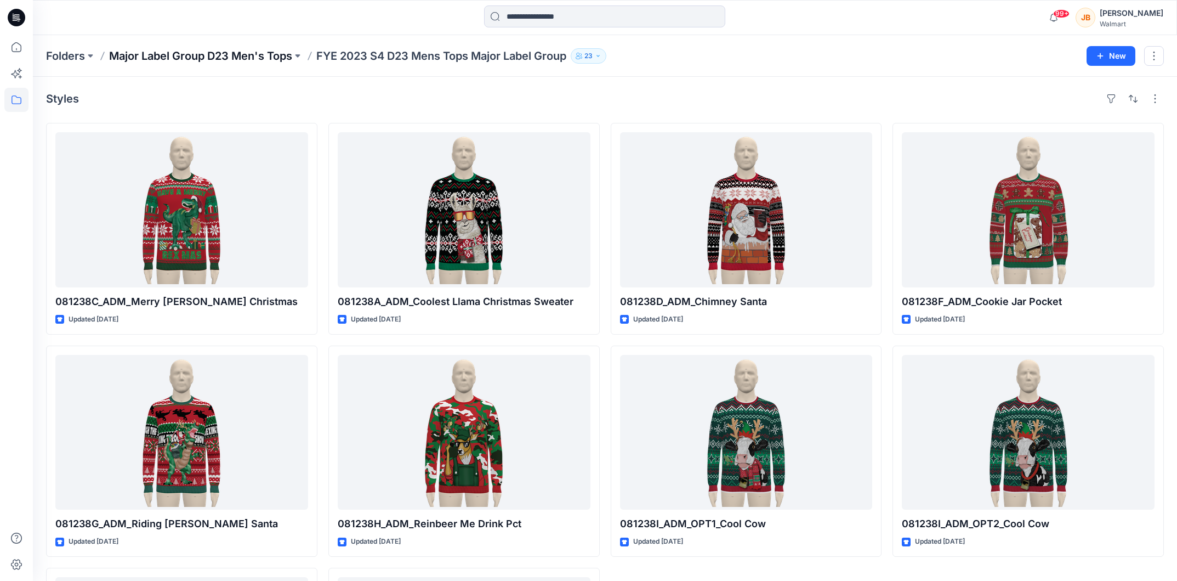
click at [222, 53] on p "Major Label Group D23 Men's Tops" at bounding box center [200, 55] width 183 height 15
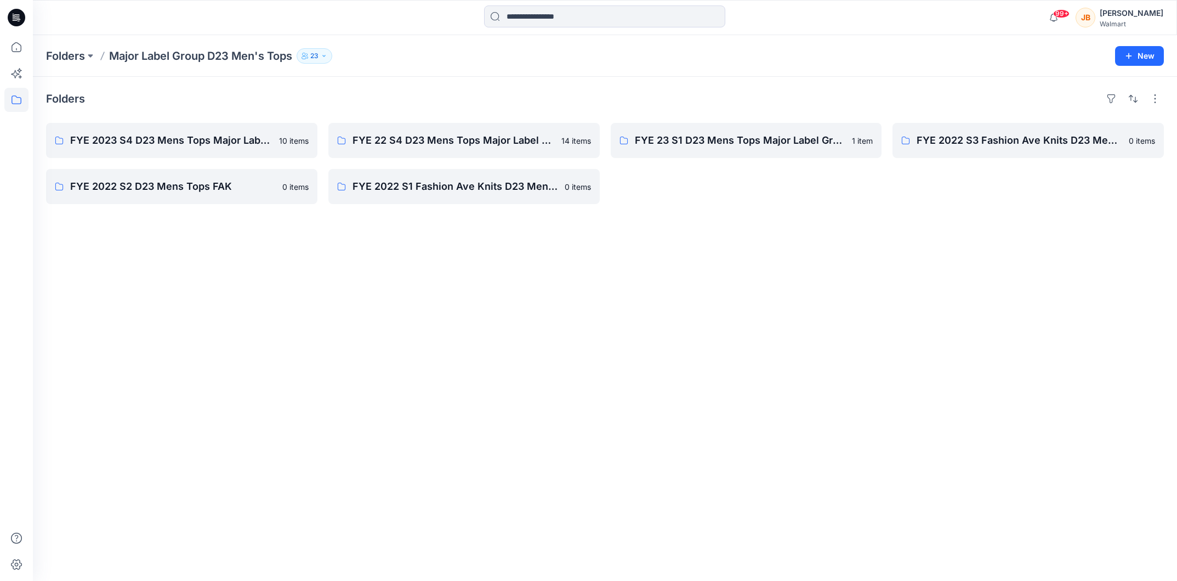
click at [208, 58] on p "Major Label Group D23 Men's Tops" at bounding box center [200, 55] width 183 height 15
click at [180, 51] on p "Major Label Group D23 Men's Tops" at bounding box center [200, 55] width 183 height 15
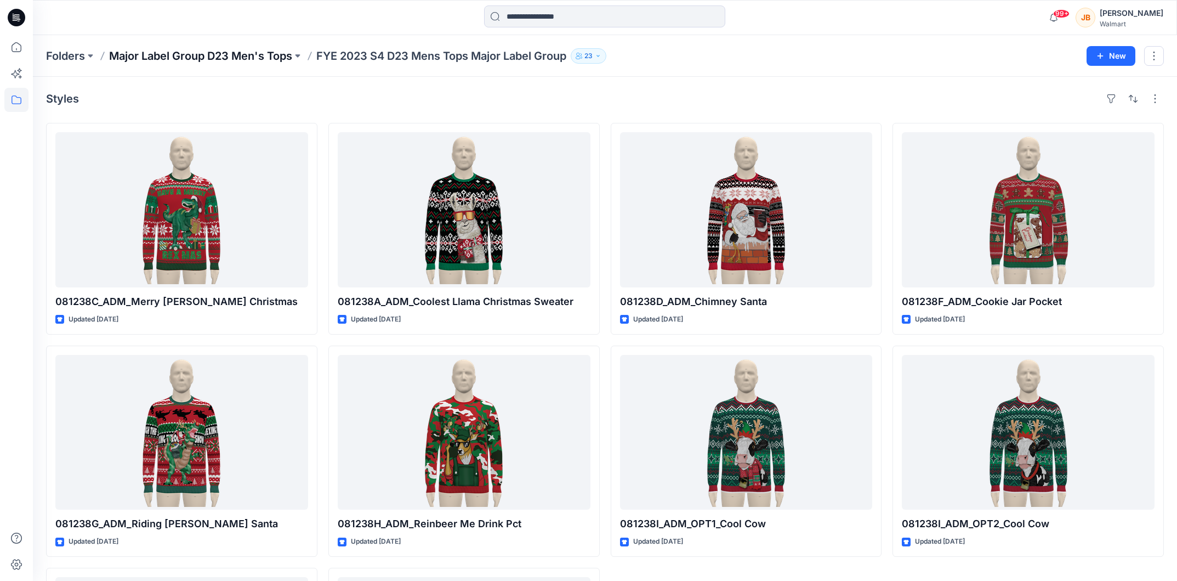
click at [172, 52] on p "Major Label Group D23 Men's Tops" at bounding box center [200, 55] width 183 height 15
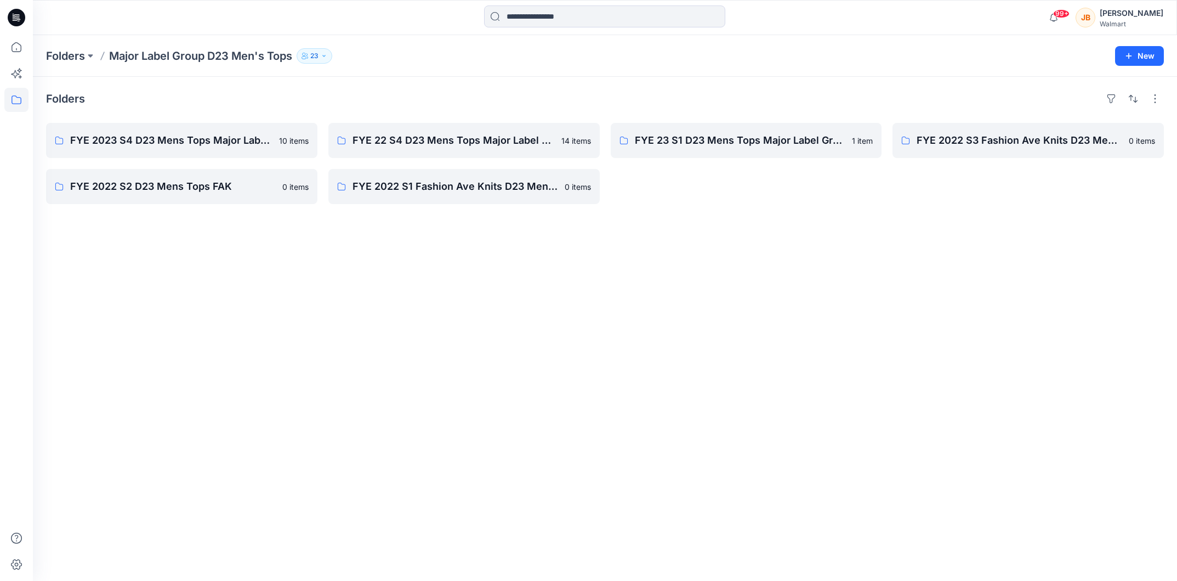
click at [151, 53] on p "Major Label Group D23 Men's Tops" at bounding box center [200, 55] width 183 height 15
click at [157, 60] on p "Major Label Group D23 Men's Tops" at bounding box center [200, 55] width 183 height 15
click at [74, 53] on p "Folders" at bounding box center [65, 55] width 39 height 15
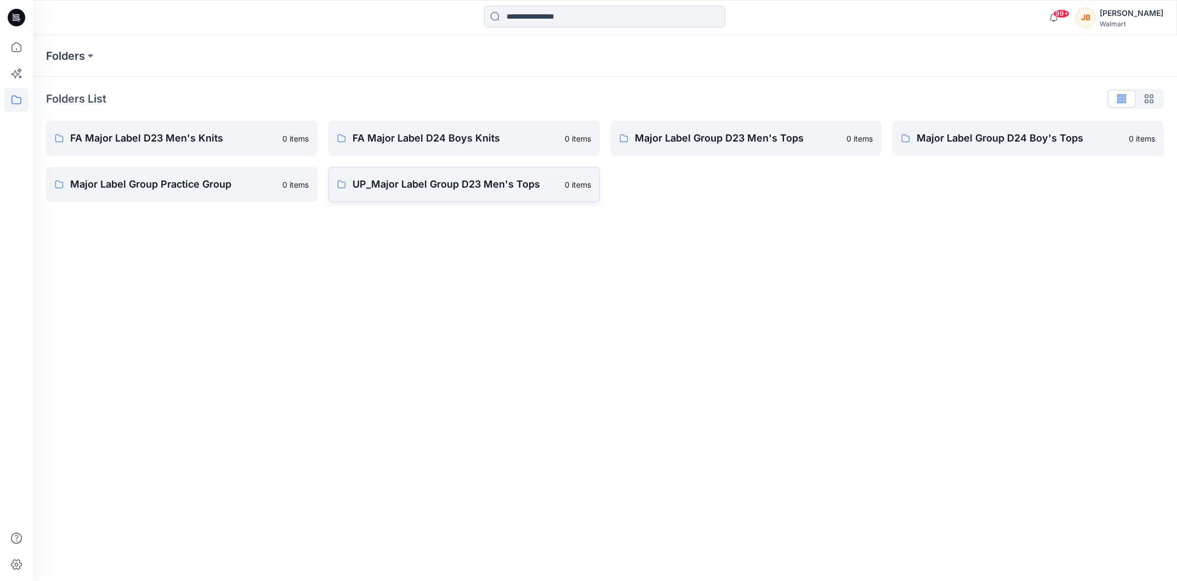
click at [445, 190] on p "UP_Major Label Group D23 Men's Tops" at bounding box center [456, 184] width 206 height 15
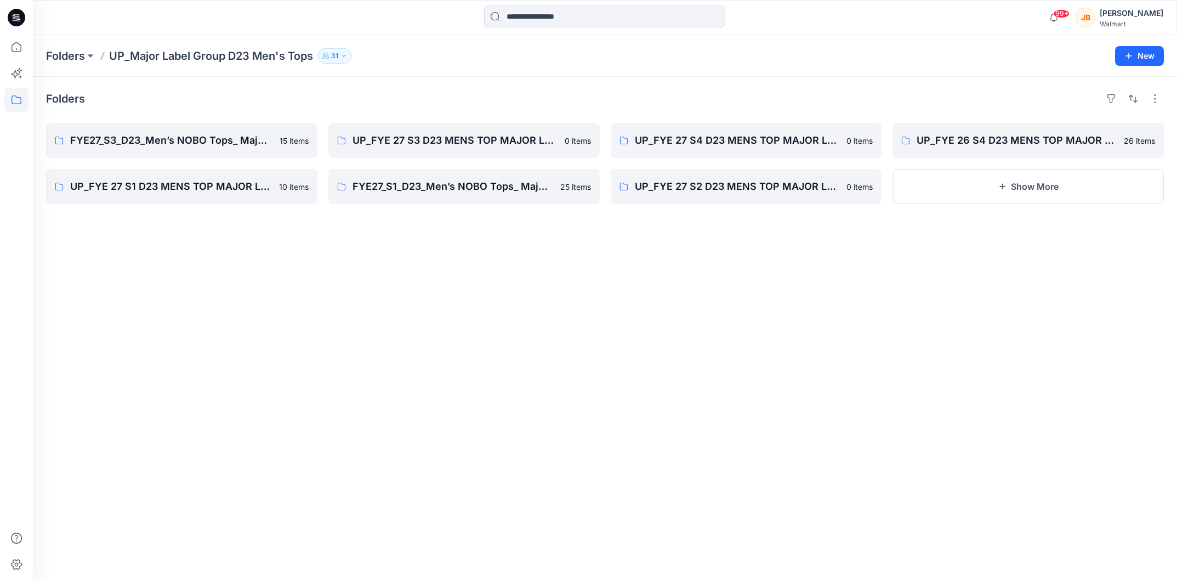
click at [659, 308] on div "Folders FYE27_S3_D23_Men’s NOBO Tops_ Major Label Group 15 items UP_FYE 27 S1 D…" at bounding box center [605, 329] width 1145 height 504
click at [1014, 141] on p "UP_FYE 26 S4 D23 MENS TOP MAJOR LABEL GROUP_" at bounding box center [1027, 140] width 221 height 15
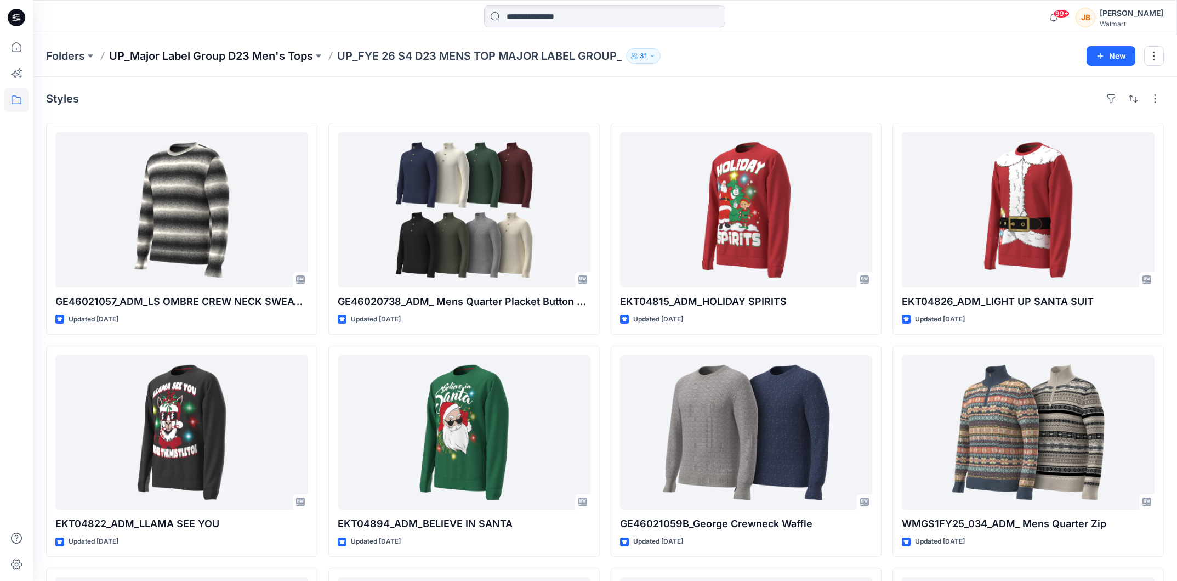
click at [283, 59] on p "UP_Major Label Group D23 Men's Tops" at bounding box center [211, 55] width 204 height 15
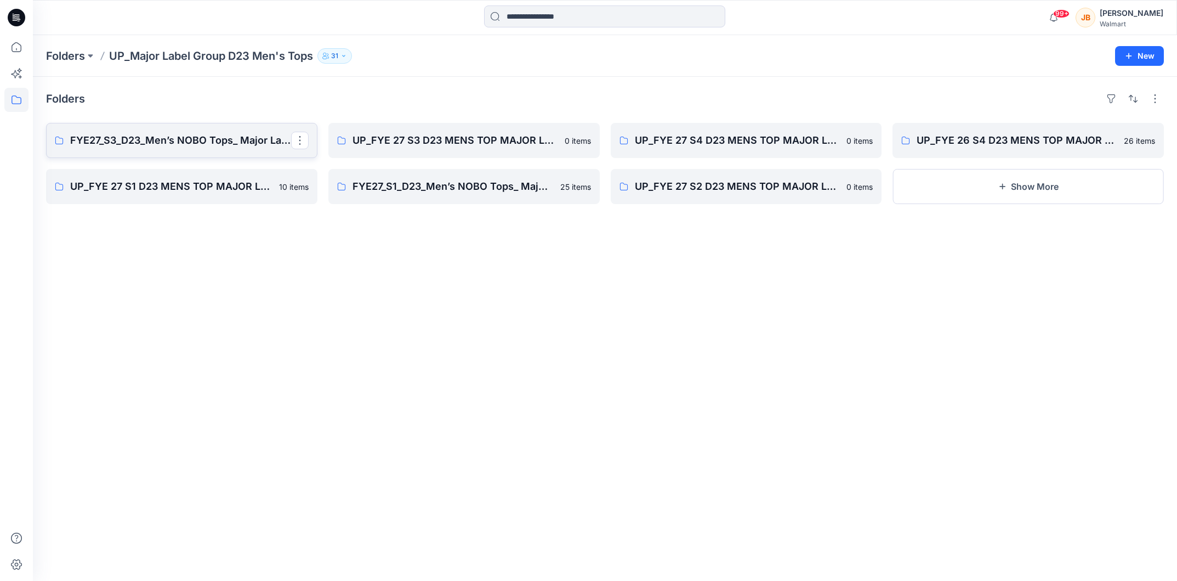
click at [209, 143] on p "FYE27_S3_D23_Men’s NOBO Tops_ Major Label Group" at bounding box center [180, 140] width 221 height 15
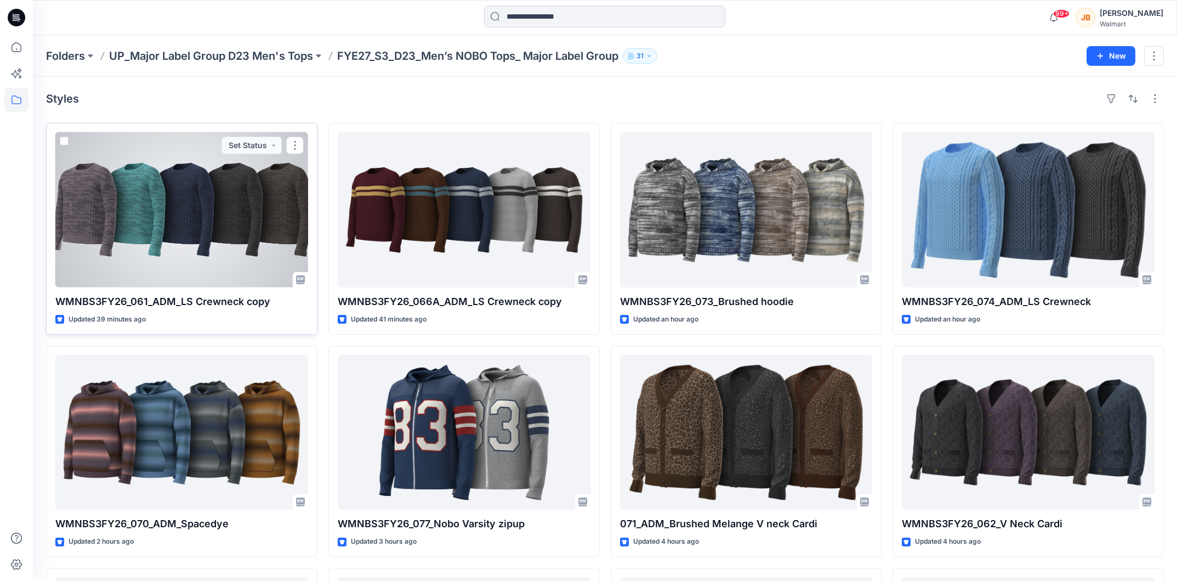
click at [226, 230] on div at bounding box center [181, 209] width 253 height 155
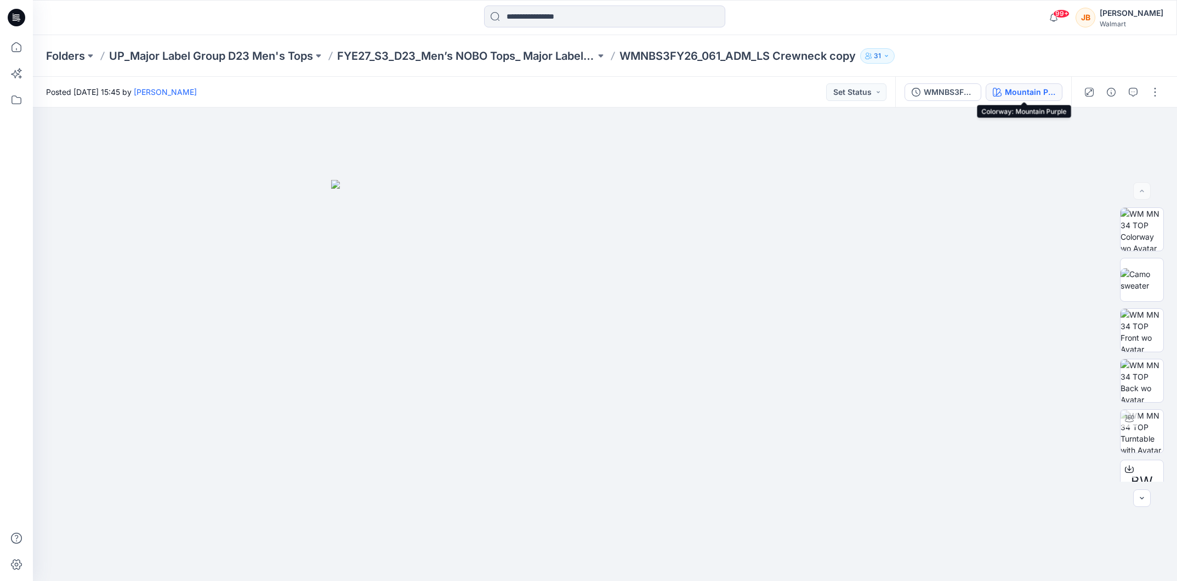
click at [1029, 92] on div "Mountain Purple" at bounding box center [1030, 92] width 50 height 12
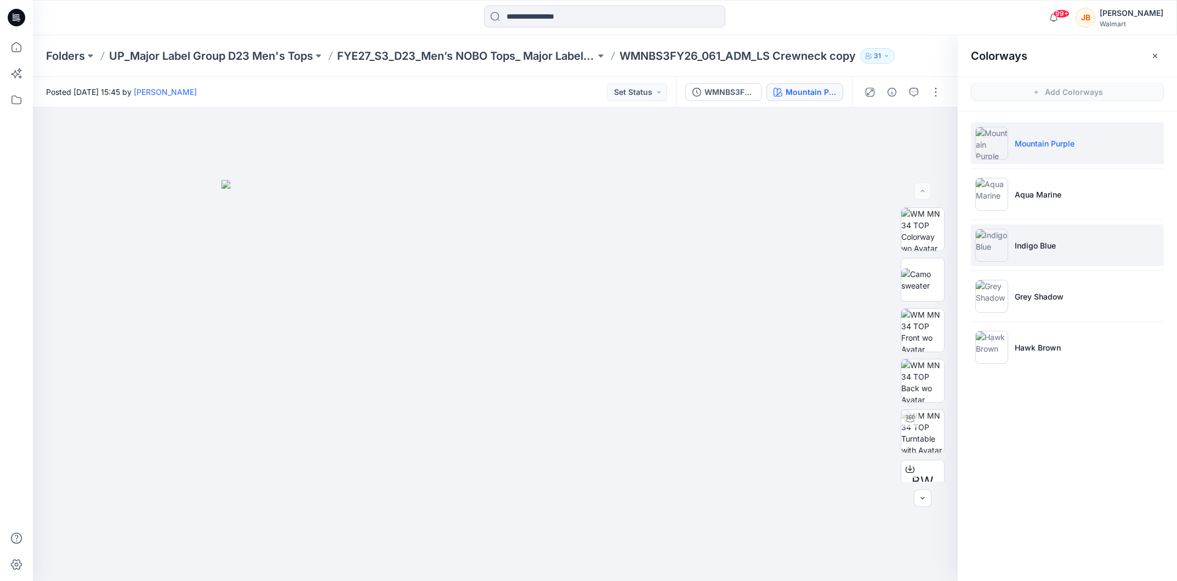
click at [1048, 242] on p "Indigo Blue" at bounding box center [1035, 246] width 41 height 12
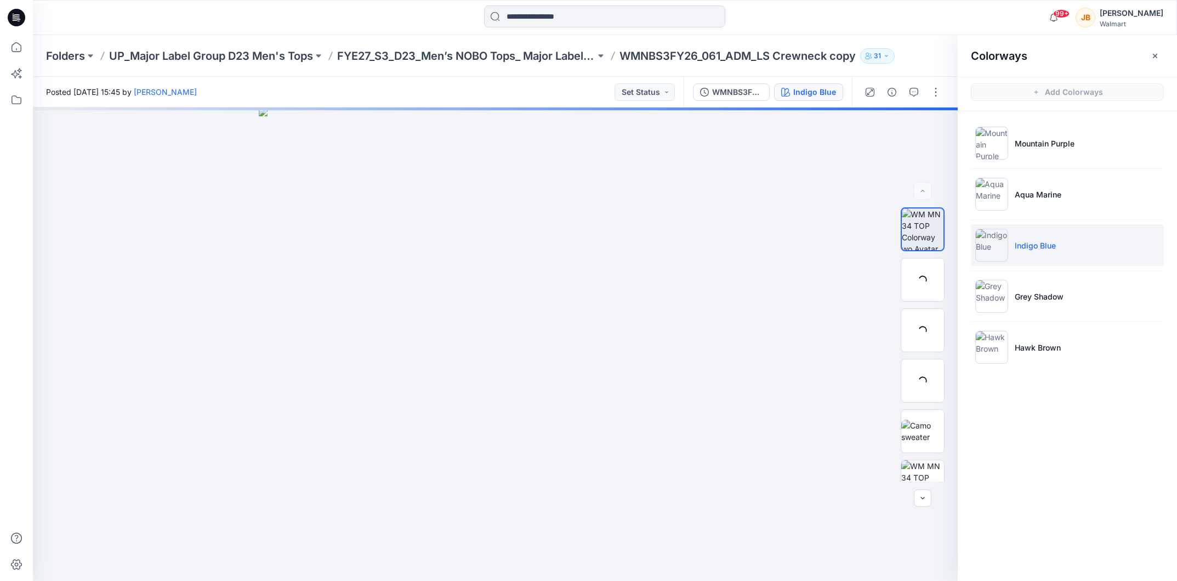
click at [1016, 254] on li "Indigo Blue" at bounding box center [1067, 245] width 193 height 42
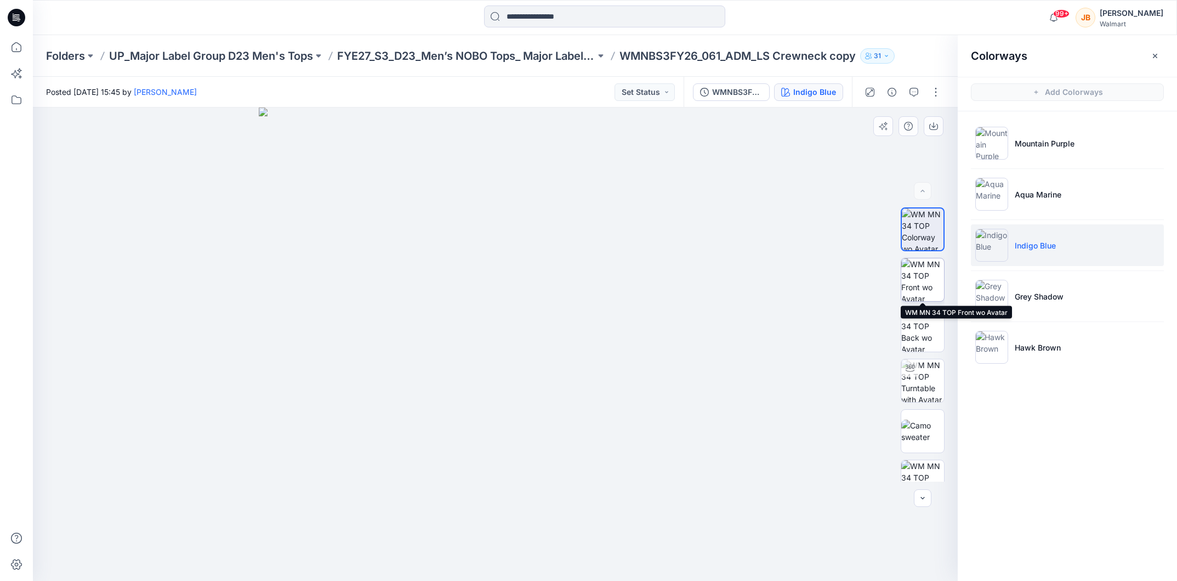
click at [916, 282] on img at bounding box center [923, 279] width 43 height 43
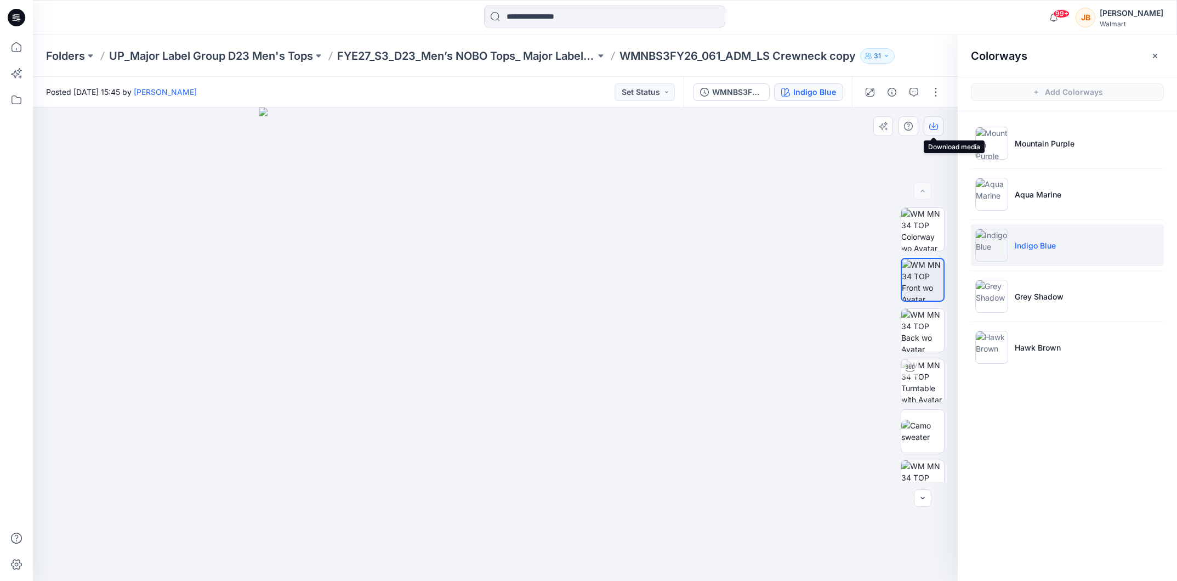
click at [934, 125] on icon "button" at bounding box center [934, 124] width 4 height 5
click at [1027, 297] on p "Grey Shadow" at bounding box center [1039, 297] width 49 height 12
click at [1040, 302] on p "Grey Shadow" at bounding box center [1039, 297] width 49 height 12
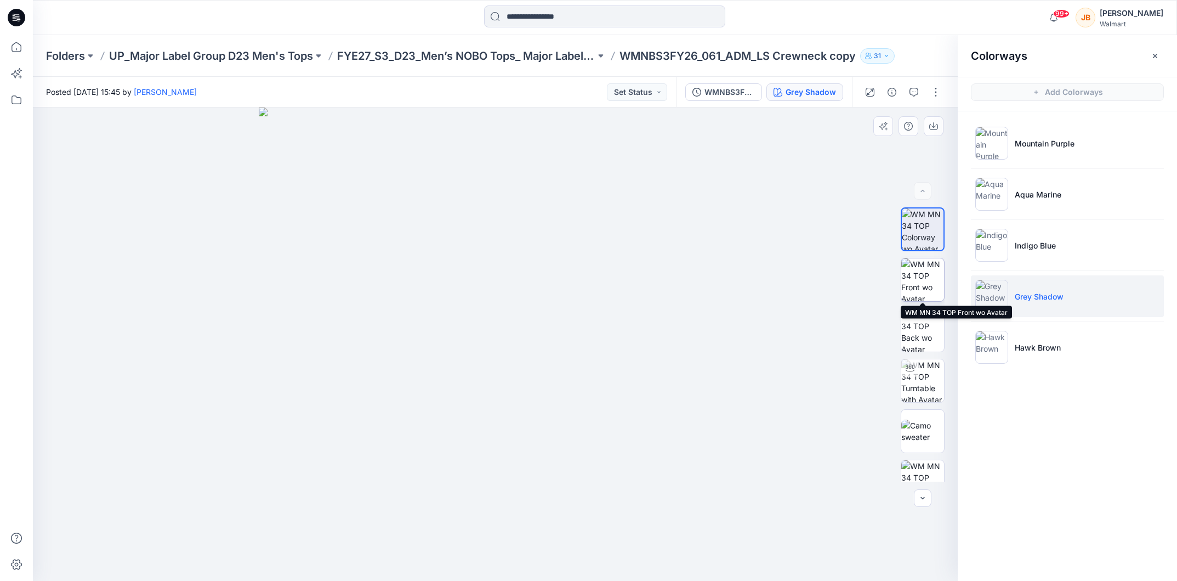
click at [914, 282] on img at bounding box center [923, 279] width 43 height 43
click at [933, 127] on icon "button" at bounding box center [934, 124] width 4 height 5
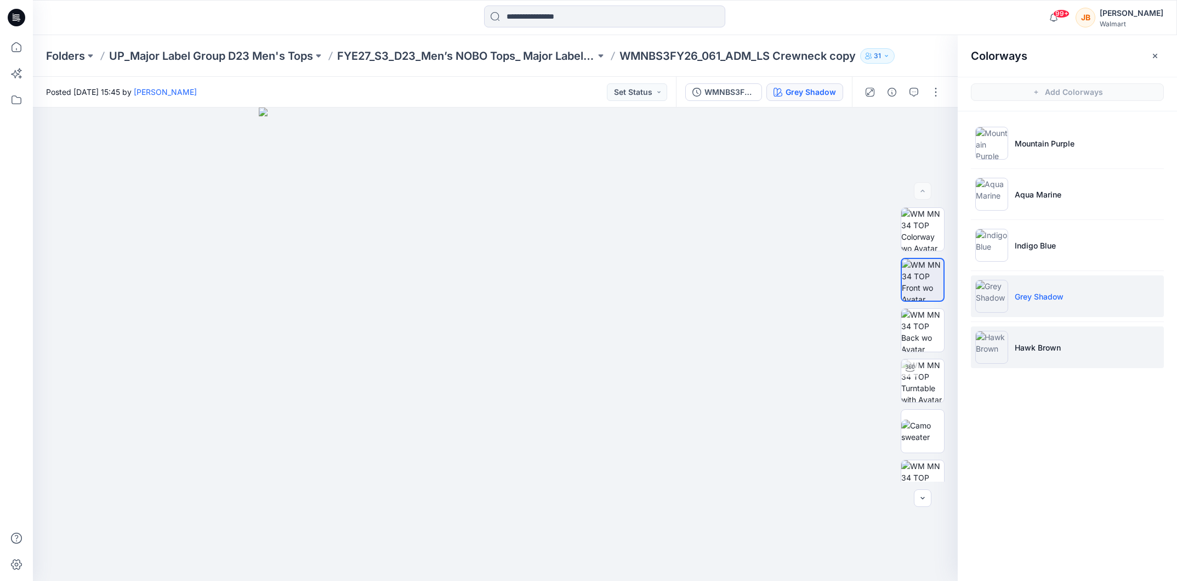
click at [1034, 348] on p "Hawk Brown" at bounding box center [1038, 348] width 46 height 12
click at [1012, 356] on li "Hawk Brown" at bounding box center [1067, 347] width 193 height 42
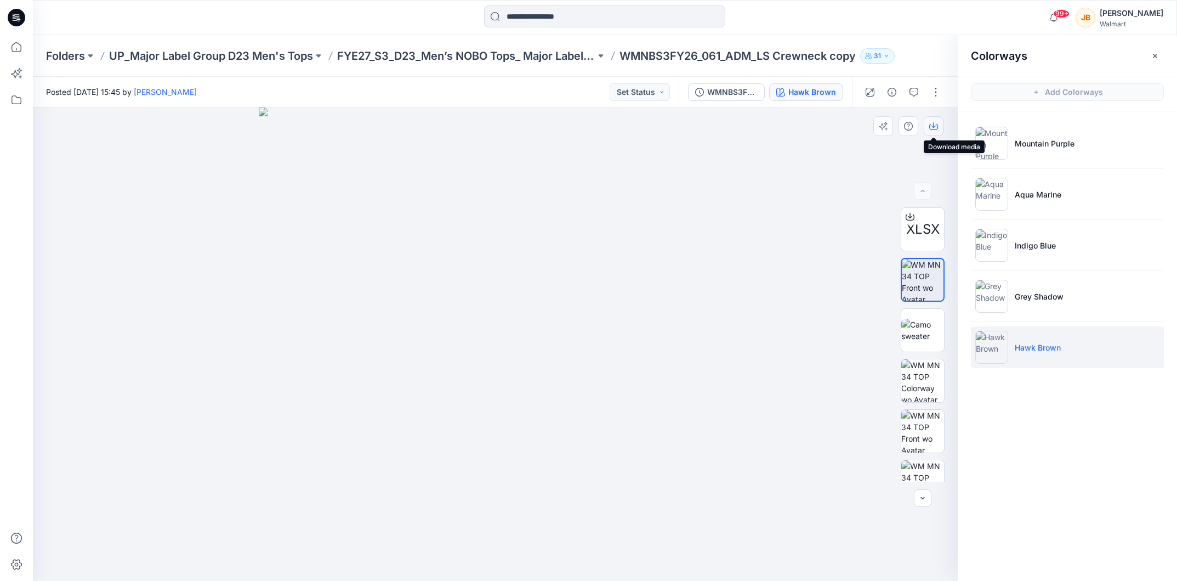
click at [937, 126] on icon "button" at bounding box center [934, 126] width 9 height 9
click at [926, 366] on img at bounding box center [923, 380] width 43 height 43
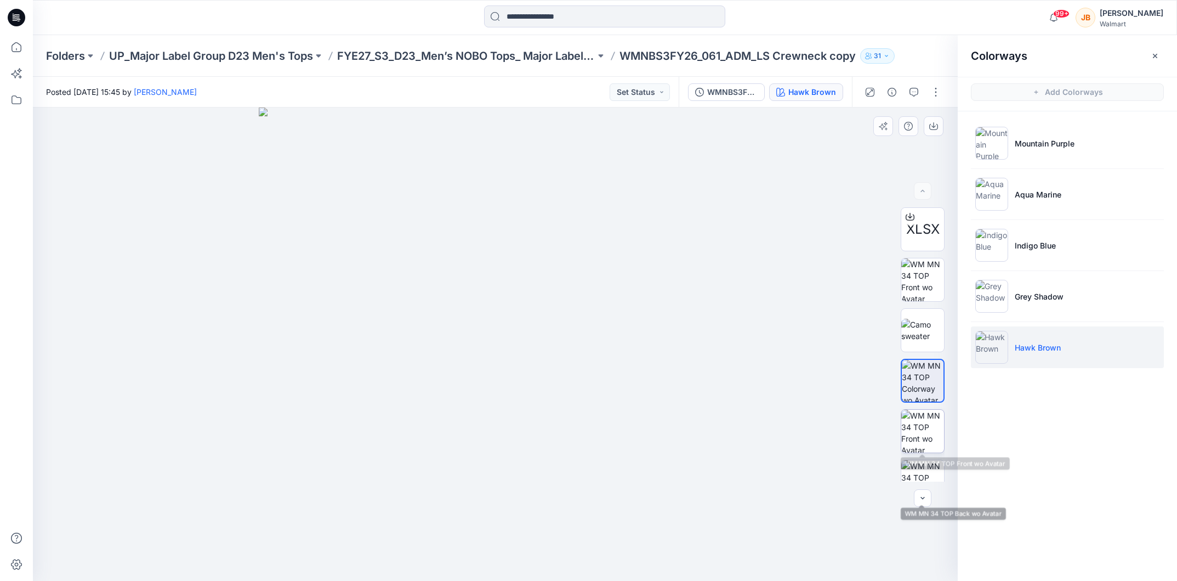
click at [923, 420] on img at bounding box center [923, 431] width 43 height 43
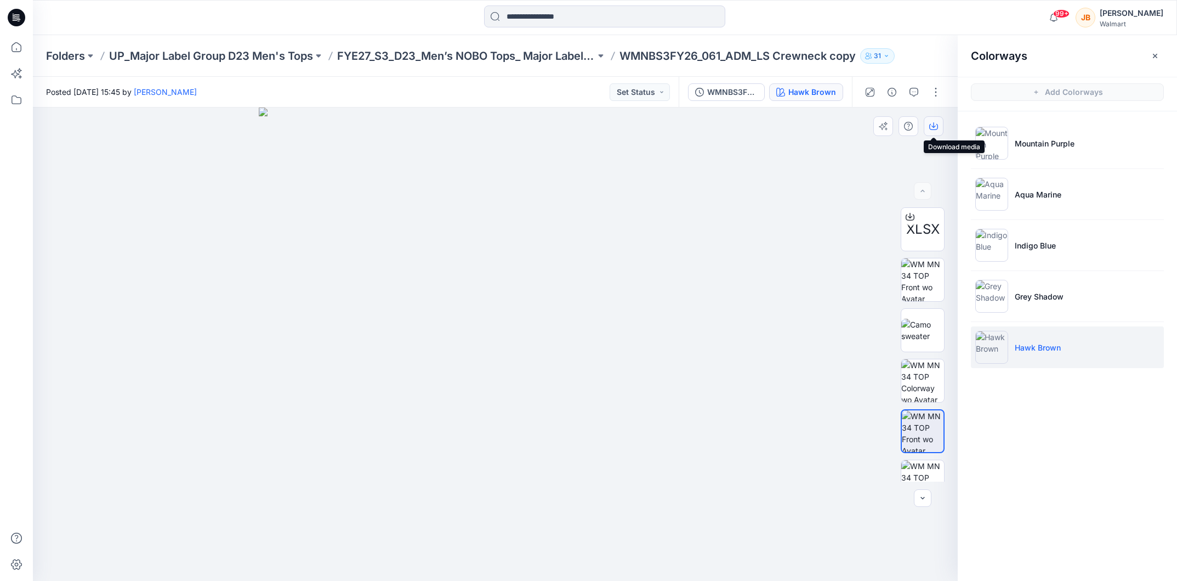
click at [930, 124] on icon "button" at bounding box center [934, 126] width 9 height 9
click at [458, 48] on p "FYE27_S3_D23_Men’s NOBO Tops_ Major Label Group" at bounding box center [466, 55] width 258 height 15
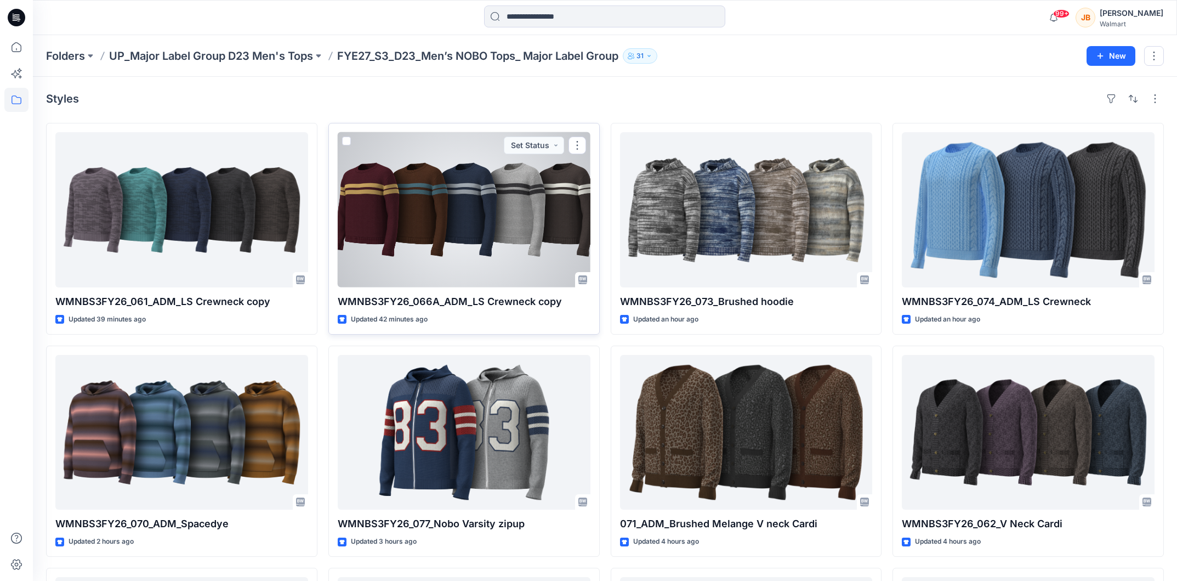
click at [574, 242] on div at bounding box center [464, 209] width 253 height 155
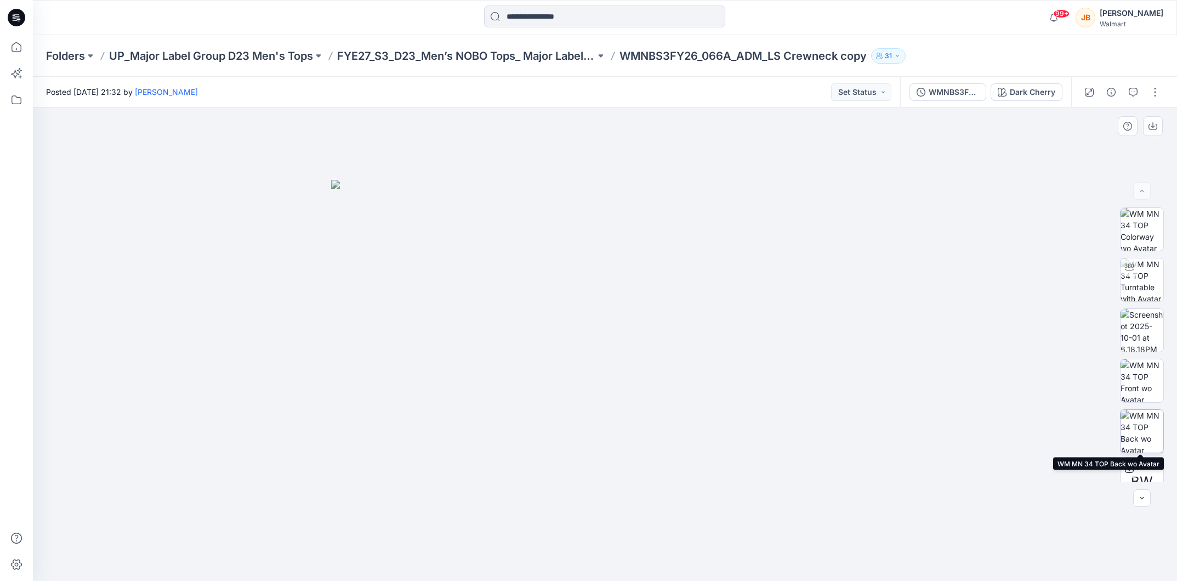
click at [1154, 423] on img at bounding box center [1142, 431] width 43 height 43
click at [1138, 377] on img at bounding box center [1142, 380] width 43 height 43
click at [1156, 126] on icon "button" at bounding box center [1153, 126] width 9 height 9
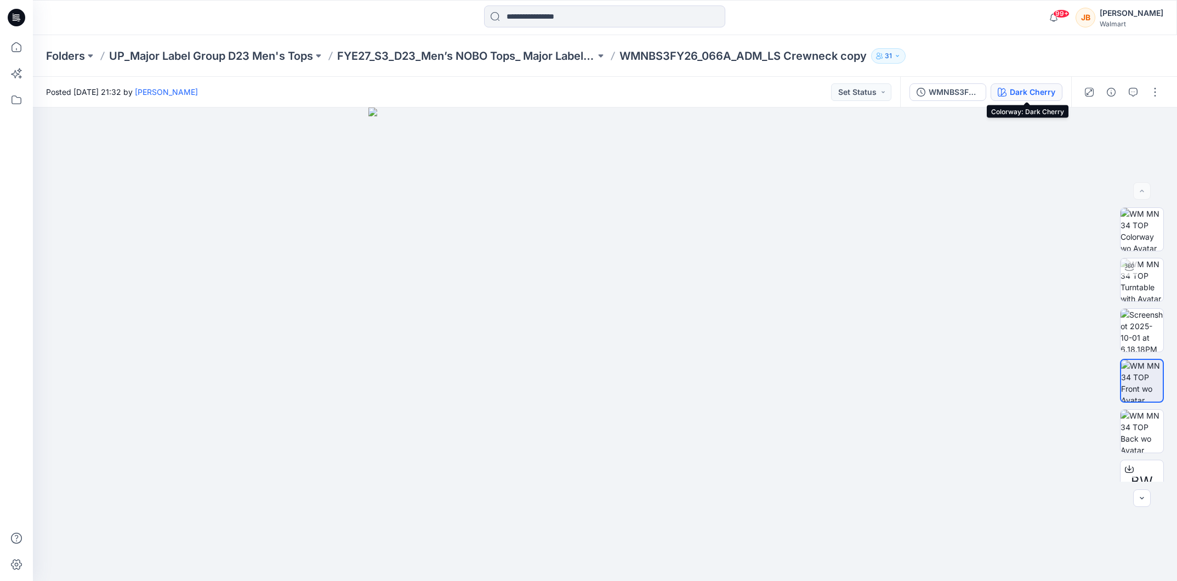
click at [1032, 92] on div "Dark Cherry" at bounding box center [1033, 92] width 46 height 12
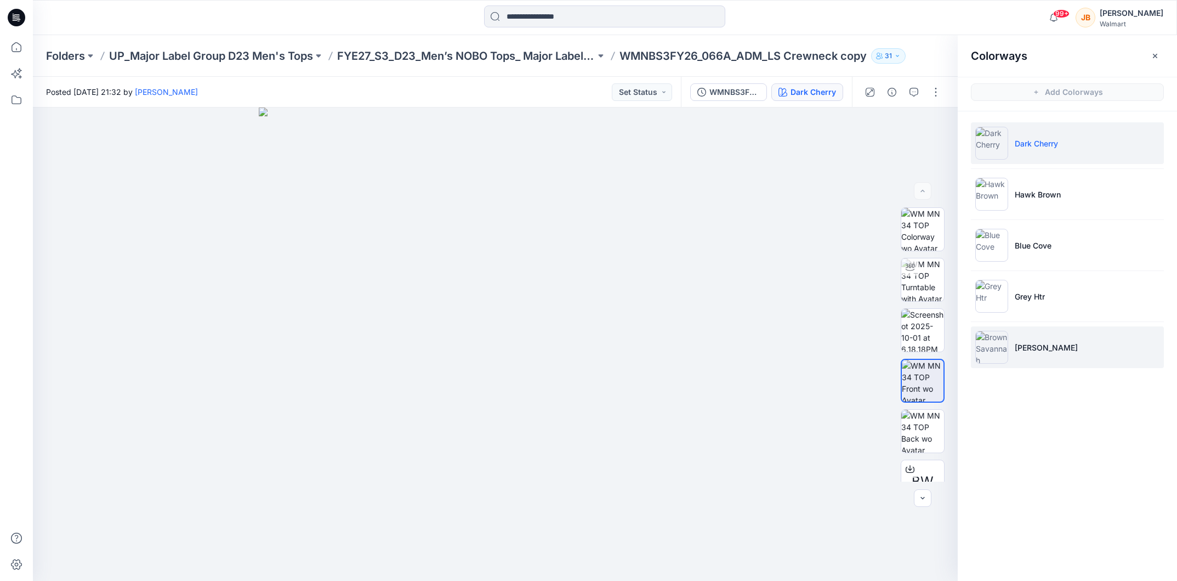
click at [1070, 337] on li "[PERSON_NAME]" at bounding box center [1067, 347] width 193 height 42
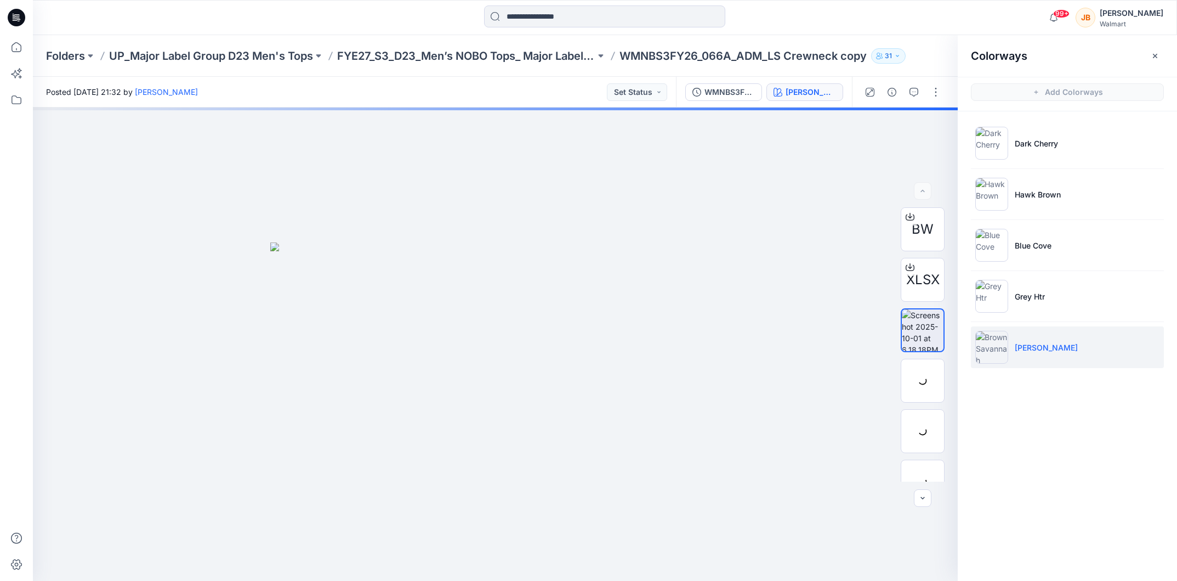
click at [1009, 341] on li "[PERSON_NAME]" at bounding box center [1067, 347] width 193 height 42
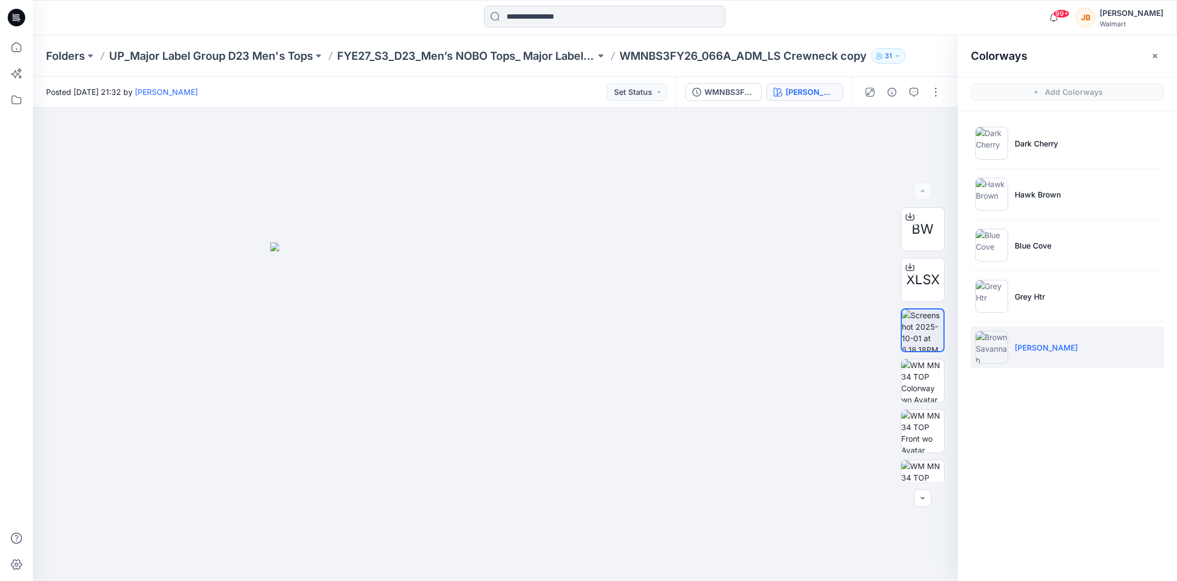
click at [1047, 352] on p "[PERSON_NAME]" at bounding box center [1046, 348] width 63 height 12
drag, startPoint x: 925, startPoint y: 377, endPoint x: 930, endPoint y: 389, distance: 13.0
click at [925, 377] on img at bounding box center [923, 380] width 43 height 43
click at [931, 422] on img at bounding box center [923, 431] width 43 height 43
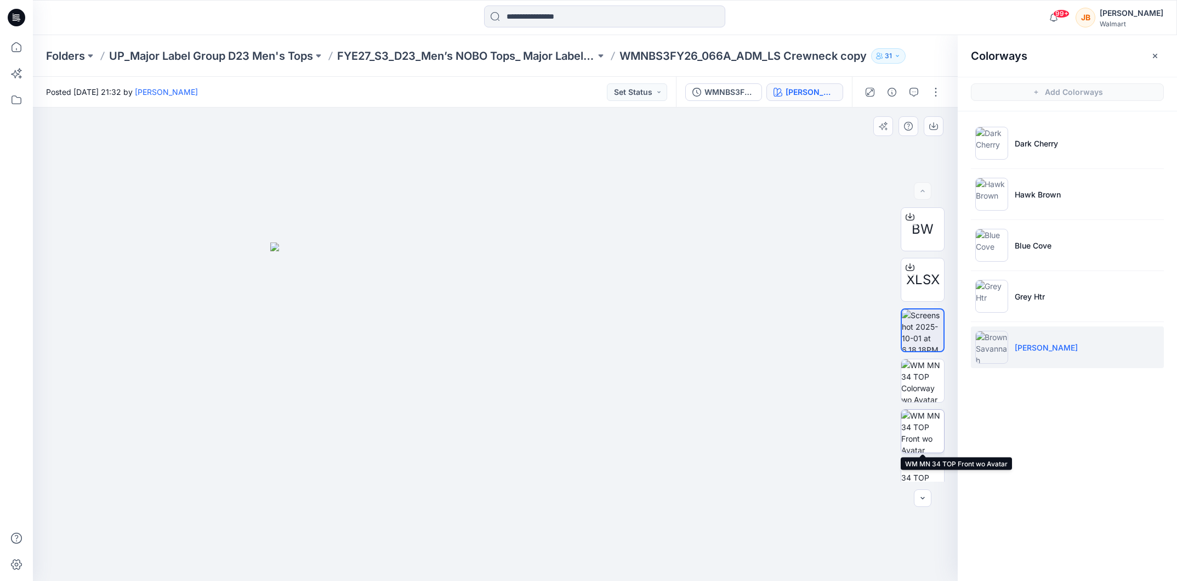
click at [913, 428] on img at bounding box center [923, 431] width 43 height 43
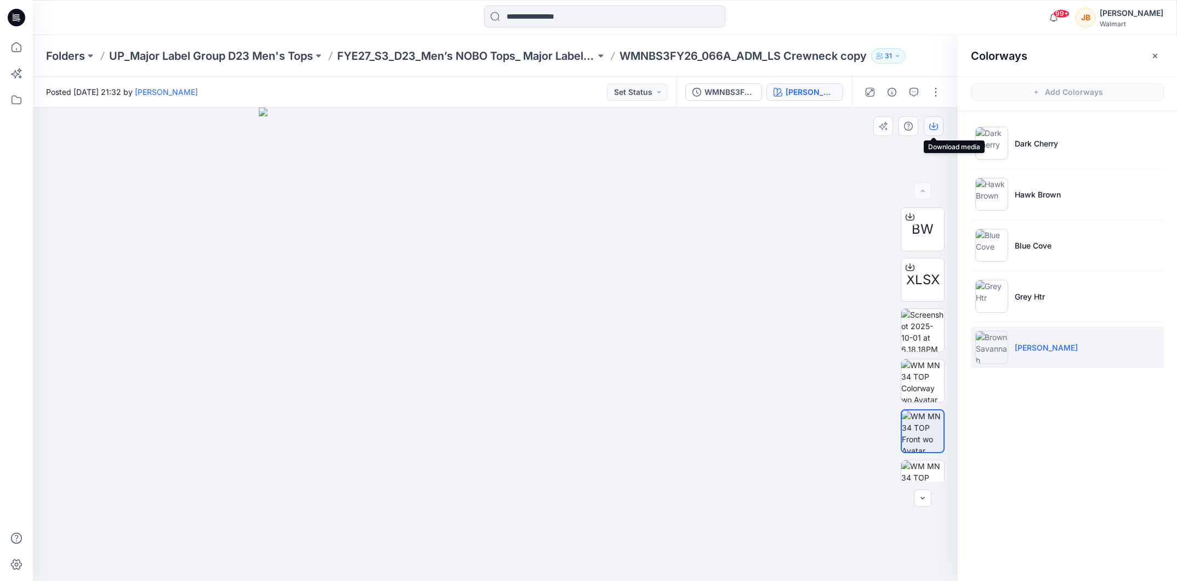
click at [937, 124] on icon "button" at bounding box center [934, 127] width 9 height 6
click at [1035, 302] on li "Grey Htr" at bounding box center [1067, 296] width 193 height 42
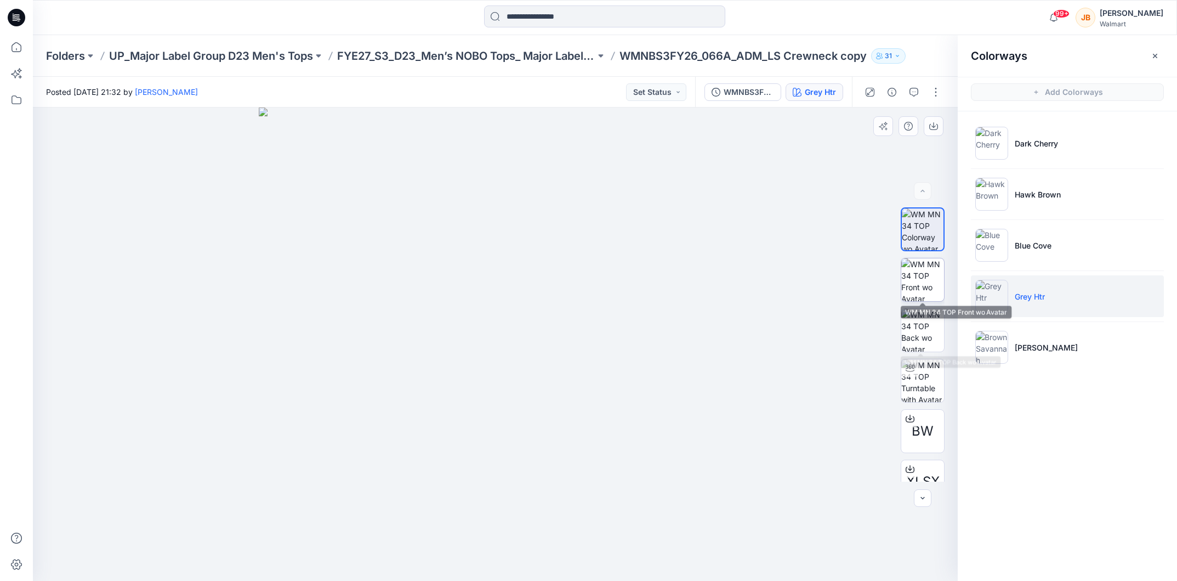
click at [922, 276] on img at bounding box center [923, 279] width 43 height 43
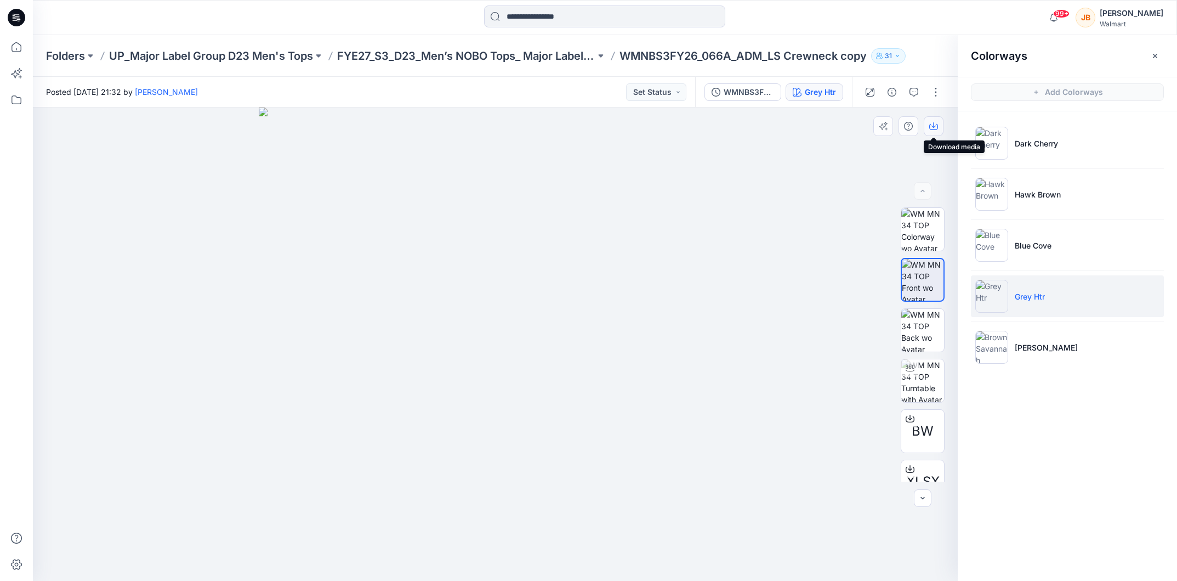
click at [938, 126] on button "button" at bounding box center [934, 126] width 20 height 20
click at [1018, 239] on li "Blue Cove" at bounding box center [1067, 245] width 193 height 42
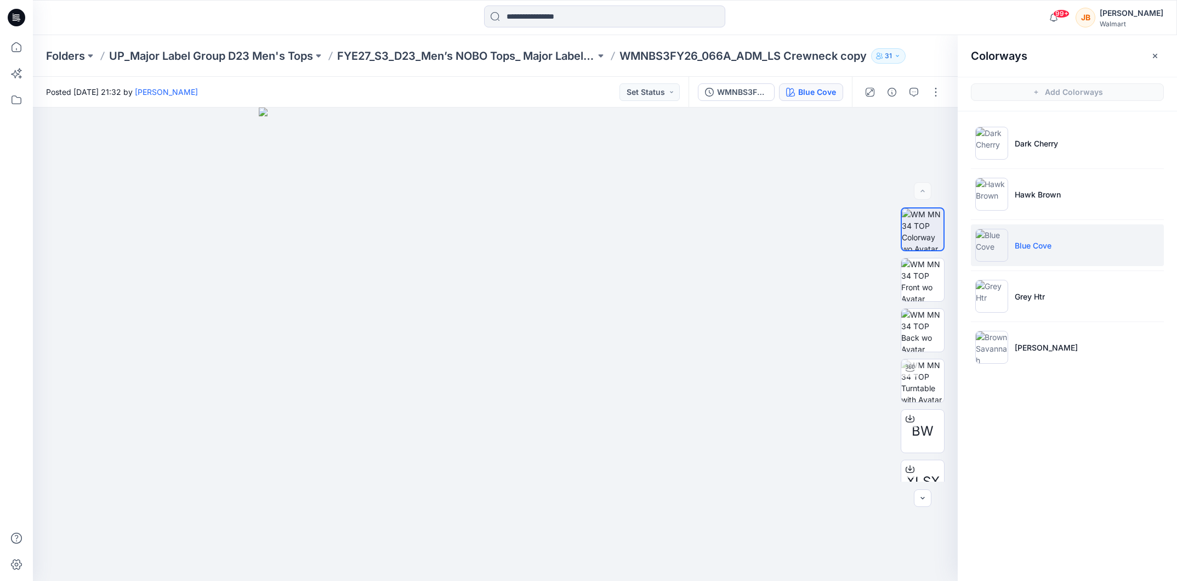
click at [1097, 223] on ul "Dark [PERSON_NAME] Brown Blue Cove Grey Htr [PERSON_NAME]" at bounding box center [1067, 245] width 219 height 268
click at [919, 268] on img at bounding box center [923, 279] width 43 height 43
click at [936, 123] on icon "button" at bounding box center [934, 126] width 9 height 9
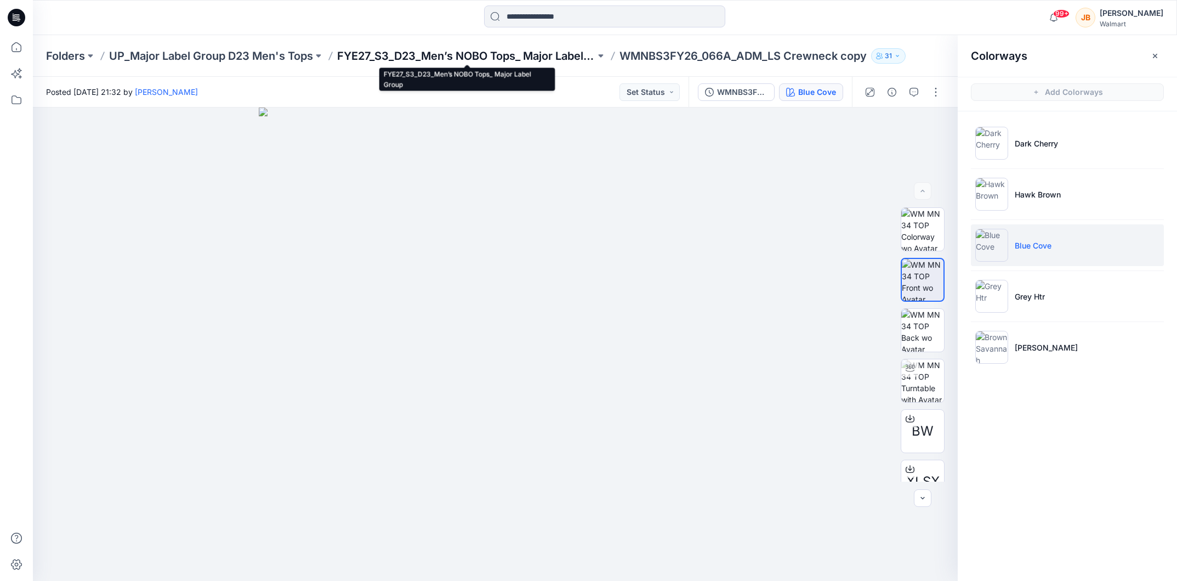
click at [497, 52] on p "FYE27_S3_D23_Men’s NOBO Tops_ Major Label Group" at bounding box center [466, 55] width 258 height 15
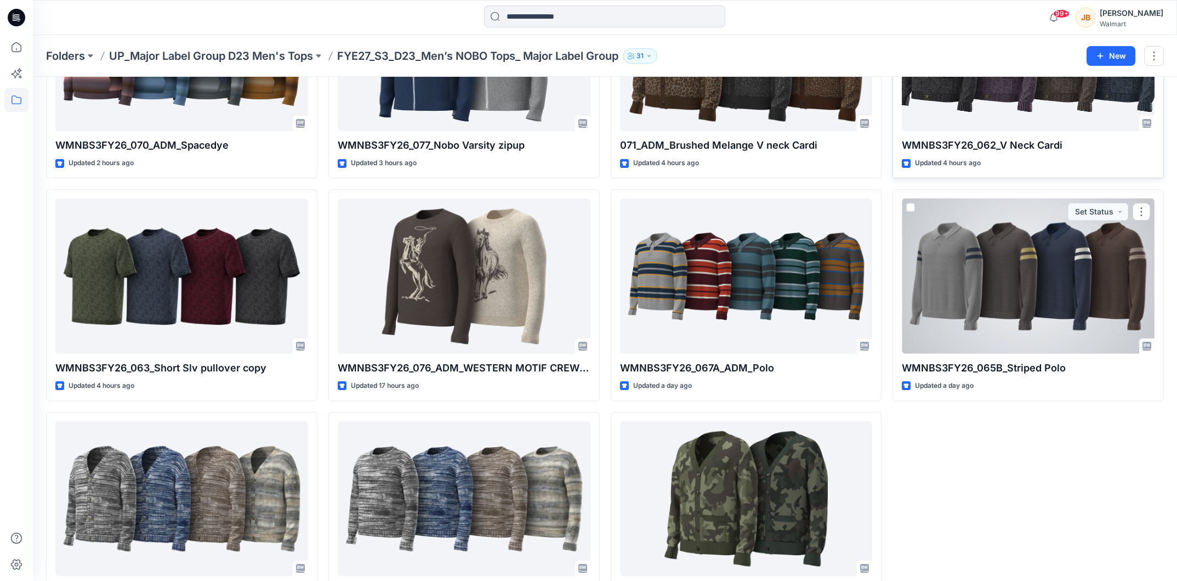
scroll to position [434, 0]
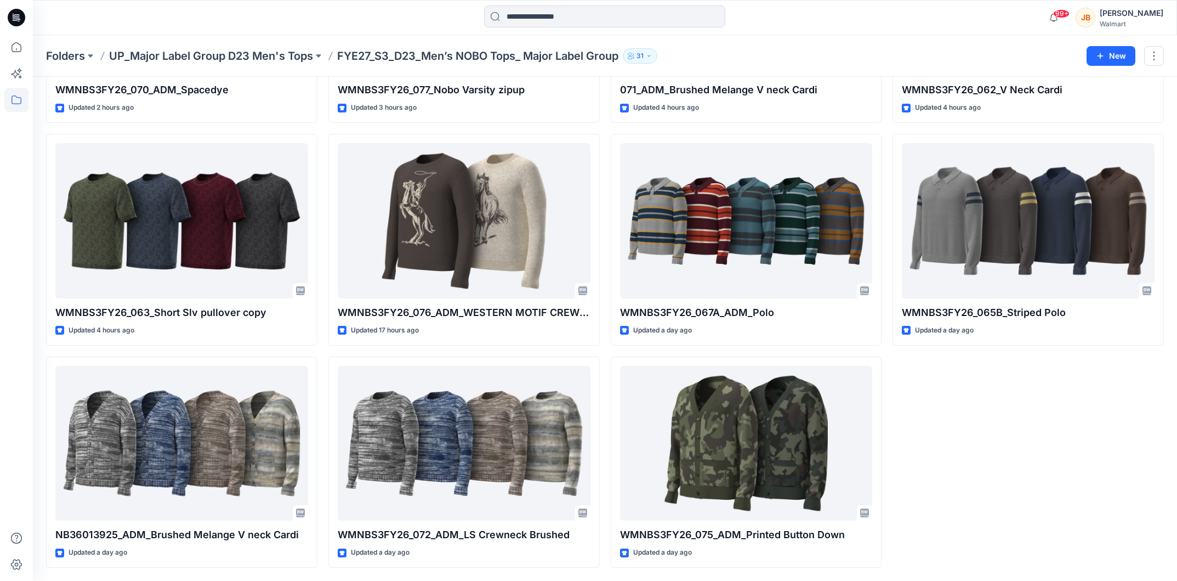
click at [794, 126] on div "WMNBS3FY26_073_Brushed hoodie Updated an hour ago 071_ADM_Brushed Melange V nec…" at bounding box center [746, 128] width 271 height 879
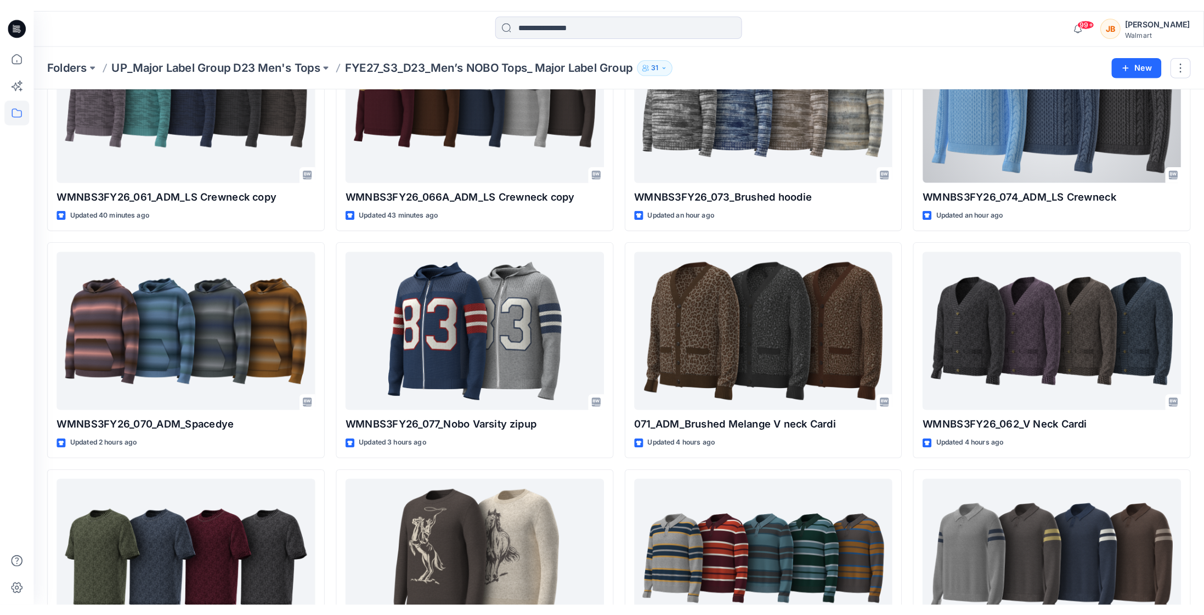
scroll to position [0, 0]
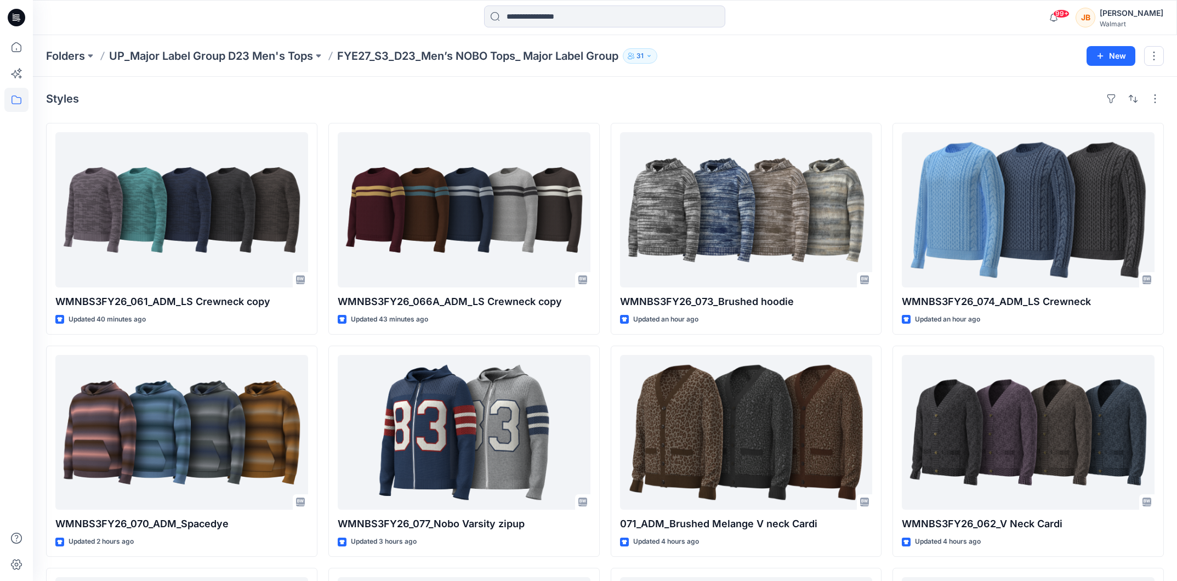
drag, startPoint x: 914, startPoint y: 93, endPoint x: 910, endPoint y: 88, distance: 5.9
click at [910, 88] on div "Styles WMNBS3FY26_061_ADM_LS Crewneck copy Updated 40 minutes ago WMNBS3FY26_07…" at bounding box center [605, 546] width 1145 height 938
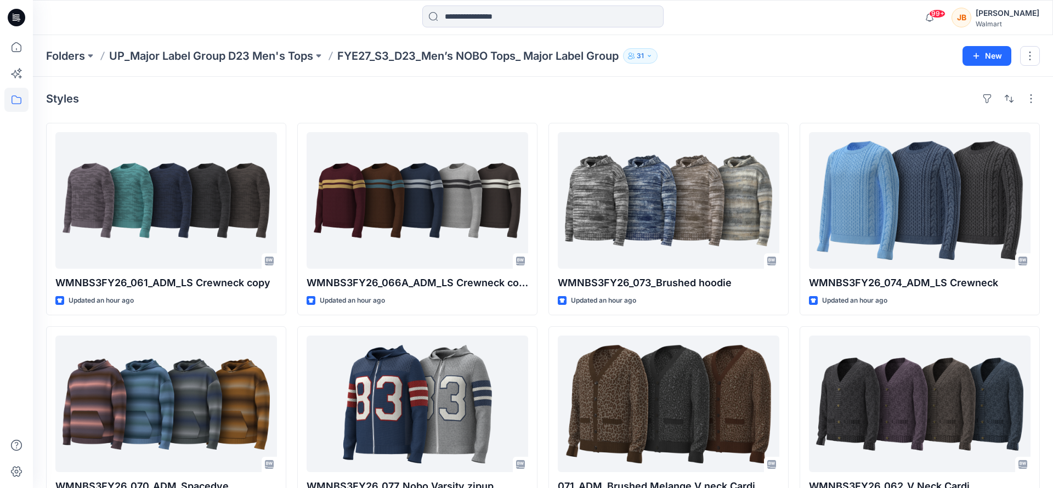
click at [27, 157] on div at bounding box center [16, 261] width 24 height 453
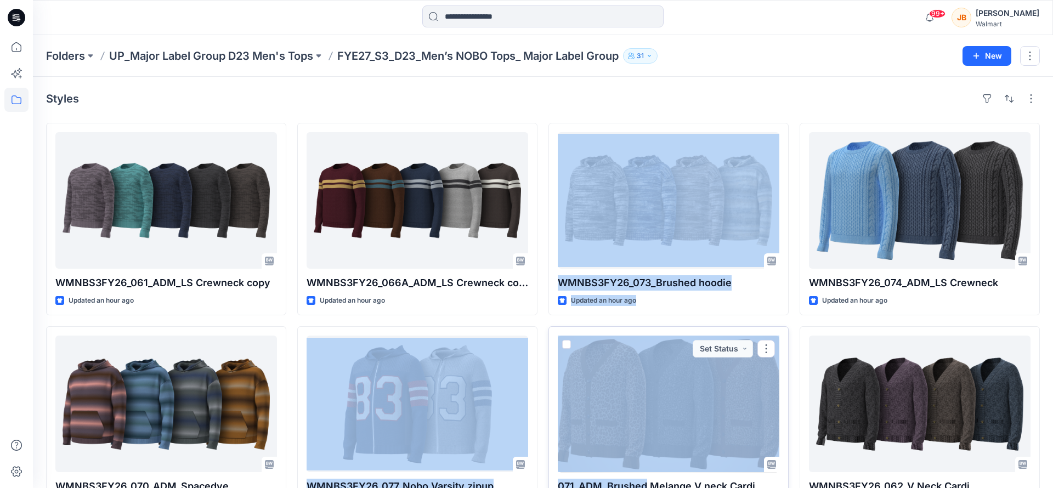
drag, startPoint x: 563, startPoint y: 353, endPoint x: 557, endPoint y: 344, distance: 11.4
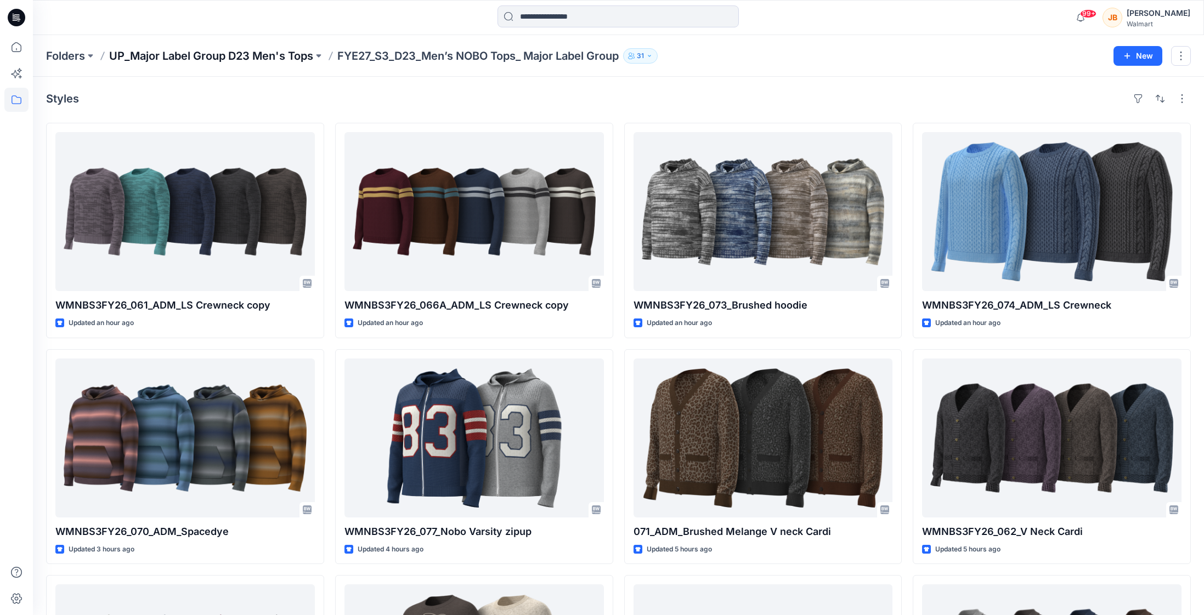
click at [273, 58] on p "UP_Major Label Group D23 Men's Tops" at bounding box center [211, 55] width 204 height 15
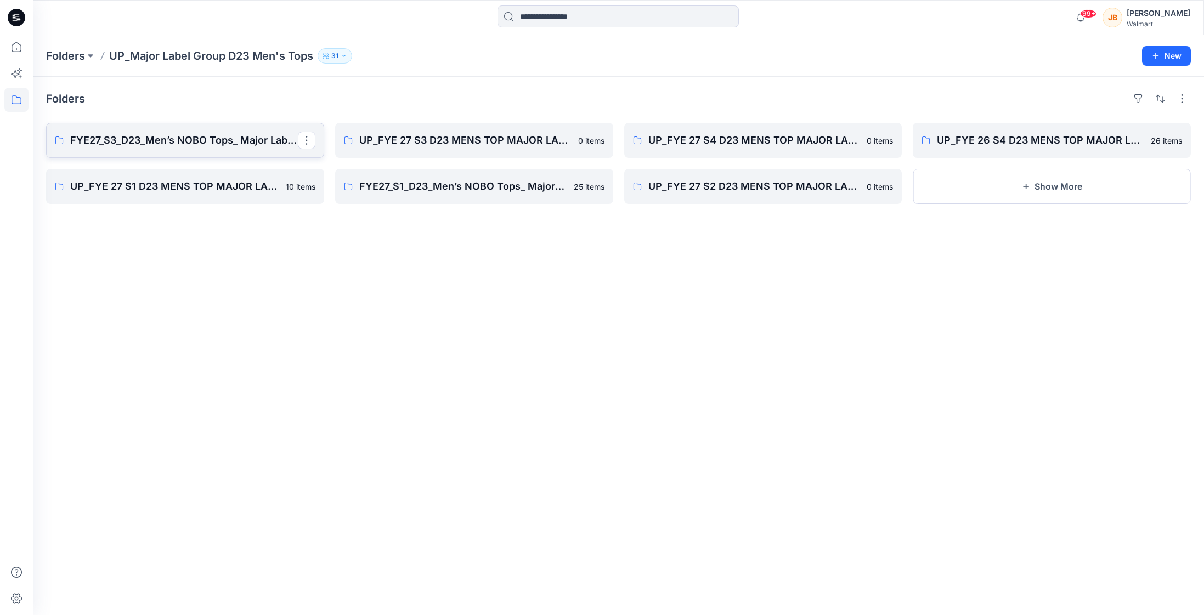
click at [250, 130] on link "FYE27_S3_D23_Men’s NOBO Tops_ Major Label Group" at bounding box center [185, 140] width 278 height 35
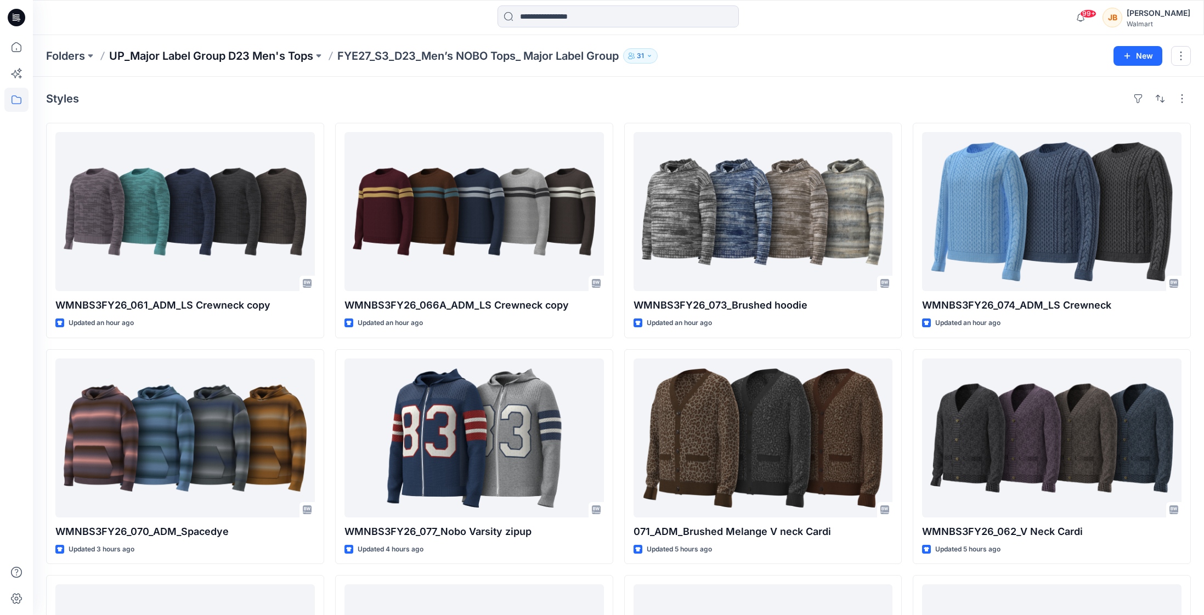
click at [271, 58] on p "UP_Major Label Group D23 Men's Tops" at bounding box center [211, 55] width 204 height 15
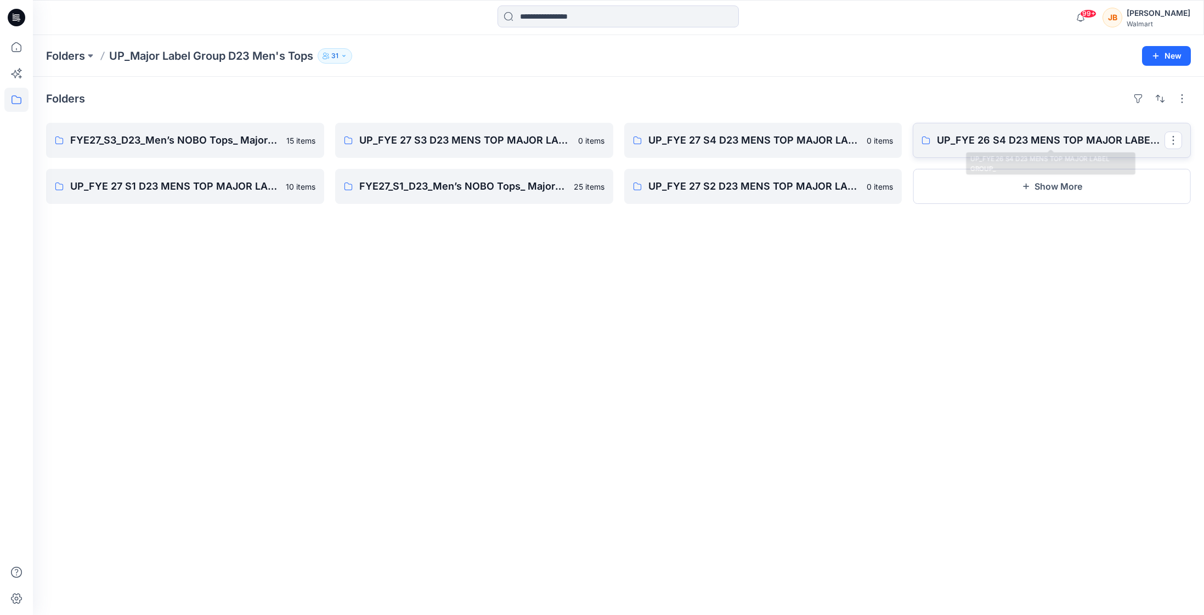
click at [1012, 140] on p "UP_FYE 26 S4 D23 MENS TOP MAJOR LABEL GROUP_" at bounding box center [1051, 140] width 228 height 15
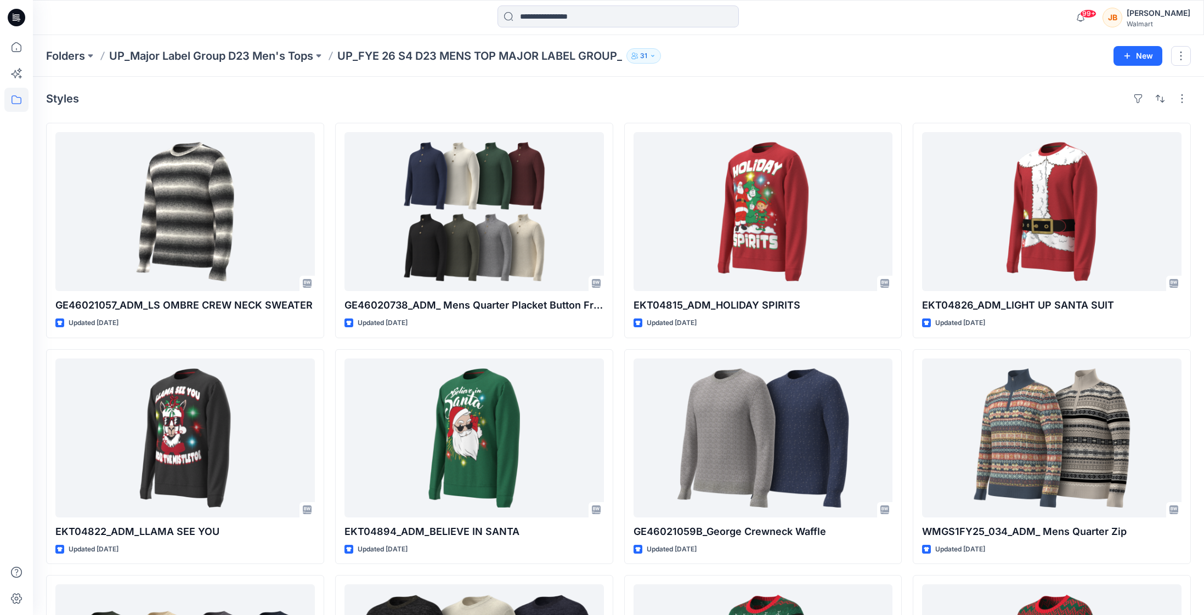
click at [418, 50] on p "UP_FYE 26 S4 D23 MENS TOP MAJOR LABEL GROUP_" at bounding box center [479, 55] width 285 height 15
click at [203, 55] on p "UP_Major Label Group D23 Men's Tops" at bounding box center [211, 55] width 204 height 15
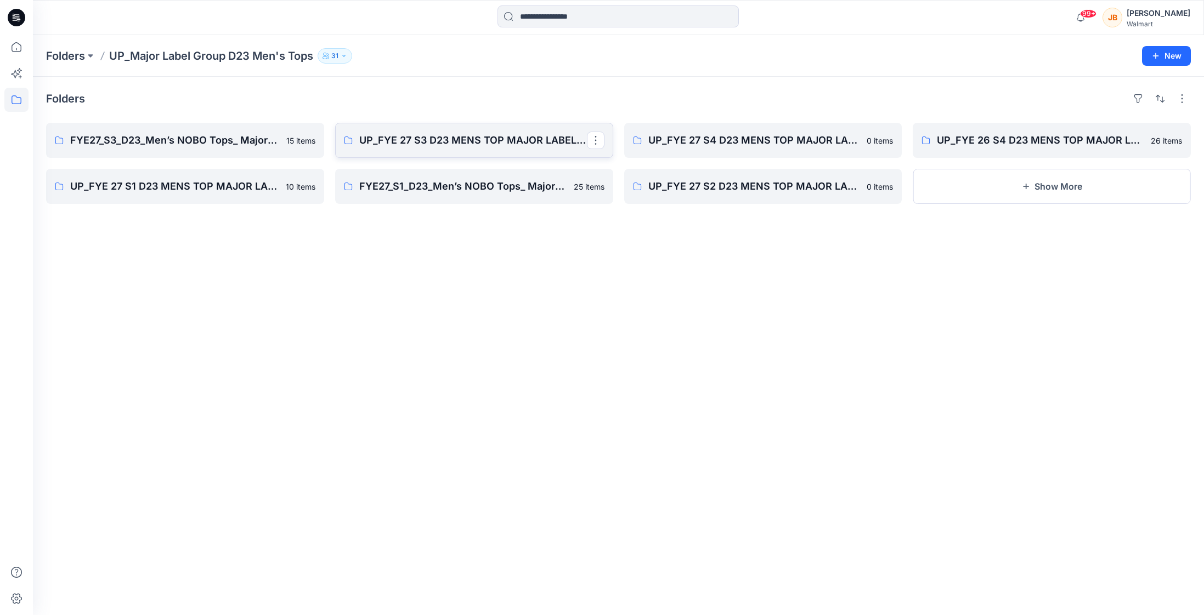
click at [501, 128] on link "UP_FYE 27 S3 D23 MENS TOP MAJOR LABEL GROUP" at bounding box center [474, 140] width 278 height 35
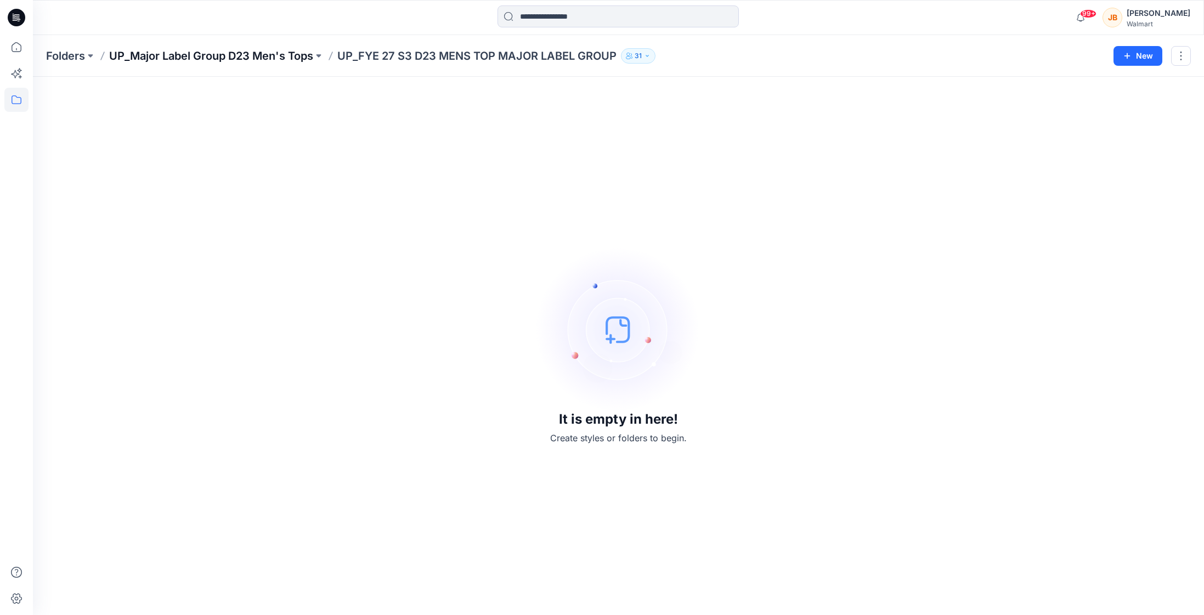
click at [251, 52] on p "UP_Major Label Group D23 Men's Tops" at bounding box center [211, 55] width 204 height 15
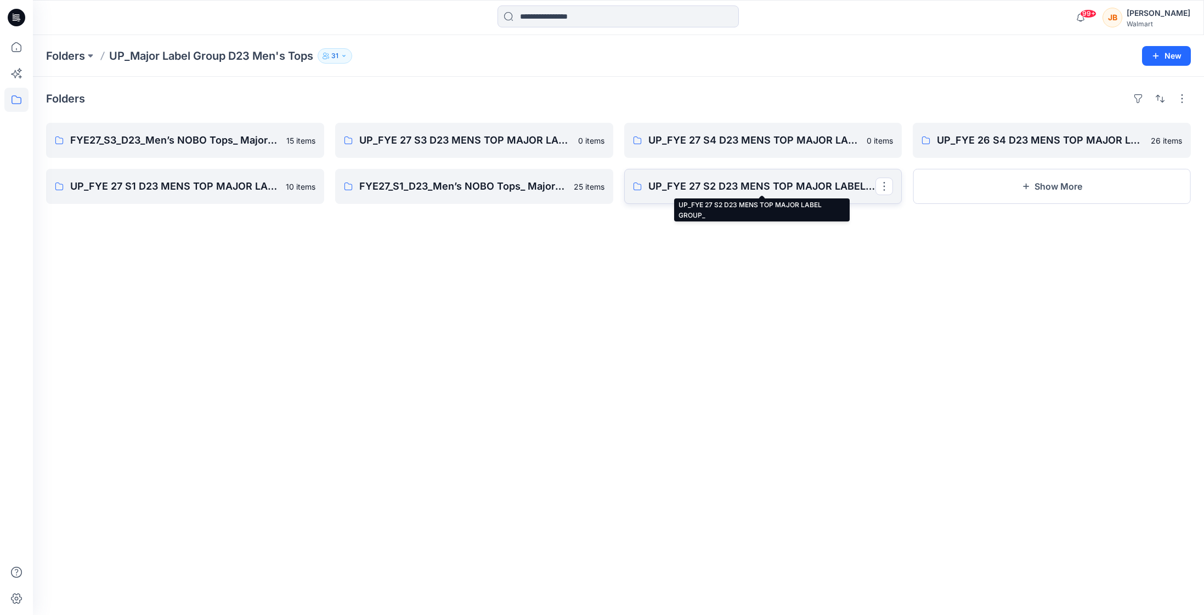
click at [734, 182] on p "UP_FYE 27 S2 D23 MENS TOP MAJOR LABEL GROUP_" at bounding box center [762, 186] width 228 height 15
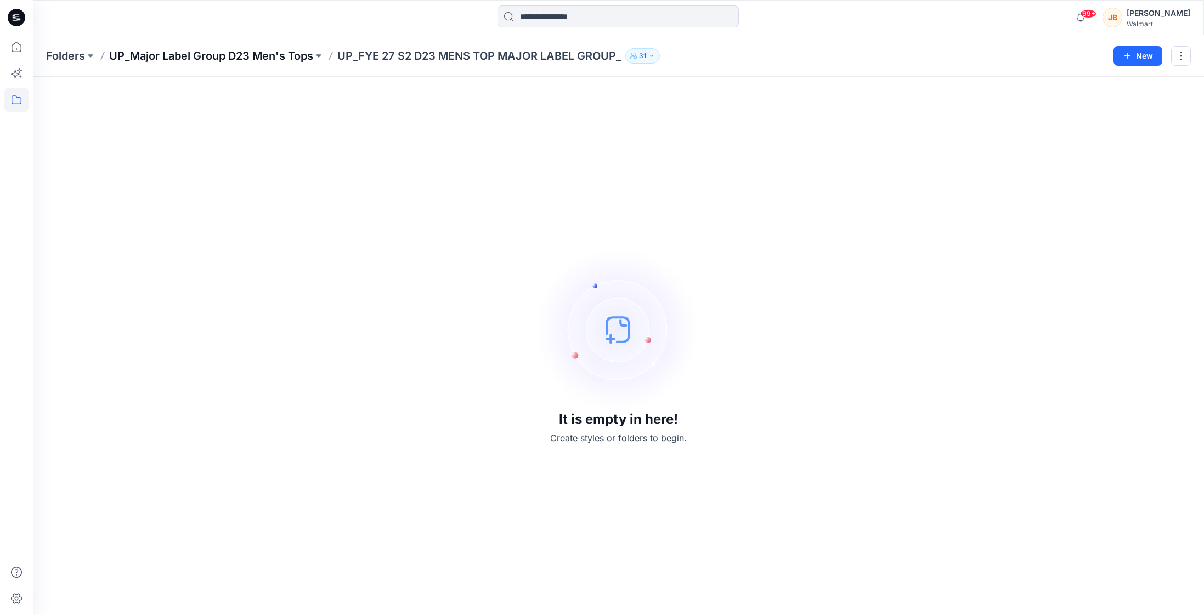
click at [243, 53] on p "UP_Major Label Group D23 Men's Tops" at bounding box center [211, 55] width 204 height 15
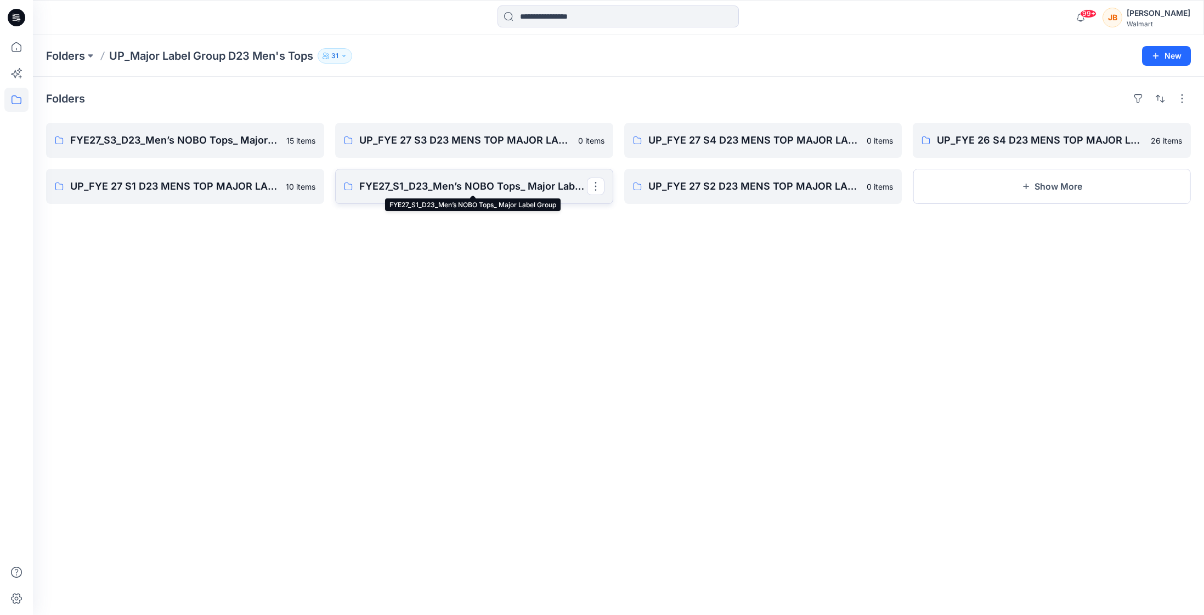
click at [503, 182] on p "FYE27_S1_D23_Men’s NOBO Tops_ Major Label Group" at bounding box center [473, 186] width 228 height 15
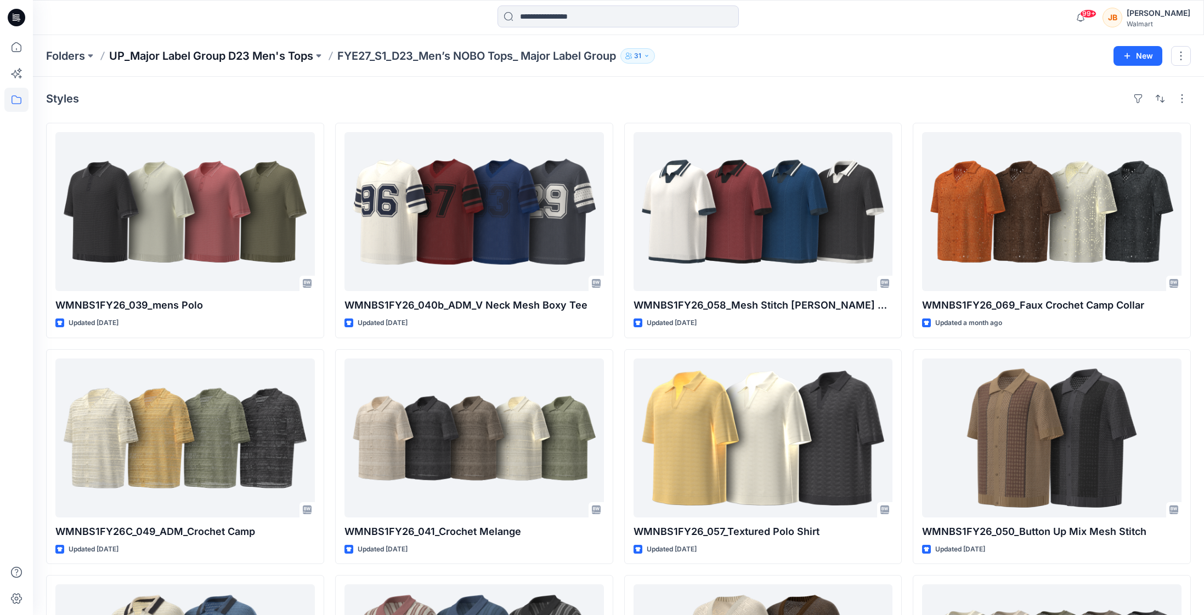
click at [282, 50] on p "UP_Major Label Group D23 Men's Tops" at bounding box center [211, 55] width 204 height 15
